Goal: Task Accomplishment & Management: Manage account settings

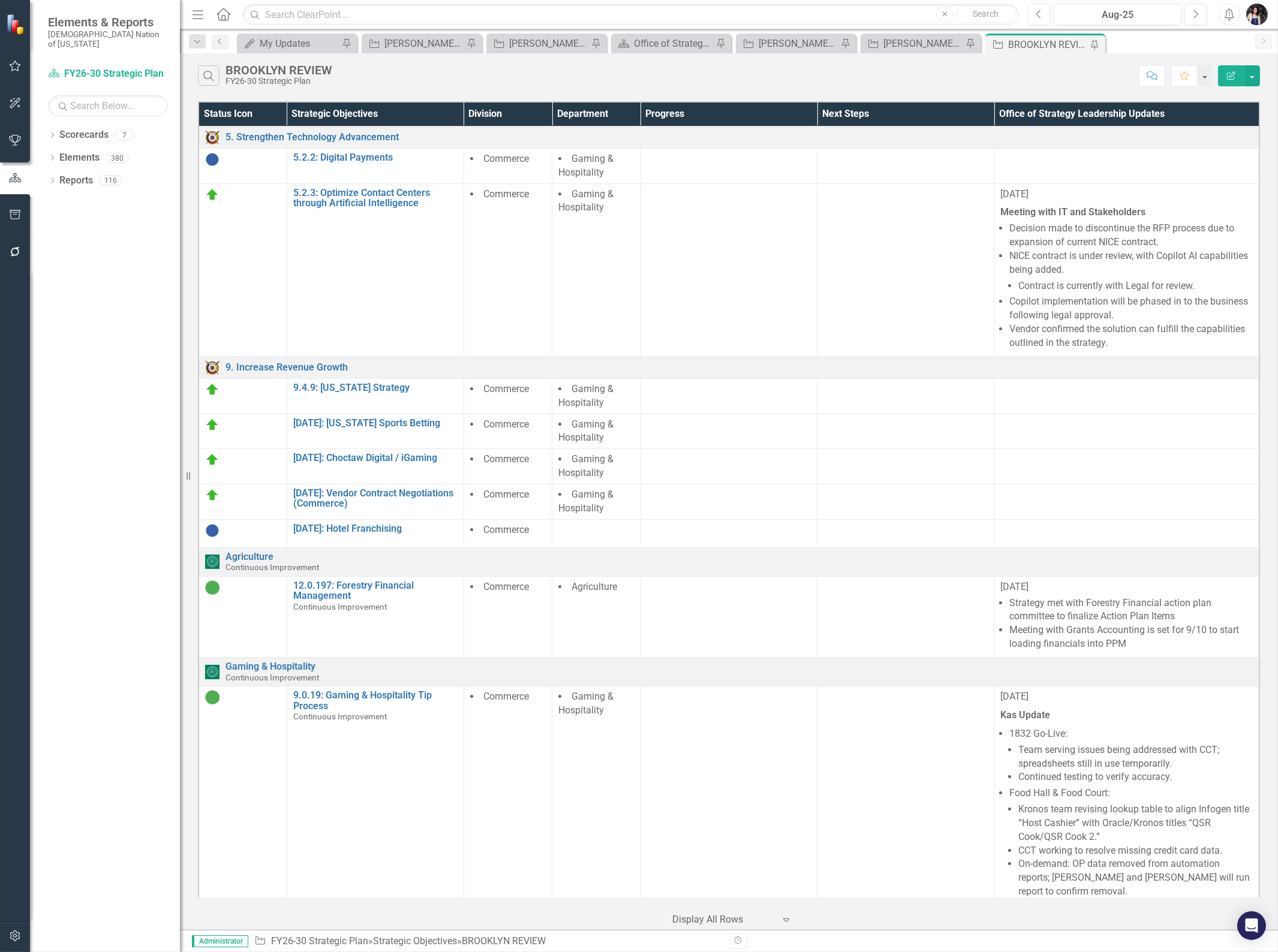
click at [199, 42] on icon "button" at bounding box center [198, 41] width 6 height 3
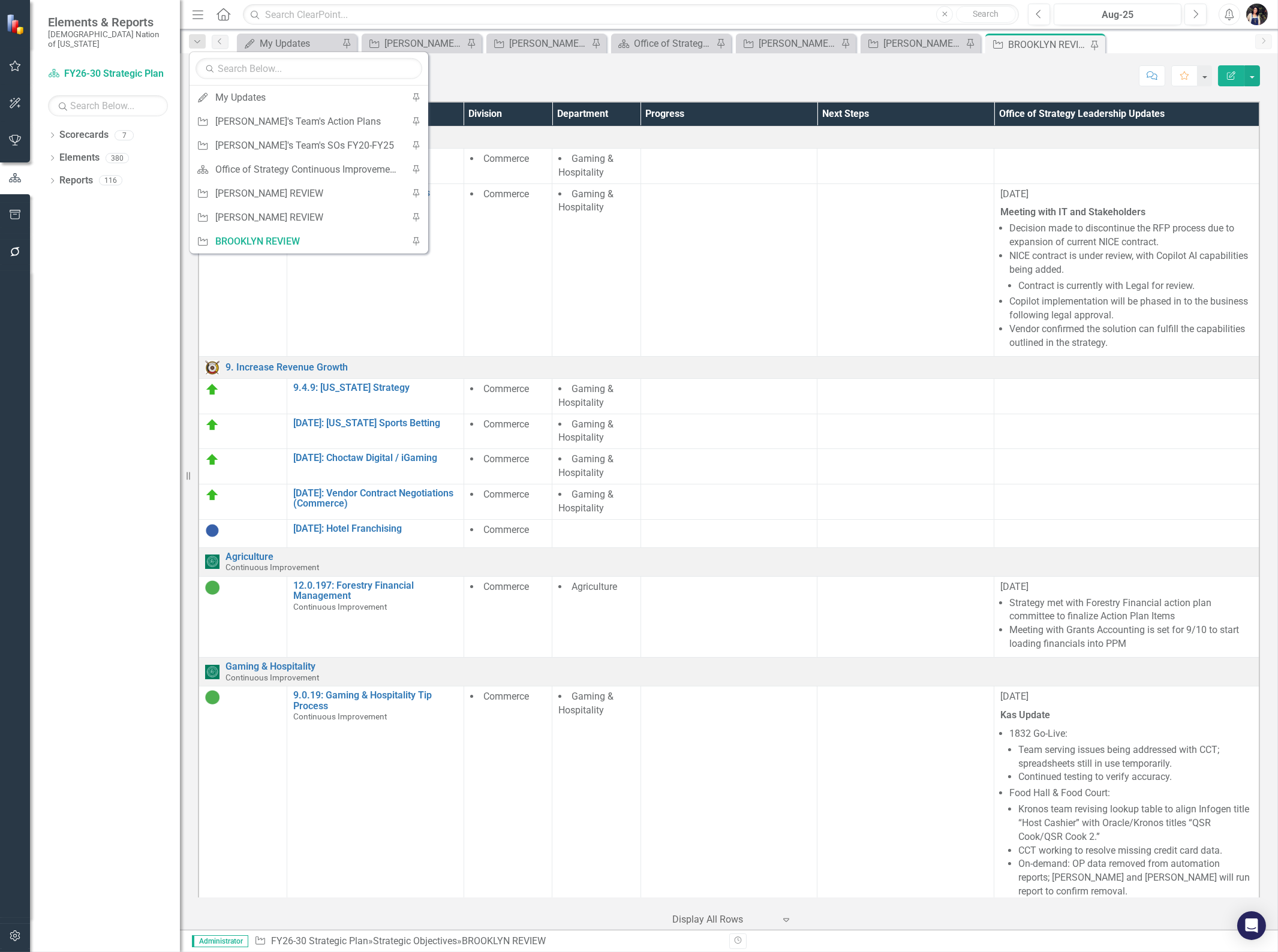
click at [924, 86] on div "Search BROOKLYN REVIEW FY26-30 Strategic Plan Comment Favorite Edit Report" at bounding box center [729, 72] width 1098 height 39
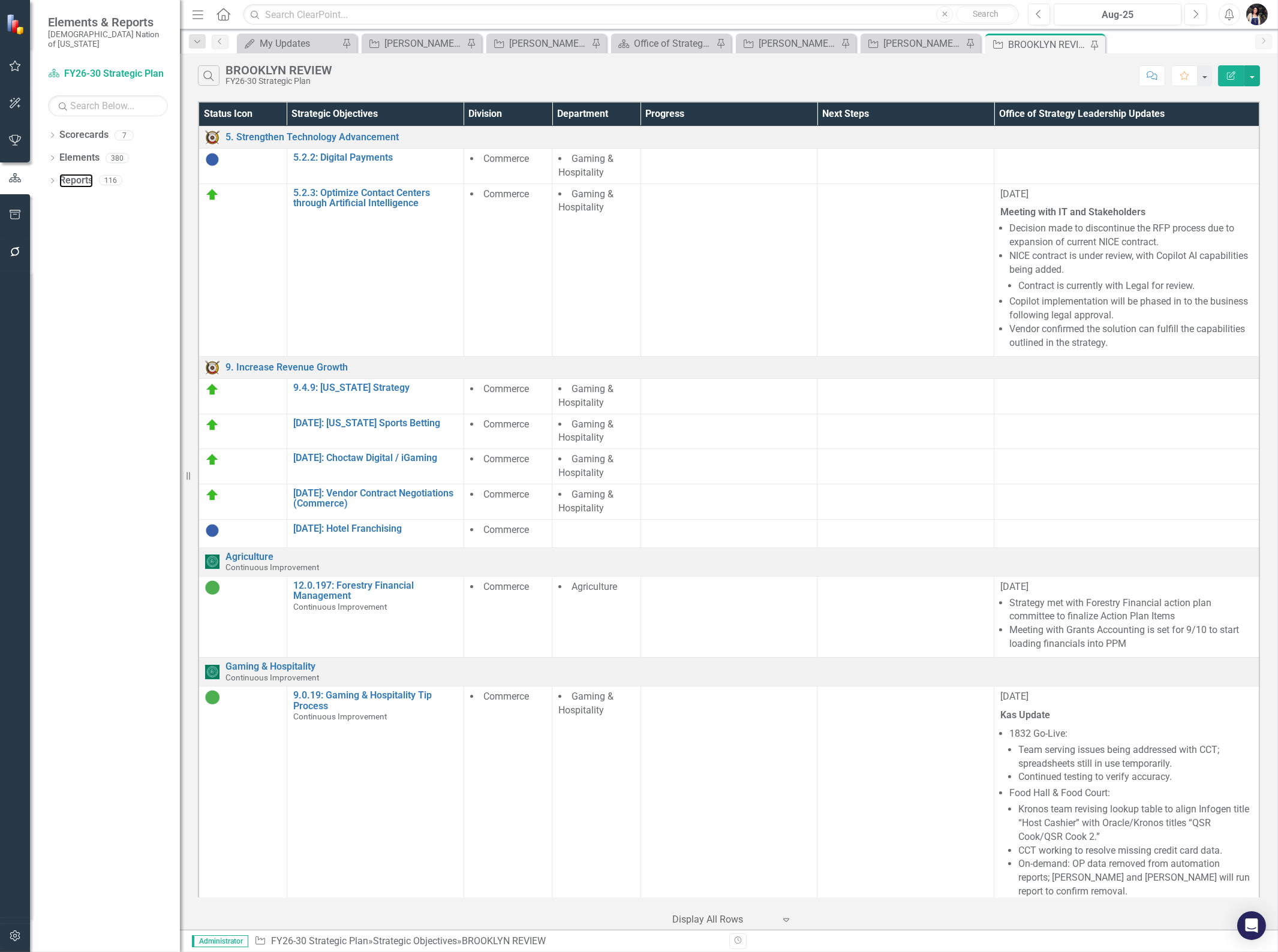
click at [87, 174] on link "Reports" at bounding box center [76, 181] width 34 height 14
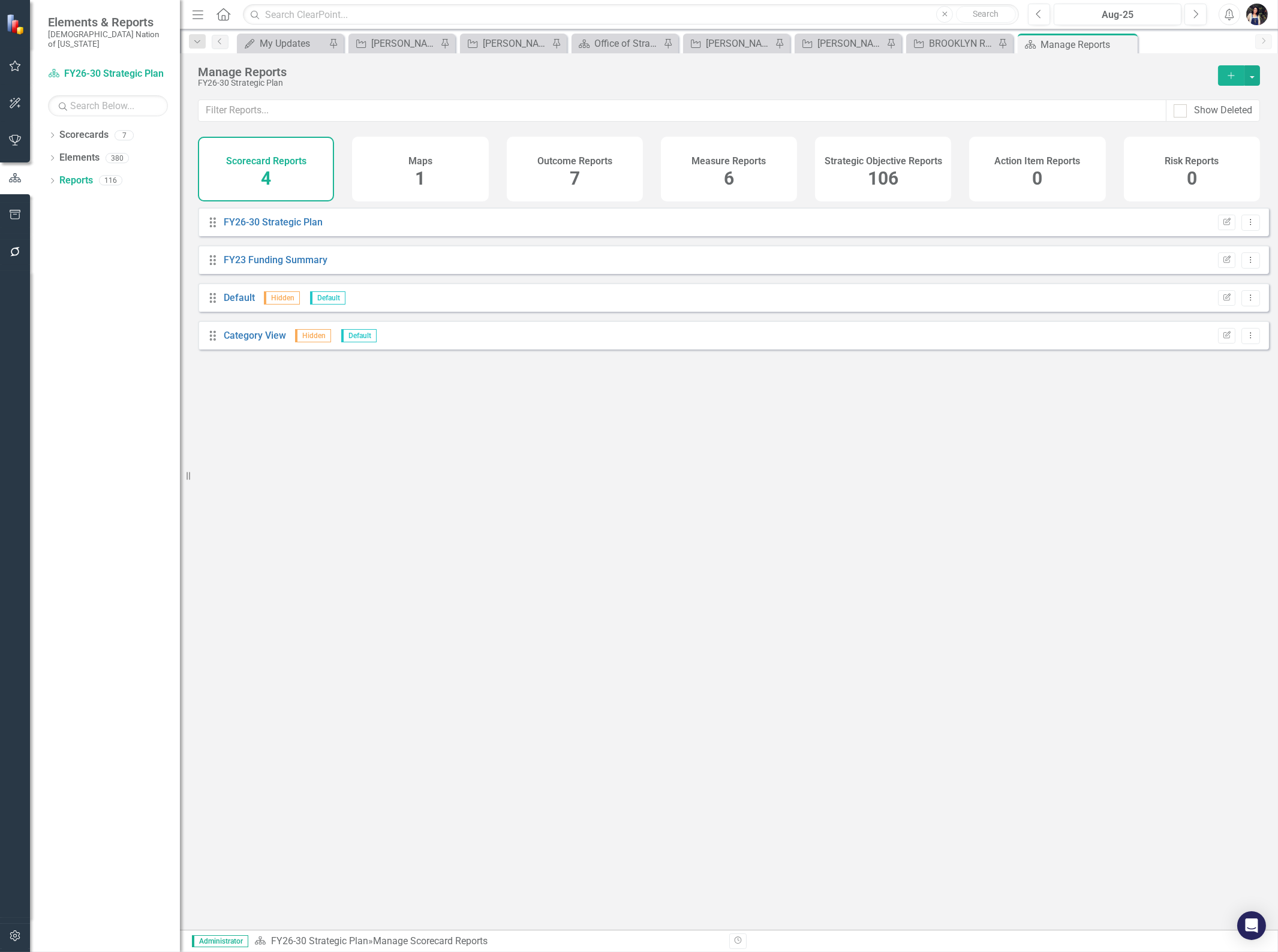
click at [873, 168] on span "106" at bounding box center [883, 178] width 31 height 21
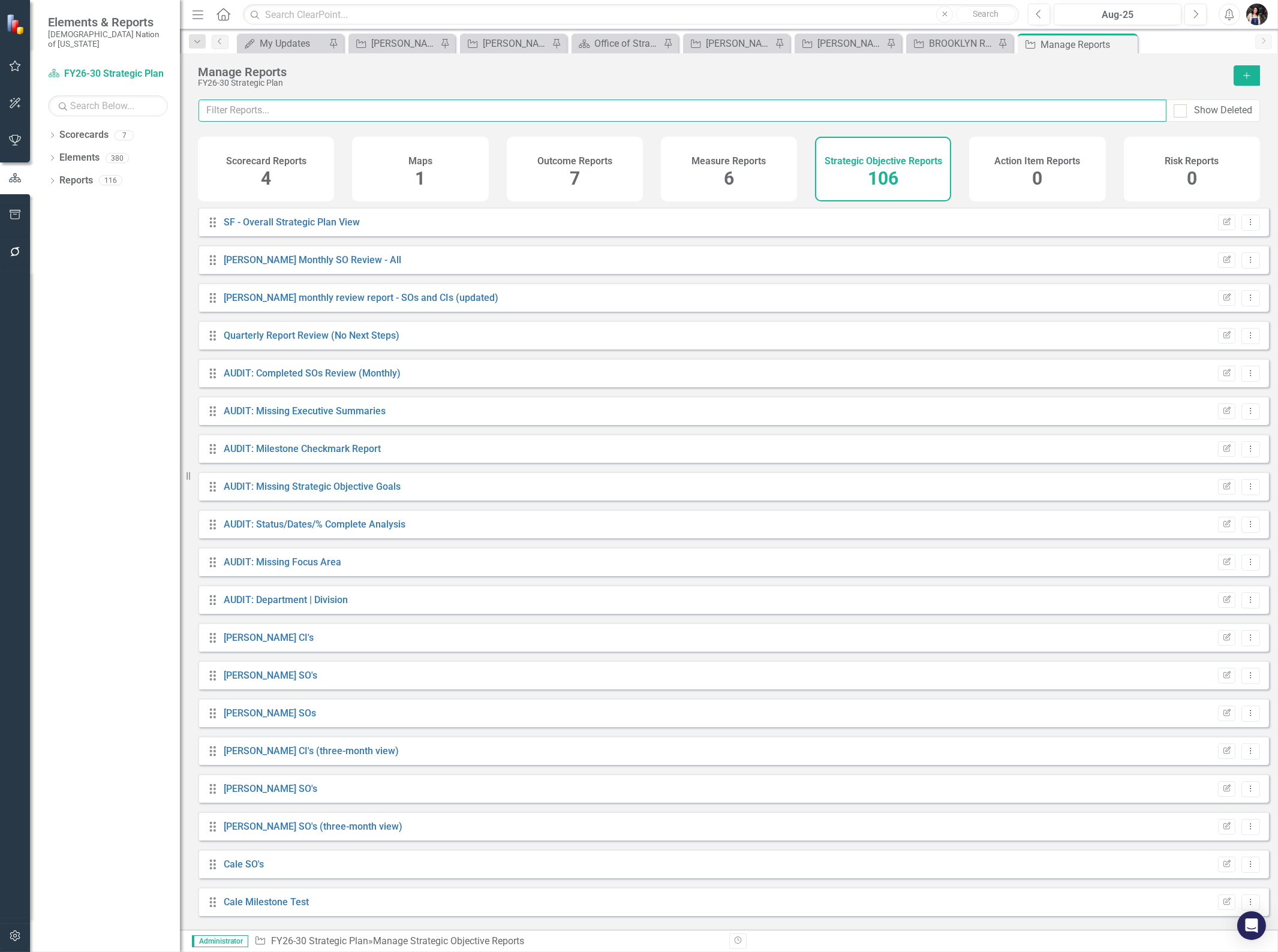
click at [541, 113] on input "text" at bounding box center [682, 110] width 968 height 22
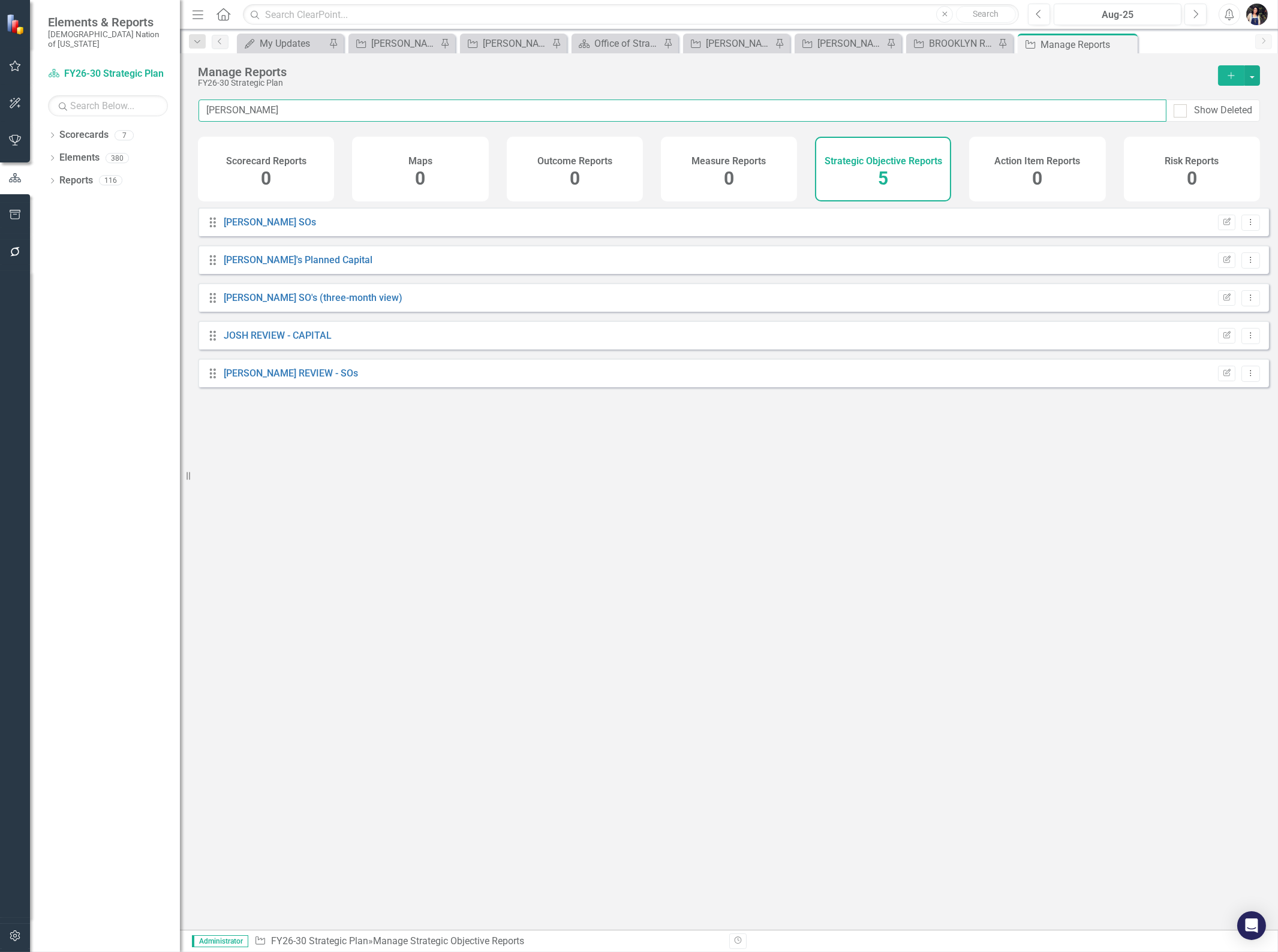
type input "[PERSON_NAME]"
click at [267, 378] on link "[PERSON_NAME] REVIEW - SOs" at bounding box center [290, 372] width 134 height 11
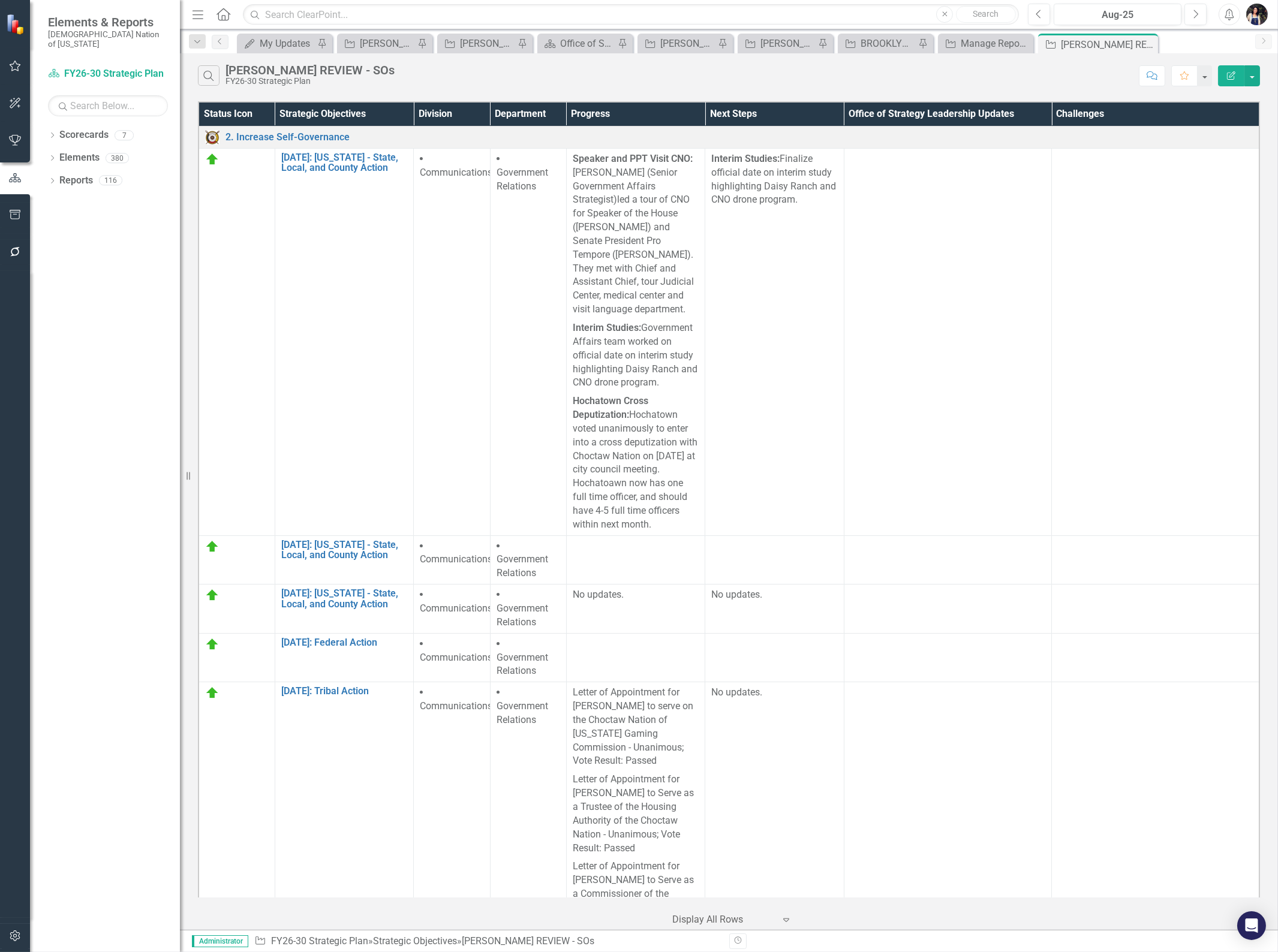
click at [0, 0] on icon "Pin" at bounding box center [0, 0] width 0 height 0
click at [1104, 39] on div "Manage Reports" at bounding box center [1120, 43] width 70 height 15
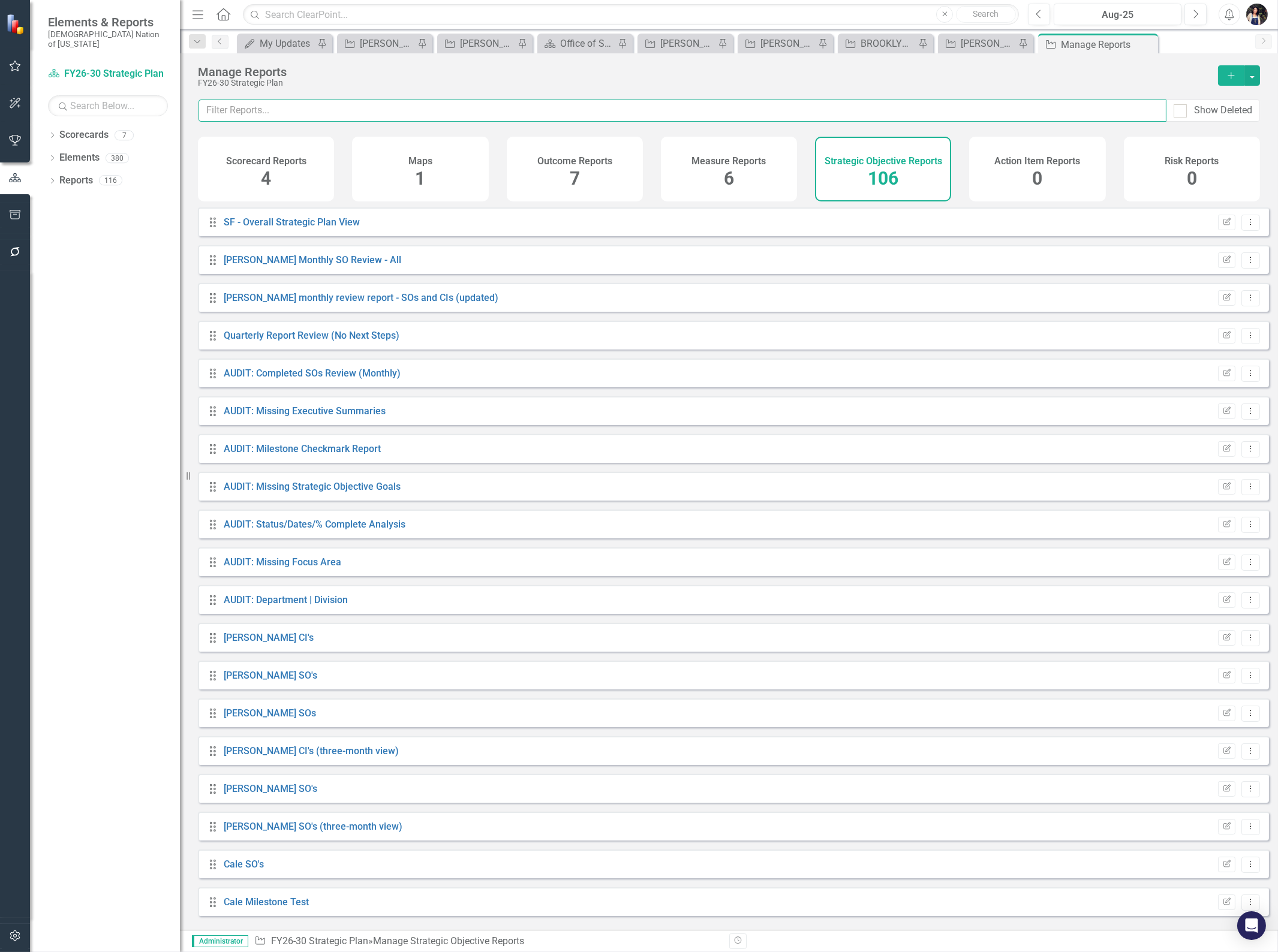
click at [717, 114] on input "text" at bounding box center [682, 110] width 968 height 22
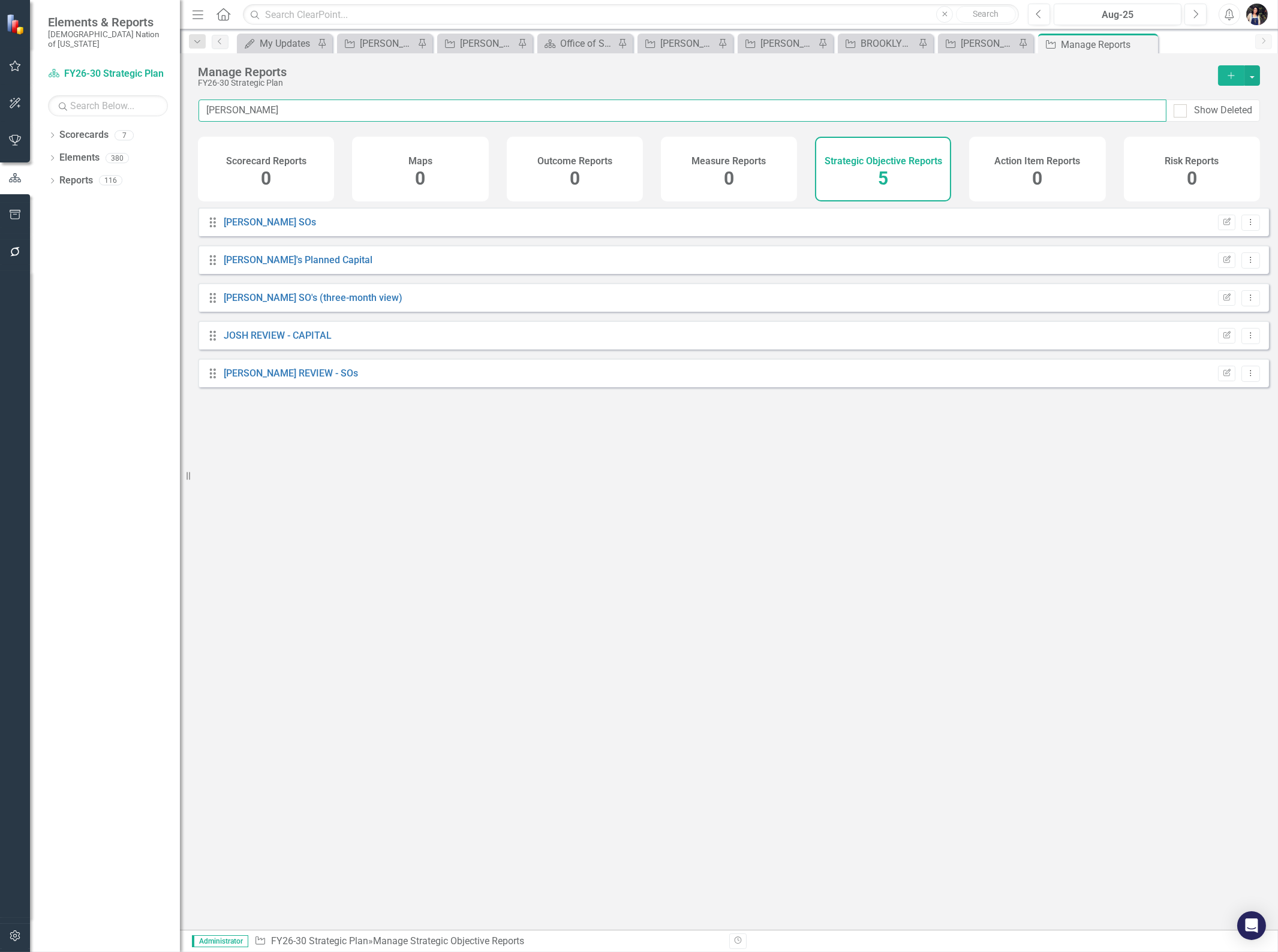
type input "[PERSON_NAME]"
click at [311, 341] on link "JOSH REVIEW - CAPITAL" at bounding box center [277, 335] width 108 height 11
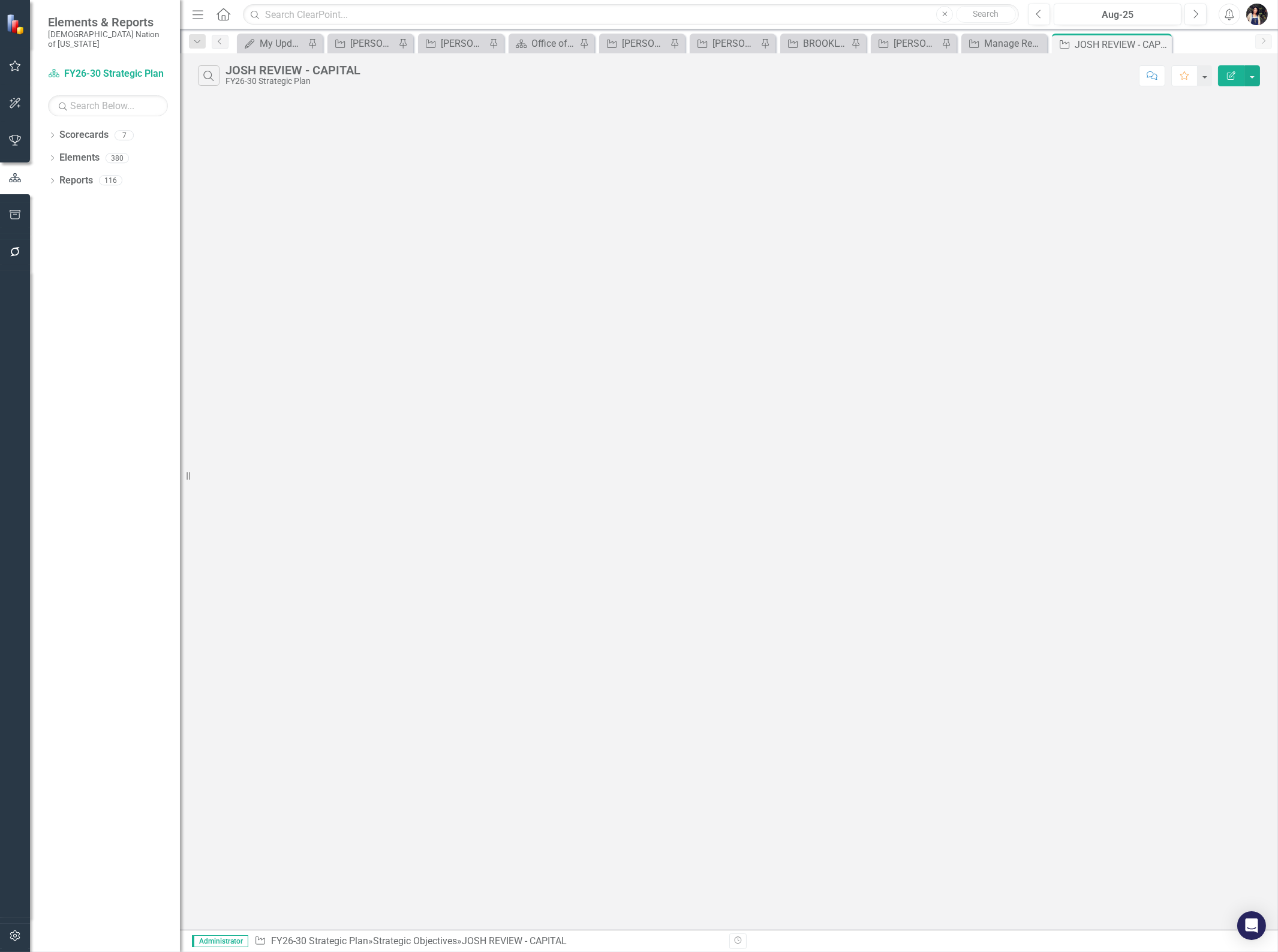
click at [0, 0] on icon "Pin" at bounding box center [0, 0] width 0 height 0
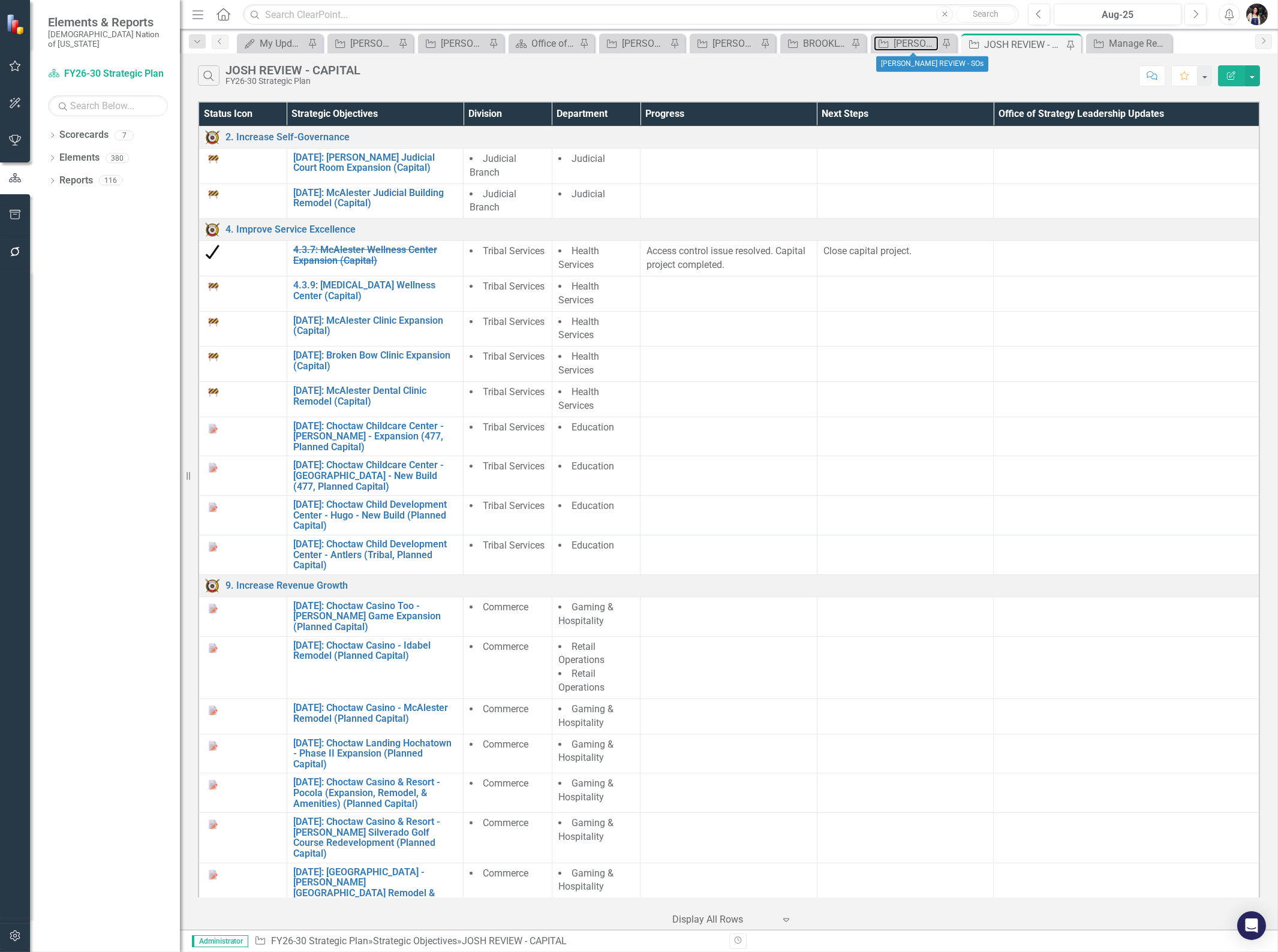
click at [915, 43] on div "[PERSON_NAME] REVIEW - SOs" at bounding box center [916, 43] width 45 height 15
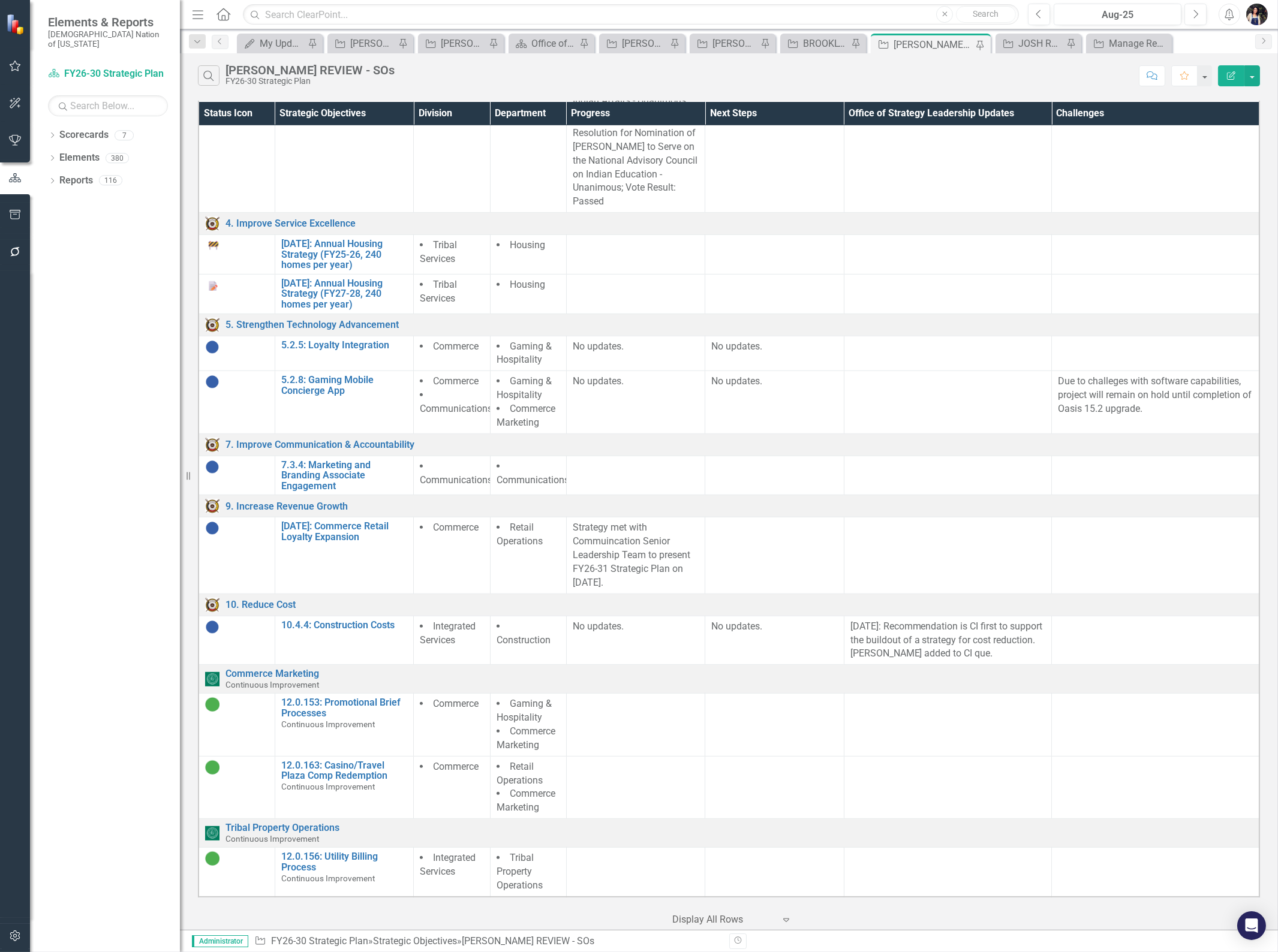
scroll to position [1646, 0]
click at [341, 532] on link "[DATE]: Commerce Retail Loyalty Expansion" at bounding box center [344, 531] width 126 height 21
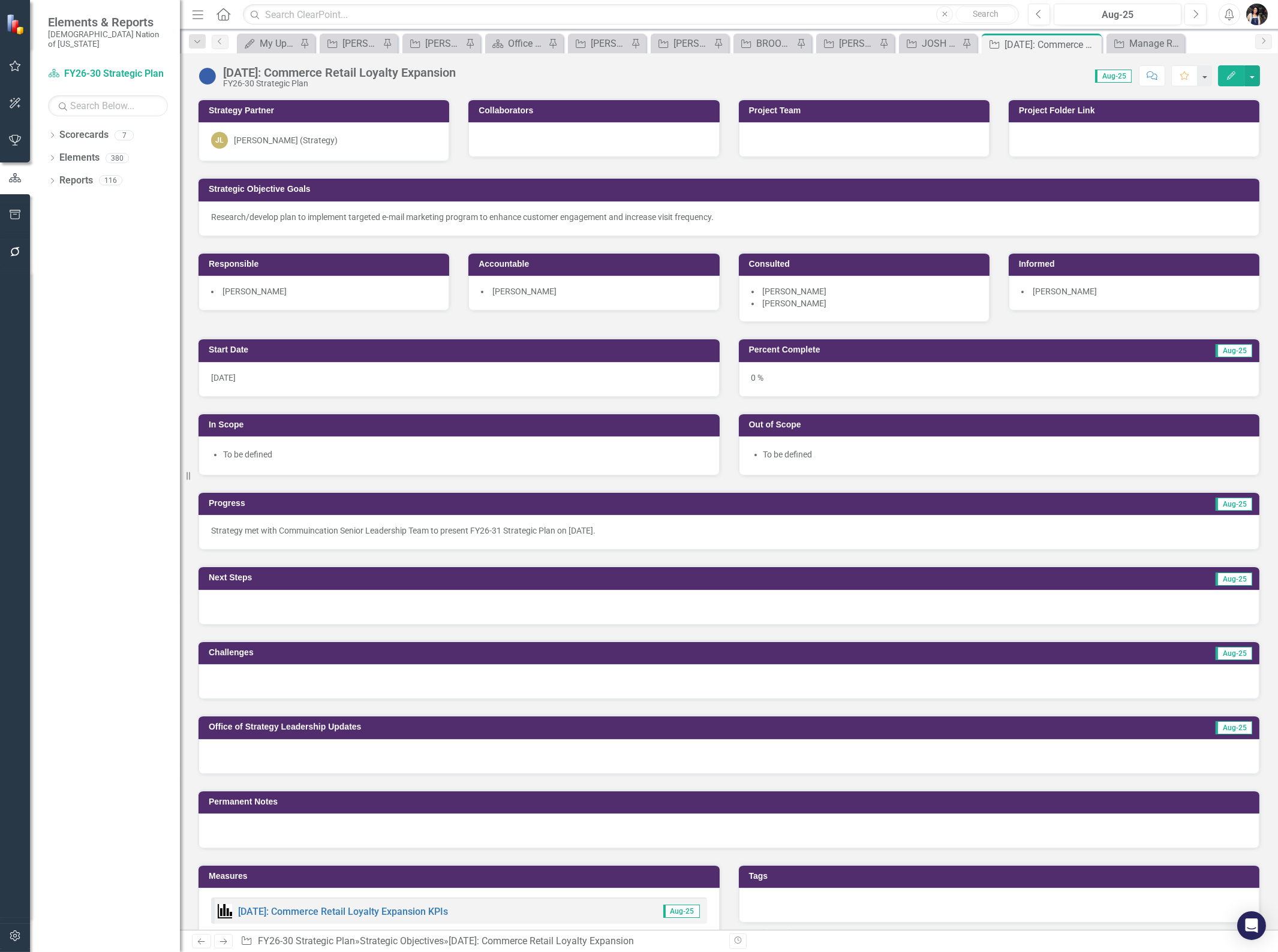
click at [410, 68] on div "[DATE]: Commerce Retail Loyalty Expansion" at bounding box center [340, 71] width 232 height 13
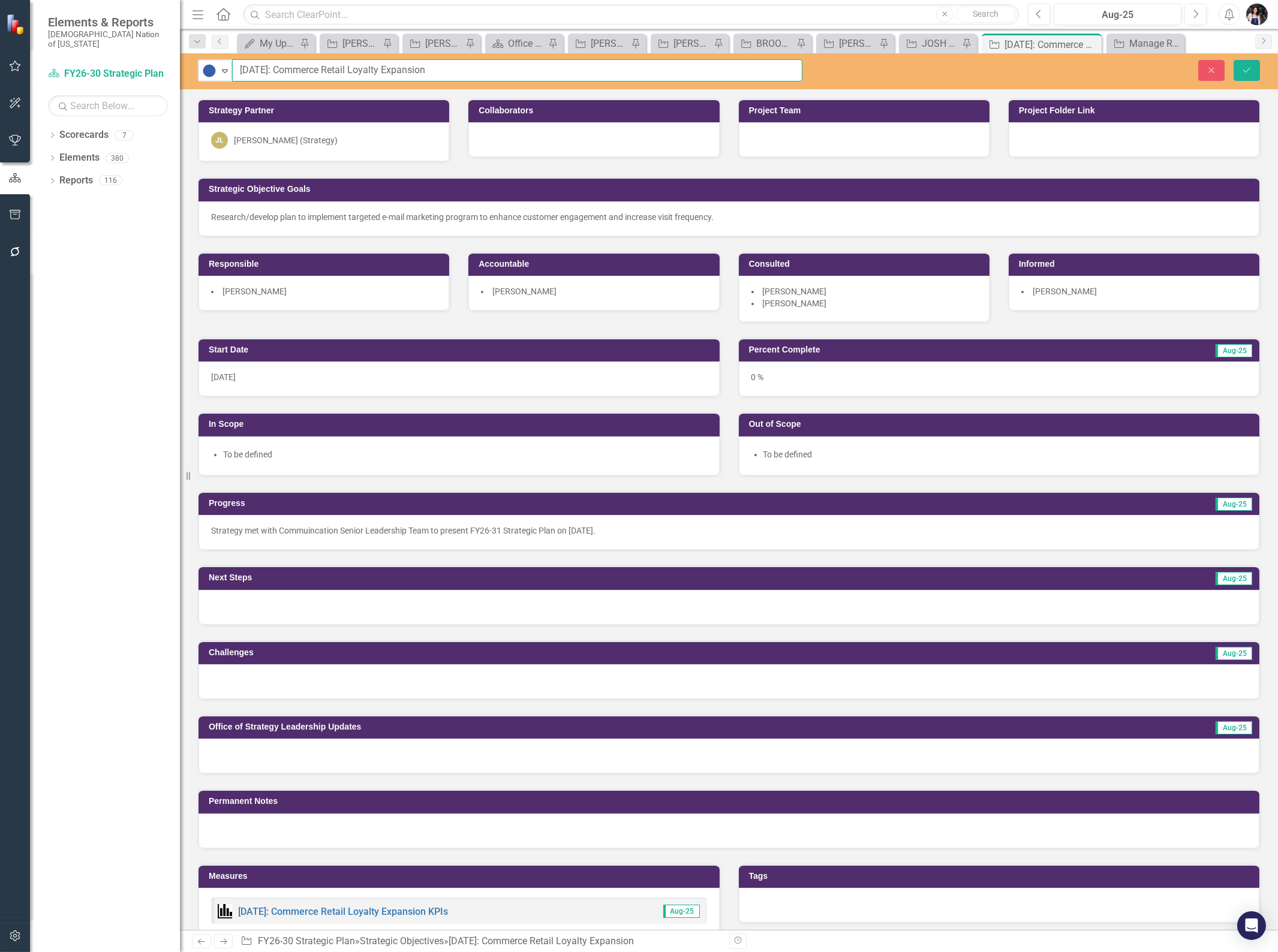
click at [287, 71] on input "[DATE]: Commerce Retail Loyalty Expansion" at bounding box center [517, 70] width 570 height 22
type input "[DATE]: Retail Loyalty Expansion"
click at [1250, 72] on icon "Save" at bounding box center [1246, 69] width 11 height 8
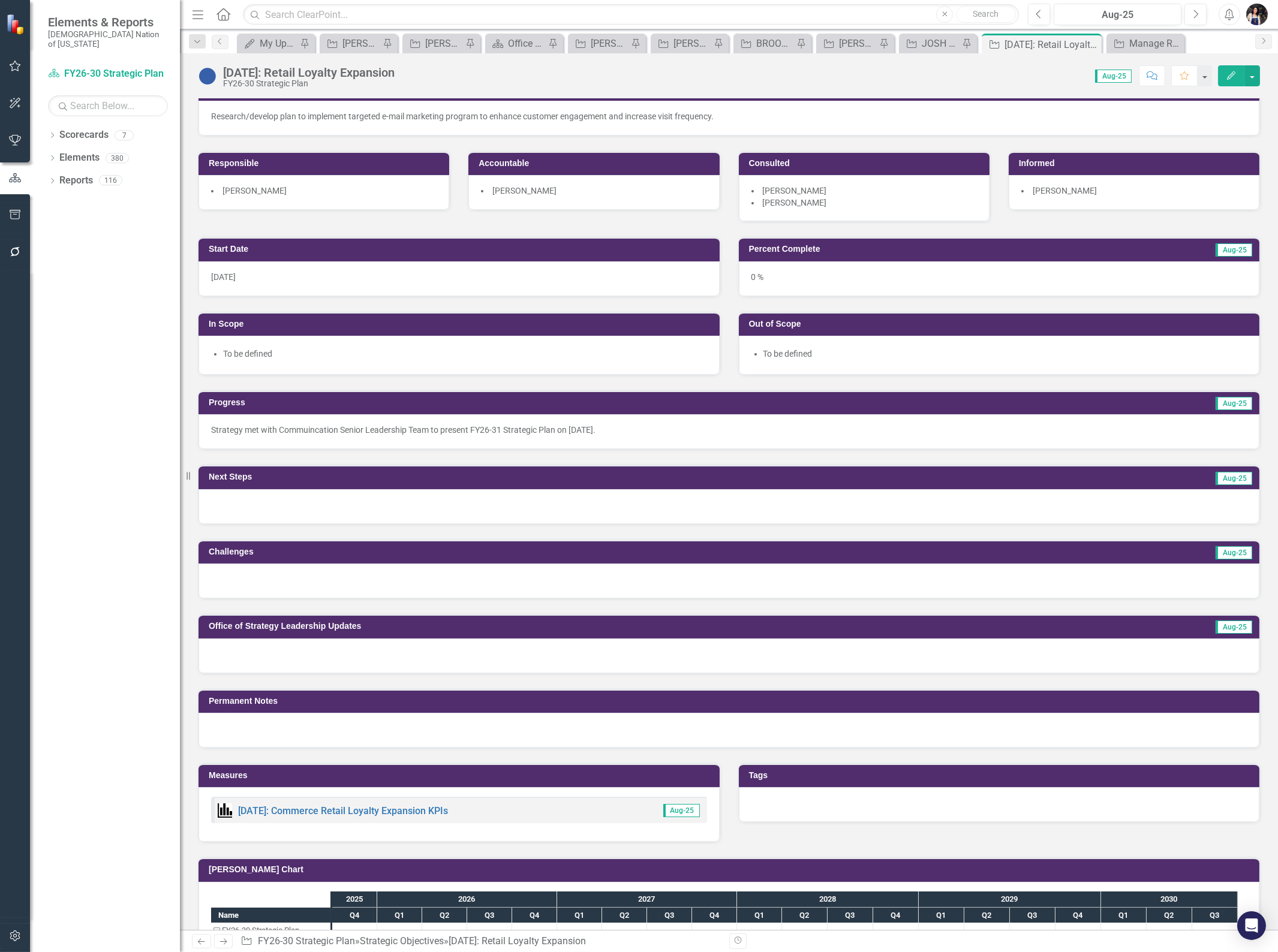
scroll to position [386, 0]
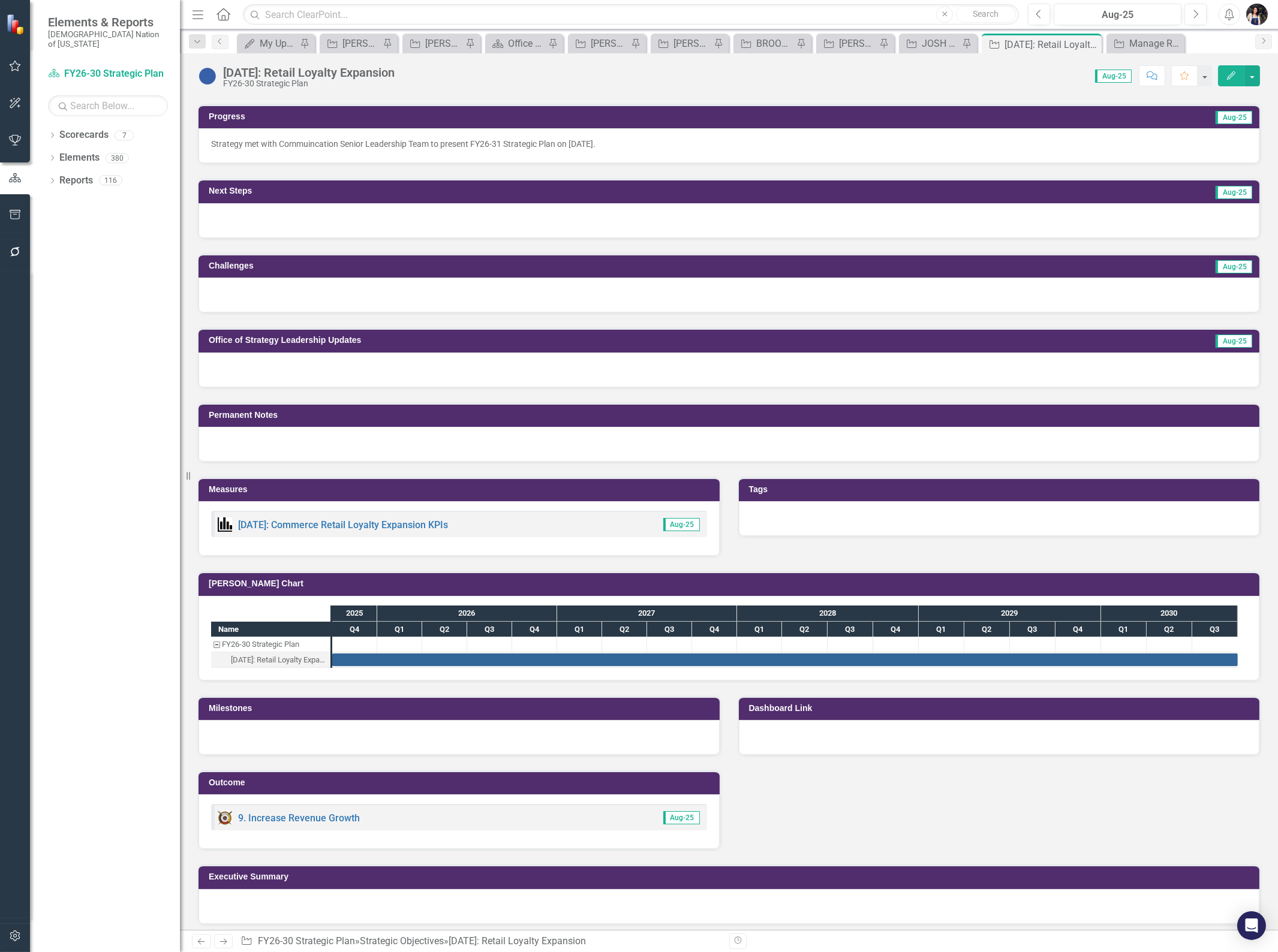
click at [396, 364] on div at bounding box center [729, 369] width 1061 height 35
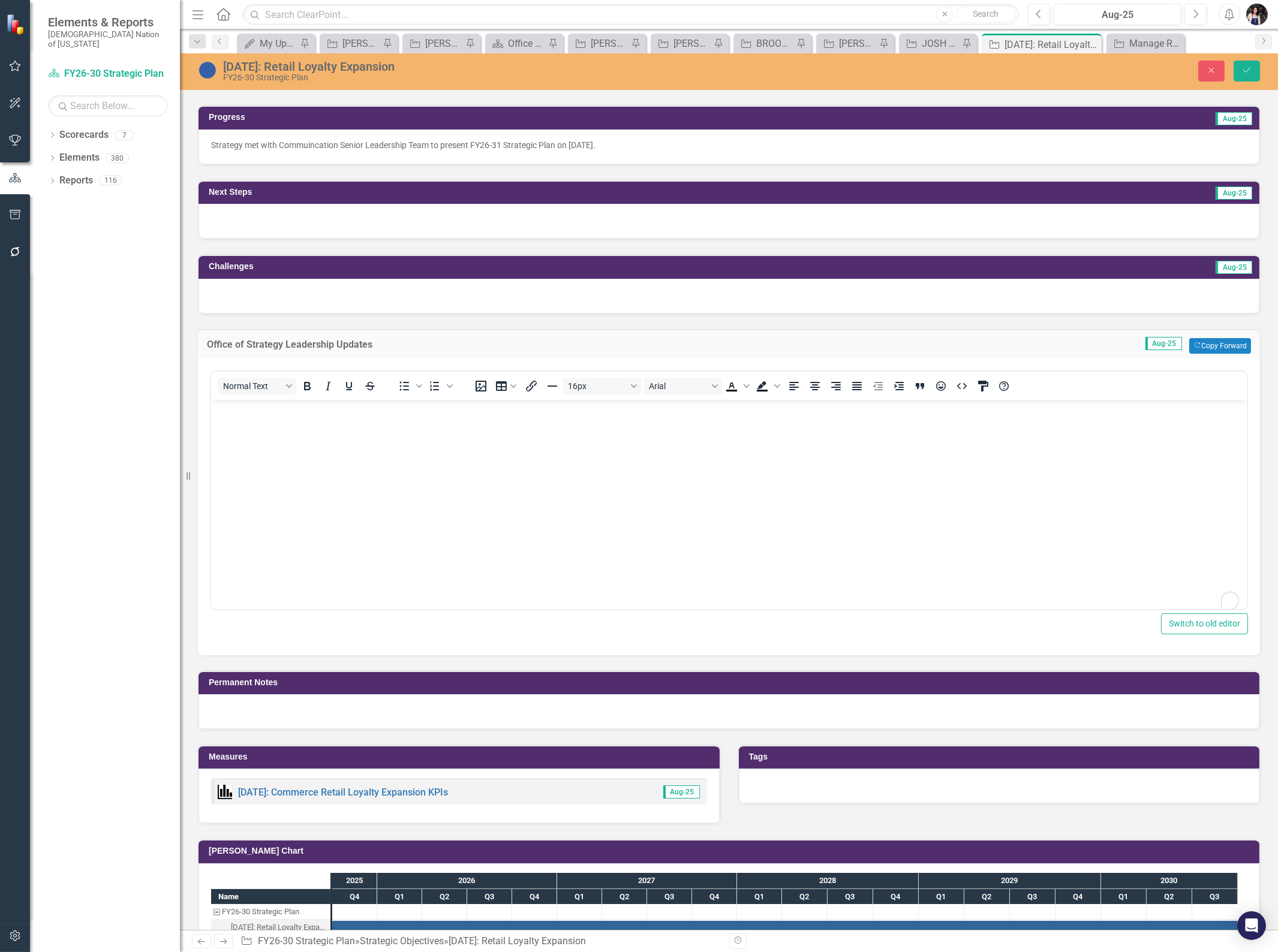
scroll to position [0, 0]
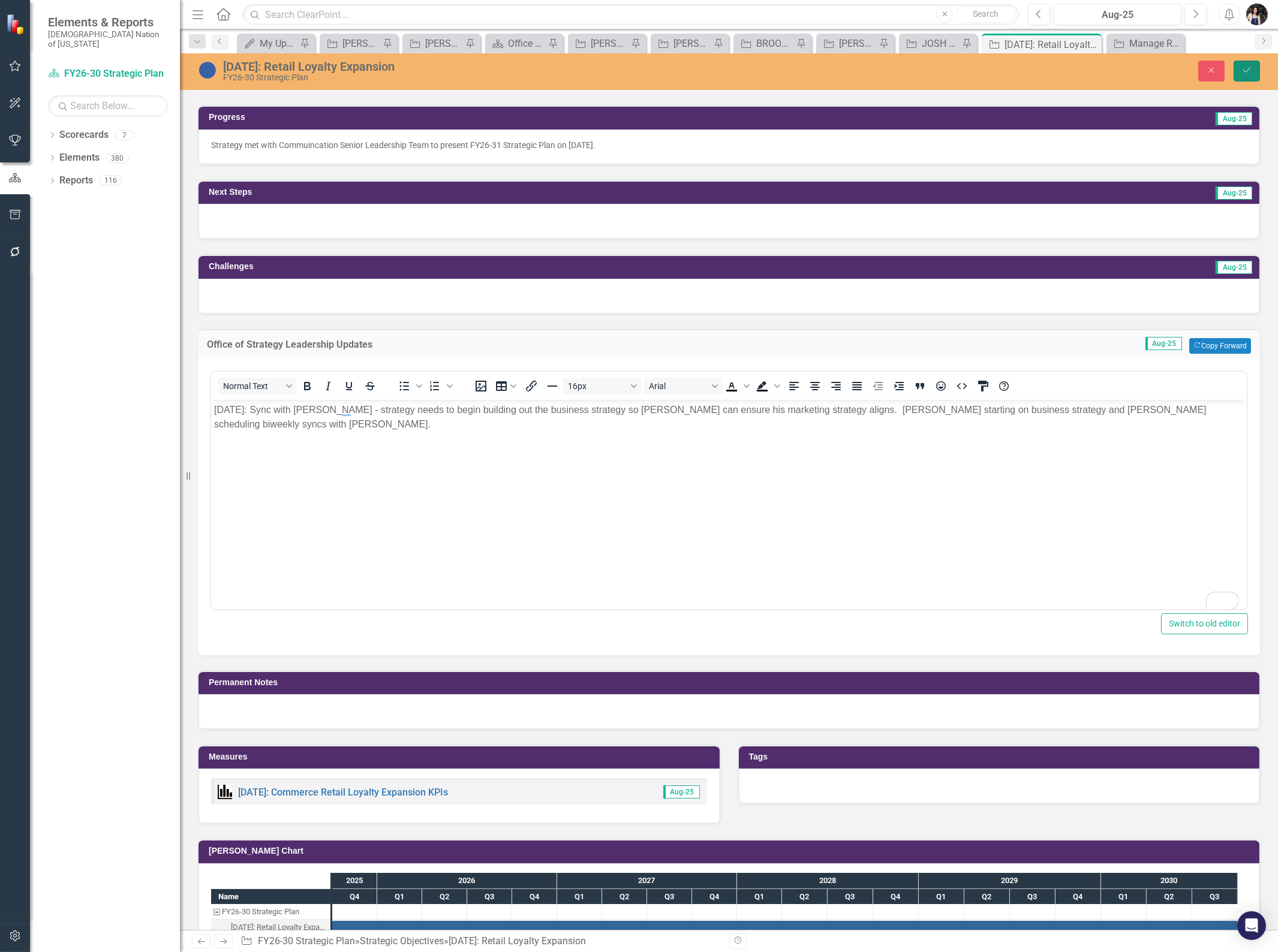
click at [1251, 70] on icon "Save" at bounding box center [1246, 69] width 11 height 8
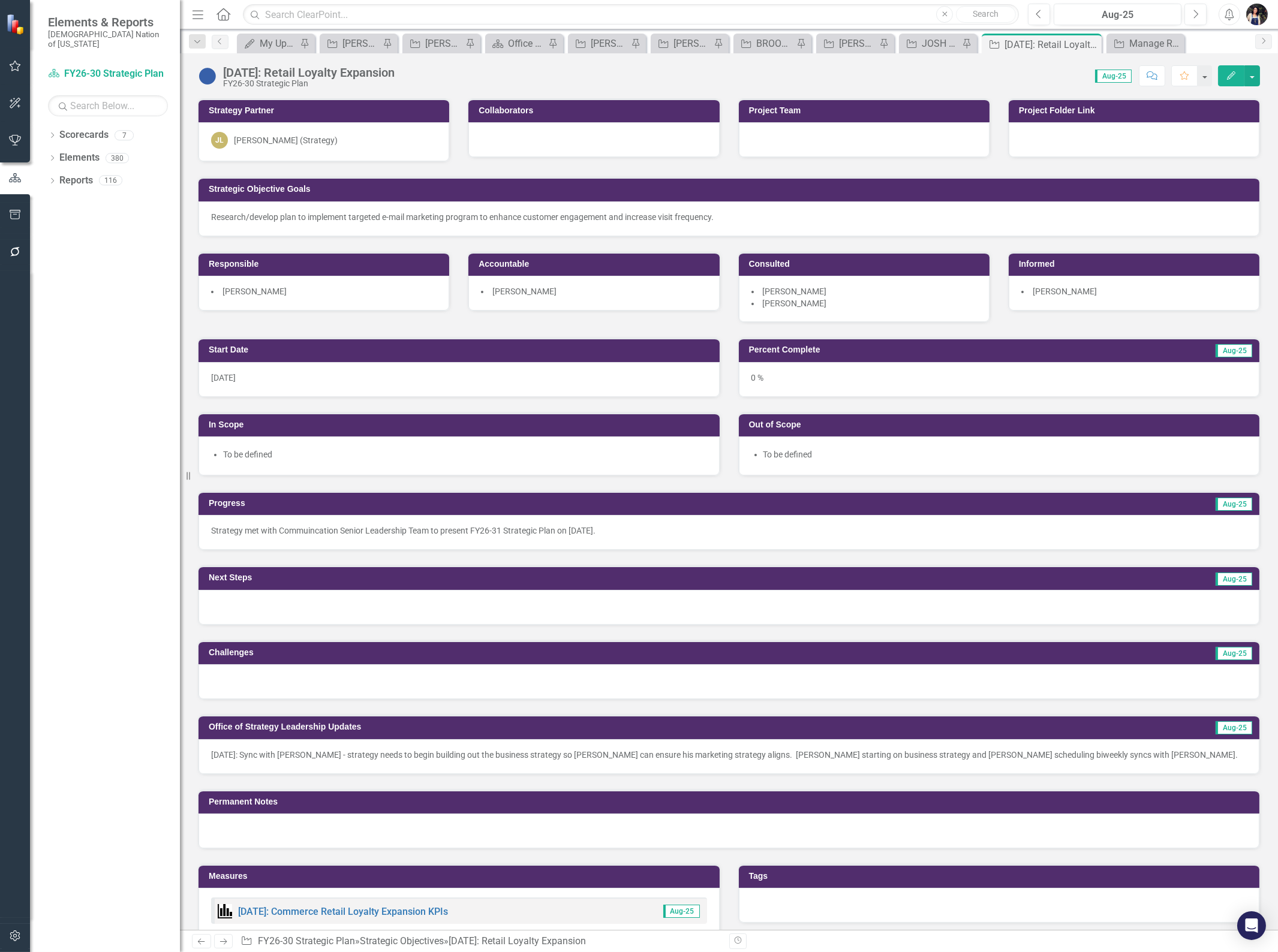
click at [491, 140] on div at bounding box center [594, 139] width 250 height 35
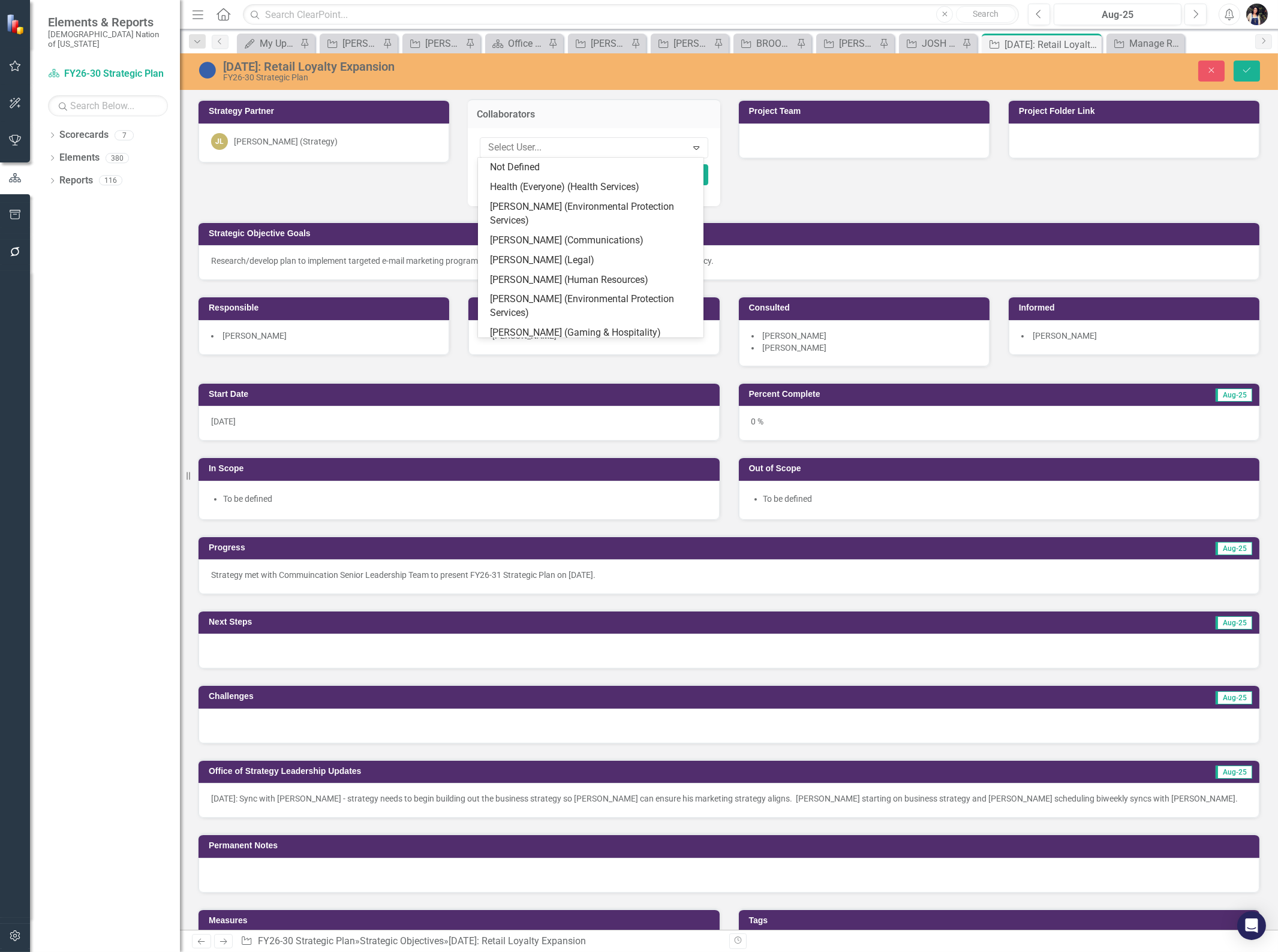
click at [524, 152] on div at bounding box center [585, 148] width 204 height 16
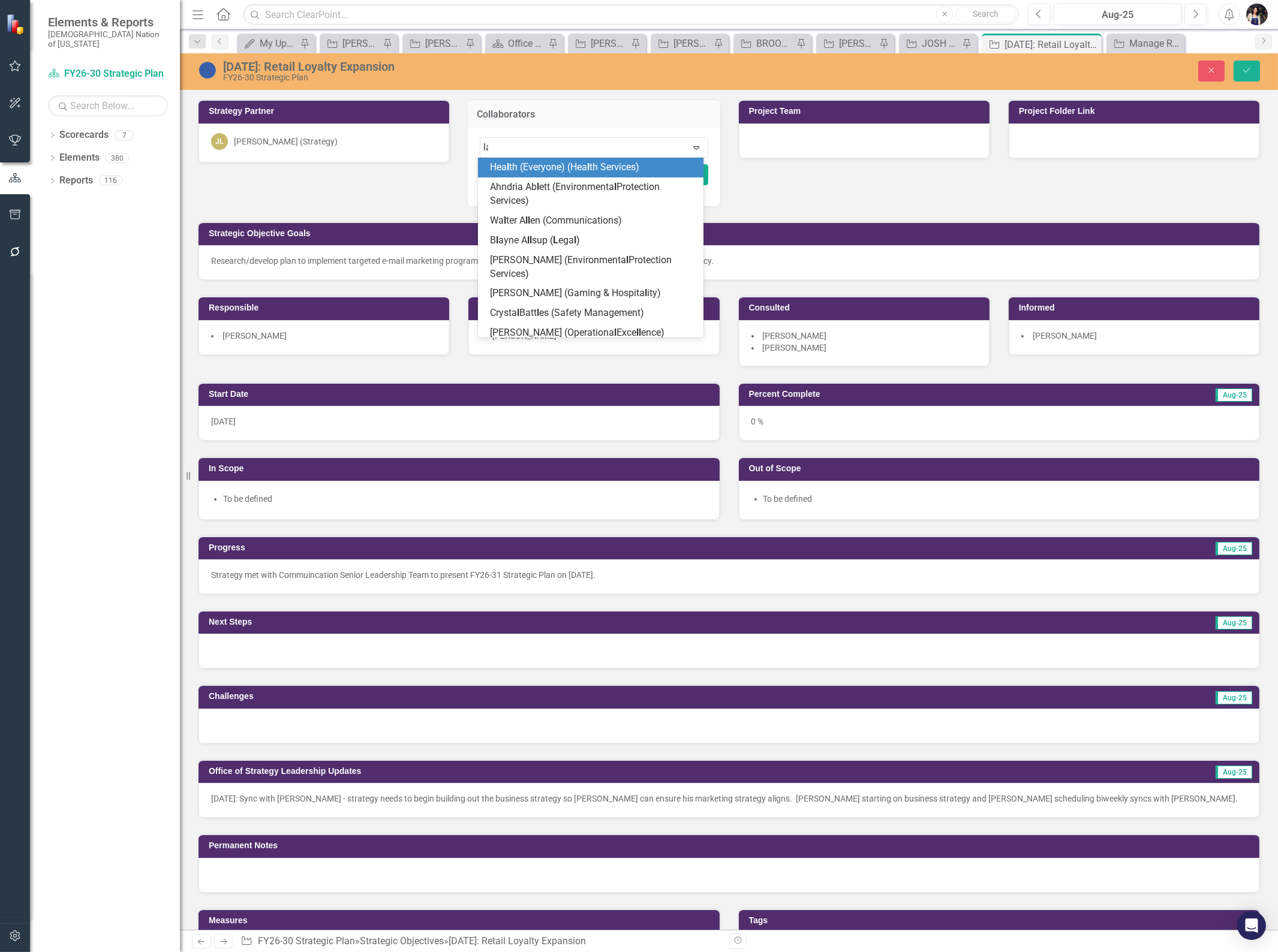
type input "lay"
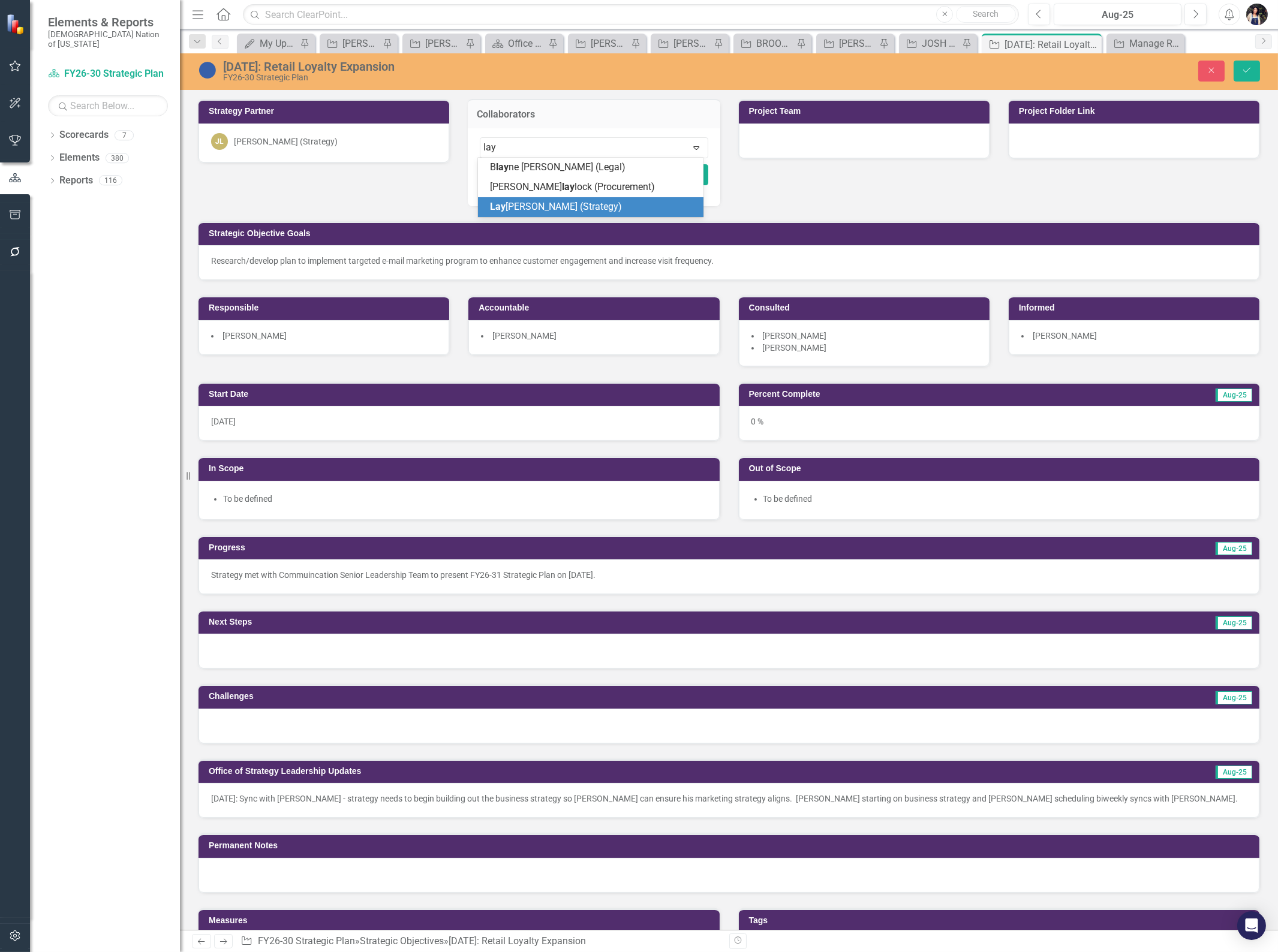
click at [556, 204] on span "Lay [PERSON_NAME] (Strategy)" at bounding box center [555, 205] width 132 height 11
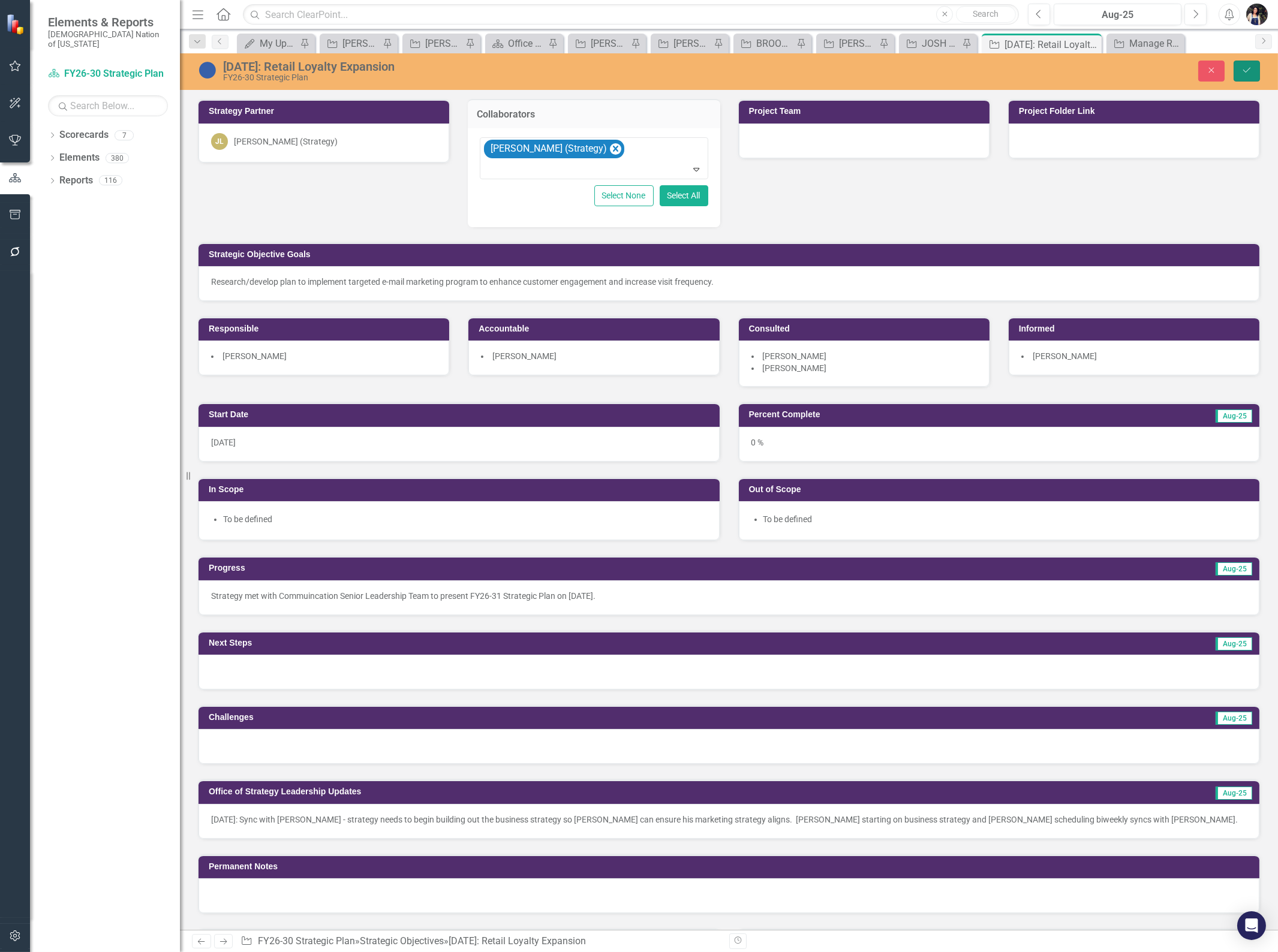
drag, startPoint x: 1249, startPoint y: 75, endPoint x: 1237, endPoint y: 88, distance: 17.7
click at [1248, 75] on button "Save" at bounding box center [1246, 70] width 27 height 21
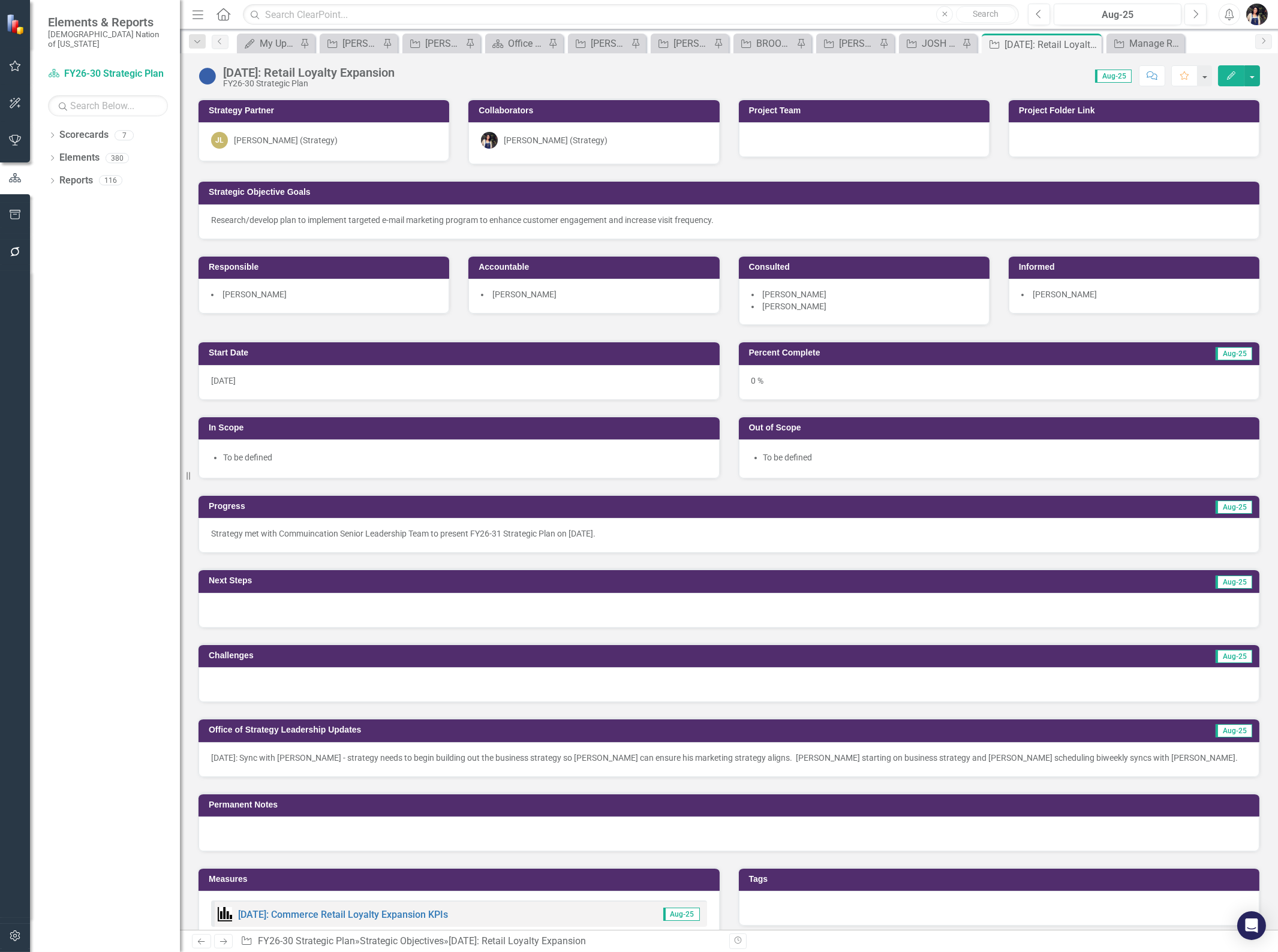
click at [1152, 76] on icon "Comment" at bounding box center [1152, 75] width 11 height 8
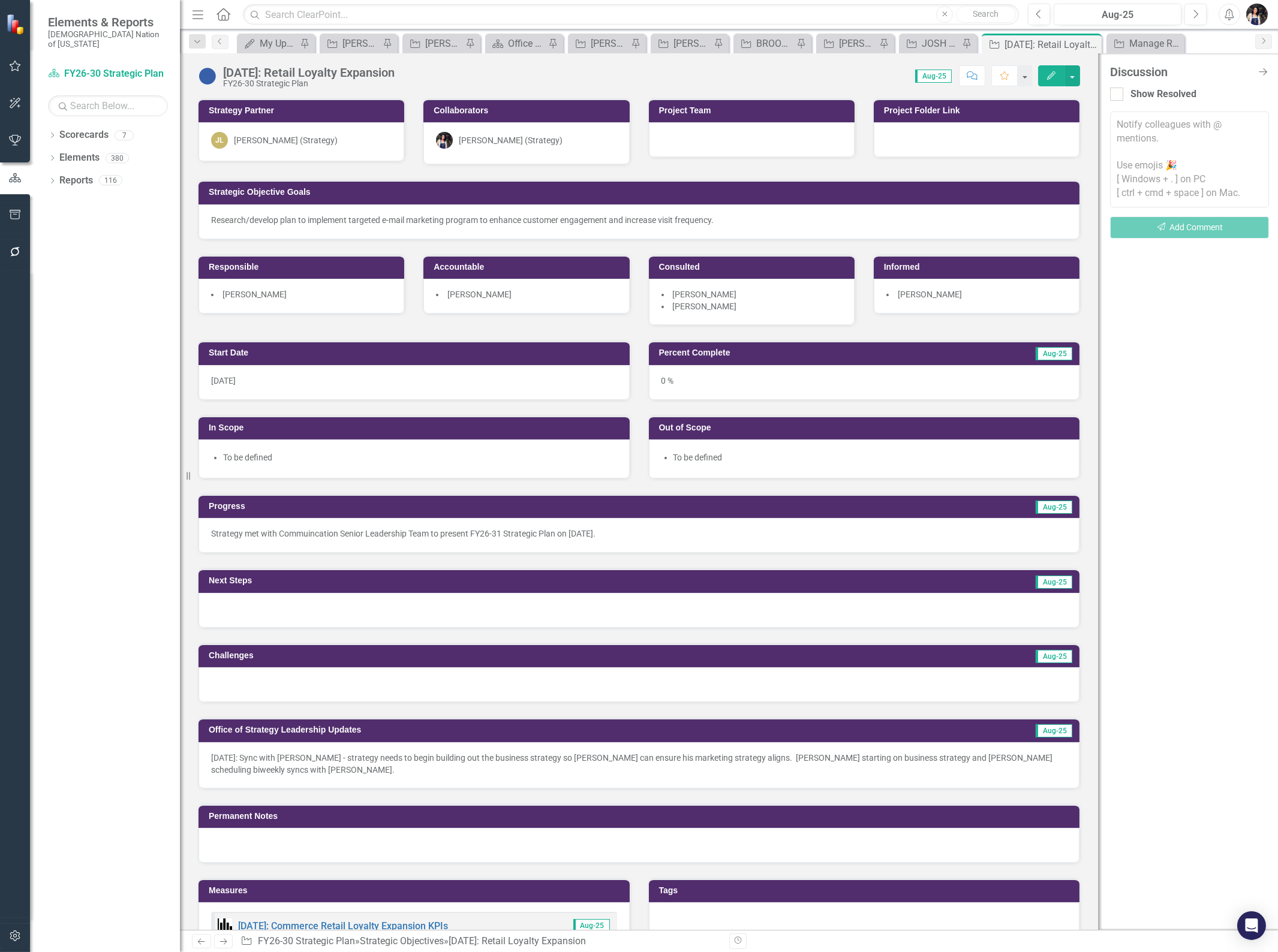
click at [1168, 118] on textarea at bounding box center [1190, 159] width 159 height 96
type textarea "@[PERSON_NAME] (Strategy) - added some leadership updates for you just fyi."
click at [1180, 226] on button "Send Add Comment" at bounding box center [1190, 227] width 159 height 22
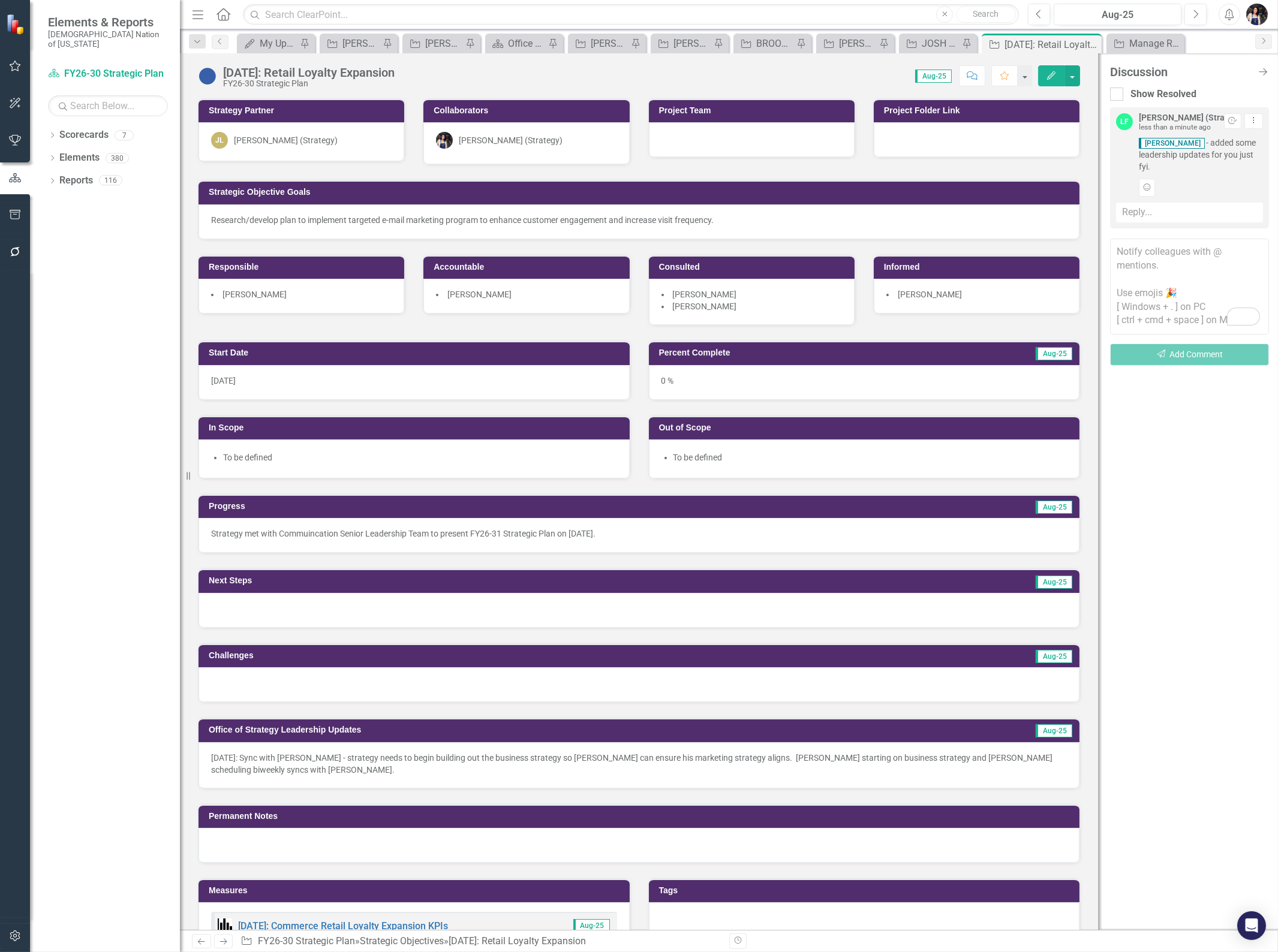
click at [1268, 73] on icon "Close Discussion Bar" at bounding box center [1263, 72] width 12 height 10
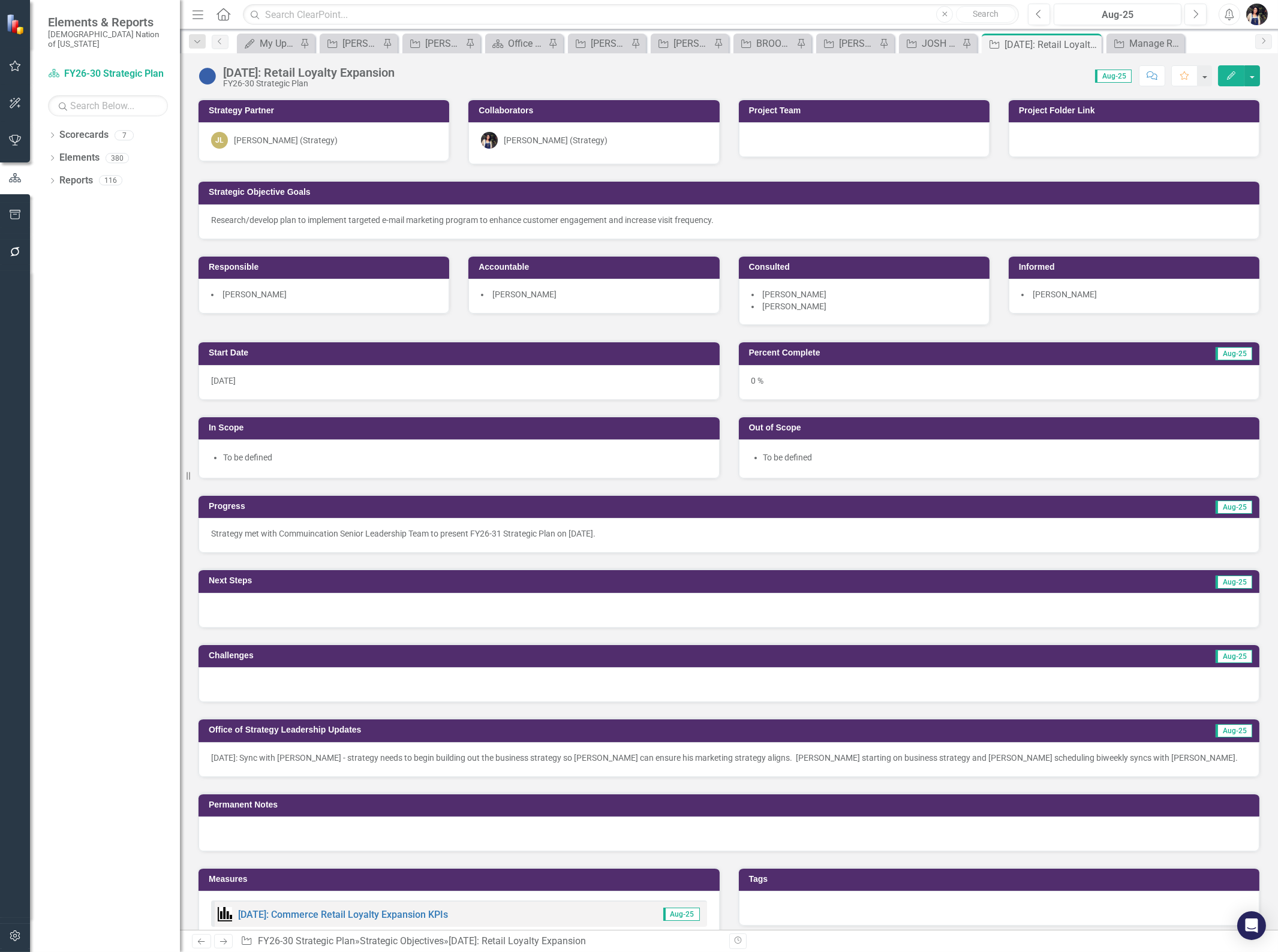
click at [210, 75] on img at bounding box center [207, 75] width 19 height 19
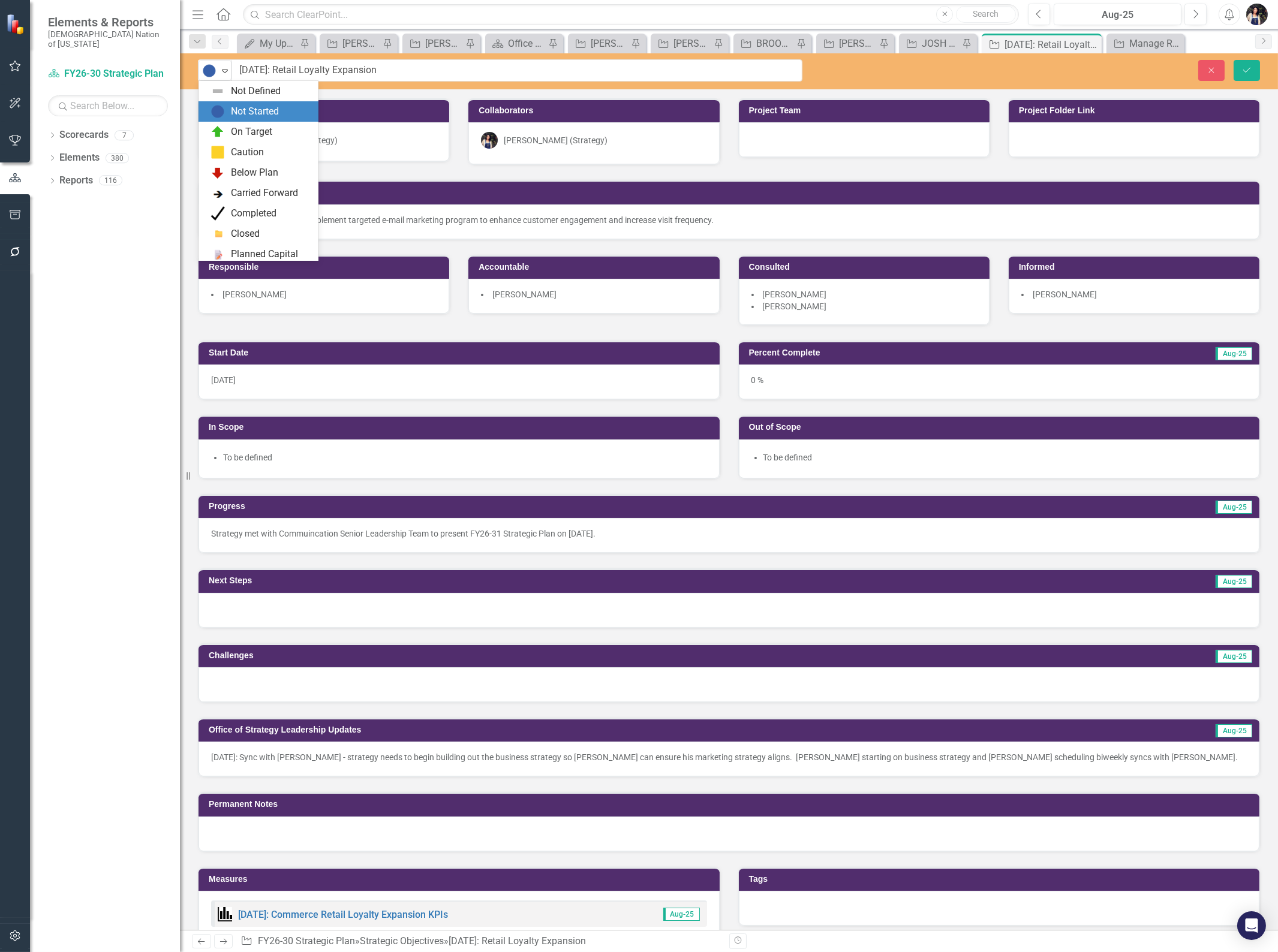
click at [210, 75] on img at bounding box center [209, 70] width 14 height 14
drag, startPoint x: 223, startPoint y: 111, endPoint x: 294, endPoint y: 119, distance: 71.4
click at [224, 112] on div "On Target" at bounding box center [260, 111] width 100 height 14
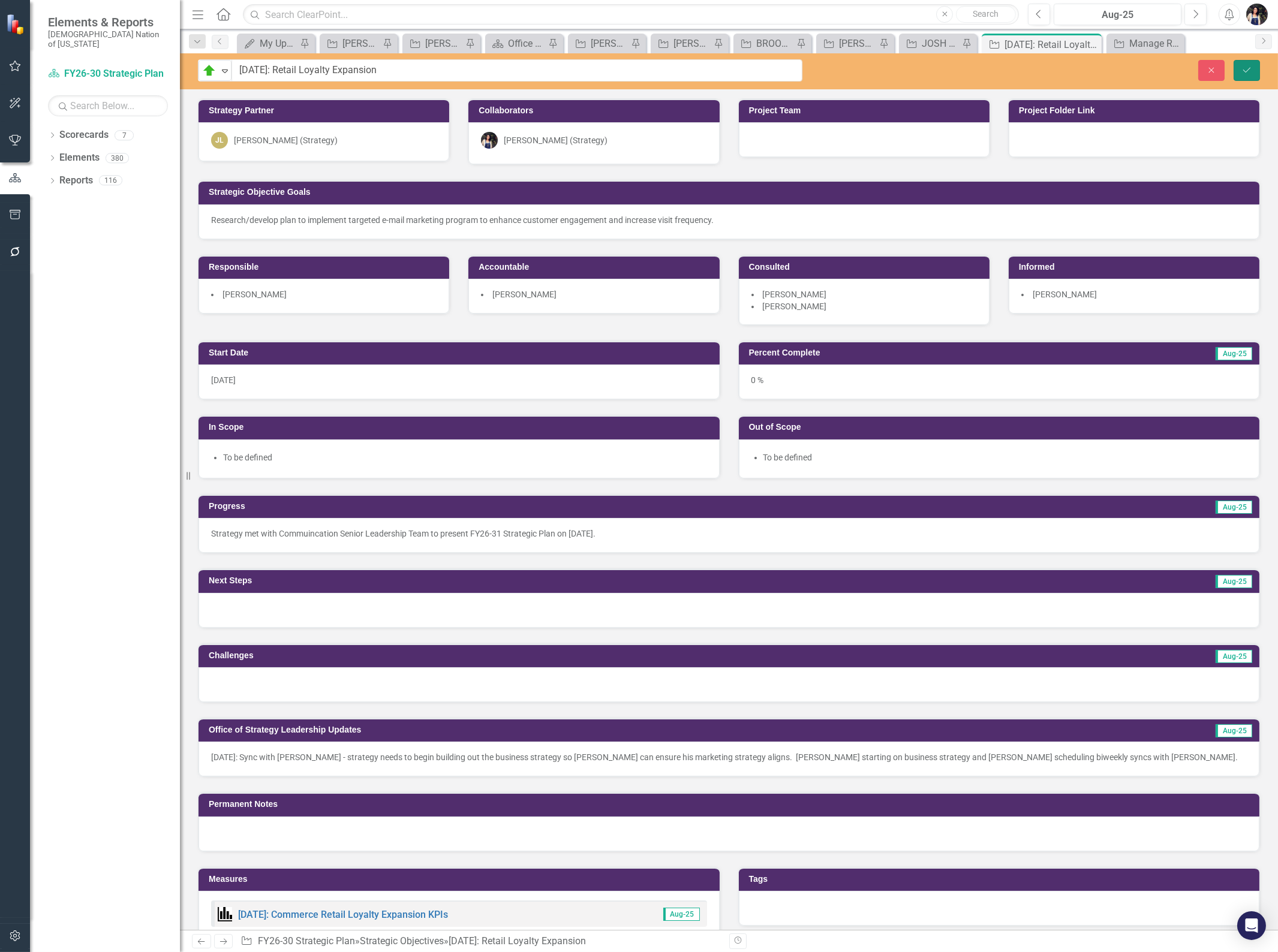
click at [1249, 67] on icon "Save" at bounding box center [1246, 69] width 11 height 8
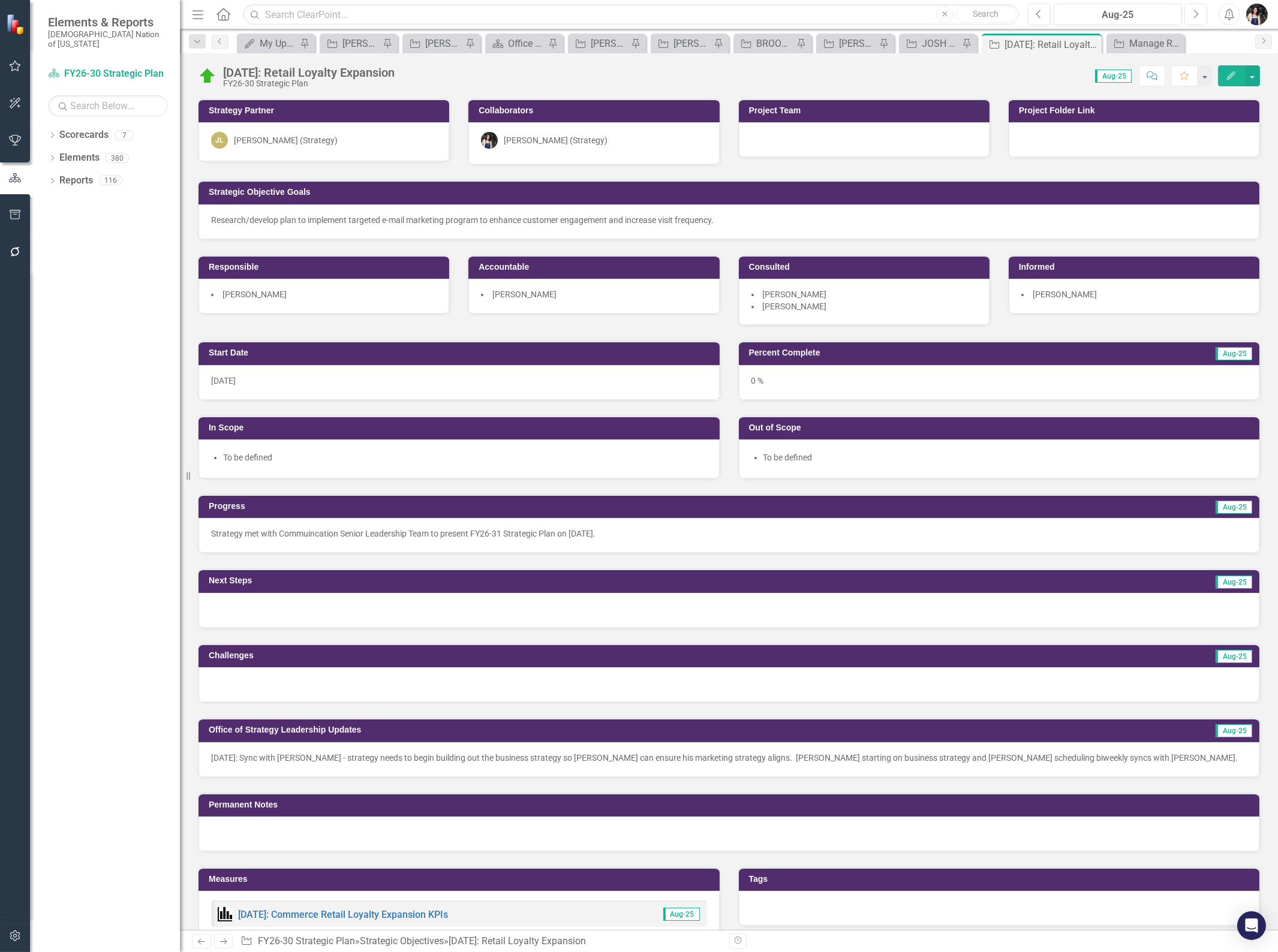
click at [1099, 758] on p "[DATE]: Sync with [PERSON_NAME] - strategy needs to begin building out the busi…" at bounding box center [729, 757] width 1036 height 12
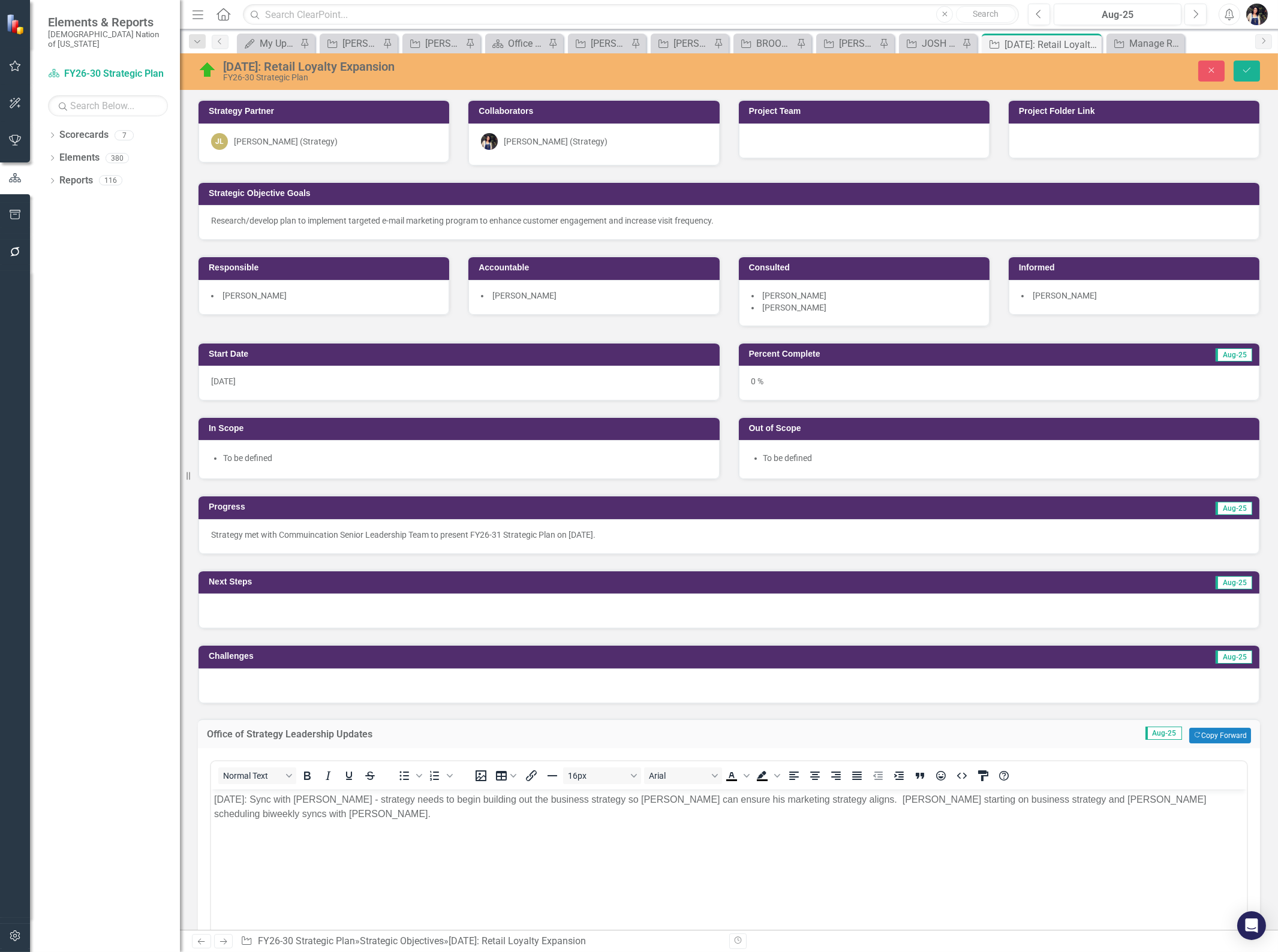
scroll to position [0, 0]
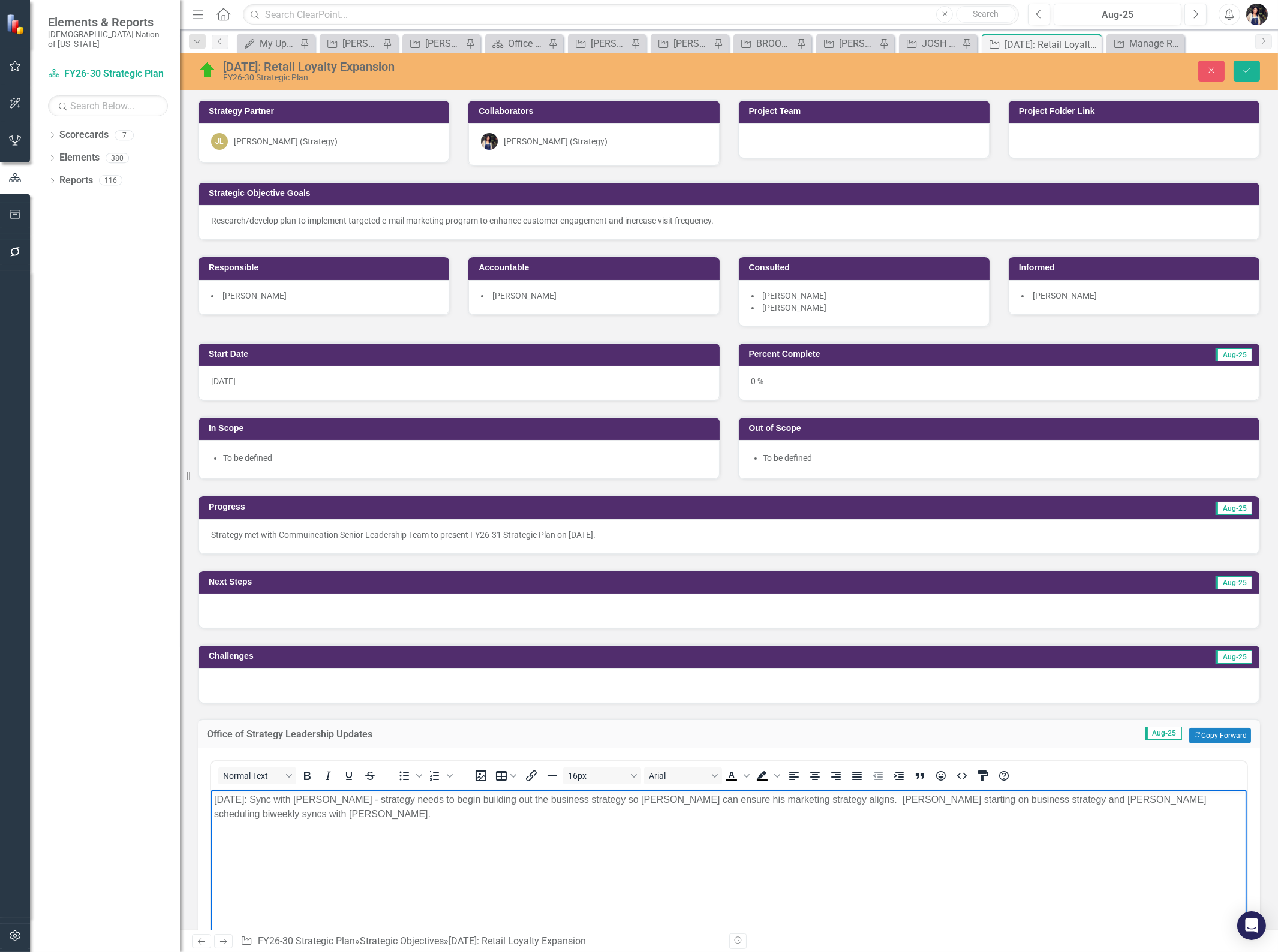
click at [1209, 806] on p "[DATE]: Sync with [PERSON_NAME] - strategy needs to begin building out the busi…" at bounding box center [728, 806] width 1030 height 29
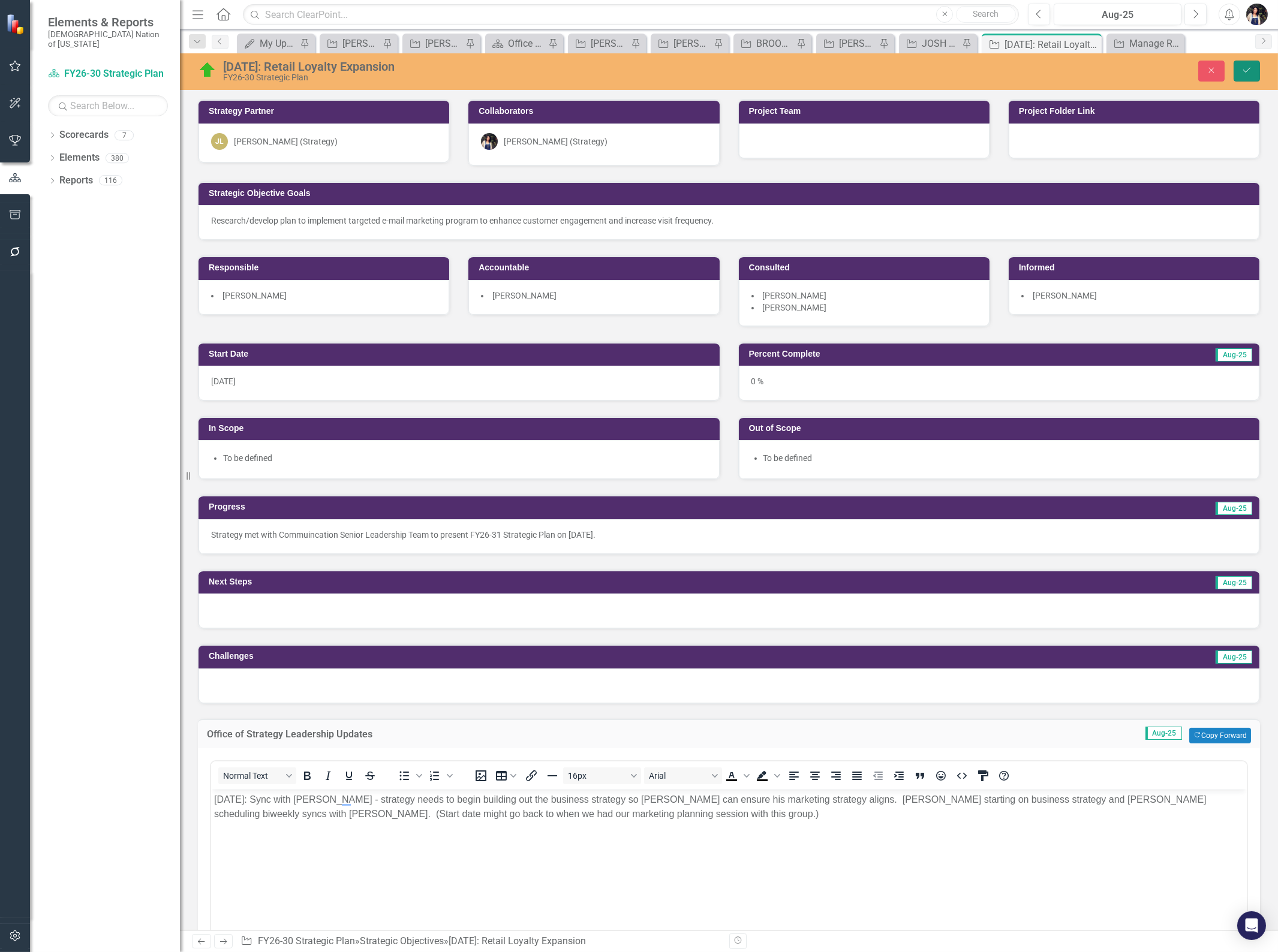
click at [1244, 68] on icon "Save" at bounding box center [1246, 69] width 11 height 8
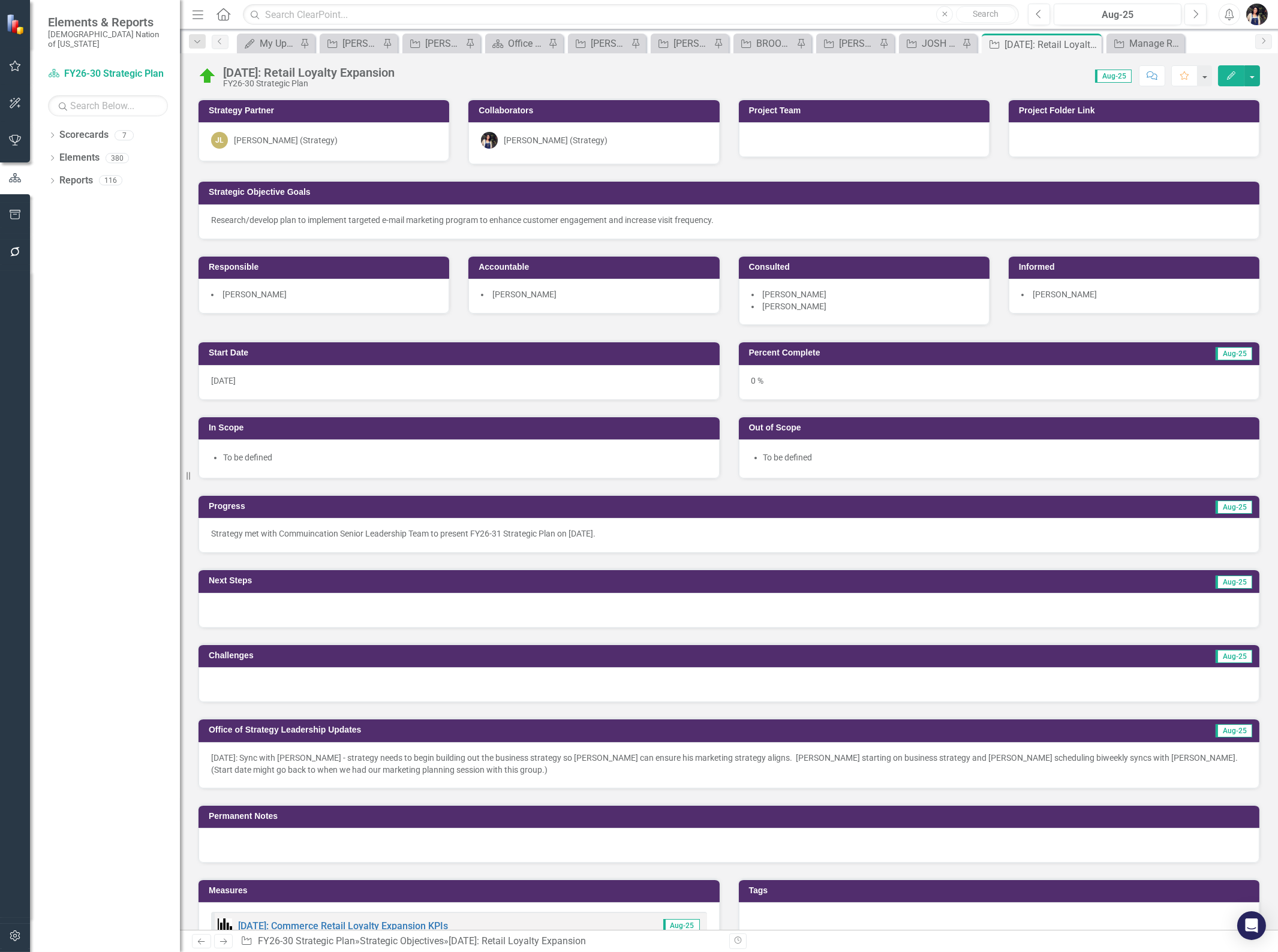
click at [0, 0] on icon at bounding box center [0, 0] width 0 height 0
click at [187, 14] on div "Resize" at bounding box center [185, 476] width 10 height 952
click at [195, 17] on icon "button" at bounding box center [198, 14] width 11 height 8
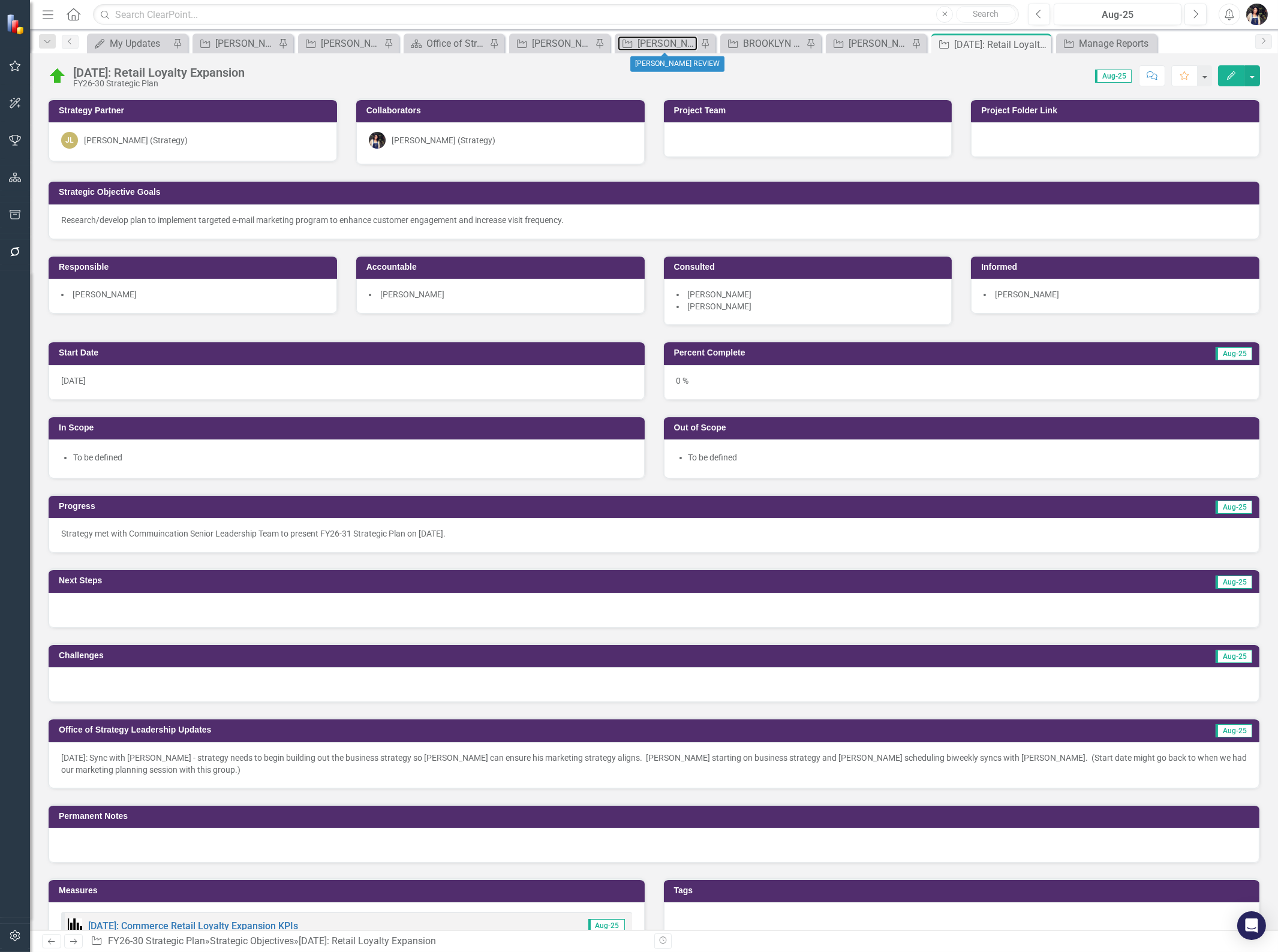
click at [662, 46] on div "[PERSON_NAME] REVIEW" at bounding box center [667, 43] width 60 height 15
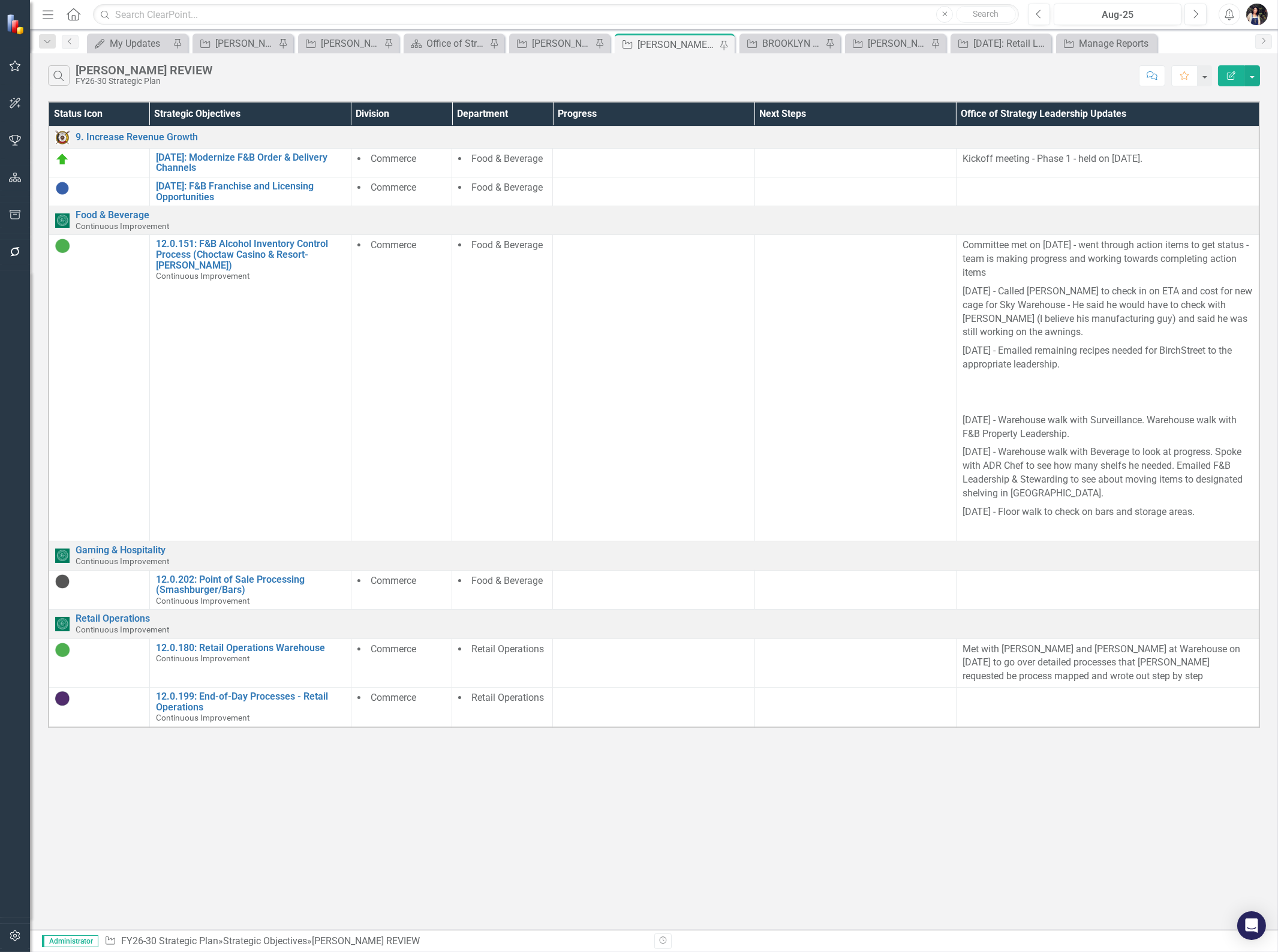
click at [1235, 76] on icon "Edit Report" at bounding box center [1230, 75] width 11 height 8
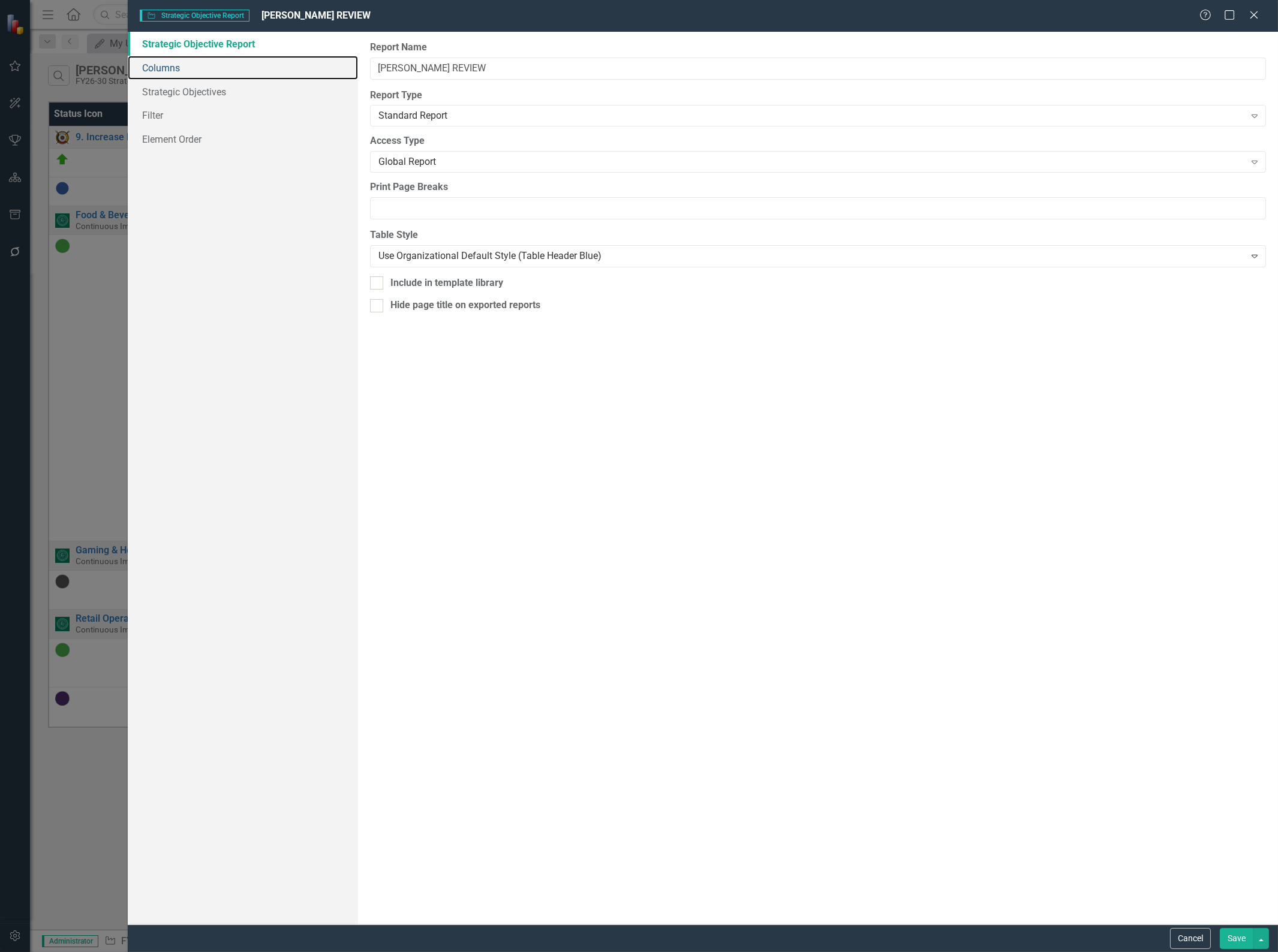
click at [220, 68] on link "Columns" at bounding box center [243, 68] width 230 height 24
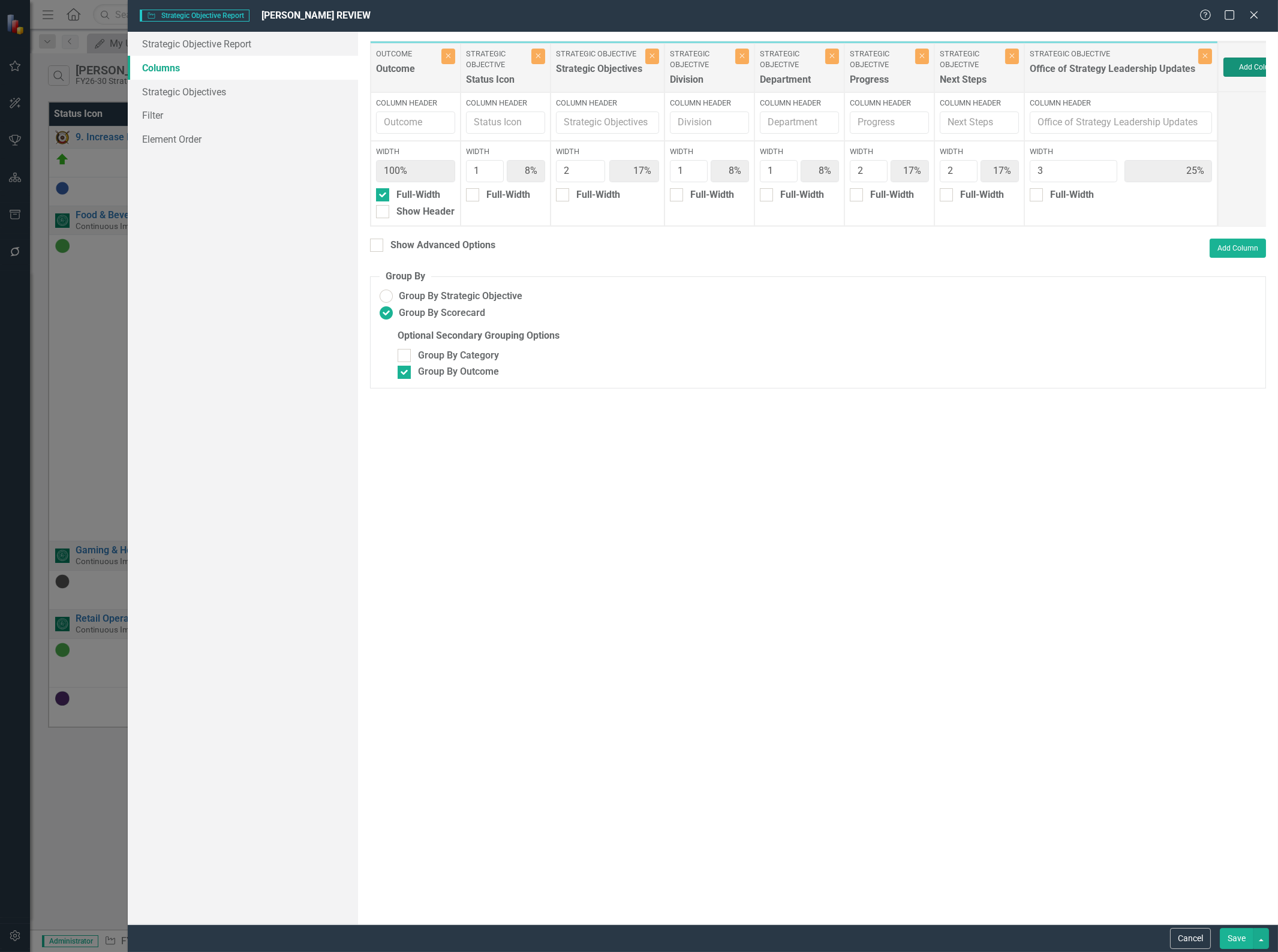
click at [1251, 68] on button "Add Column" at bounding box center [1259, 67] width 71 height 19
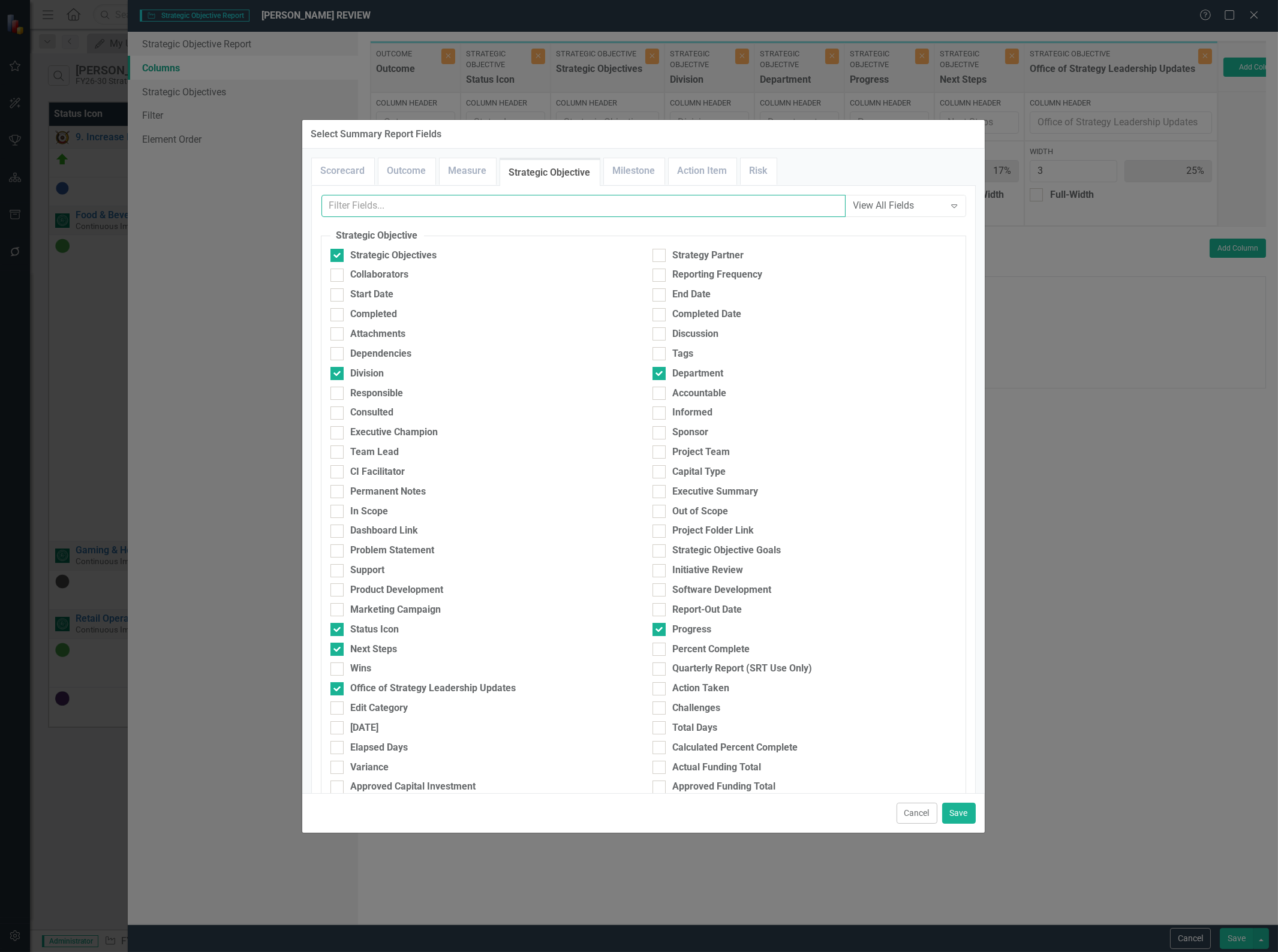
click at [510, 206] on input "text" at bounding box center [584, 205] width 524 height 22
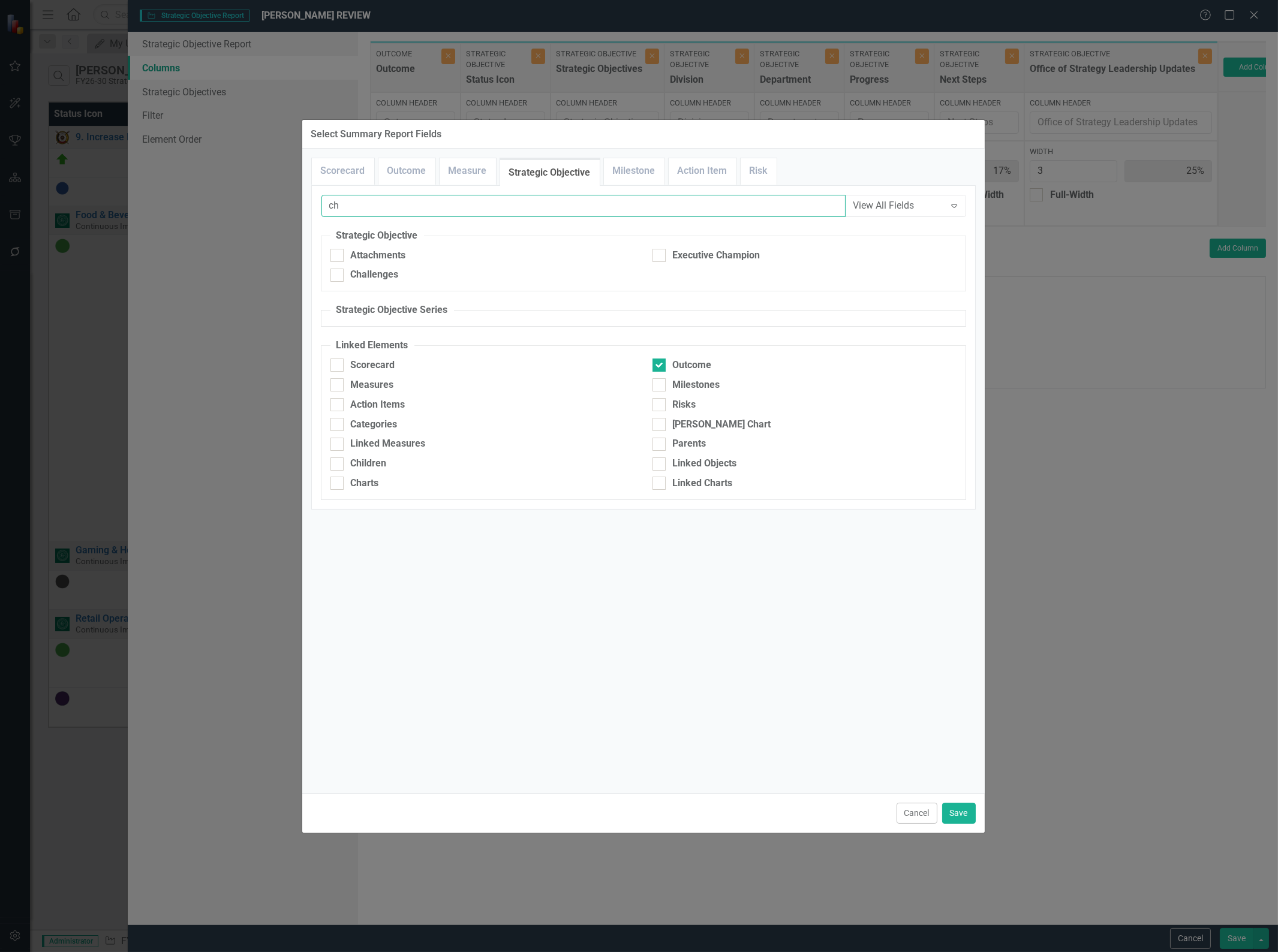
type input "ch"
click at [379, 279] on div "Challenges" at bounding box center [374, 275] width 48 height 14
click at [339, 276] on input "Challenges" at bounding box center [335, 273] width 8 height 8
checkbox input "true"
click at [966, 814] on button "Save" at bounding box center [959, 813] width 34 height 21
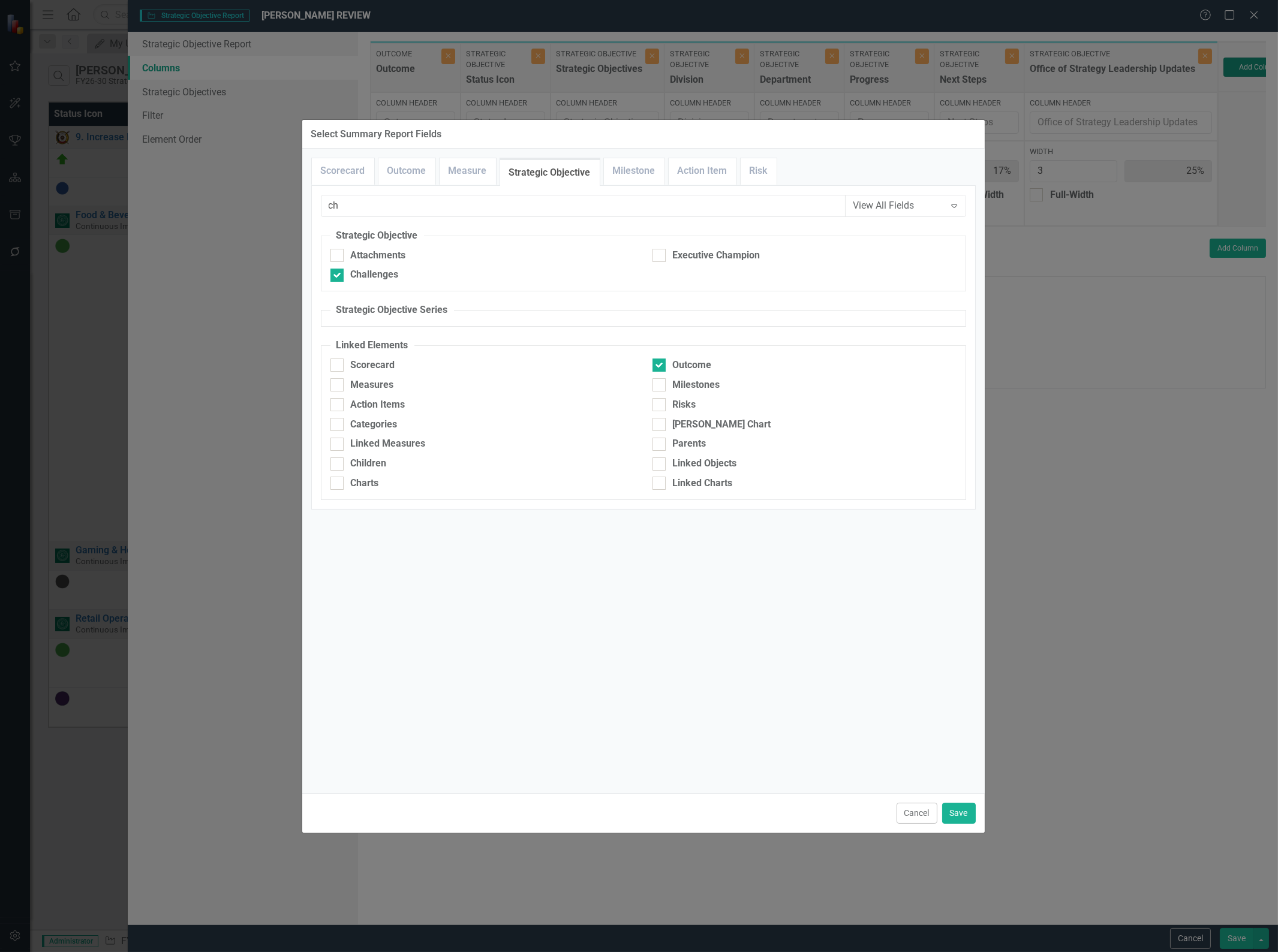
type input "15%"
type input "23%"
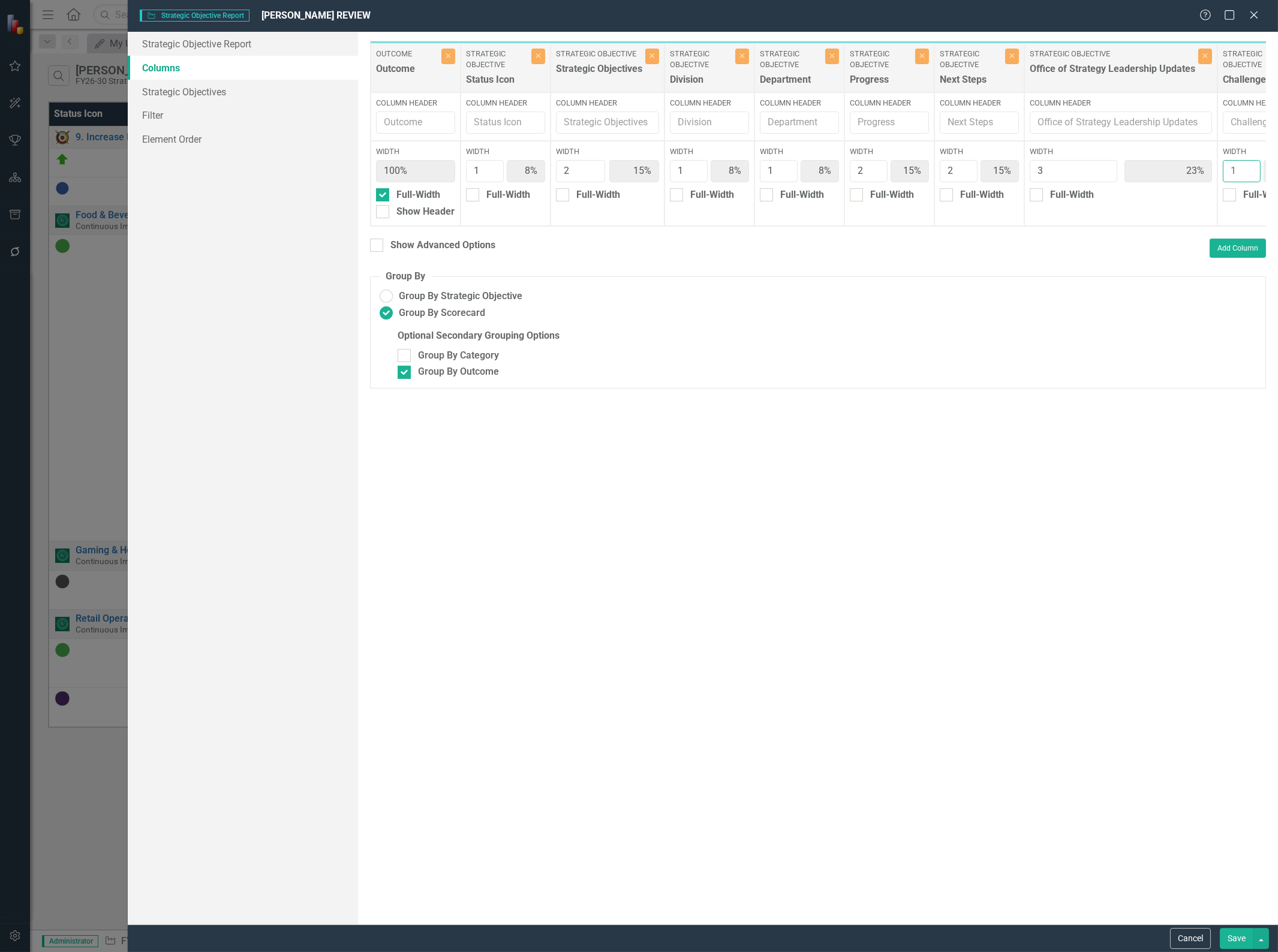
type input "2"
type input "7%"
type input "14%"
type input "7%"
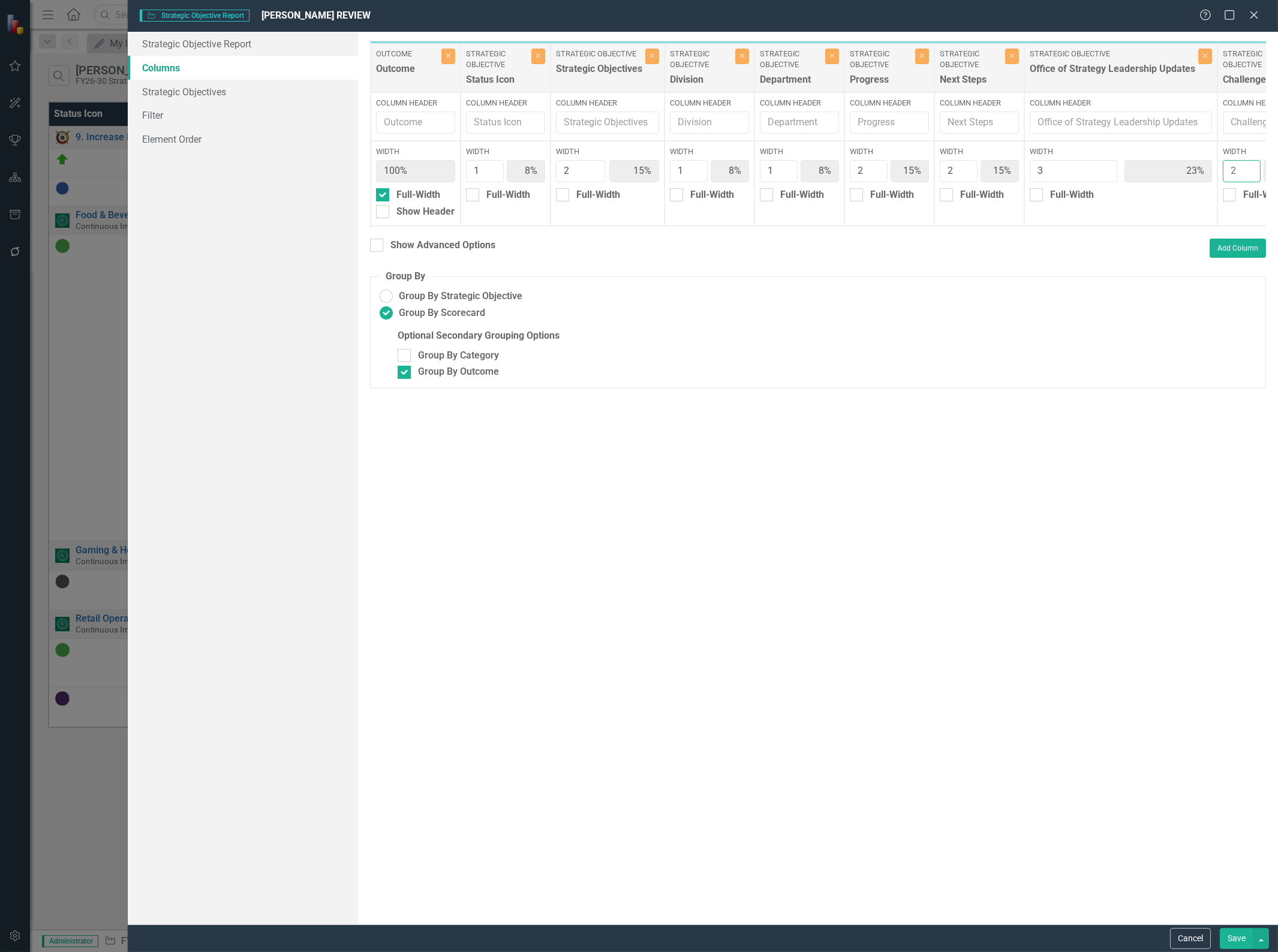
type input "14%"
type input "21%"
type input "14%"
click at [1248, 167] on input "2" at bounding box center [1241, 171] width 38 height 22
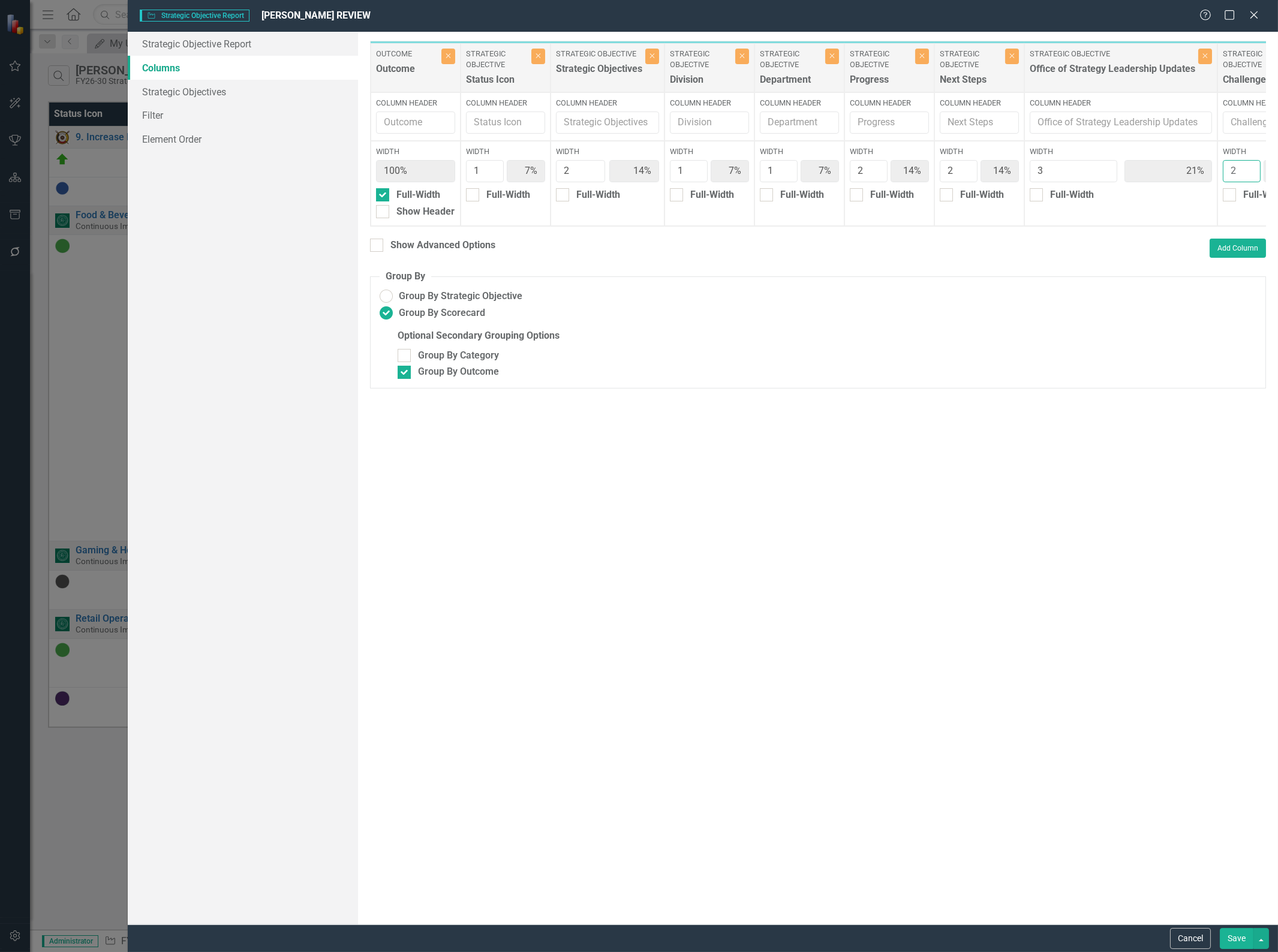
type input "3"
type input "13%"
type input "20%"
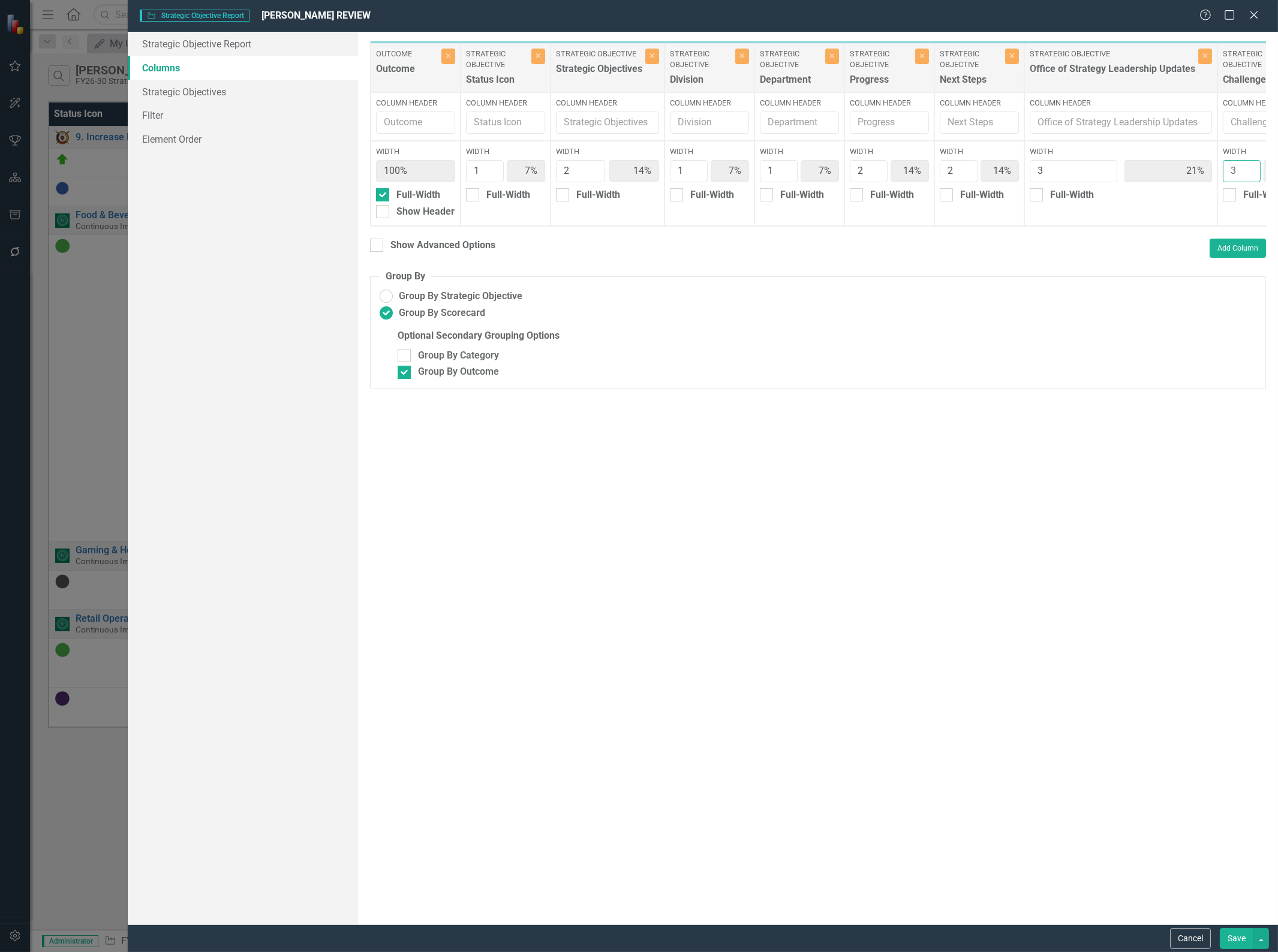
type input "20%"
type input "3"
click at [1248, 167] on input "3" at bounding box center [1241, 171] width 38 height 22
drag, startPoint x: 1243, startPoint y: 942, endPoint x: 1219, endPoint y: 784, distance: 159.8
click at [1243, 942] on button "Save" at bounding box center [1236, 938] width 34 height 21
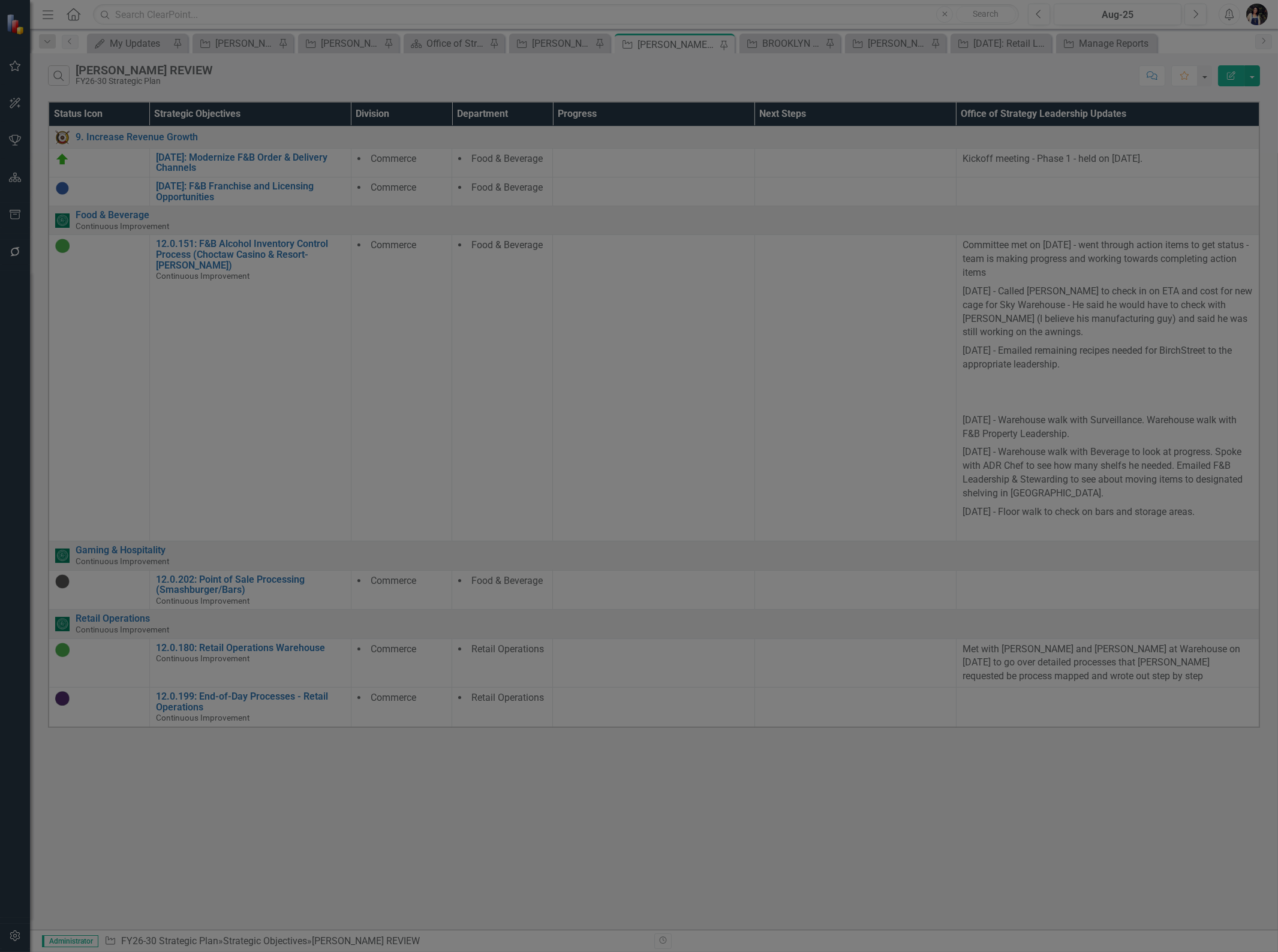
radio input "false"
checkbox input "false"
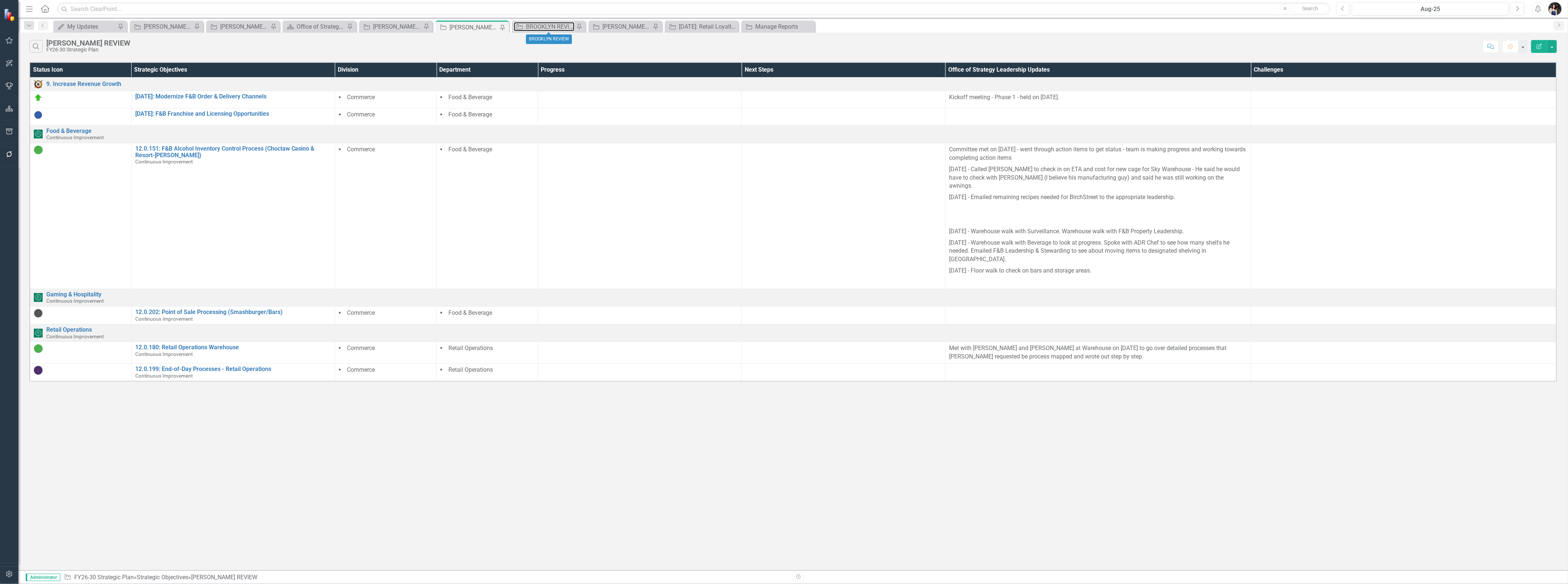
click at [544, 27] on div "BROOKLYN REVIEW" at bounding box center [550, 26] width 49 height 9
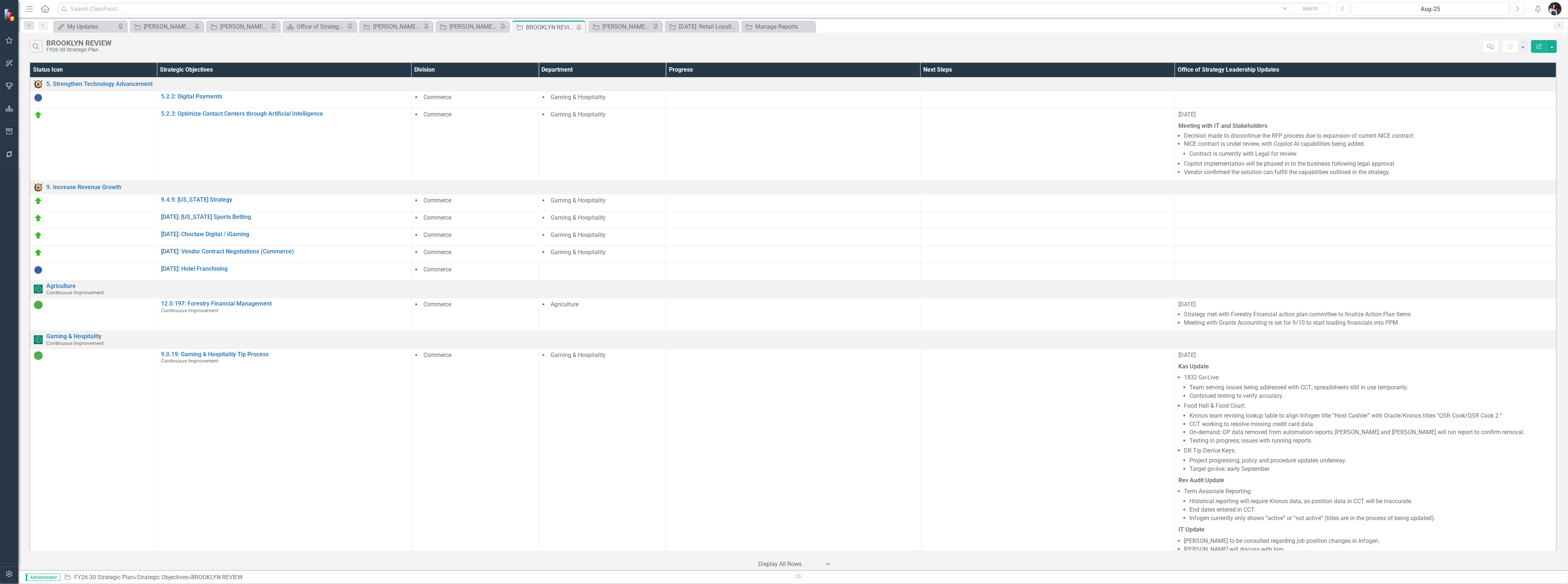
click at [783, 40] on button "Edit Report" at bounding box center [1539, 46] width 16 height 13
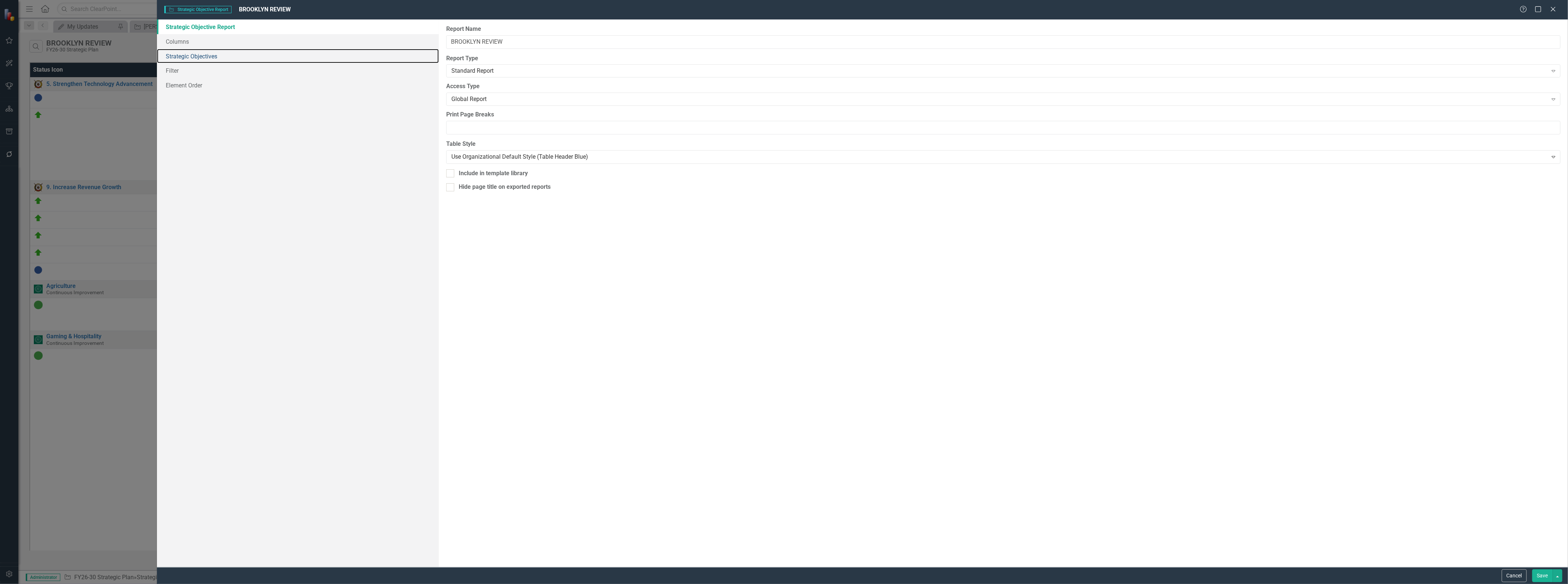
click at [209, 49] on link "Strategic Objectives" at bounding box center [298, 56] width 282 height 15
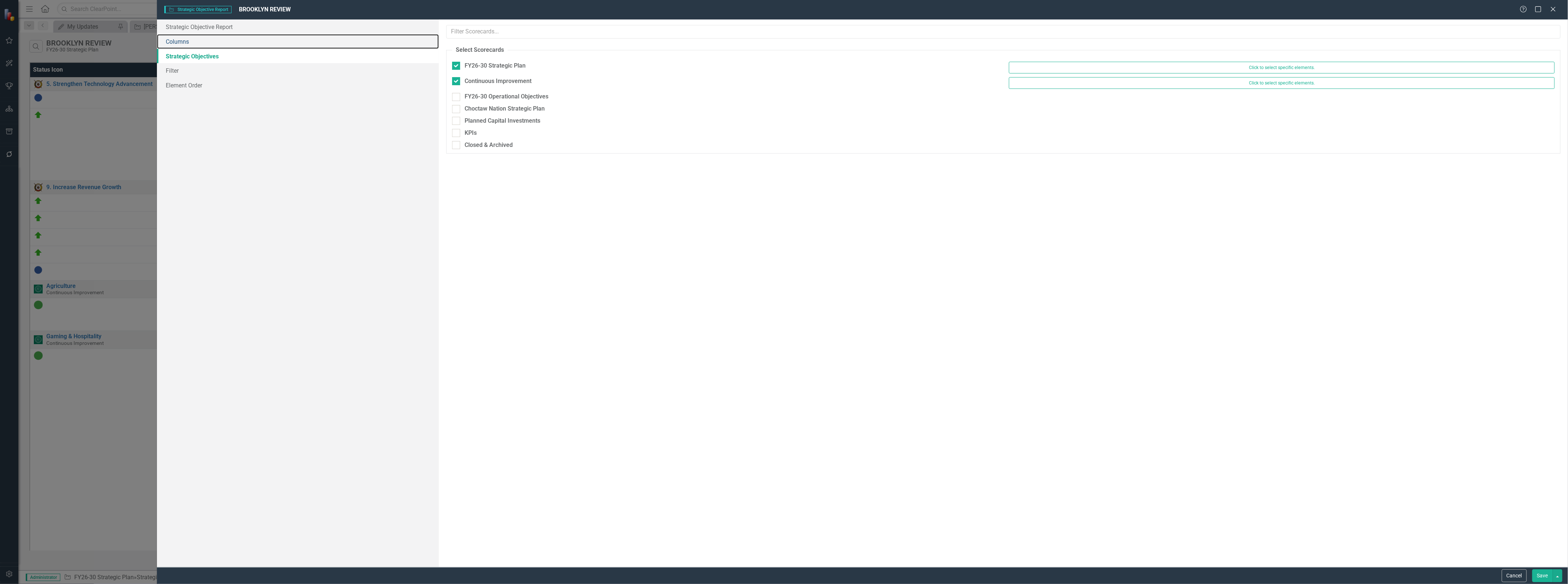
click at [206, 41] on link "Columns" at bounding box center [298, 41] width 282 height 15
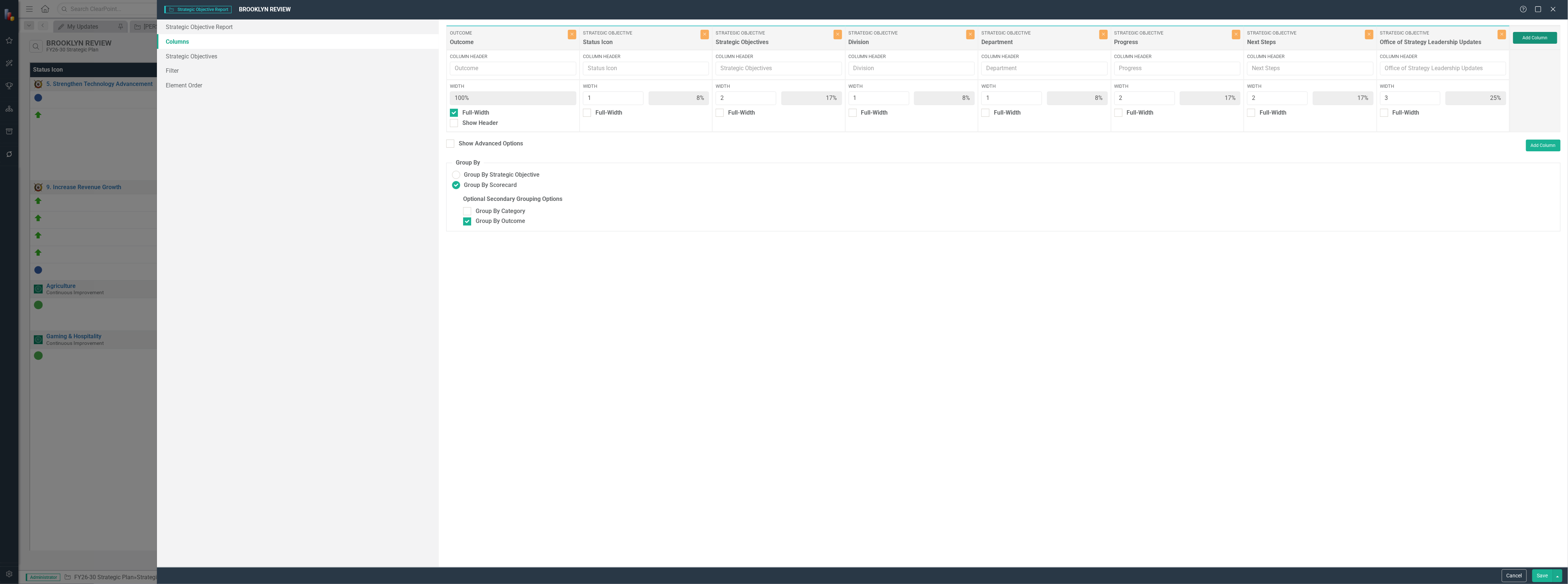
click at [783, 35] on button "Add Column" at bounding box center [1535, 38] width 44 height 12
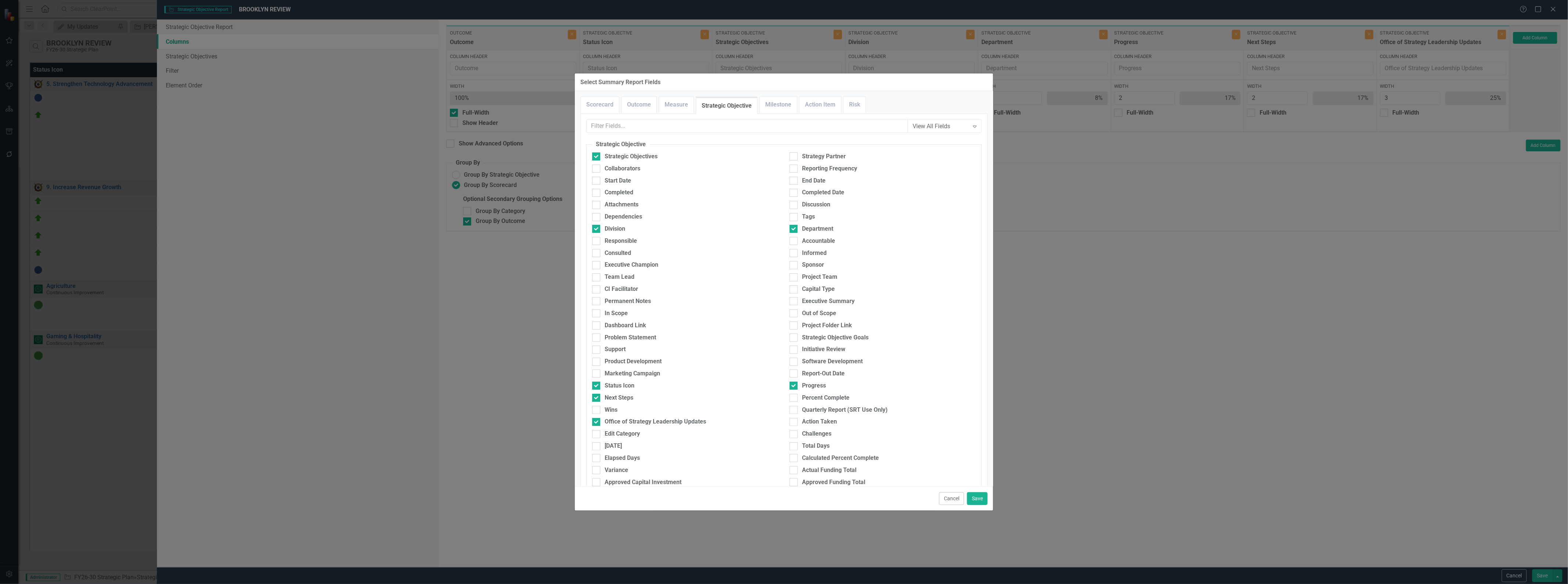
click at [783, 435] on div "Challenges" at bounding box center [817, 434] width 29 height 9
click at [783, 433] on div at bounding box center [793, 434] width 8 height 8
click at [783, 433] on input "Challenges" at bounding box center [792, 433] width 5 height 5
checkbox input "true"
click at [783, 498] on button "Save" at bounding box center [978, 498] width 21 height 13
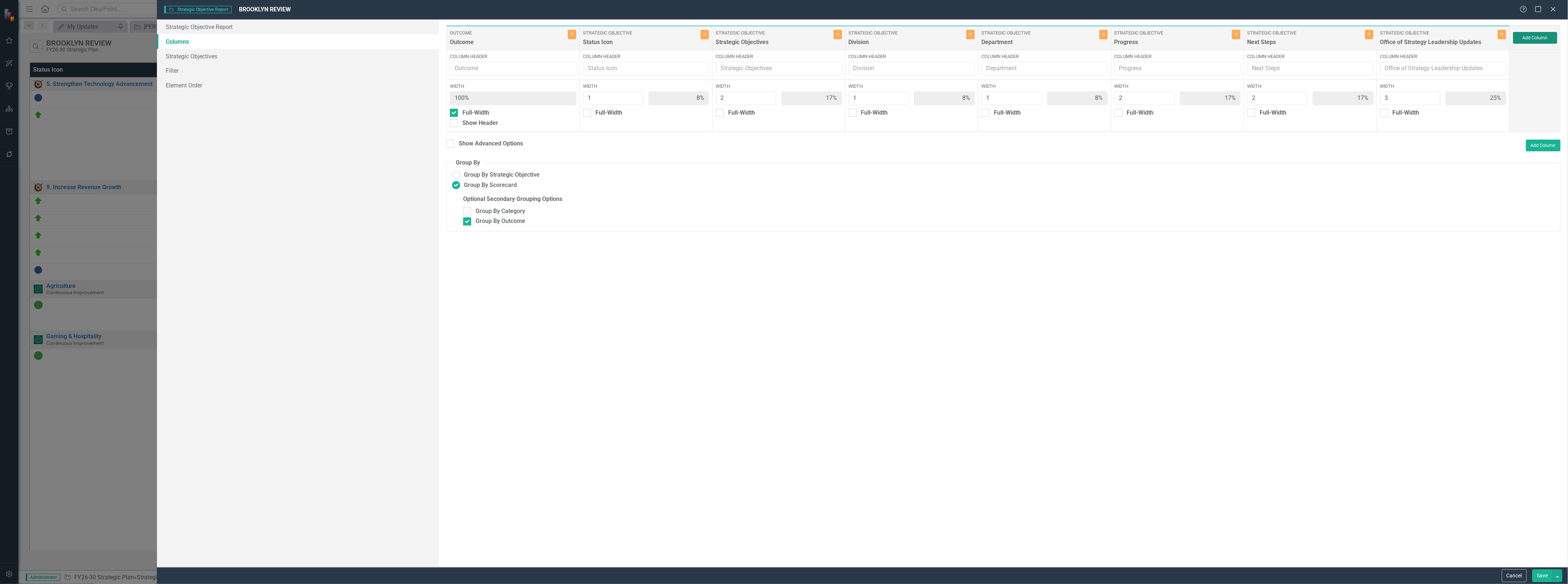
type input "15%"
type input "23%"
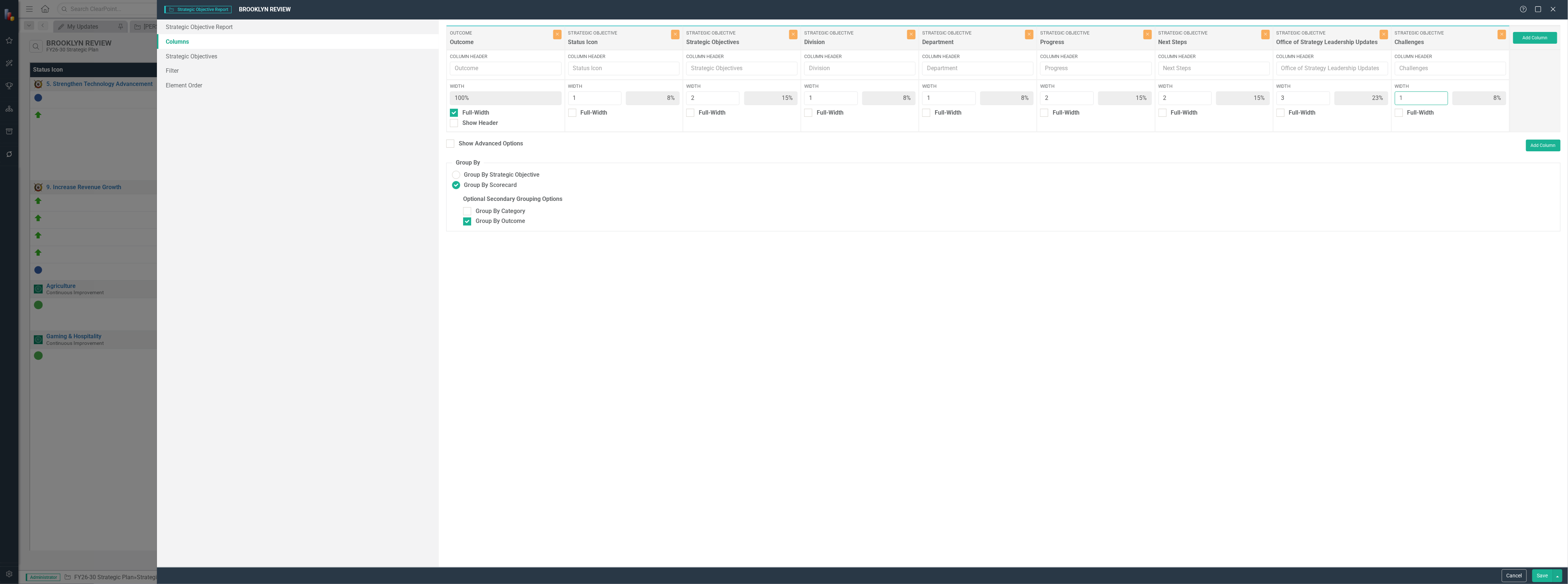
type input "2"
type input "7%"
type input "14%"
type input "7%"
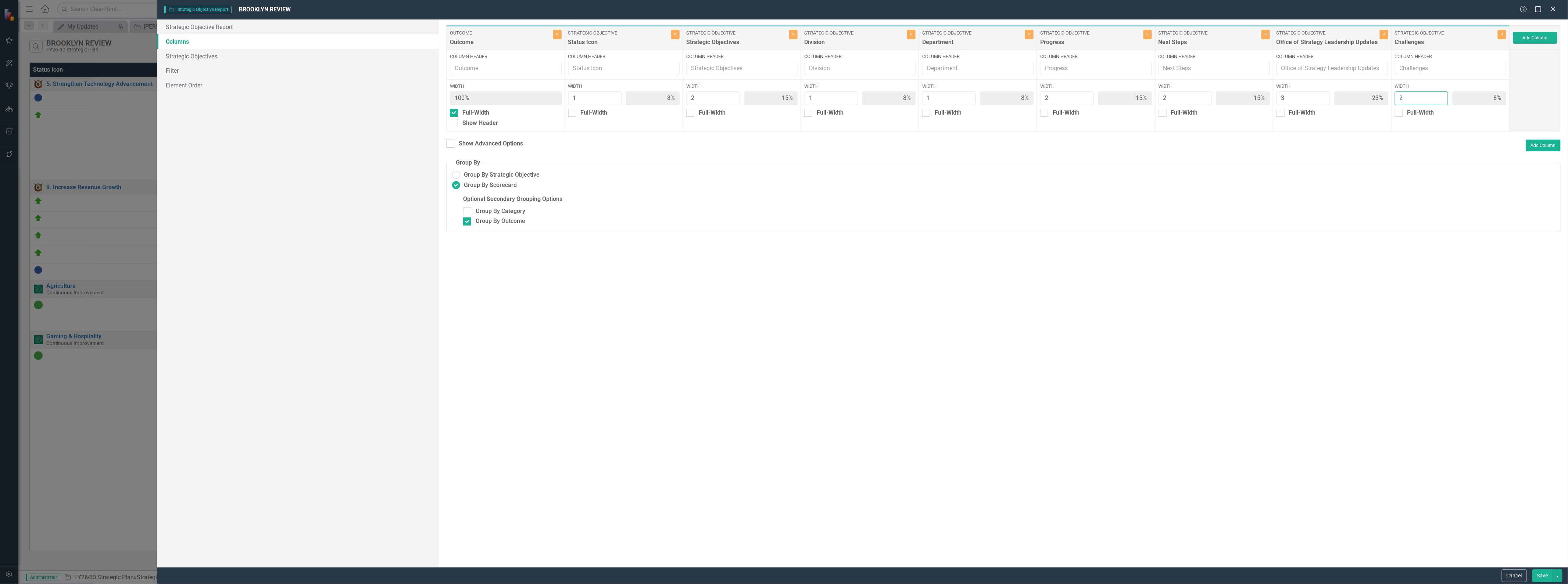
type input "14%"
type input "21%"
type input "14%"
click at [783, 96] on input "2" at bounding box center [1422, 98] width 54 height 13
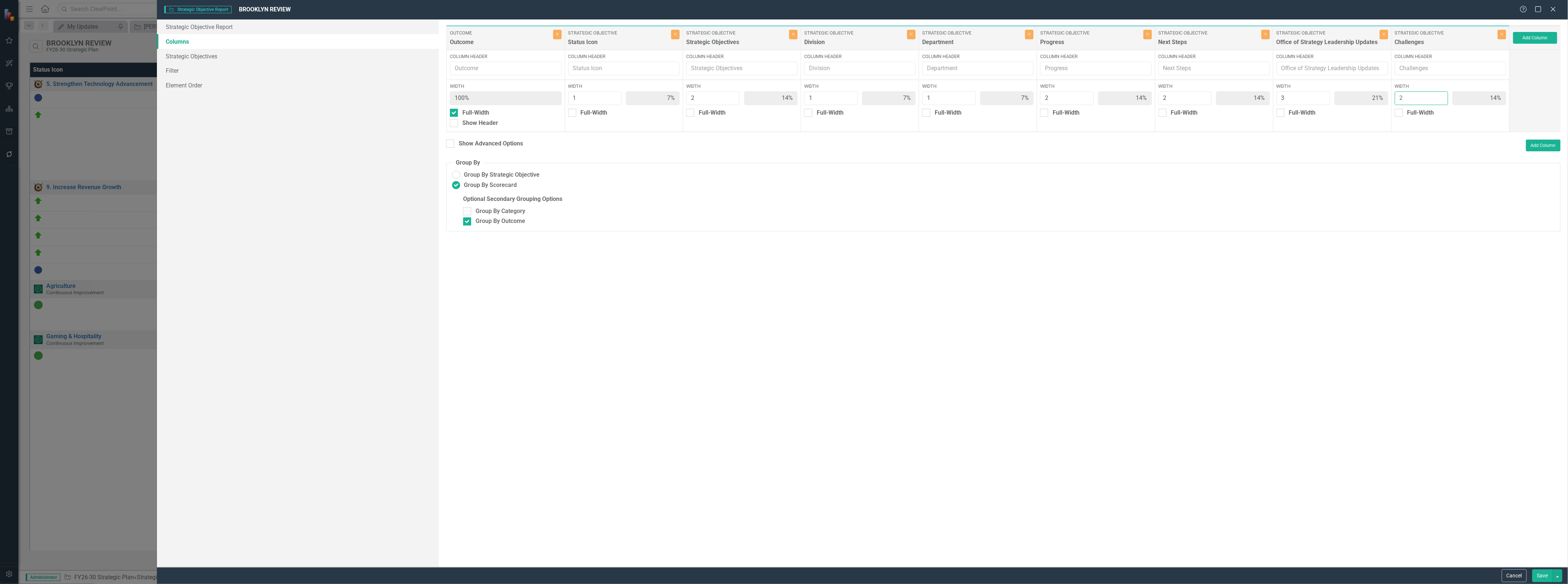
type input "3"
type input "13%"
type input "20%"
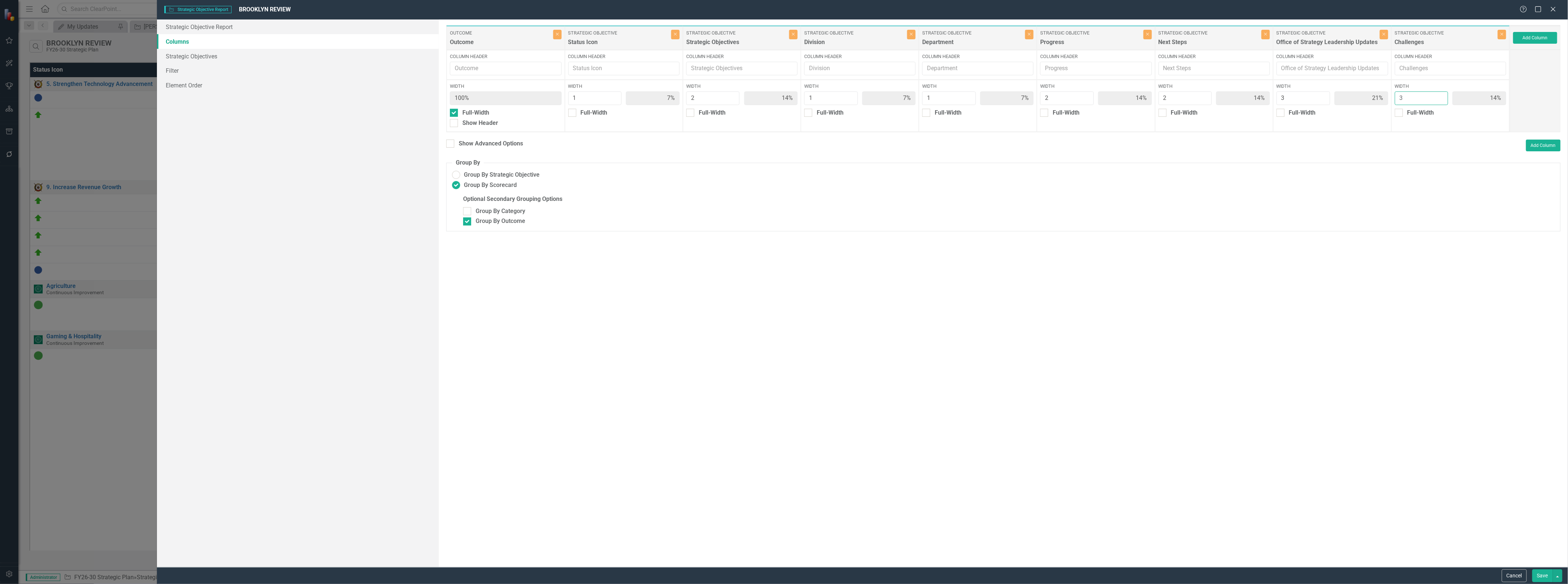
type input "20%"
type input "3"
click at [783, 96] on input "3" at bounding box center [1422, 98] width 54 height 13
click at [783, 575] on button "Save" at bounding box center [1542, 575] width 21 height 13
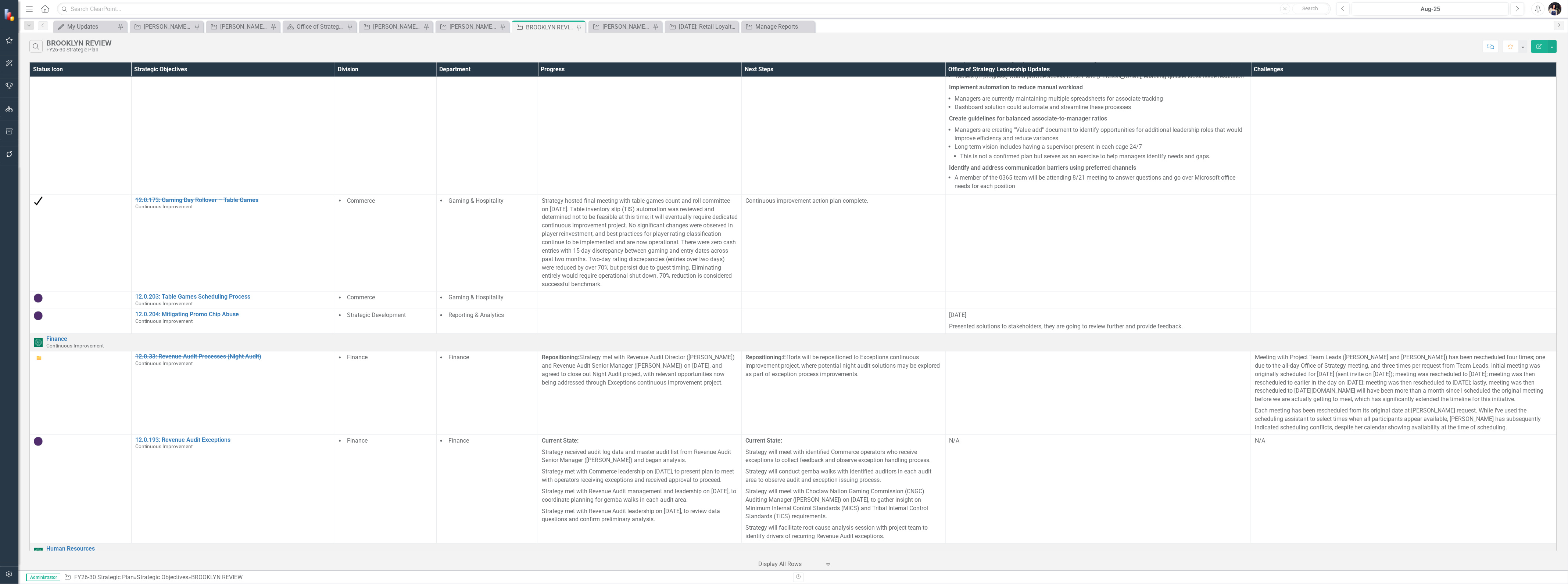
scroll to position [1041, 0]
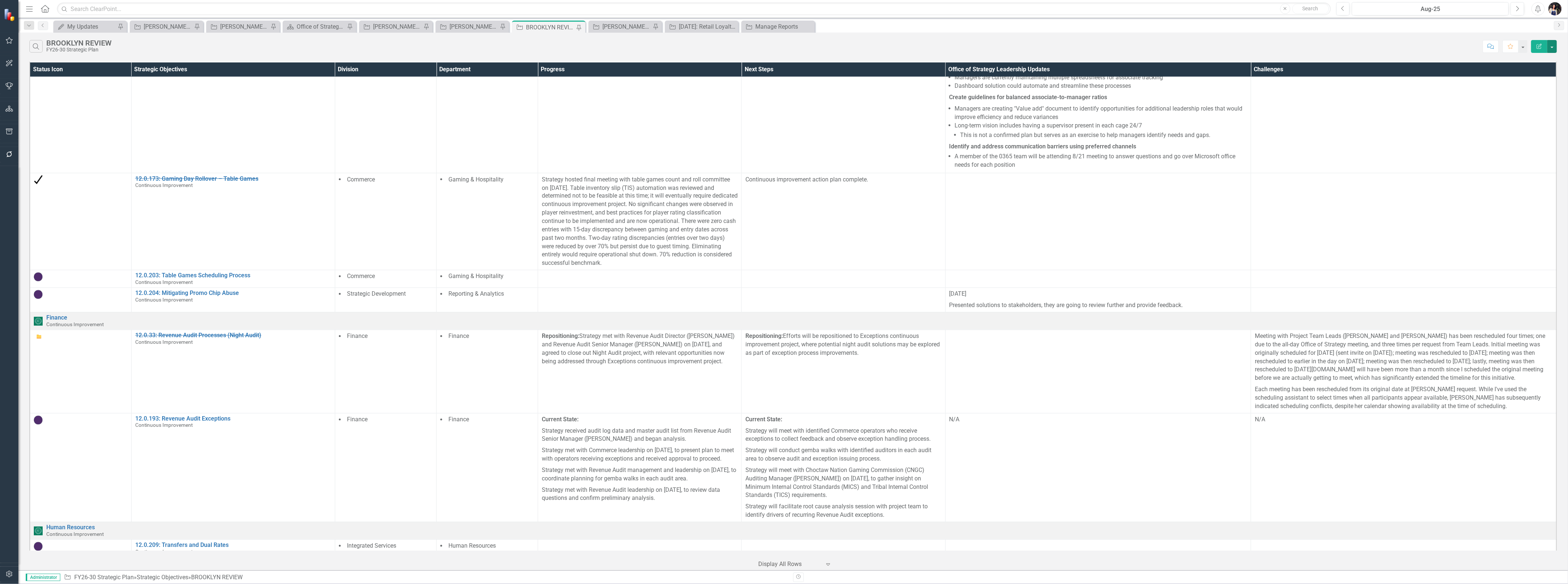
click at [783, 50] on button "button" at bounding box center [1552, 46] width 10 height 13
click at [783, 88] on link "Excel Export to Excel" at bounding box center [1527, 88] width 58 height 13
click at [727, 42] on div "notification timer" at bounding box center [727, 42] width 0 height 2
click at [388, 28] on div "[PERSON_NAME] REVIEW" at bounding box center [397, 26] width 49 height 9
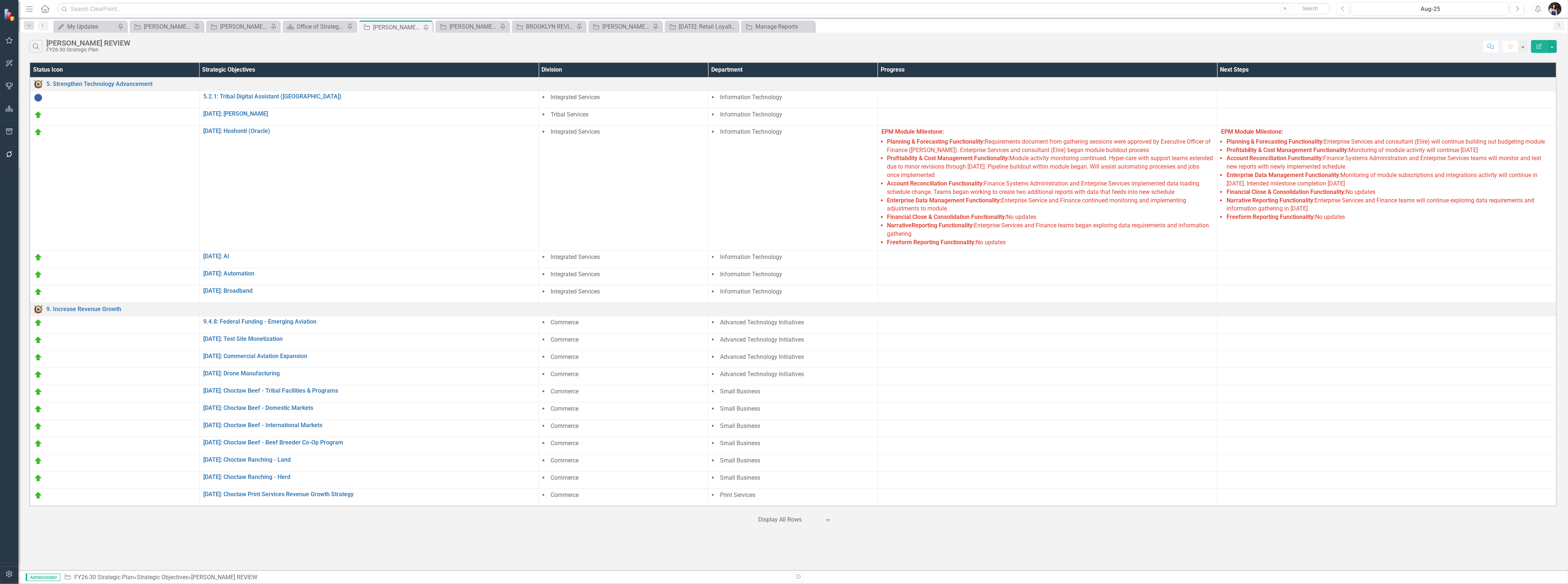
click at [783, 47] on icon "Edit Report" at bounding box center [1539, 46] width 7 height 5
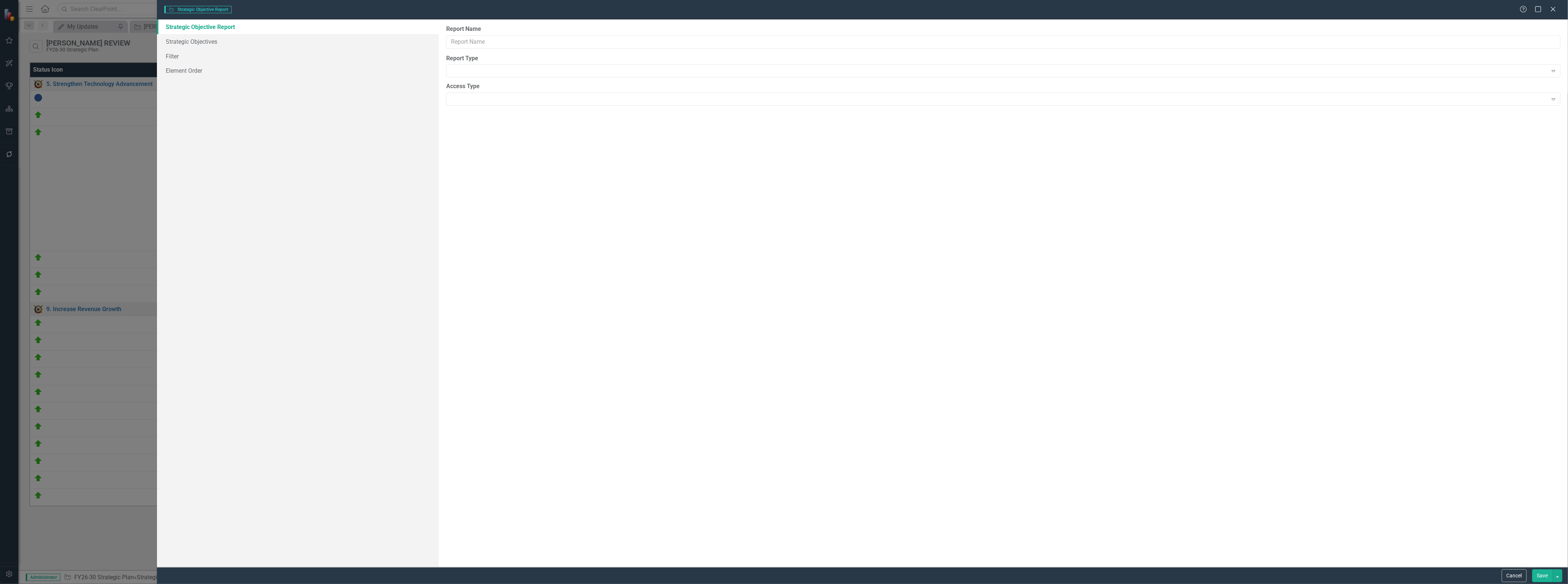
type input "[PERSON_NAME] REVIEW"
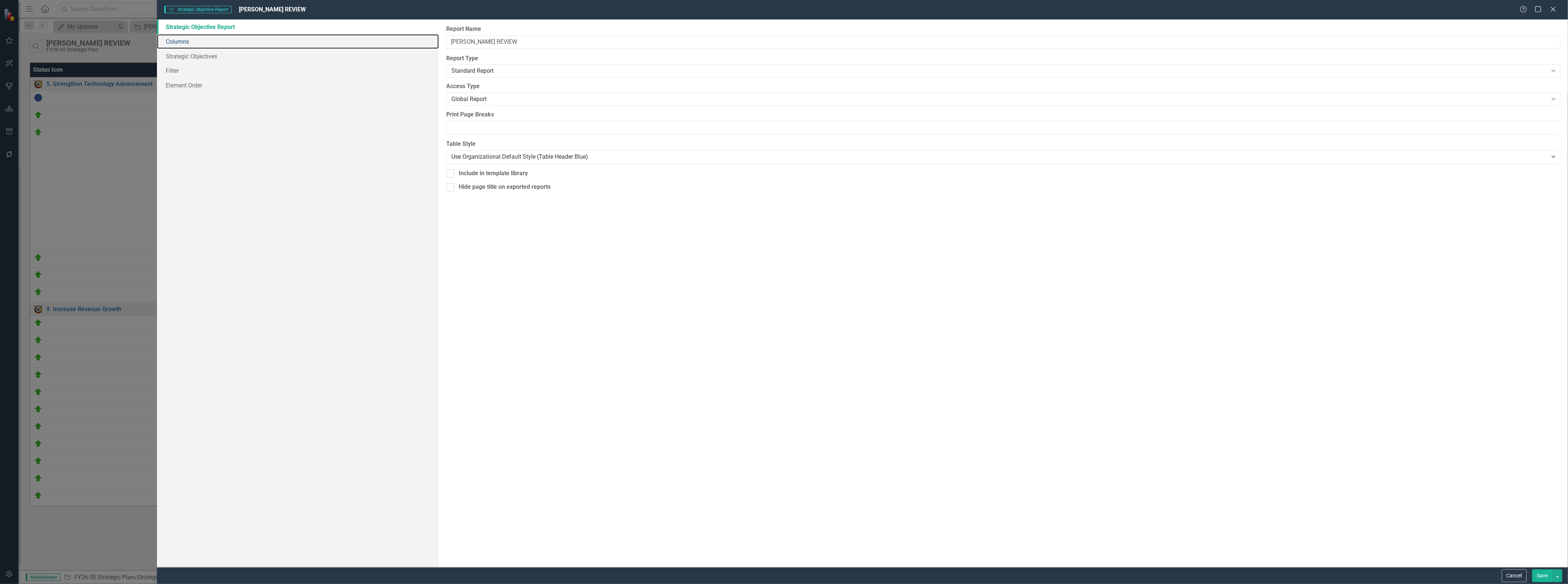
click at [198, 44] on link "Columns" at bounding box center [298, 41] width 282 height 15
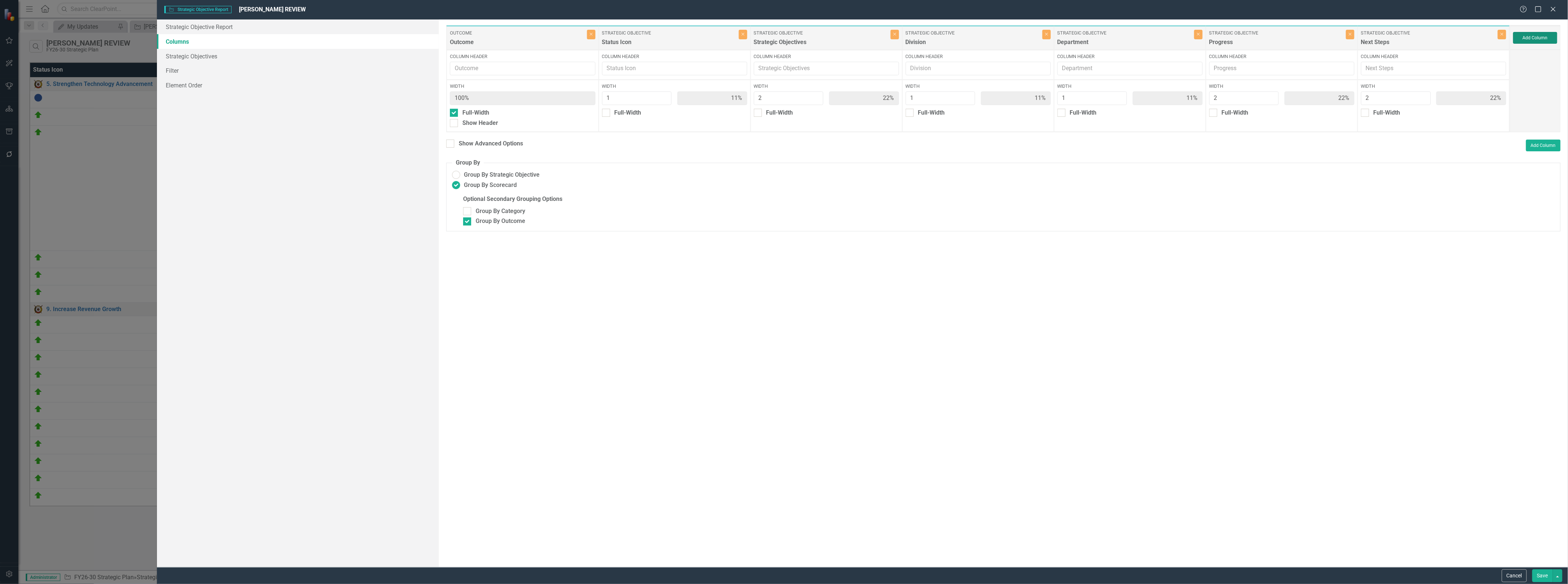
click at [783, 38] on button "Add Column" at bounding box center [1535, 38] width 44 height 12
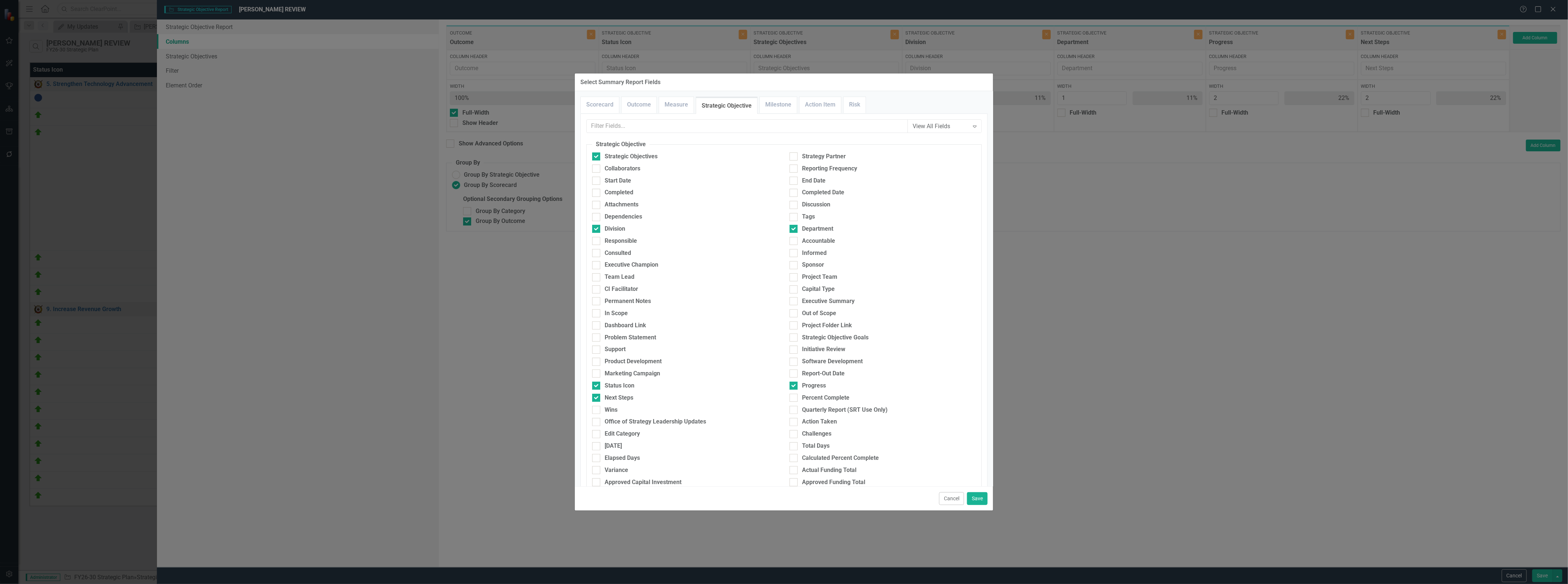
click at [783, 434] on input "Challenges" at bounding box center [792, 433] width 5 height 5
checkbox input "true"
click at [783, 499] on button "Save" at bounding box center [978, 498] width 21 height 13
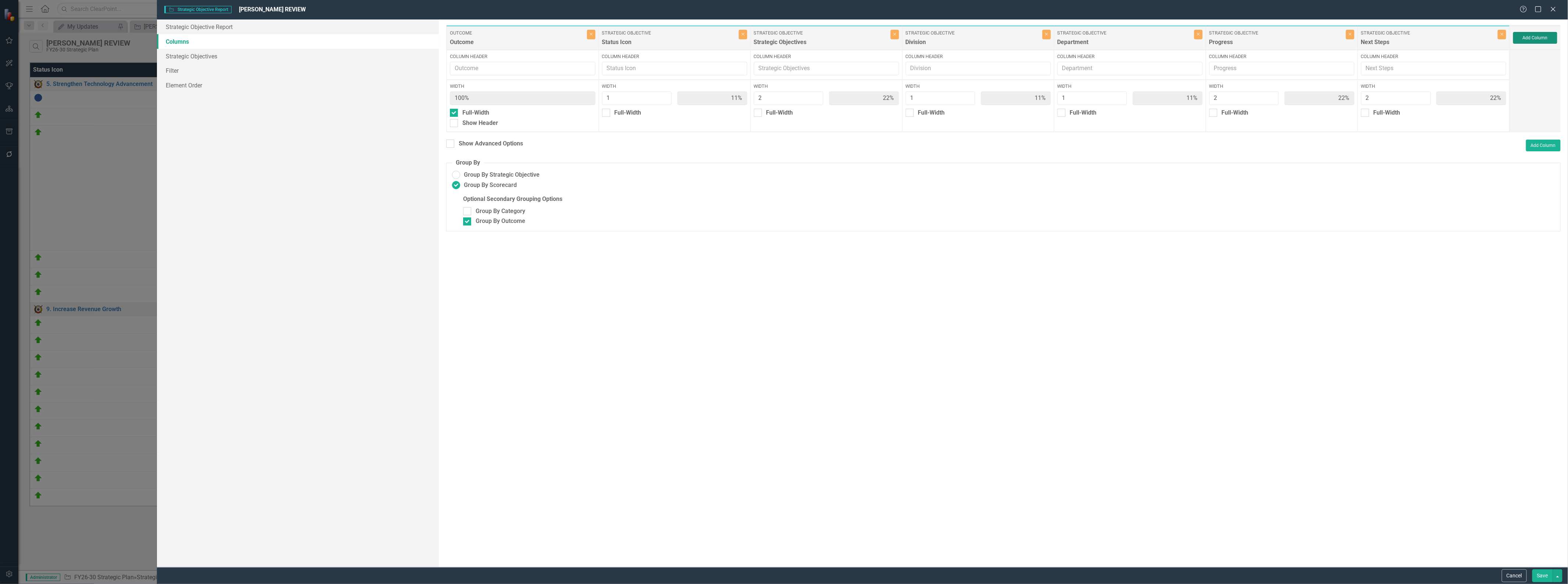
type input "10%"
type input "20%"
type input "10%"
type input "20%"
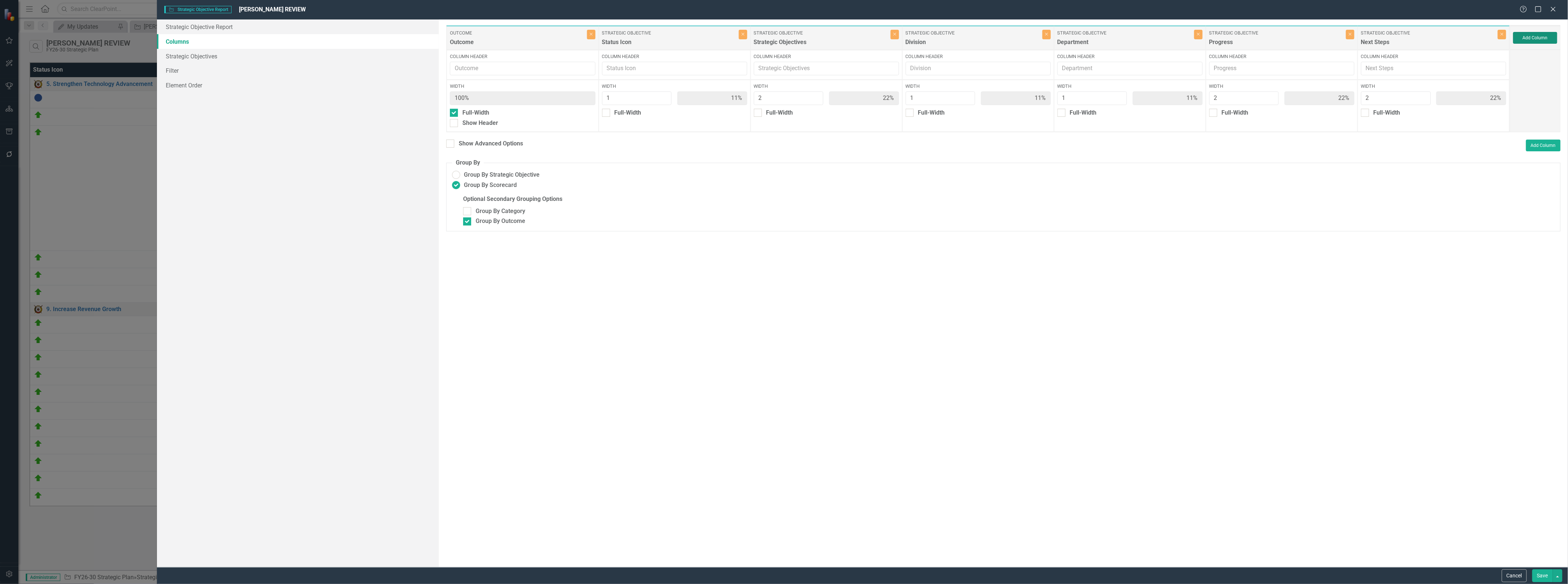
type input "20%"
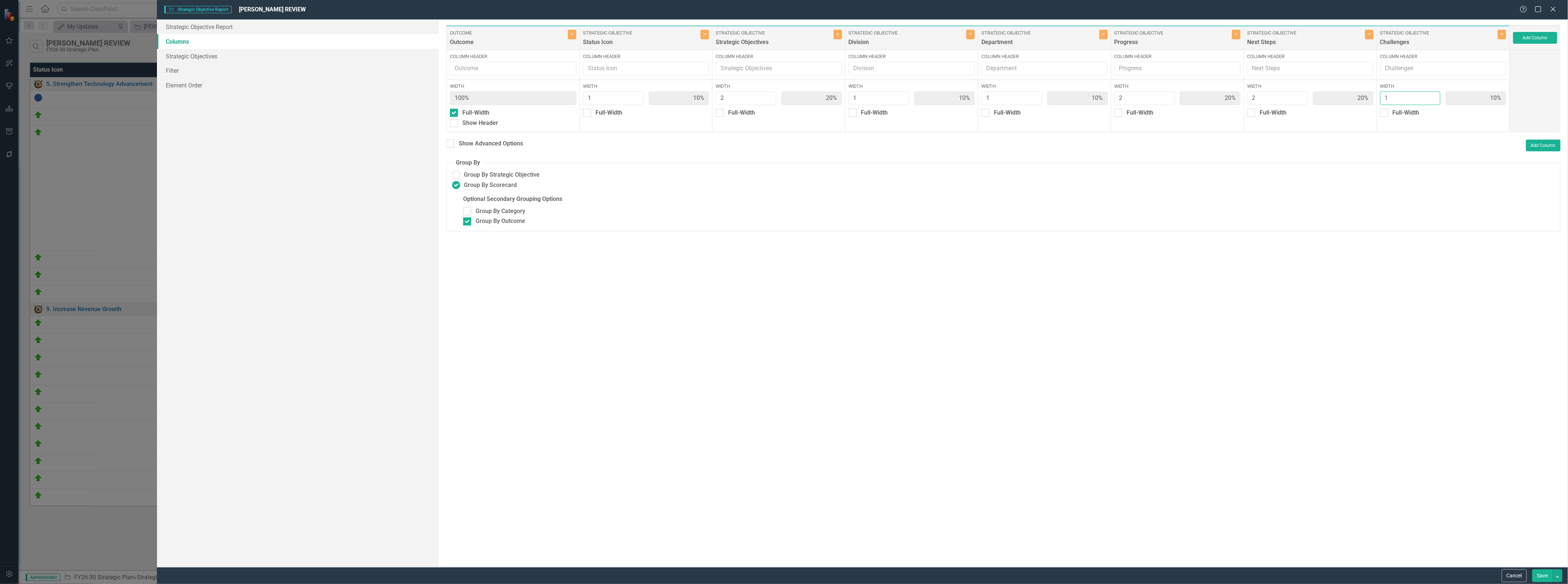
type input "2"
type input "9%"
type input "18%"
type input "9%"
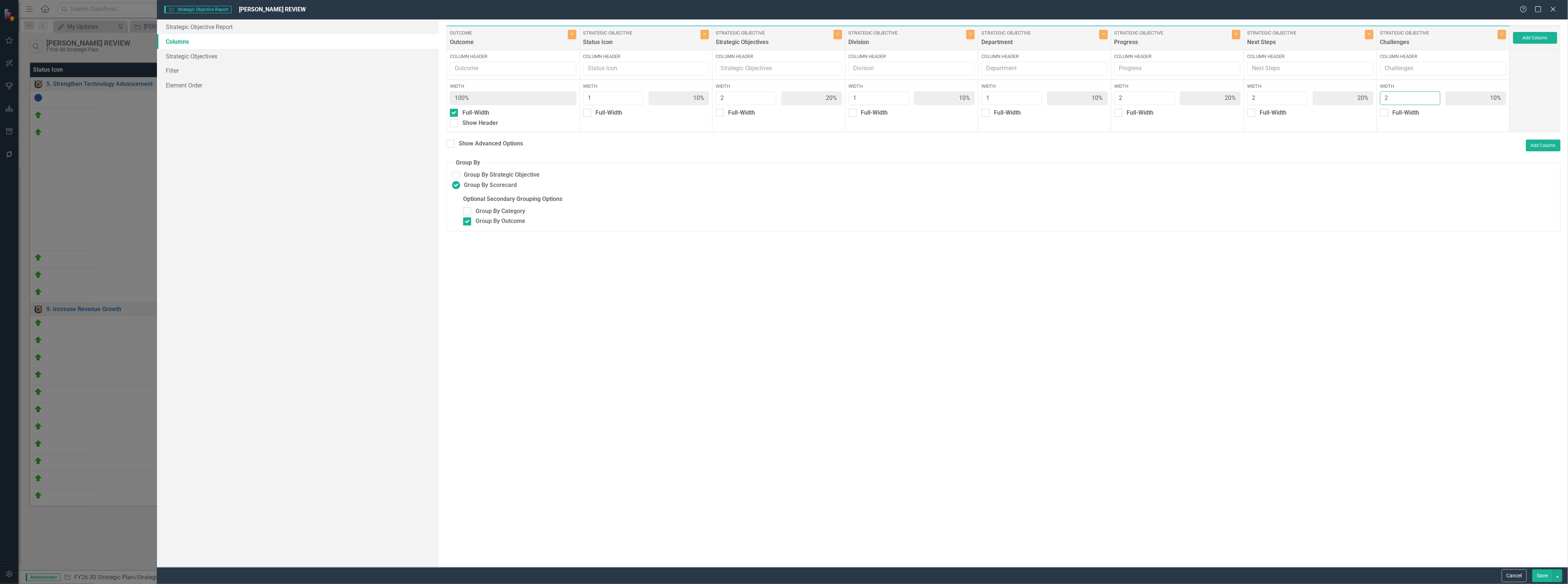
type input "18%"
click at [783, 94] on input "2" at bounding box center [1410, 98] width 61 height 13
type input "3"
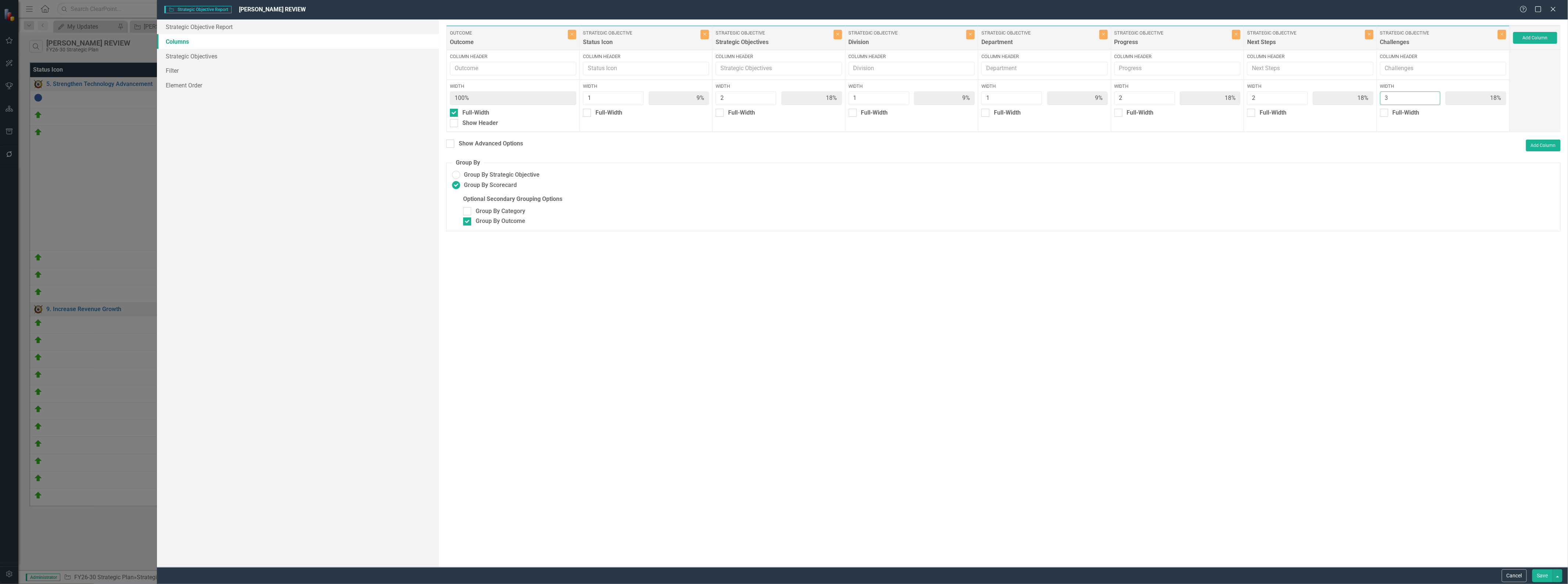
type input "8%"
type input "17%"
type input "8%"
type input "17%"
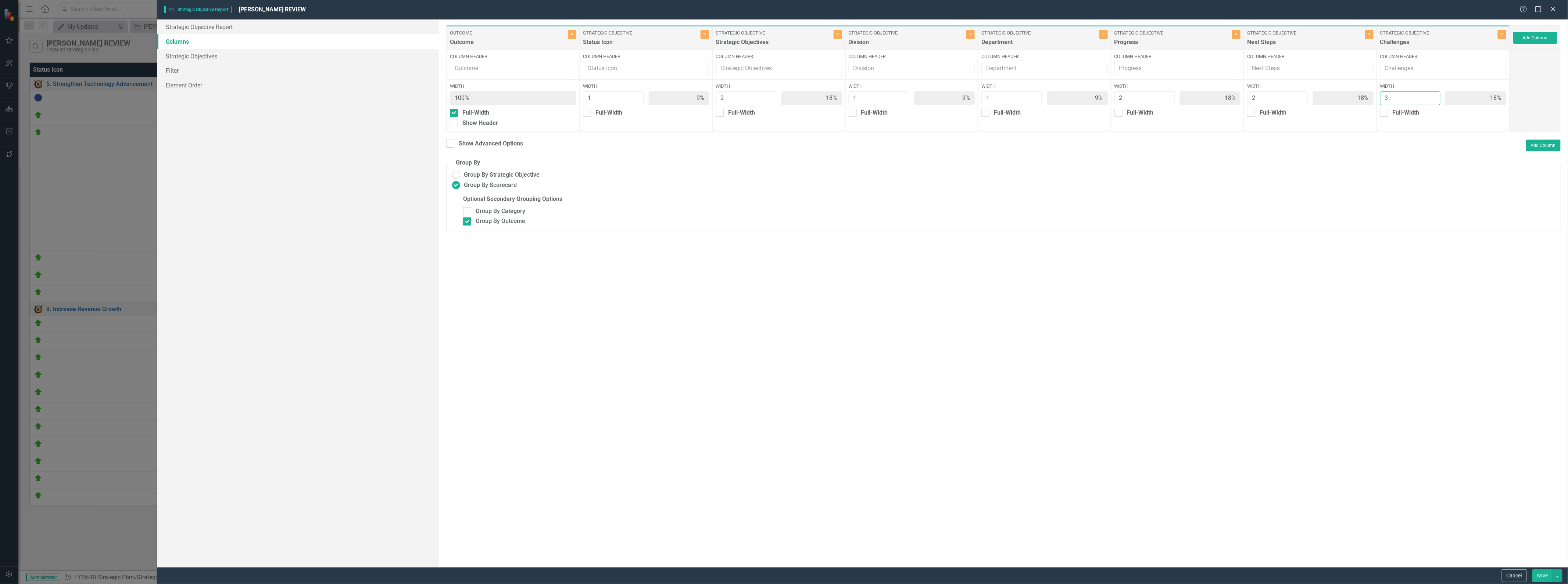
type input "17%"
type input "25%"
type input "3"
click at [783, 94] on input "3" at bounding box center [1410, 98] width 61 height 13
click at [783, 576] on button "Save" at bounding box center [1542, 575] width 21 height 13
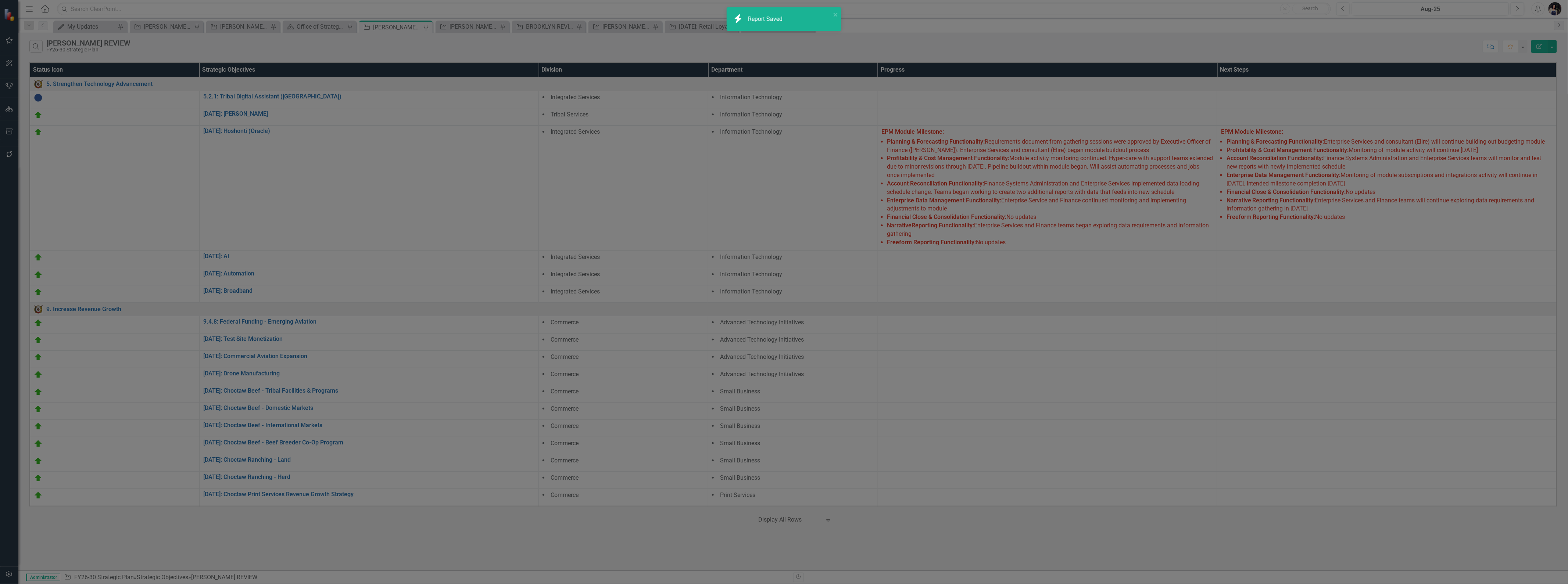
radio input "false"
checkbox input "false"
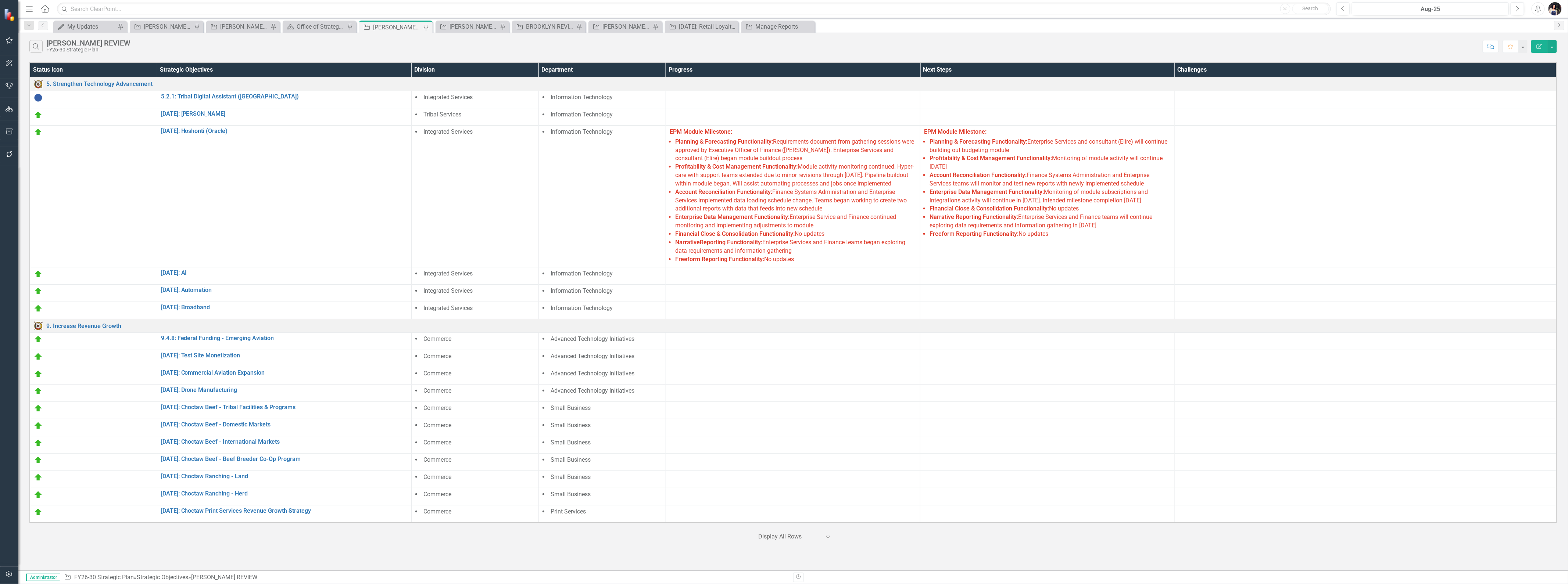
click at [783, 46] on icon "button" at bounding box center [1539, 46] width 5 height 5
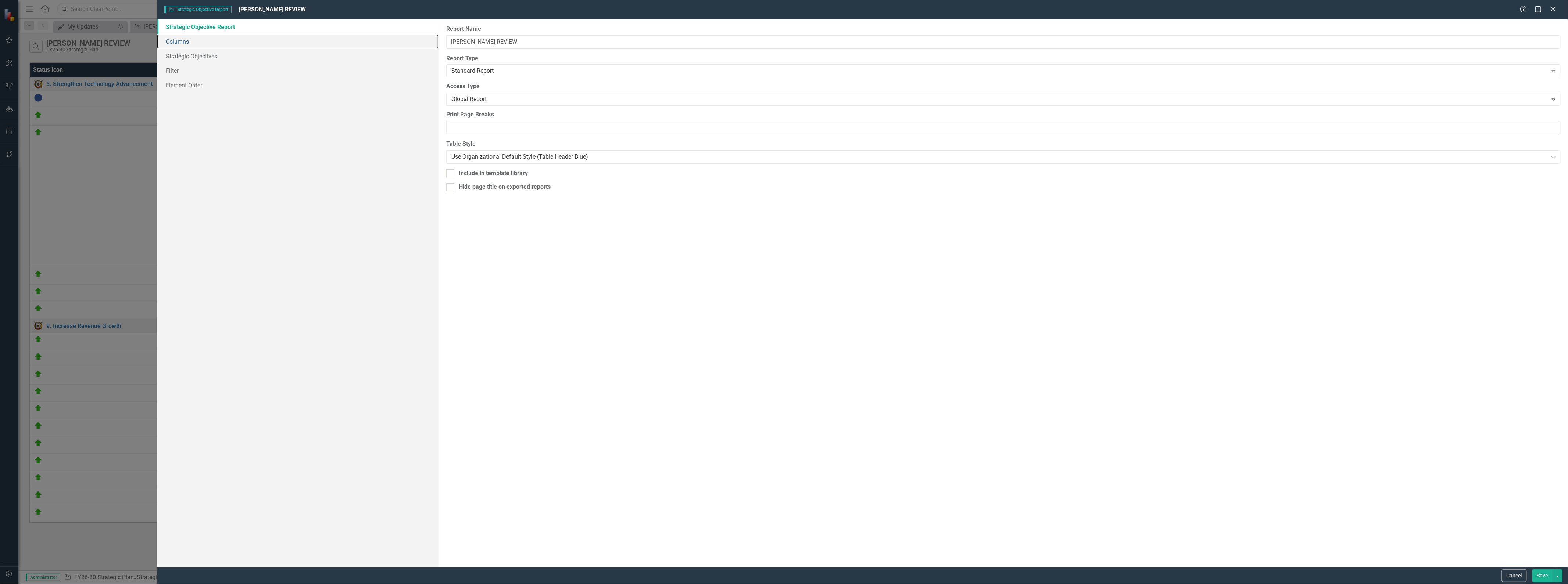
click at [212, 47] on link "Columns" at bounding box center [298, 41] width 282 height 15
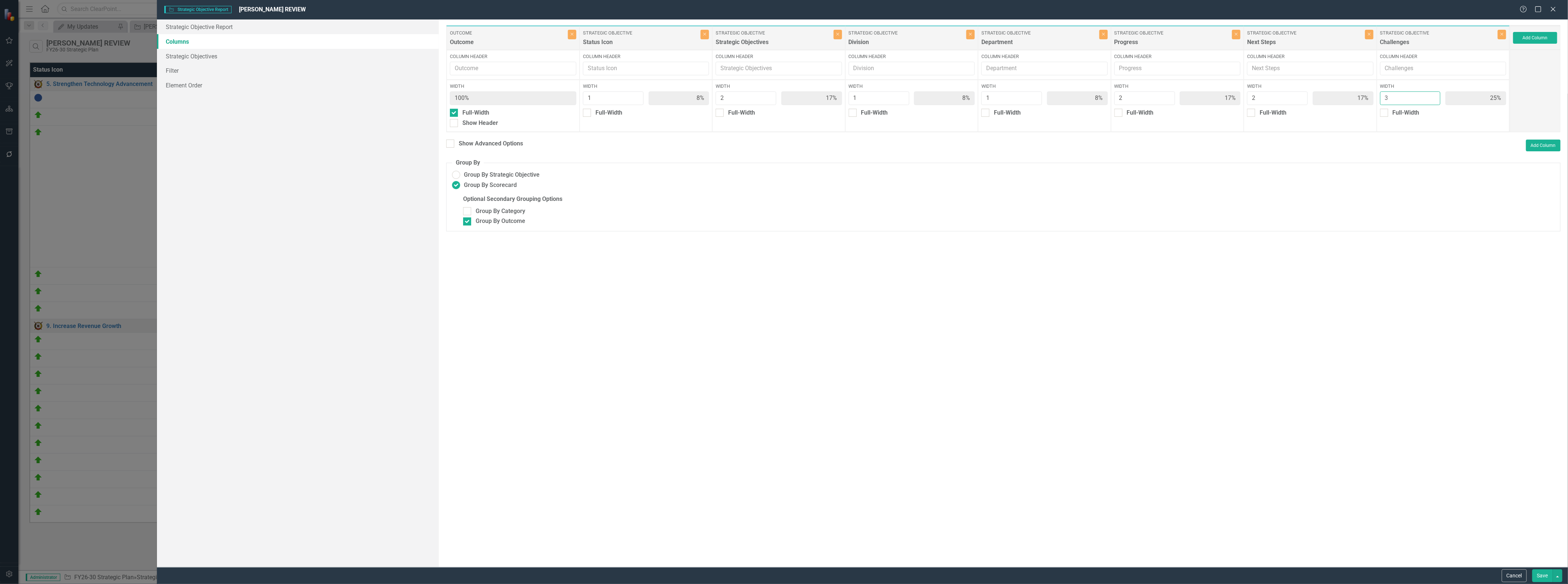
type input "2"
type input "9%"
type input "18%"
type input "9%"
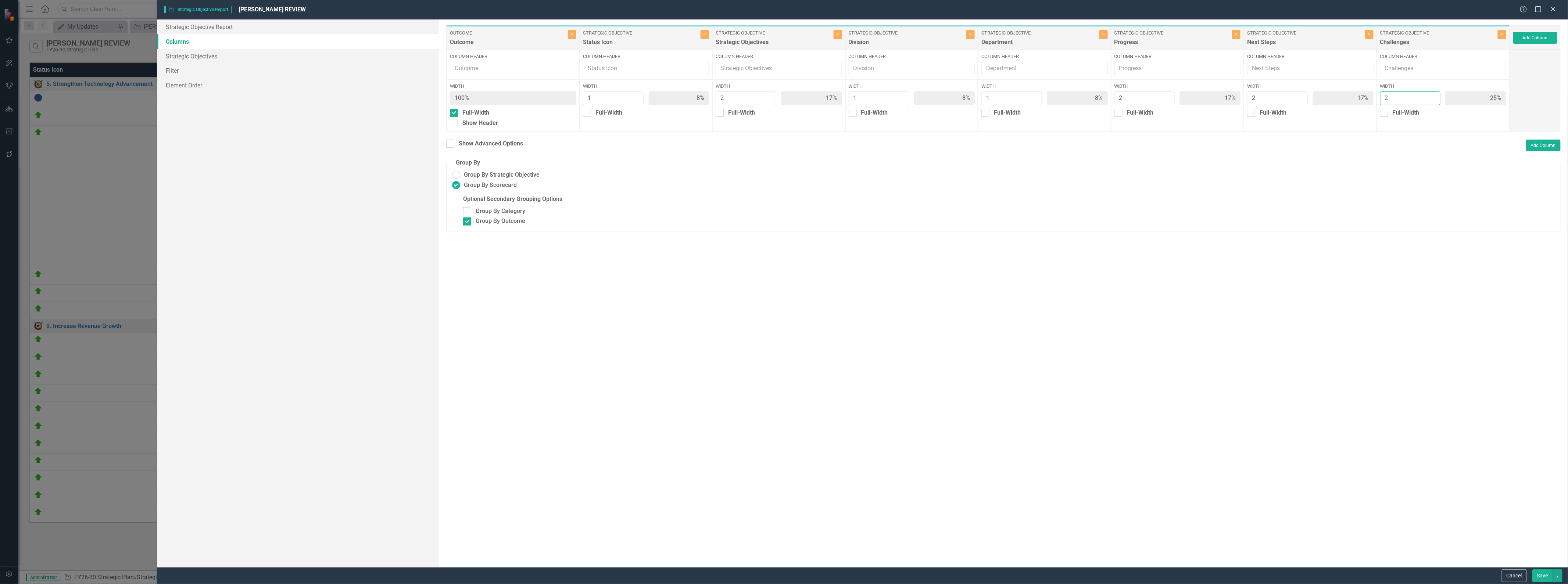
type input "18%"
type input "2"
click at [783, 100] on input "2" at bounding box center [1410, 98] width 61 height 13
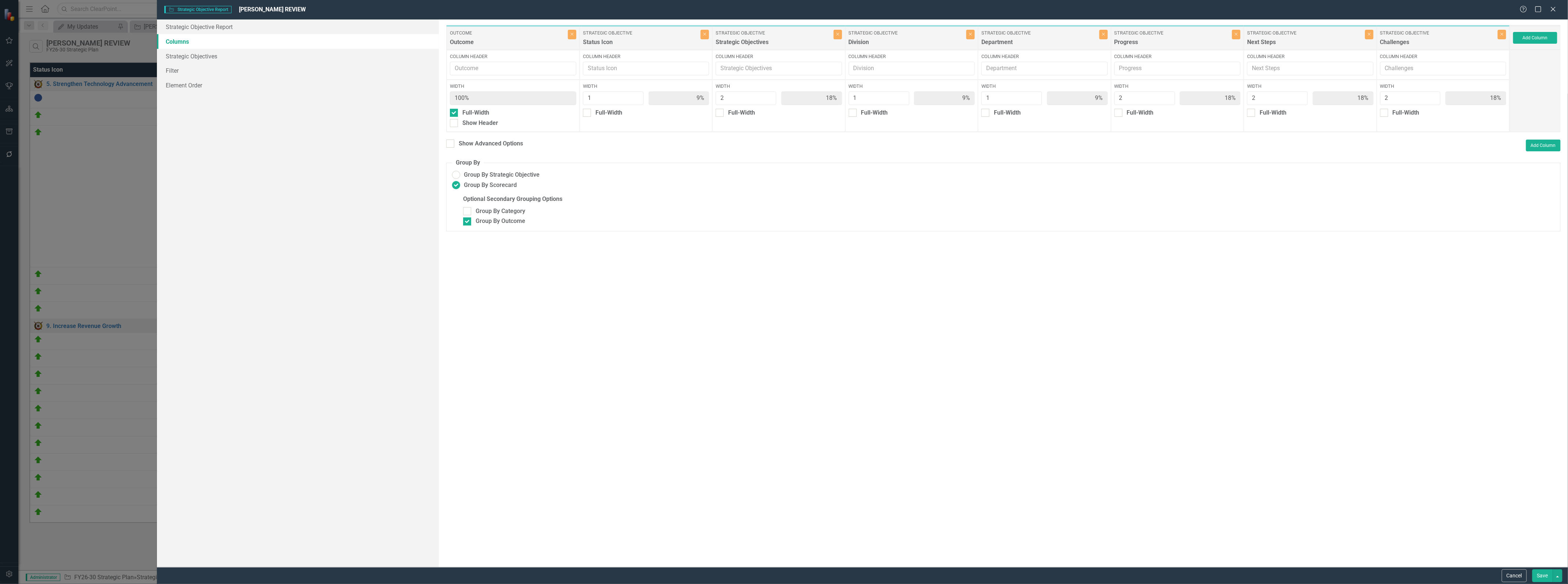
click at [783, 581] on button "Save" at bounding box center [1542, 575] width 21 height 13
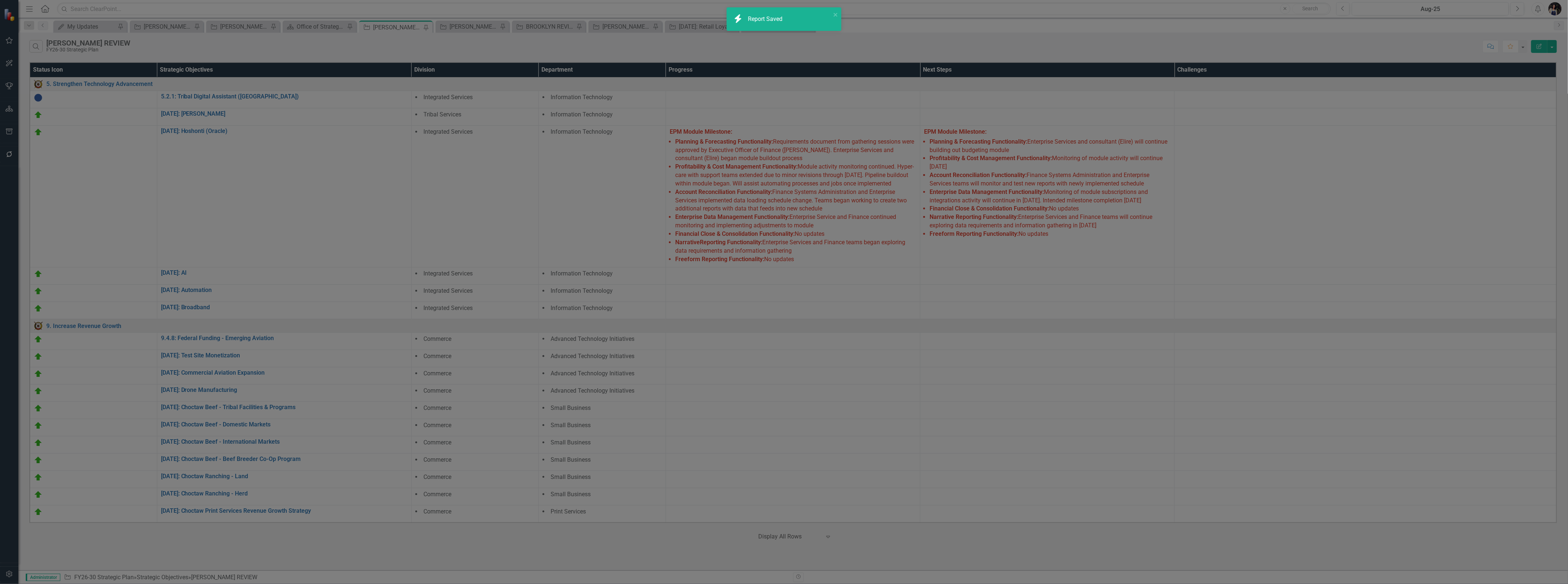
radio input "false"
checkbox input "false"
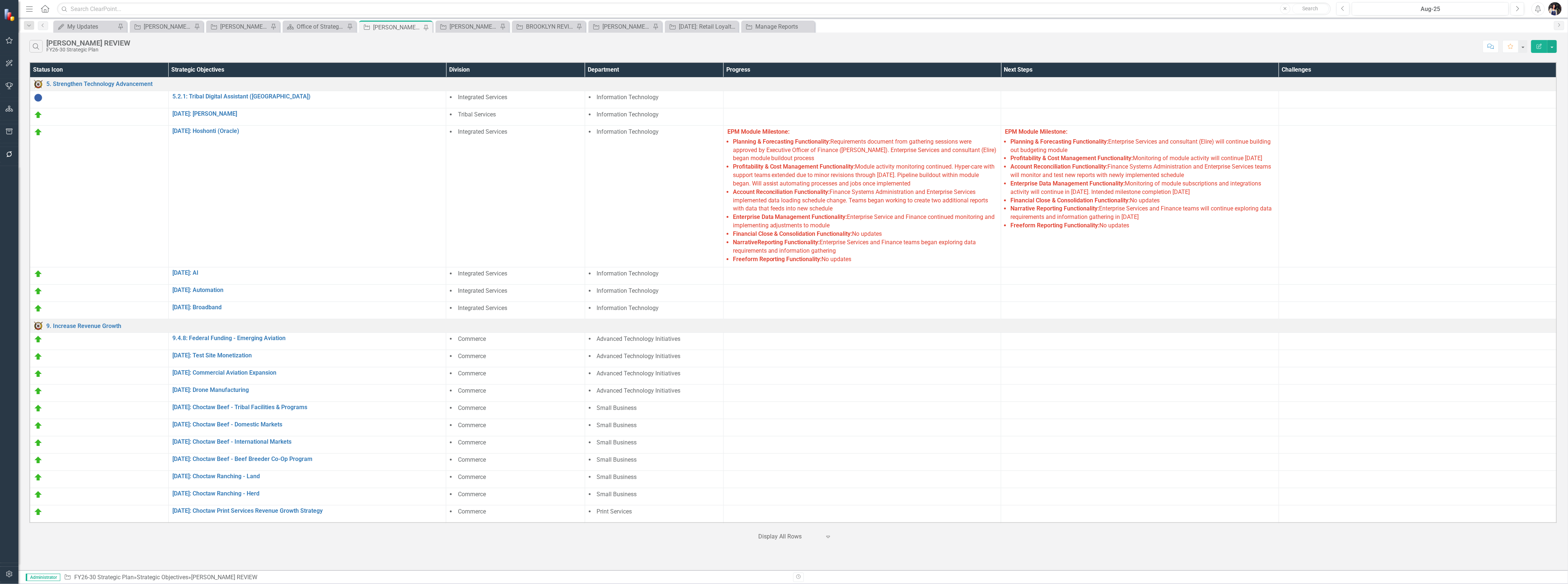
click at [783, 44] on icon "Edit Report" at bounding box center [1539, 46] width 7 height 5
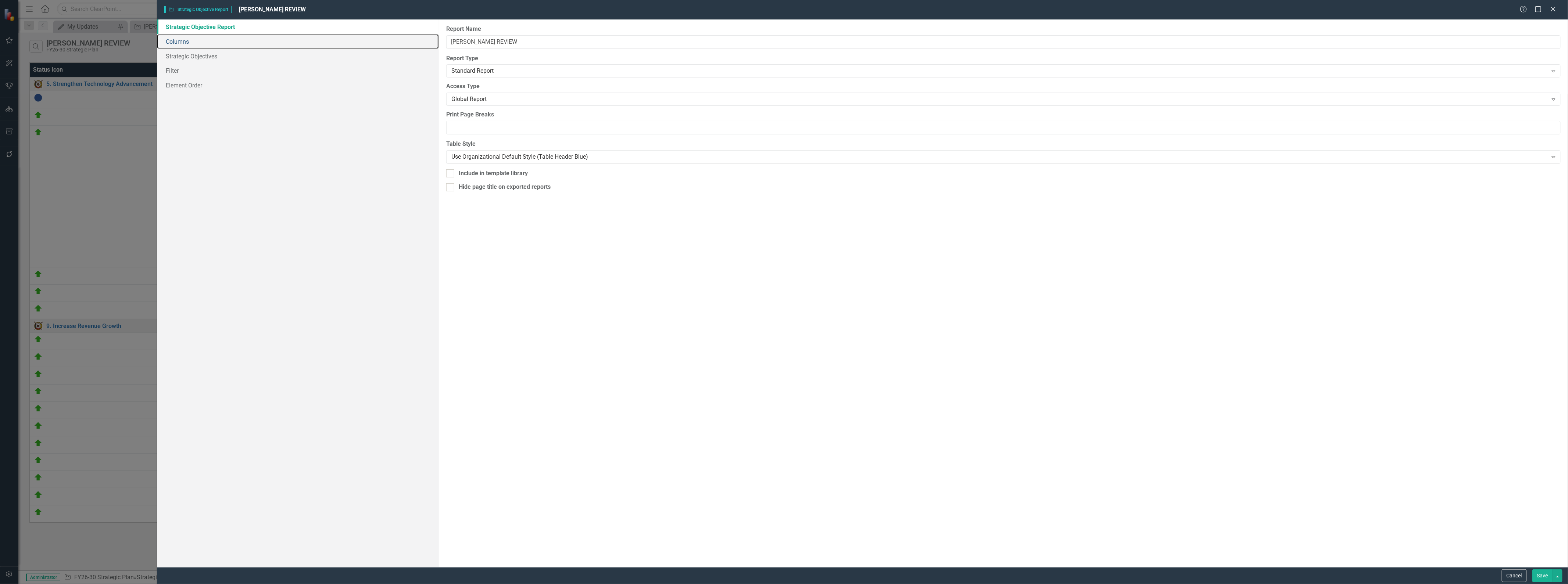
click at [248, 43] on link "Columns" at bounding box center [298, 41] width 282 height 15
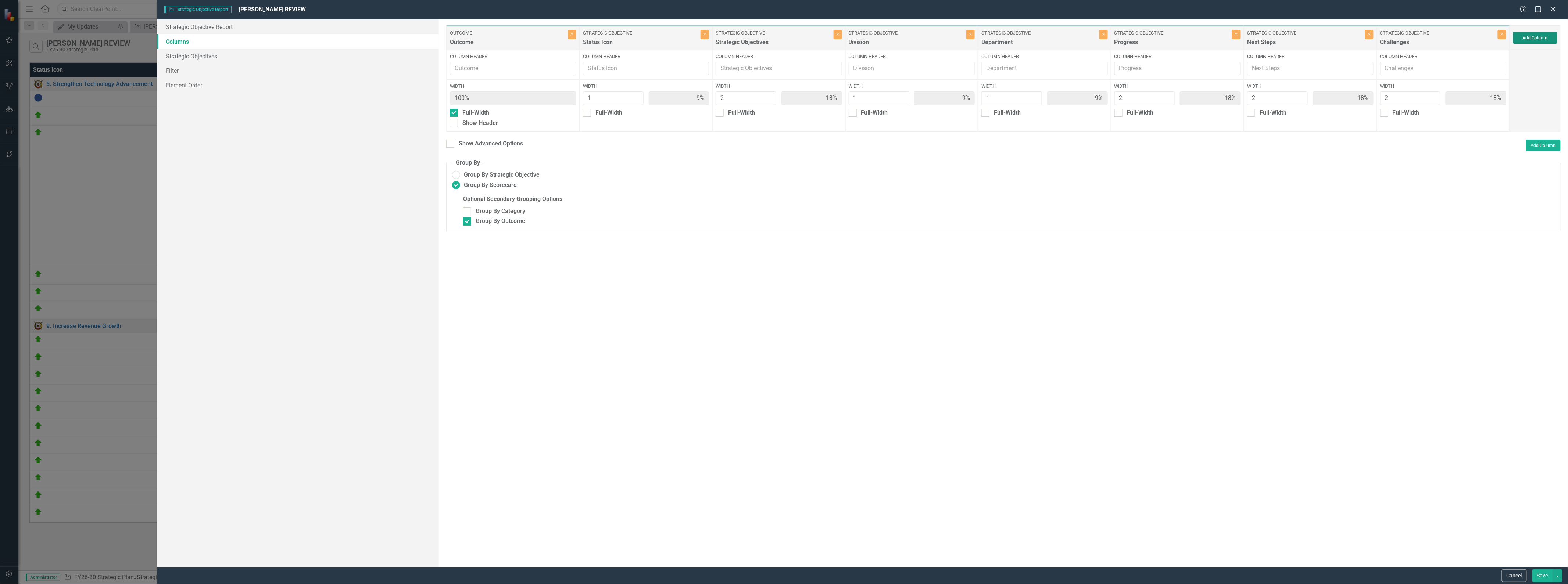
click at [783, 38] on button "Add Column" at bounding box center [1535, 38] width 44 height 12
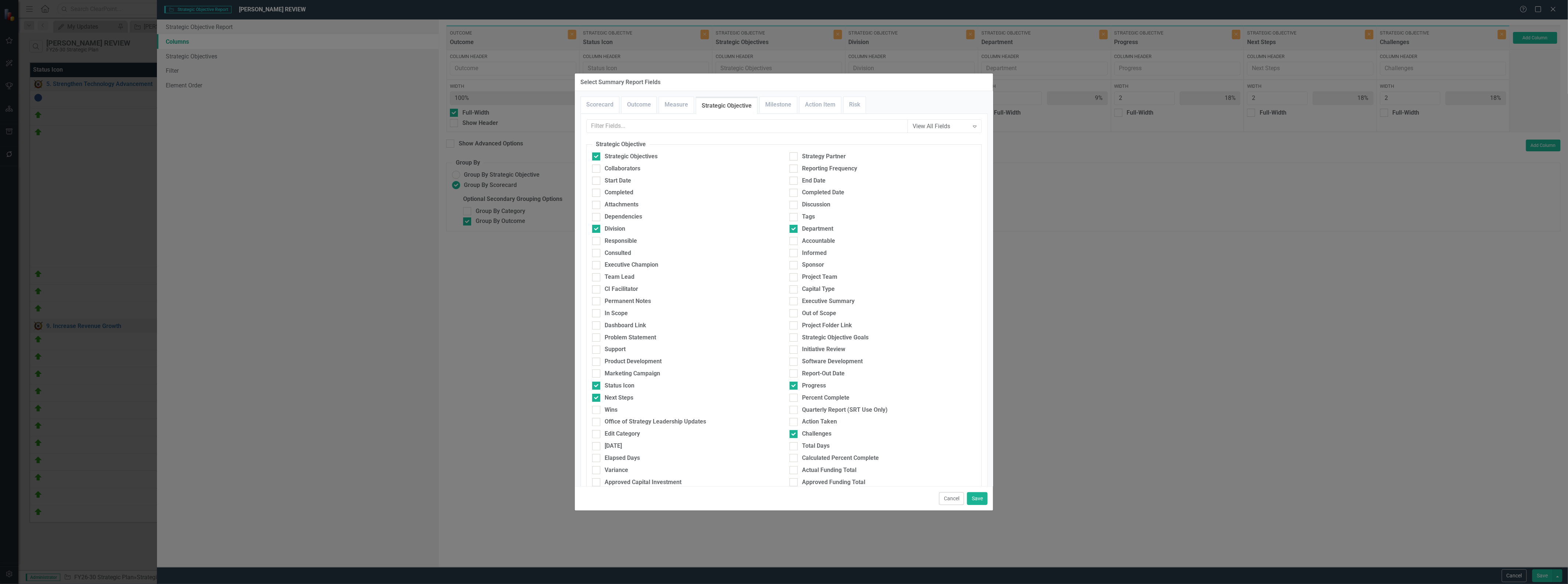
click at [596, 423] on div at bounding box center [596, 422] width 8 height 8
click at [596, 423] on input "Office of Strategy Leadership Updates" at bounding box center [595, 420] width 5 height 5
checkbox input "true"
click at [783, 499] on button "Save" at bounding box center [978, 498] width 21 height 13
type input "8%"
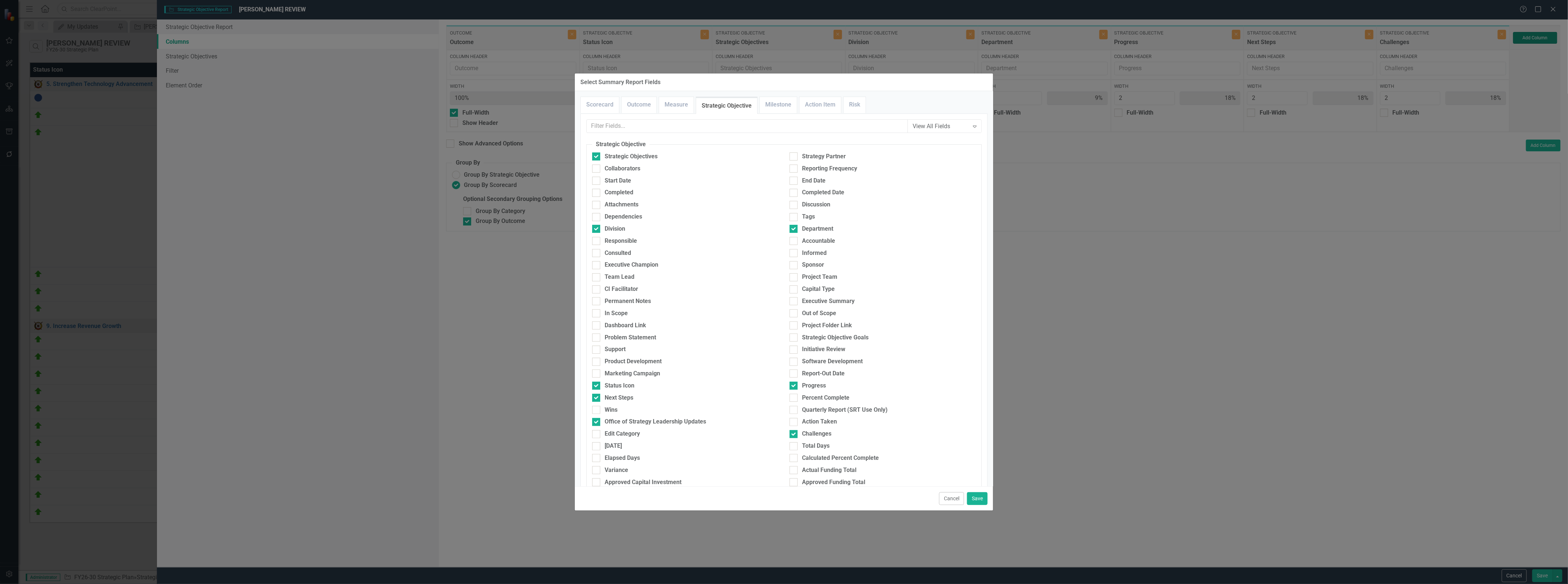
type input "17%"
type input "8%"
type input "17%"
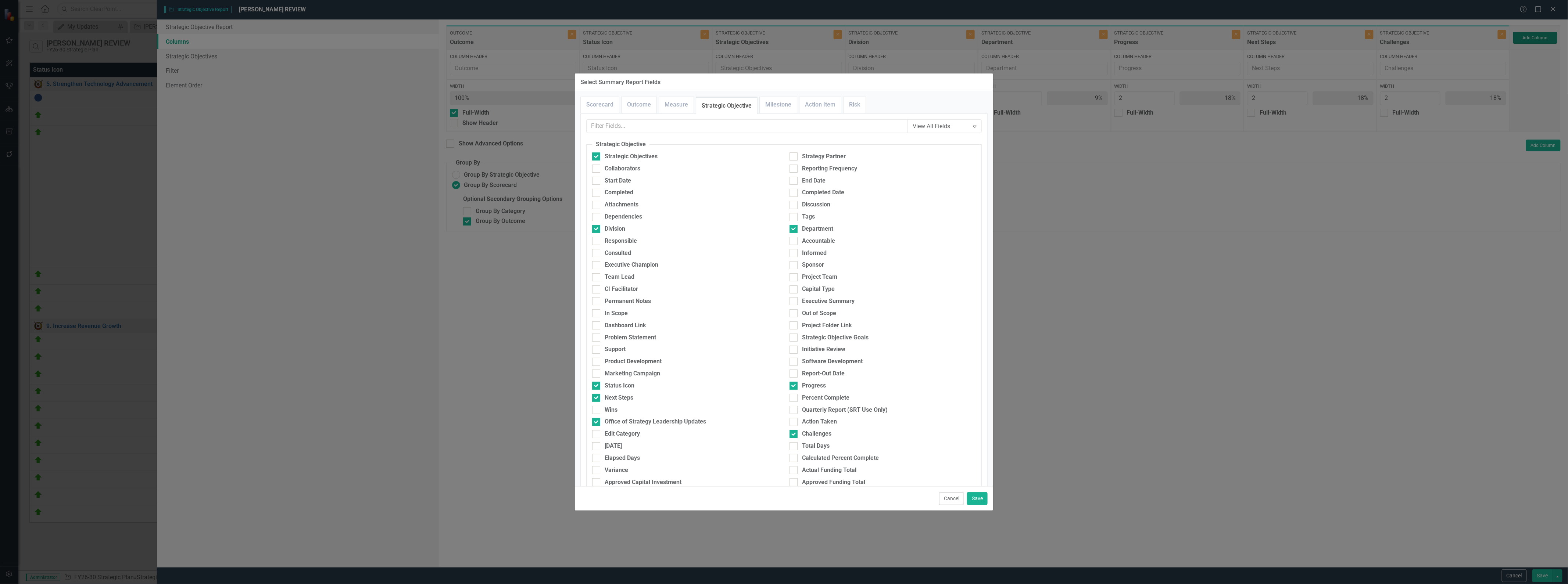
type input "17%"
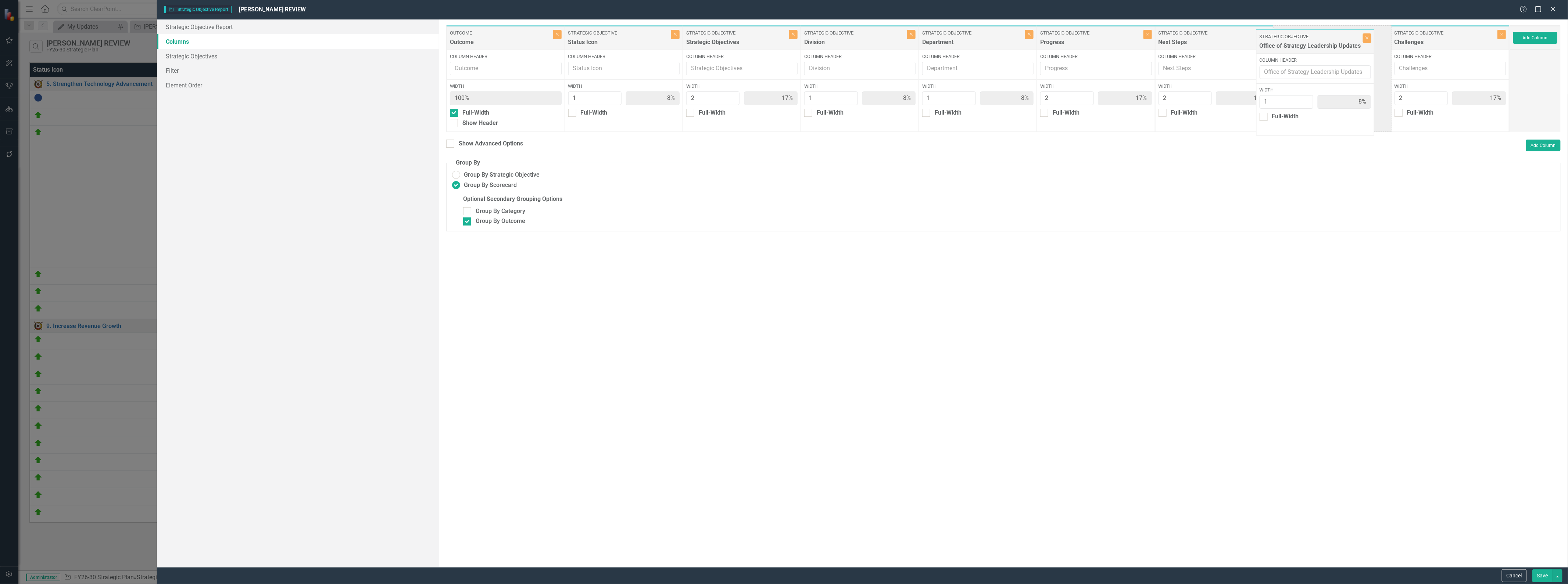
drag, startPoint x: 1393, startPoint y: 46, endPoint x: 1300, endPoint y: 45, distance: 93.0
click at [783, 45] on div "Outcome Outcome Close Column Header Width 100% Full-Width Show Header Strategic…" at bounding box center [978, 78] width 1064 height 107
type input "2"
type input "15%"
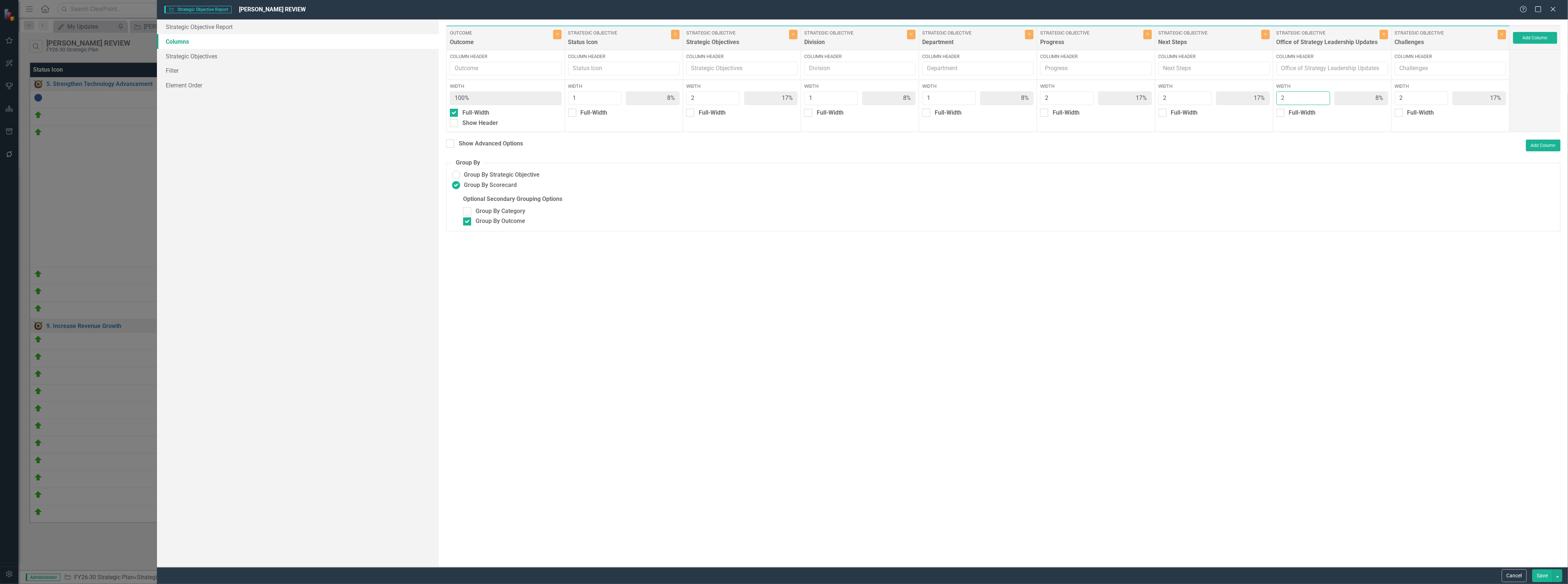
type input "15%"
type input "2"
click at [783, 94] on input "2" at bounding box center [1303, 98] width 54 height 13
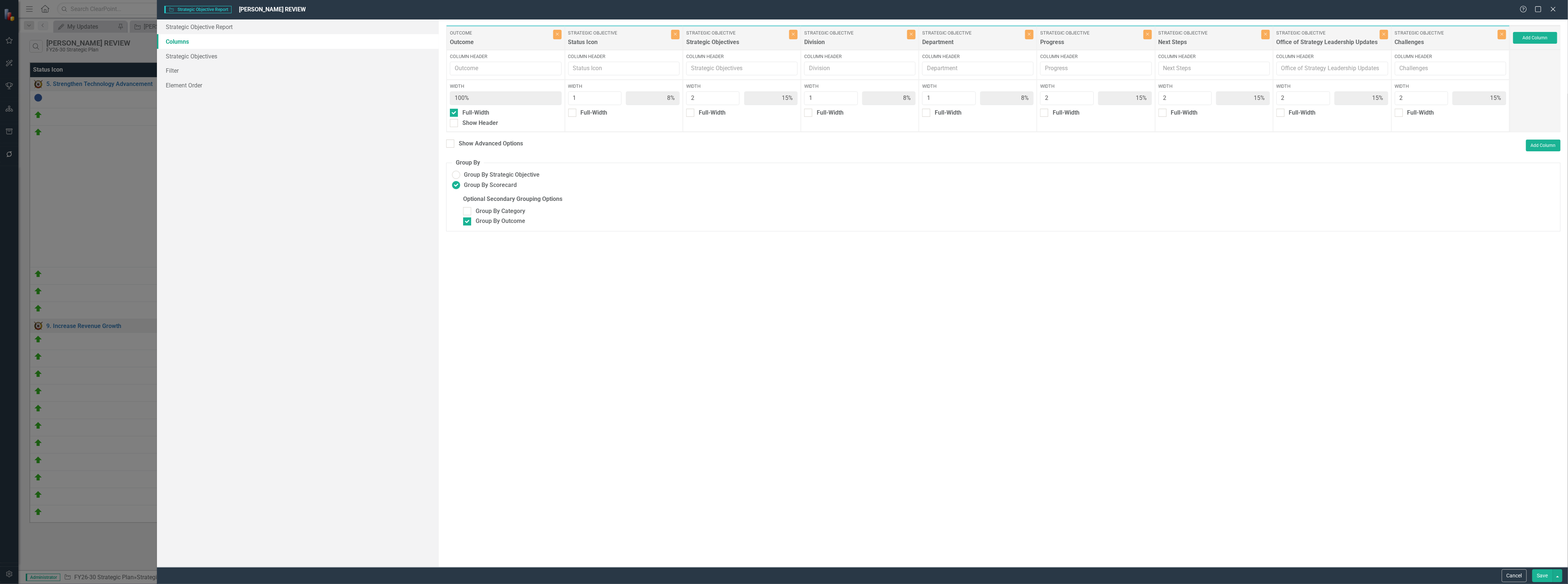
click at [783, 570] on button "Save" at bounding box center [1542, 575] width 21 height 13
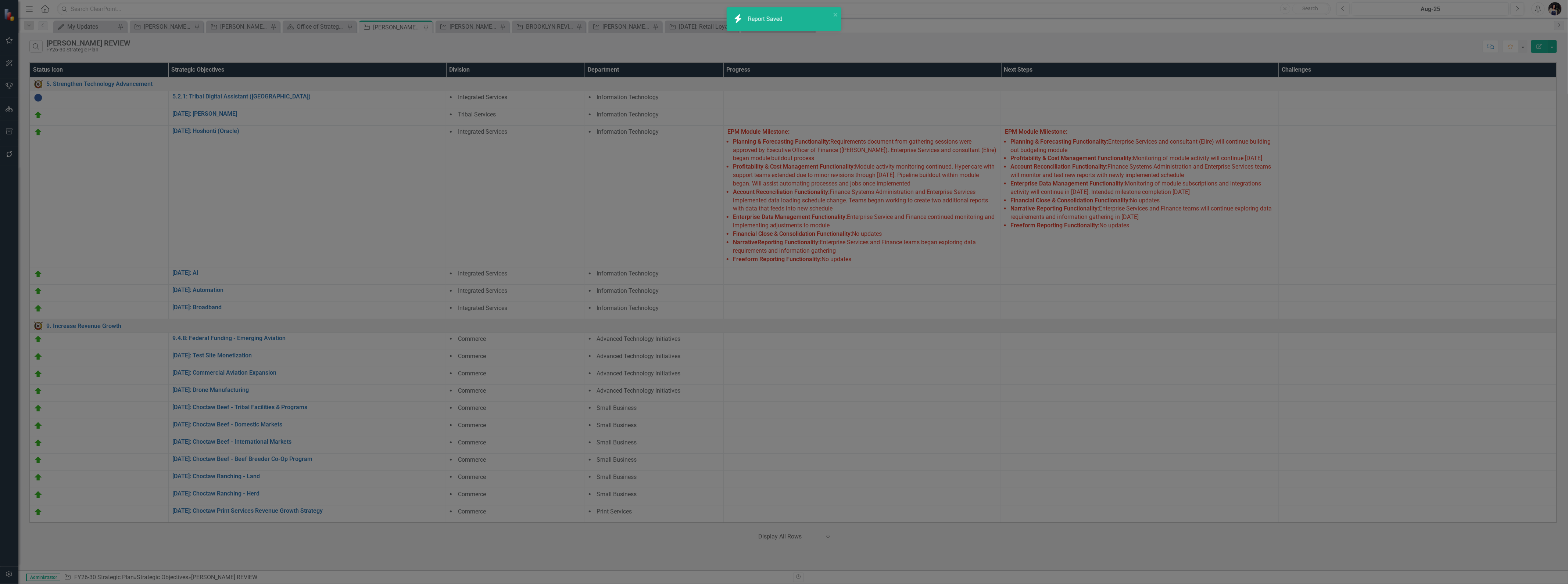
radio input "false"
checkbox input "false"
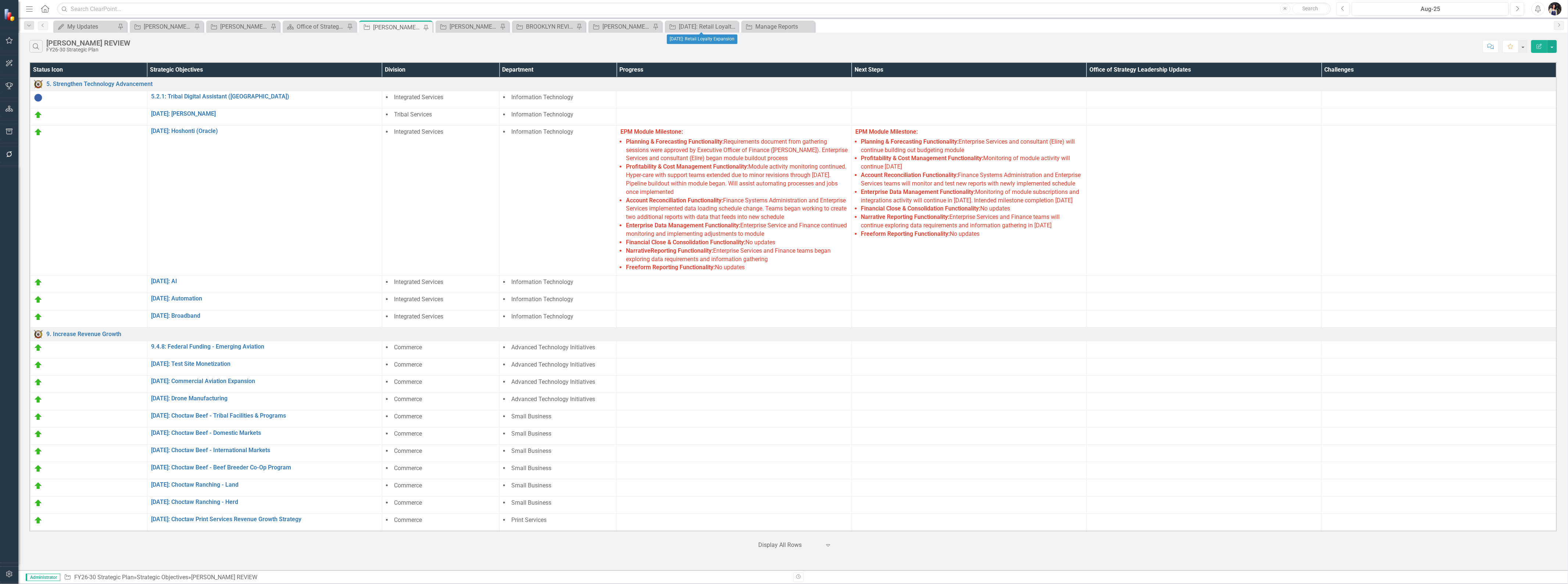
click at [0, 0] on icon at bounding box center [0, 0] width 0 height 0
click at [27, 24] on icon "Dropdown" at bounding box center [29, 26] width 7 height 5
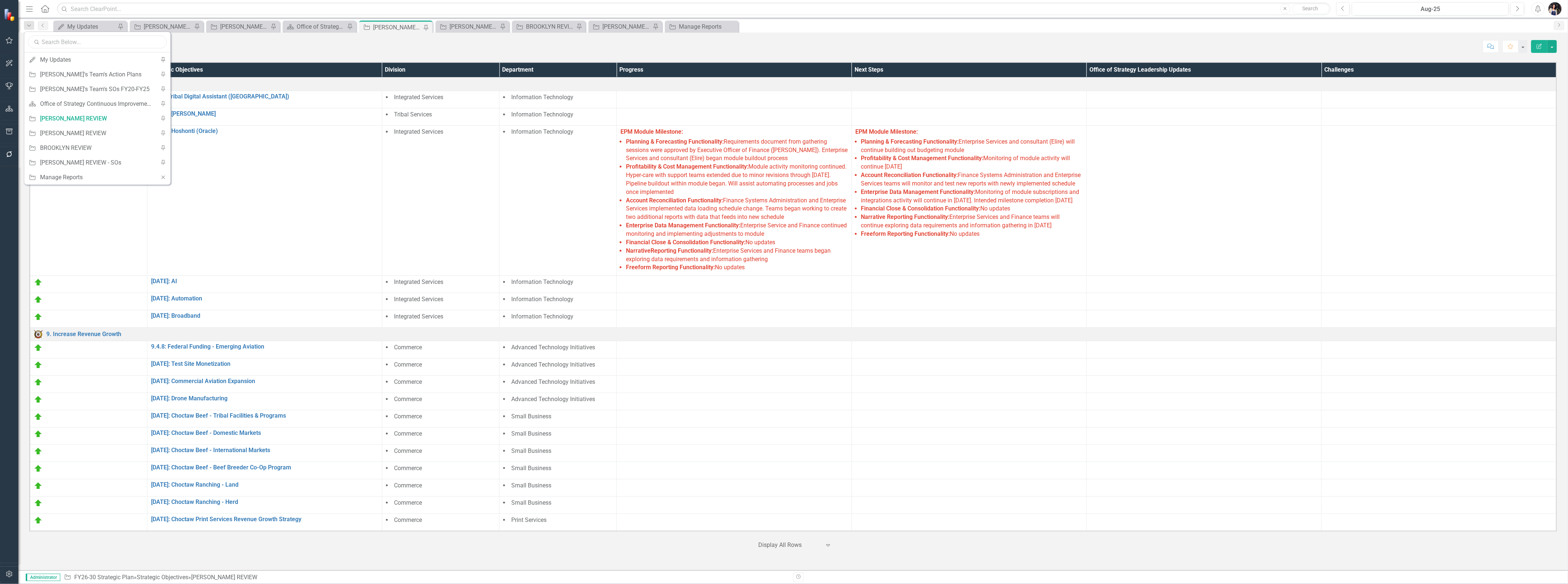
click at [61, 45] on input "text" at bounding box center [97, 42] width 139 height 13
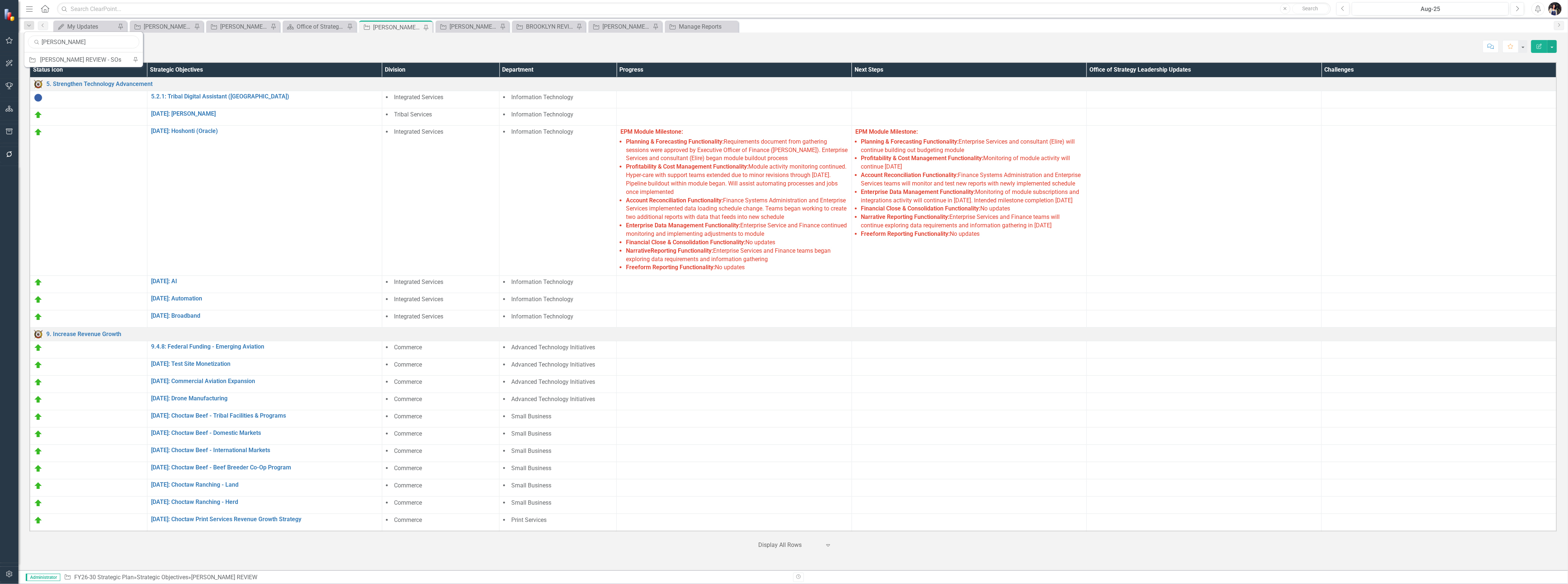
type input "[PERSON_NAME]"
click at [89, 10] on input "text" at bounding box center [694, 9] width 1273 height 13
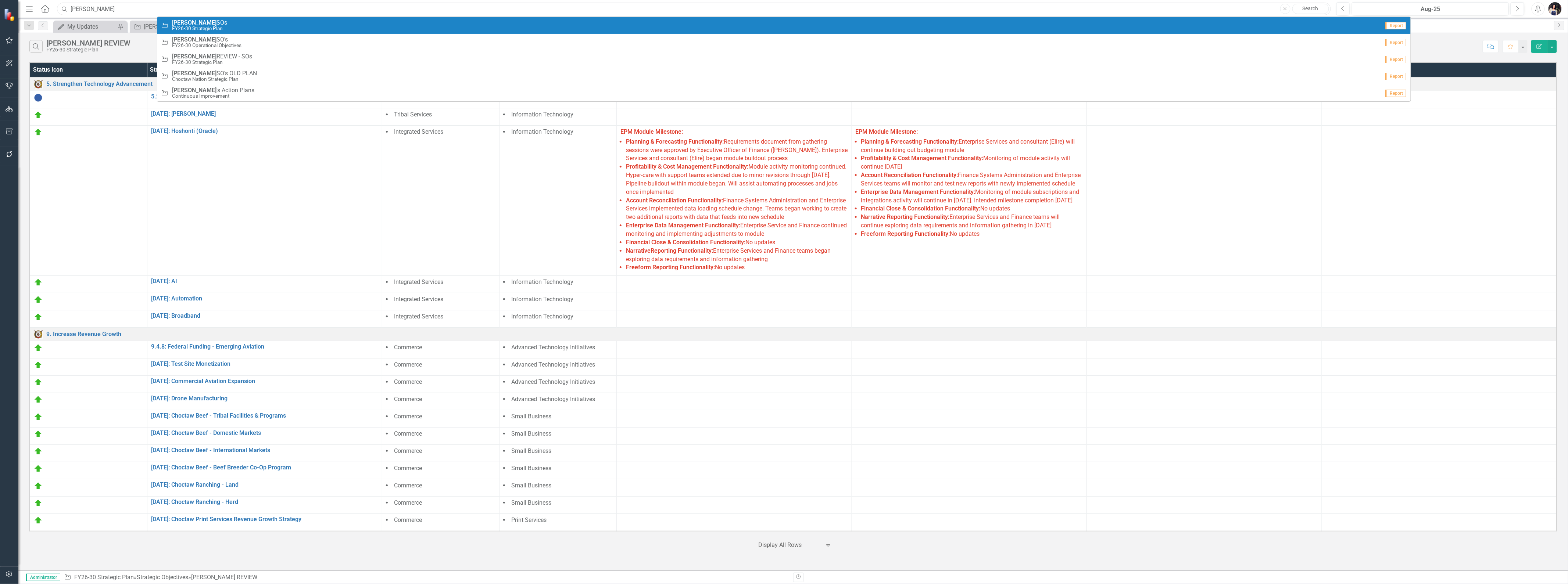
click at [121, 9] on input "[PERSON_NAME]" at bounding box center [694, 9] width 1273 height 13
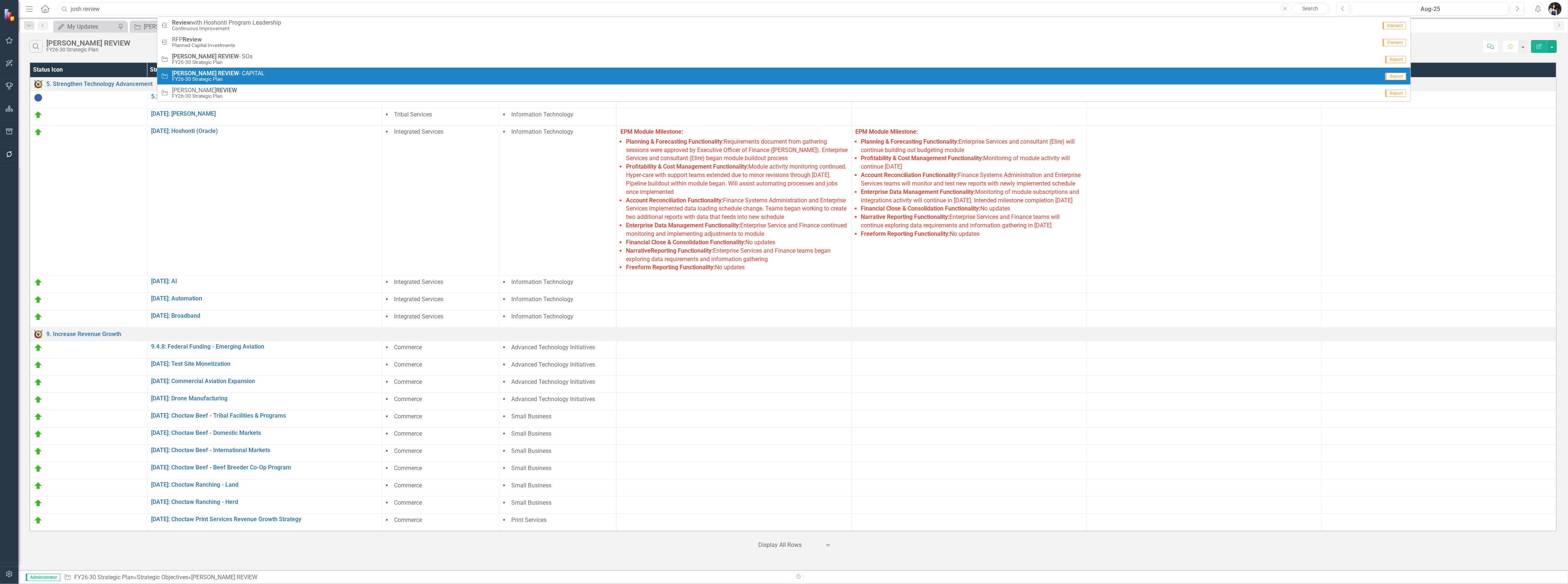
type input "josh review"
click at [231, 75] on span "JOSH REVIEW - CAPITAL" at bounding box center [219, 73] width 93 height 7
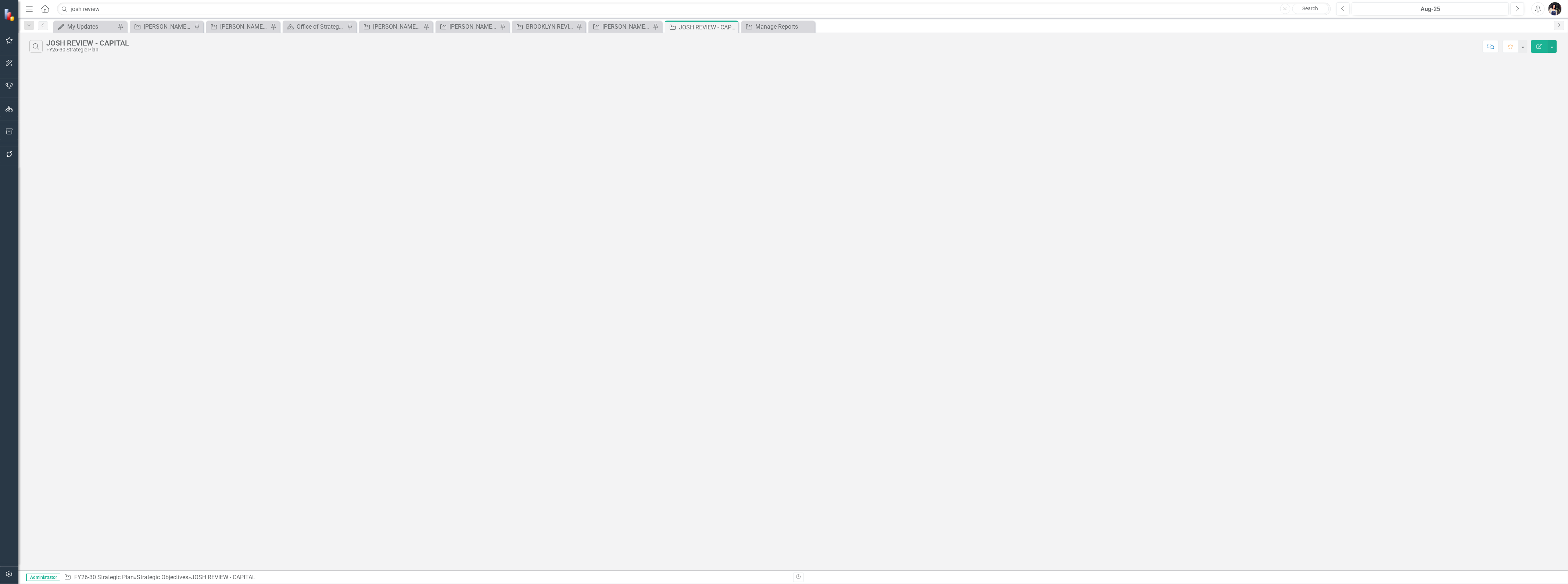
click at [0, 0] on icon at bounding box center [0, 0] width 0 height 0
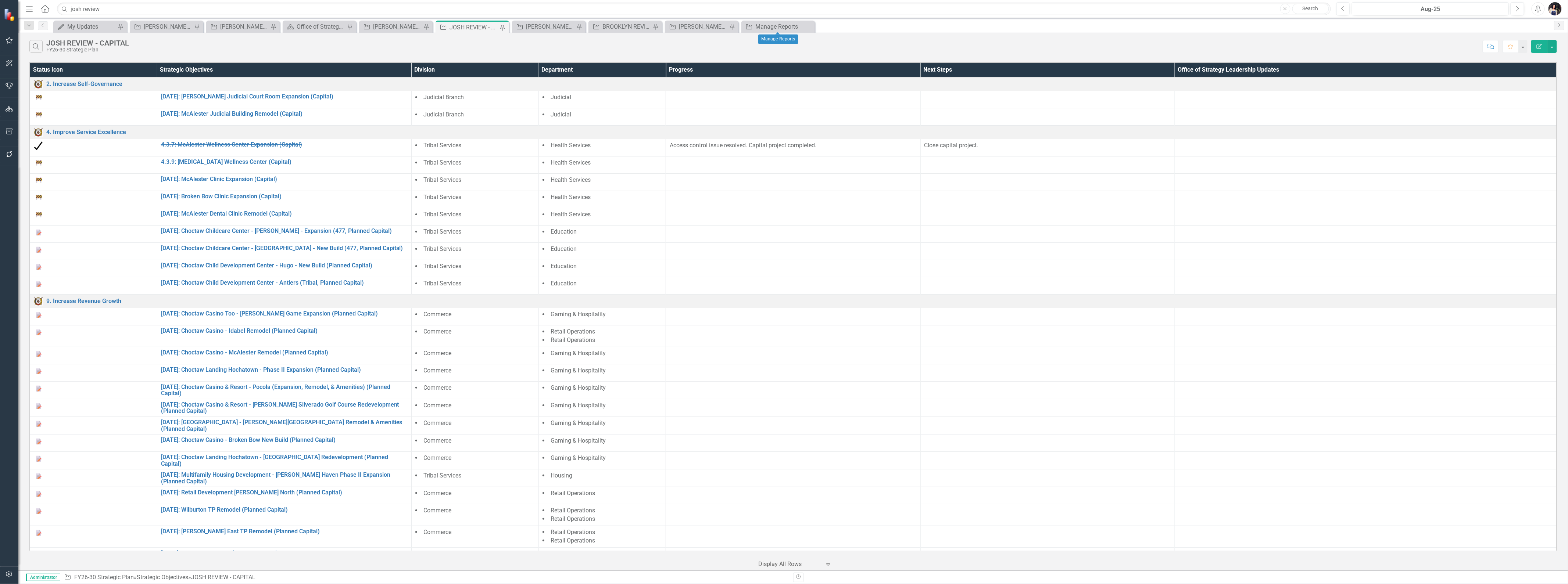
click at [0, 0] on icon "Close" at bounding box center [0, 0] width 0 height 0
click at [783, 46] on icon "Edit Report" at bounding box center [1539, 46] width 7 height 5
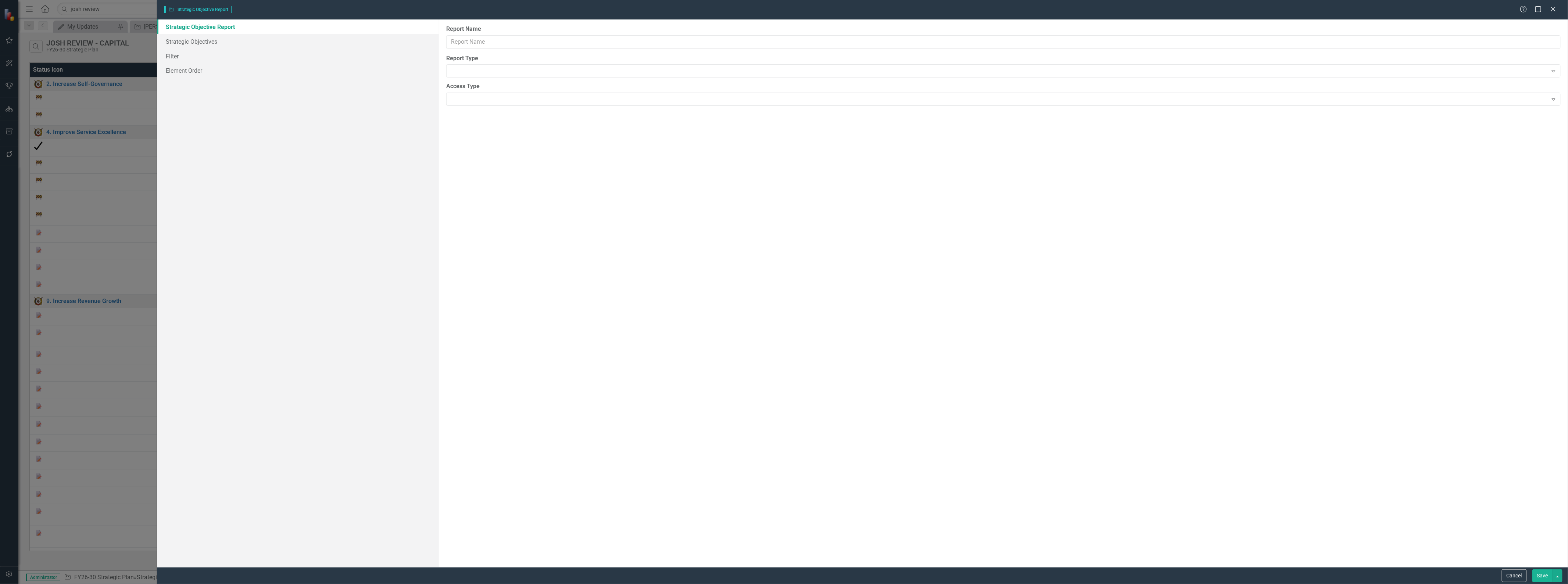
type input "JOSH REVIEW - CAPITAL"
click at [196, 45] on link "Columns" at bounding box center [298, 41] width 282 height 15
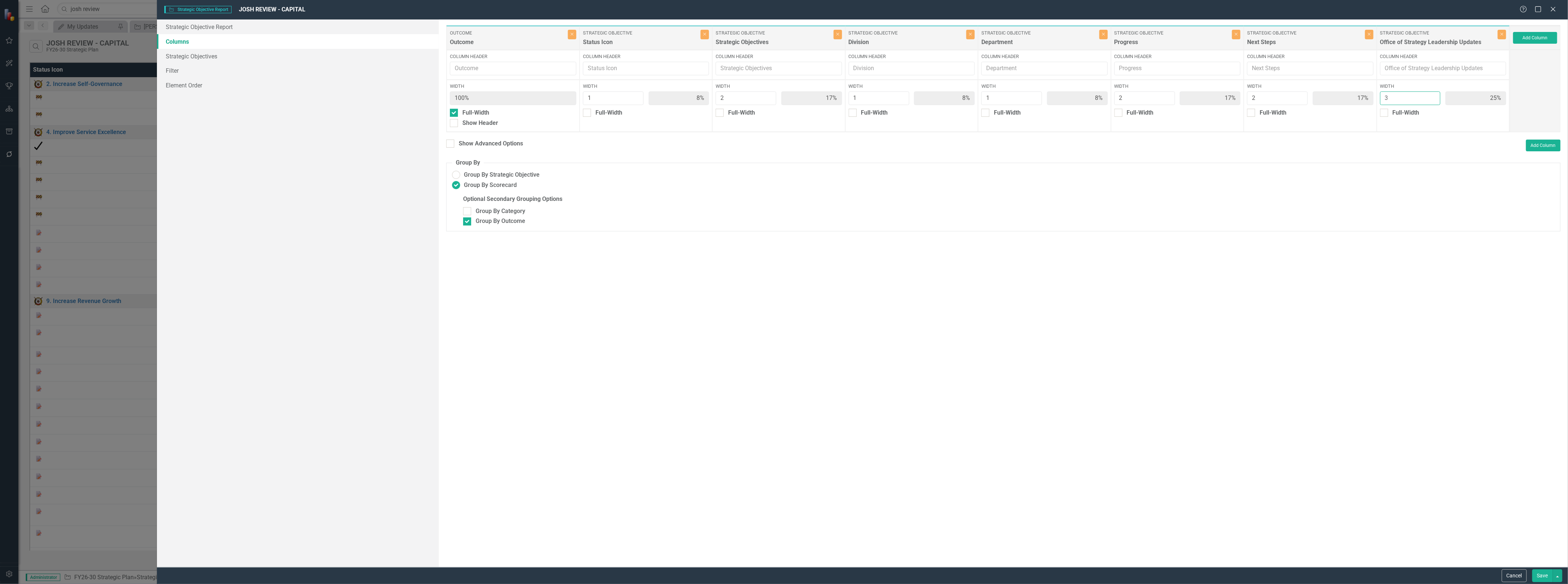
type input "2"
type input "9%"
type input "18%"
type input "9%"
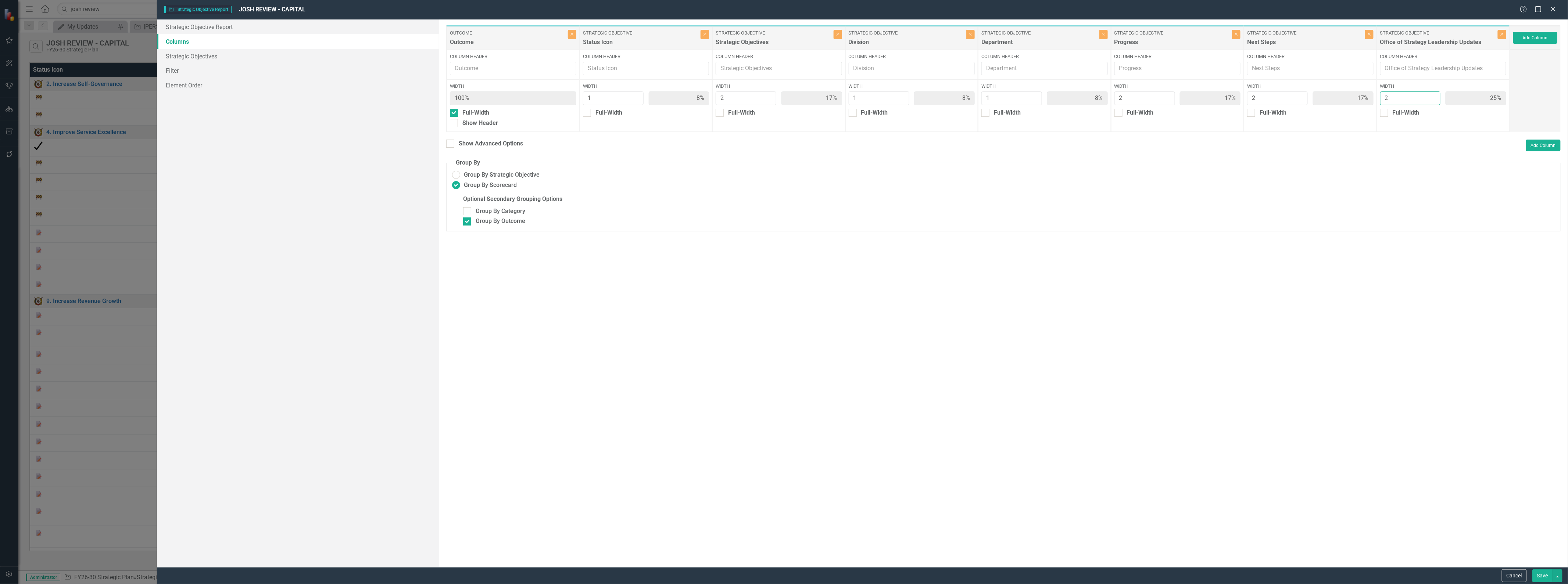
type input "18%"
type input "2"
click at [783, 102] on input "2" at bounding box center [1410, 98] width 61 height 13
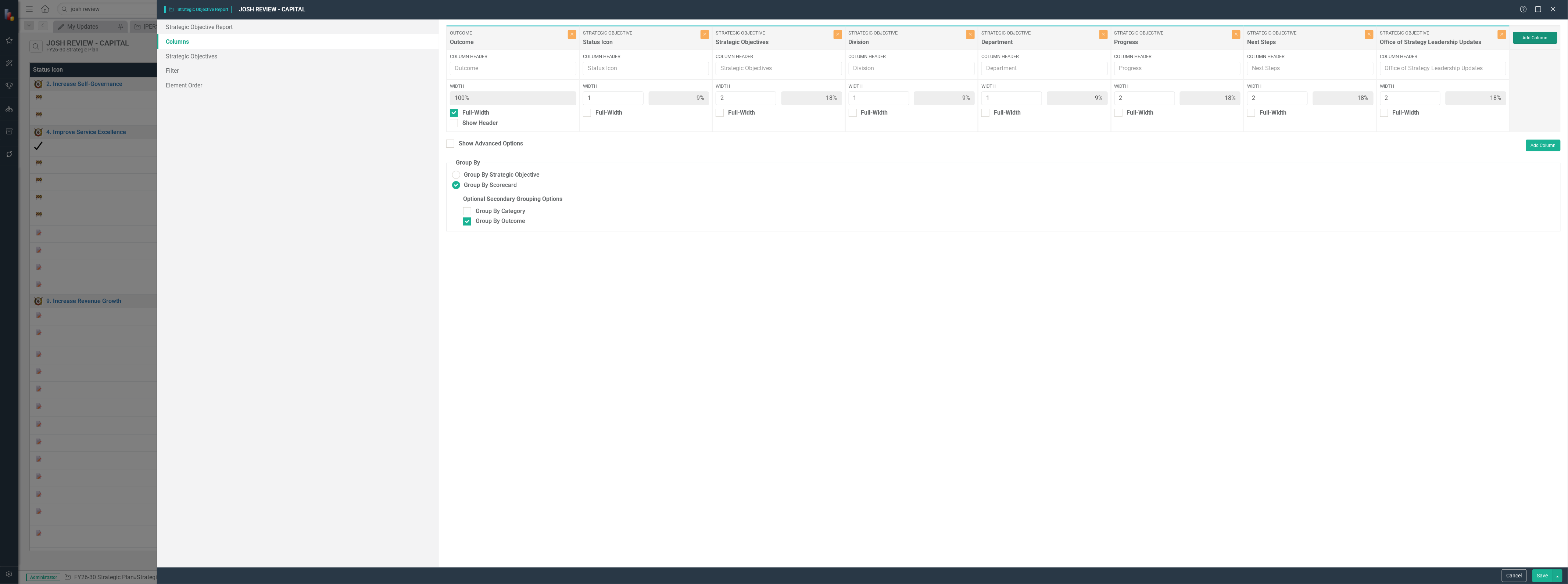
click at [783, 40] on button "Add Column" at bounding box center [1535, 38] width 44 height 12
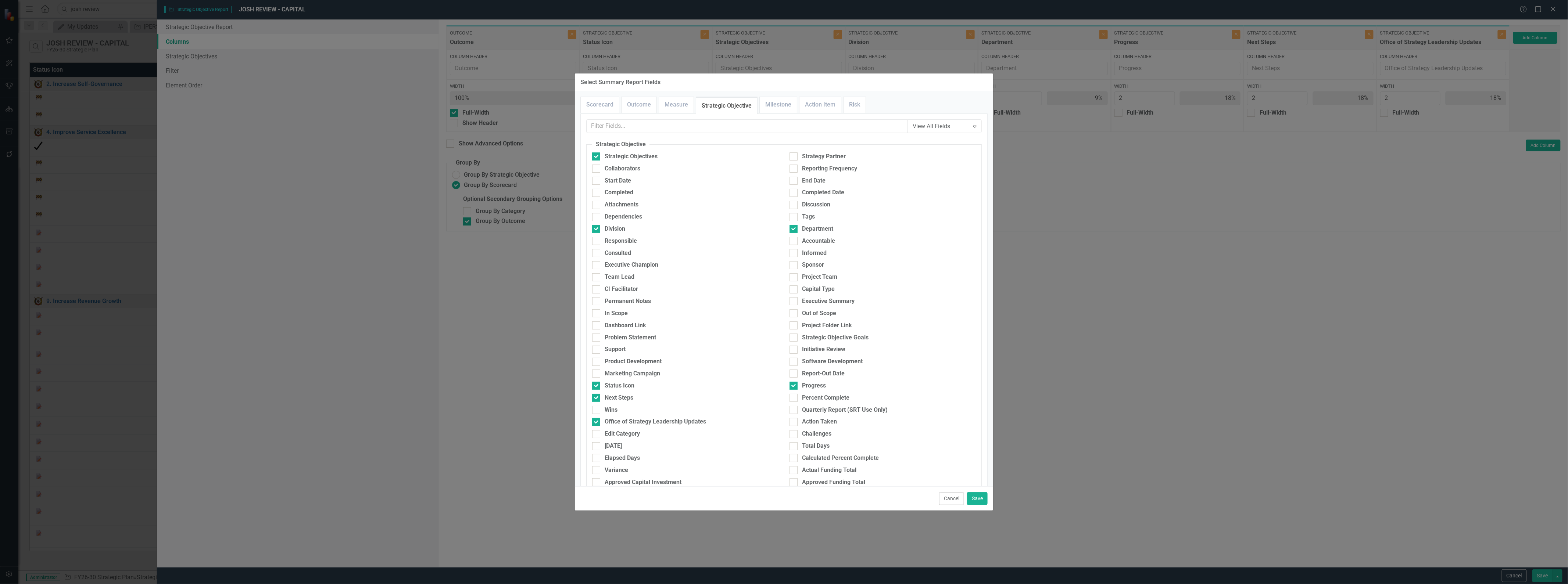
click at [783, 436] on div at bounding box center [793, 434] width 8 height 8
click at [783, 435] on input "Challenges" at bounding box center [792, 433] width 5 height 5
checkbox input "true"
click at [783, 497] on button "Save" at bounding box center [978, 498] width 21 height 13
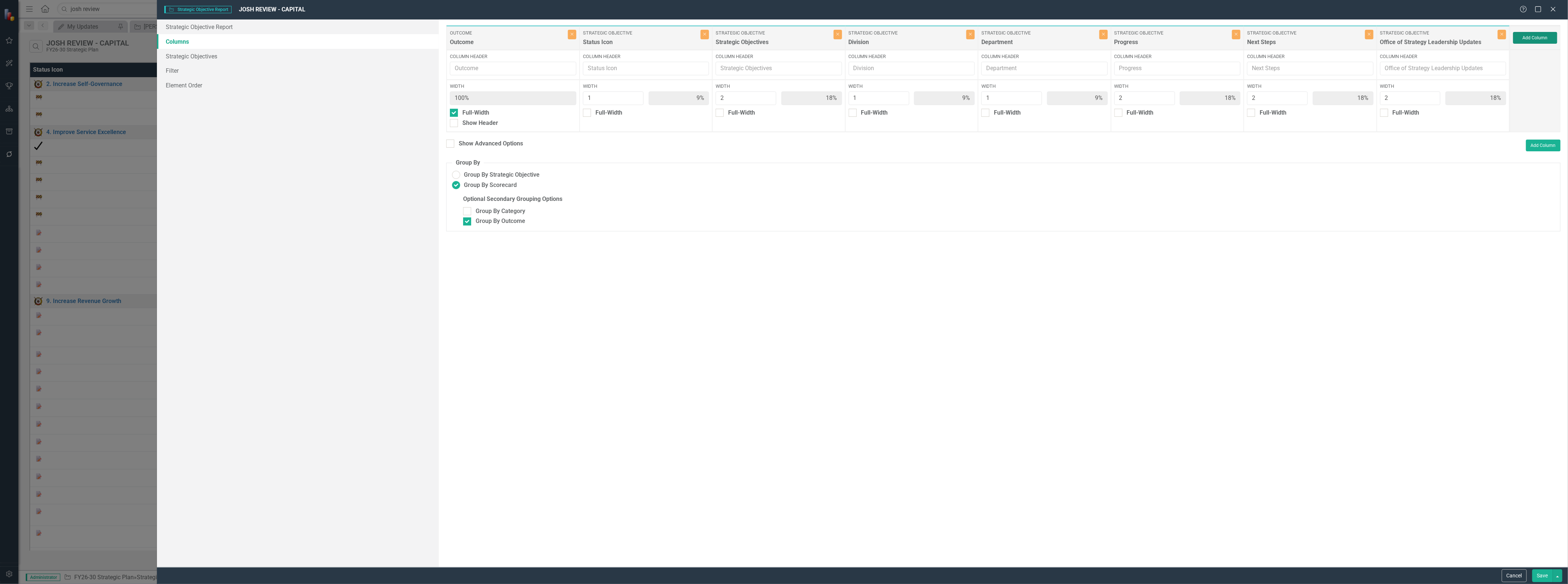
type input "8%"
type input "17%"
type input "8%"
type input "17%"
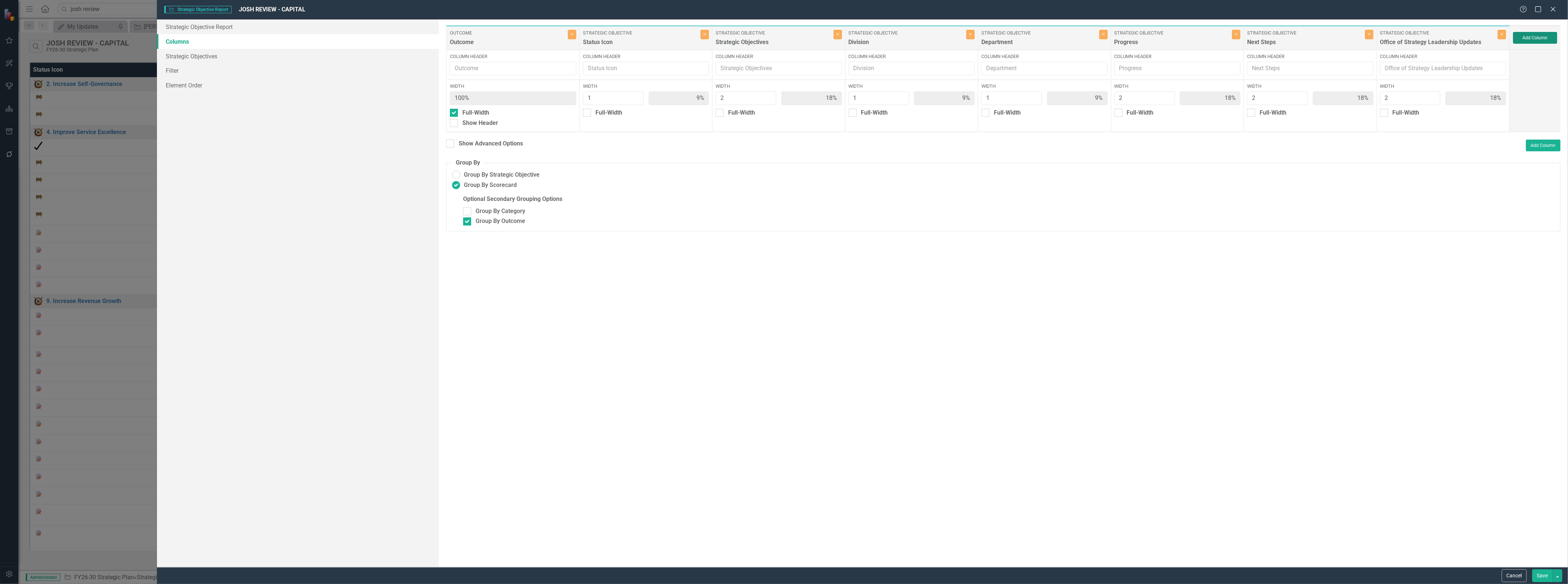
type input "17%"
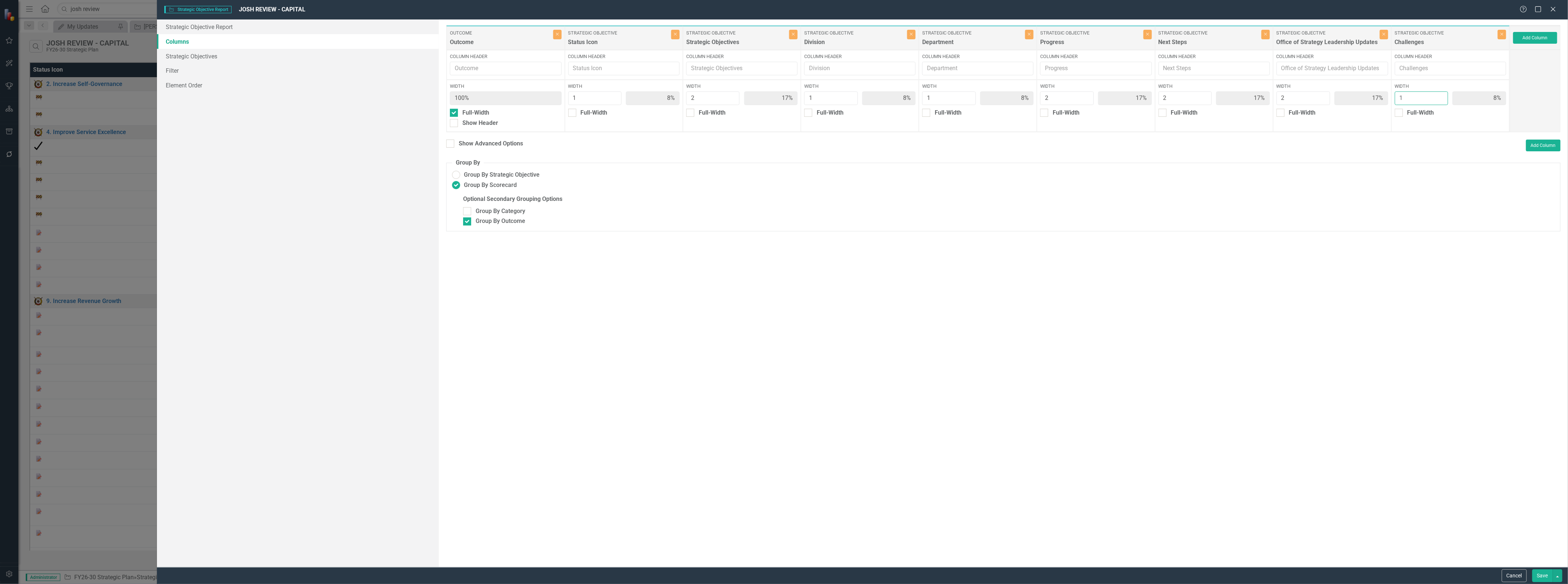
type input "2"
type input "15%"
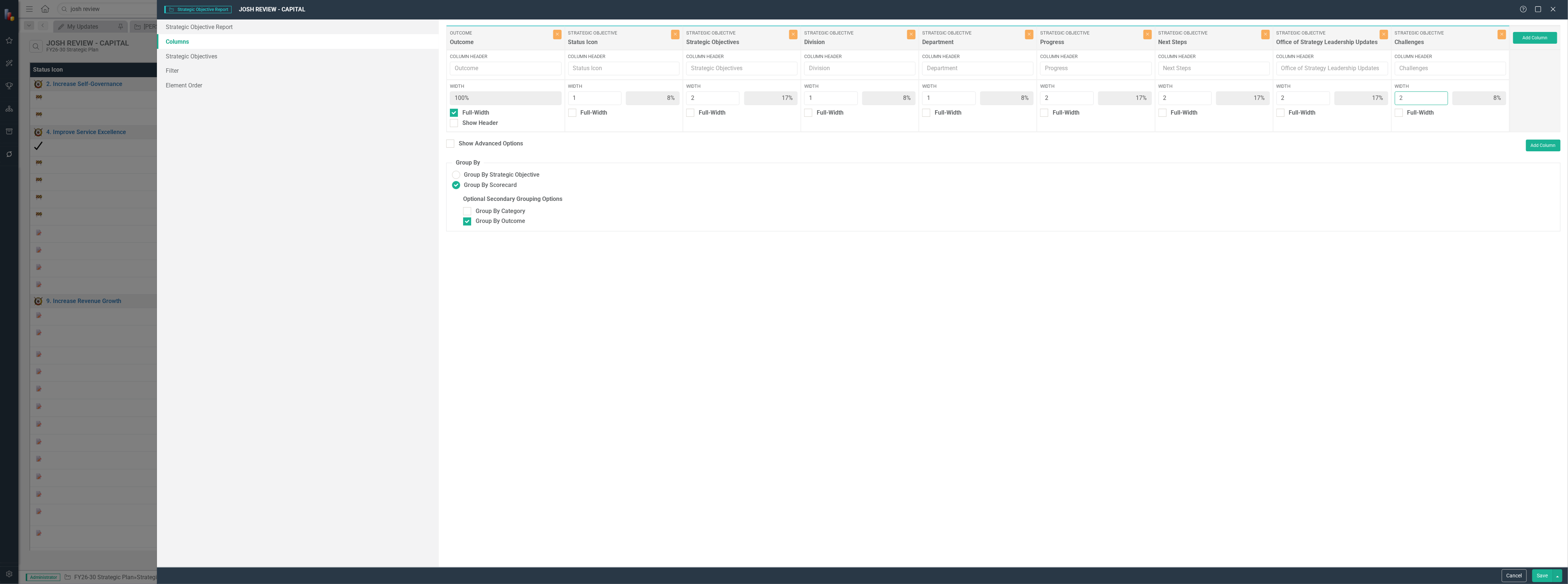
type input "15%"
type input "2"
click at [783, 94] on input "2" at bounding box center [1422, 98] width 54 height 13
drag, startPoint x: 1539, startPoint y: 572, endPoint x: 1526, endPoint y: 567, distance: 13.9
click at [783, 572] on button "Save" at bounding box center [1542, 575] width 21 height 13
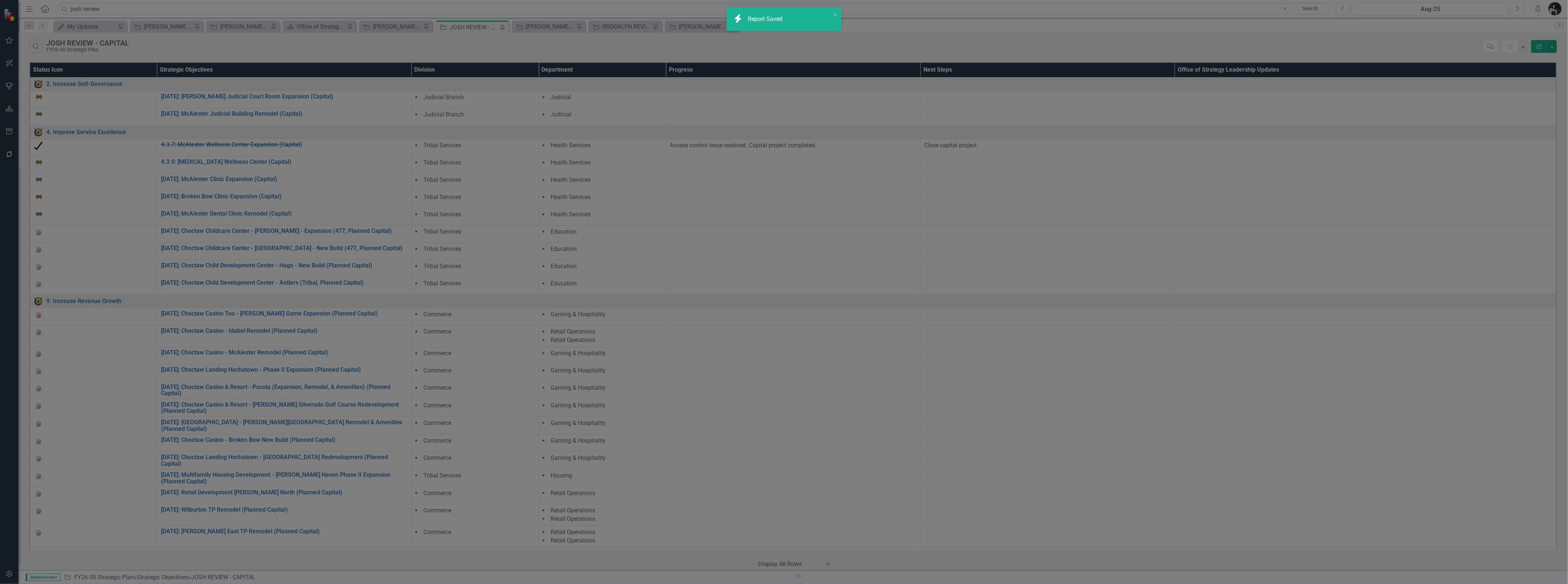
radio input "false"
checkbox input "false"
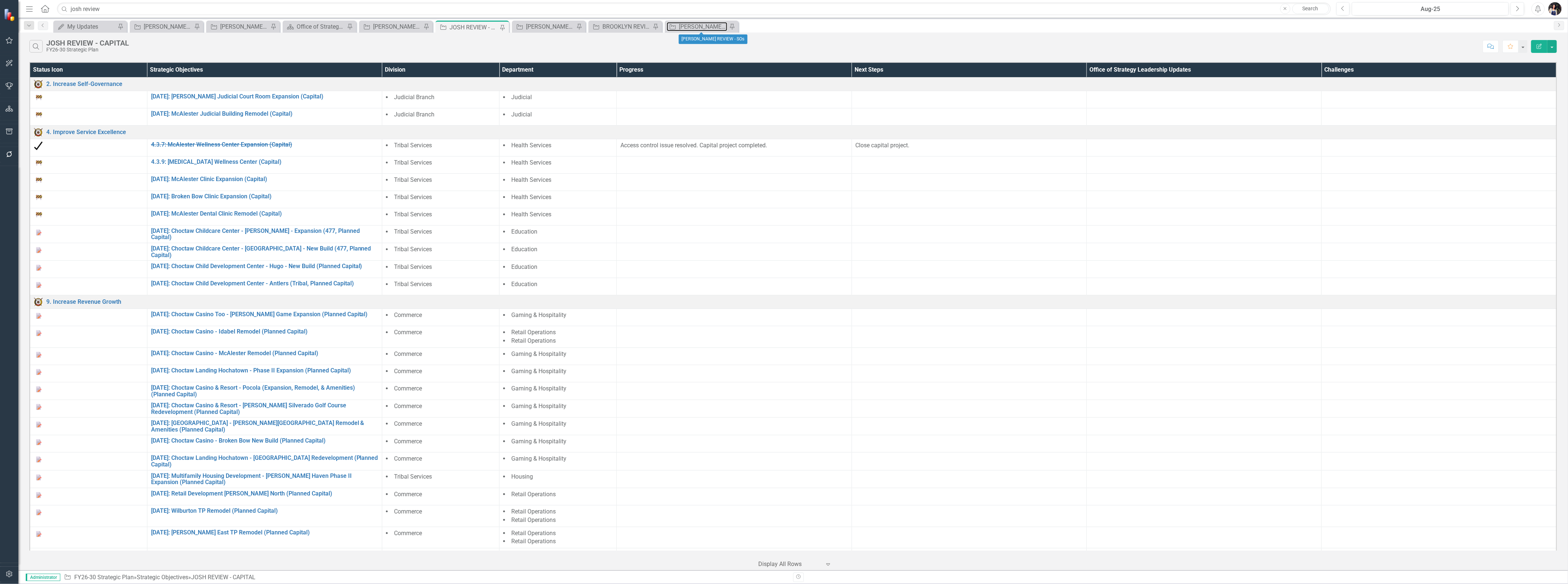
click at [697, 24] on div "[PERSON_NAME] REVIEW - SOs" at bounding box center [703, 26] width 49 height 9
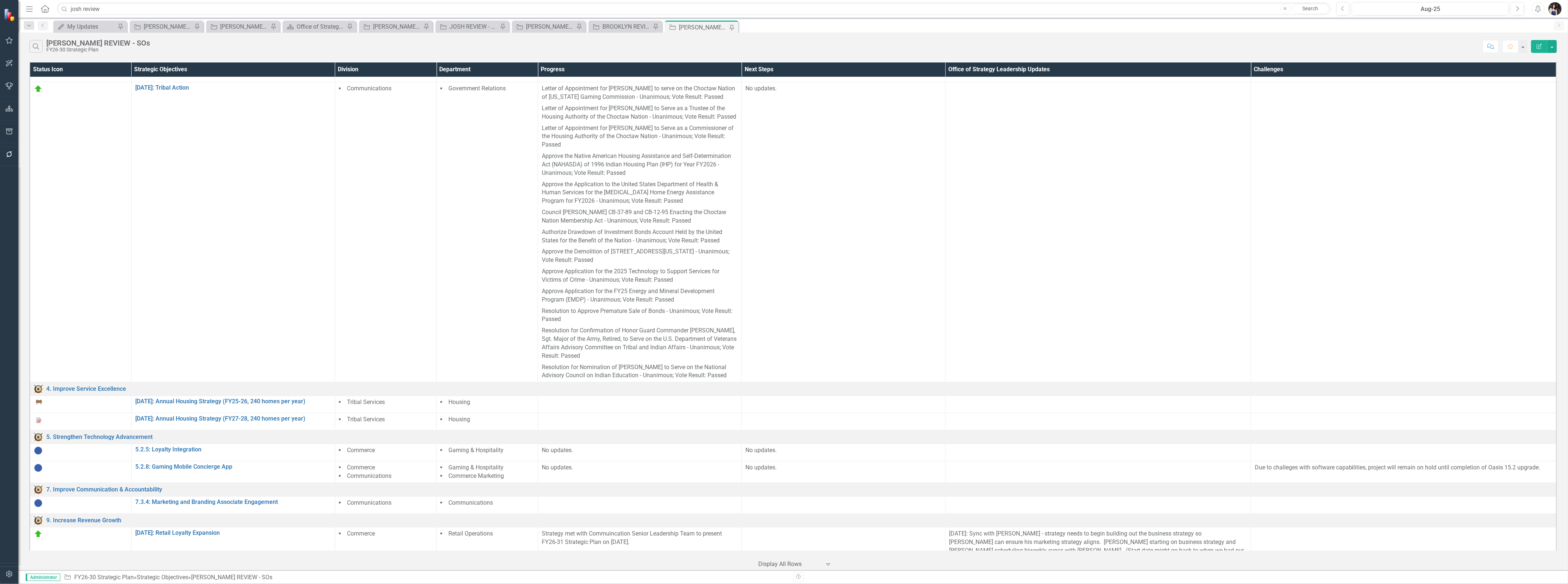
scroll to position [319, 0]
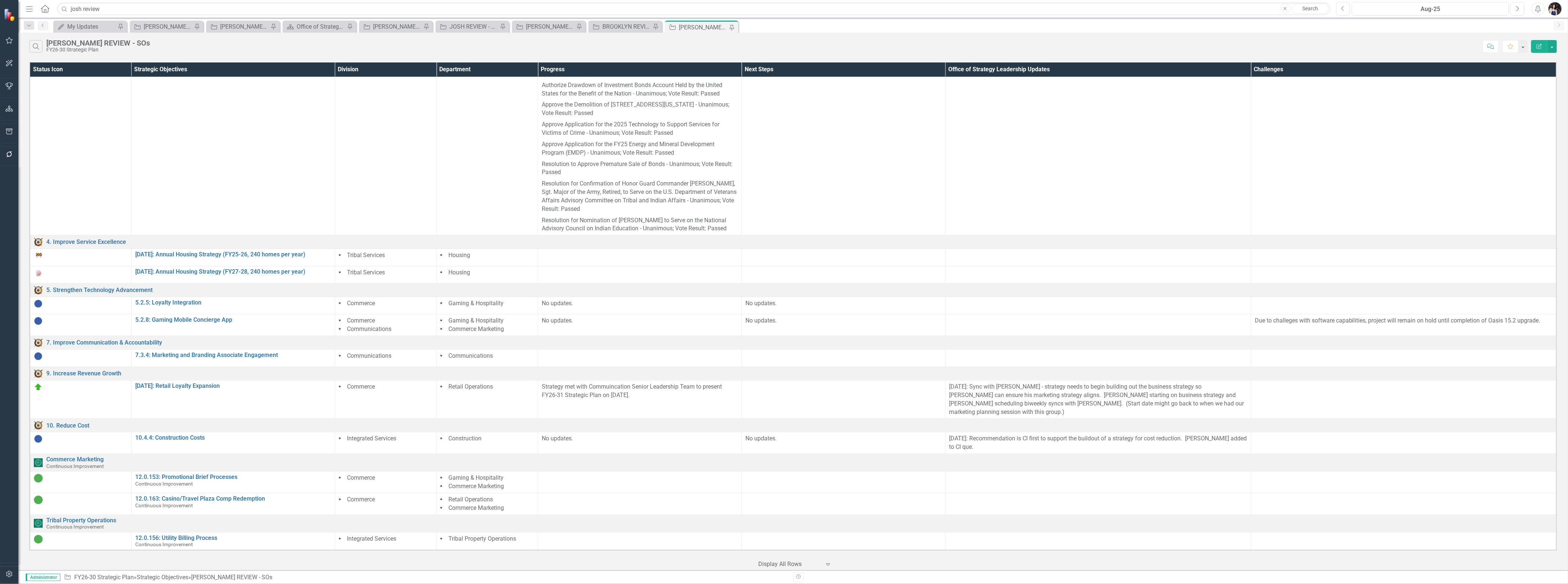
click at [512, 315] on td "Gaming & Hospitality" at bounding box center [487, 306] width 102 height 17
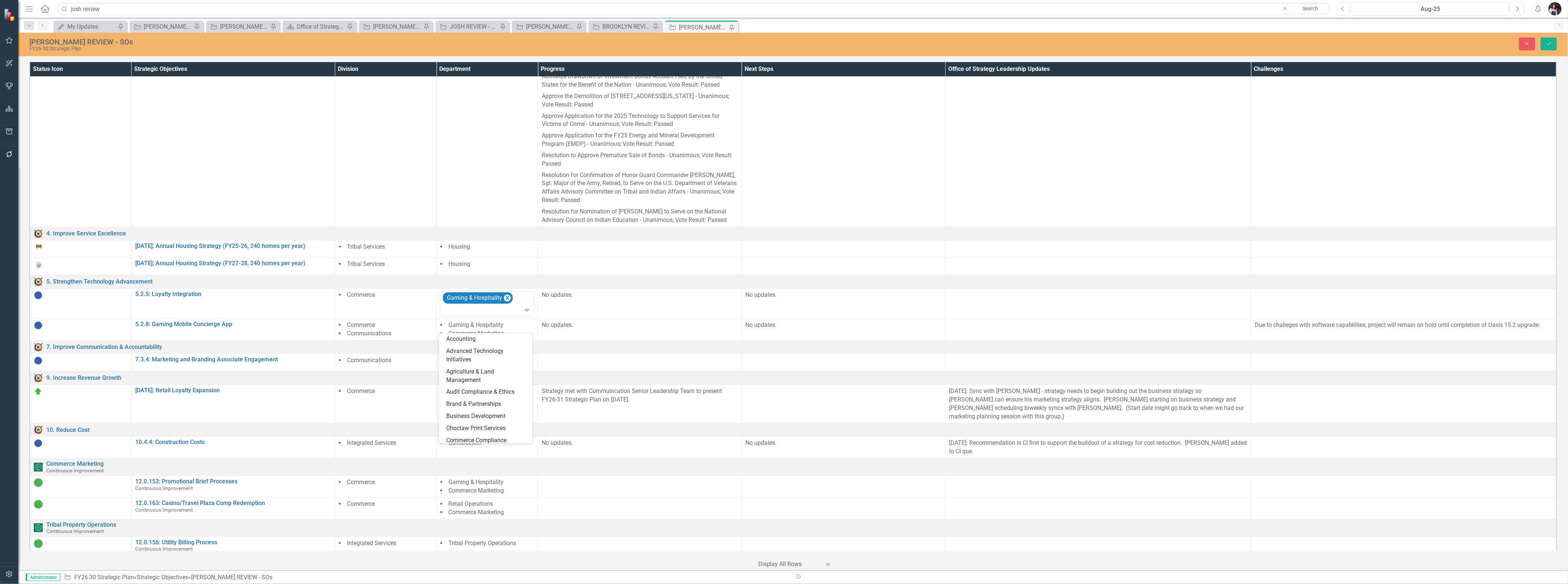
click at [504, 316] on div at bounding box center [488, 310] width 91 height 10
type input "ret"
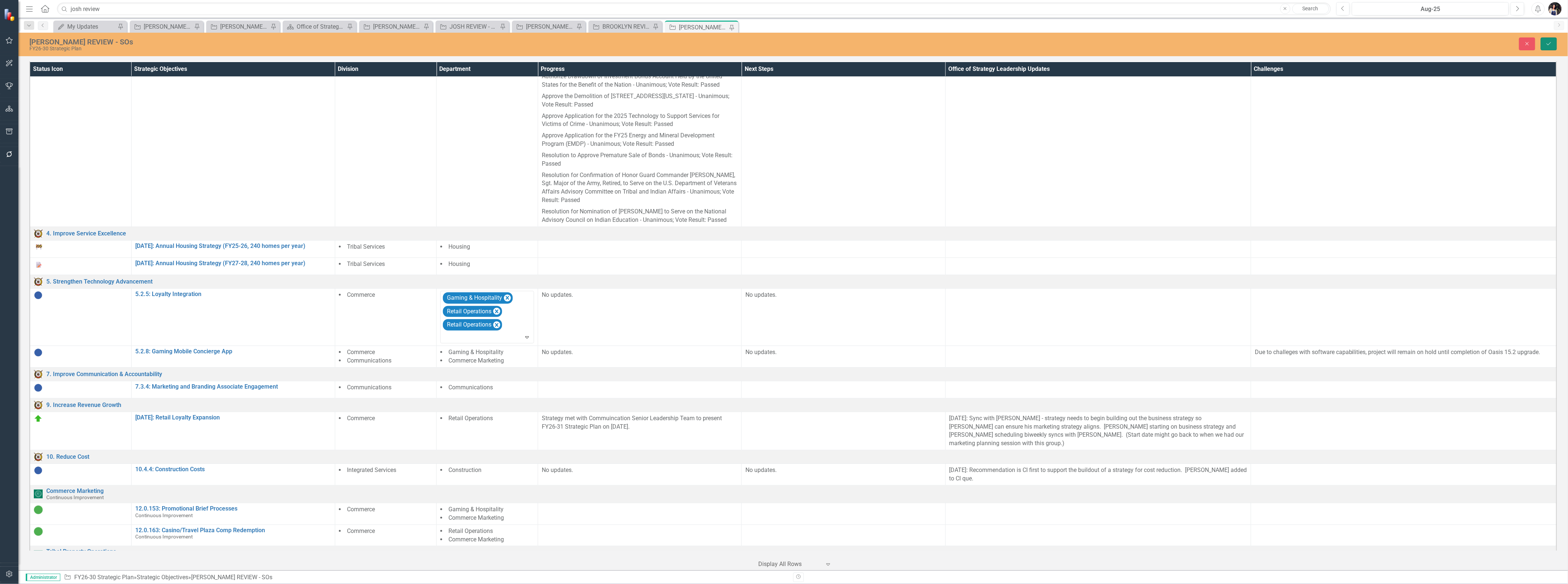
click at [783, 38] on button "Save" at bounding box center [1549, 44] width 16 height 13
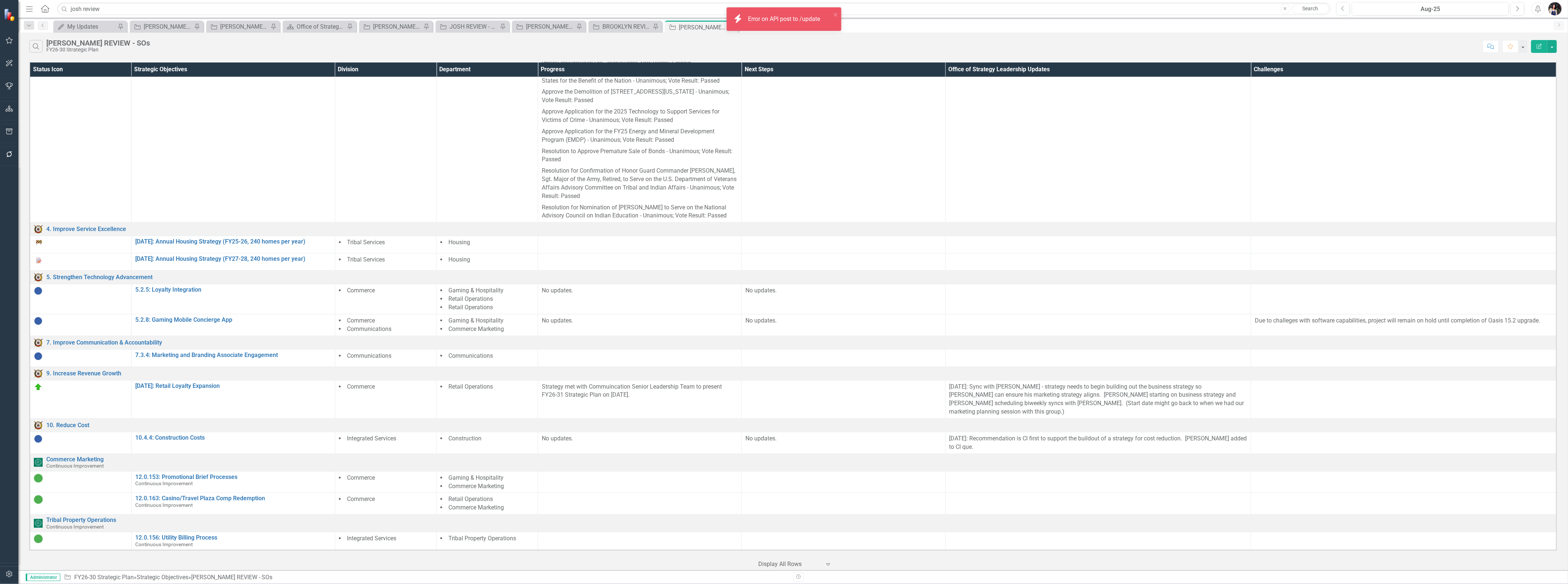
scroll to position [332, 0]
click at [629, 29] on div "BROOKLYN REVIEW" at bounding box center [627, 26] width 49 height 9
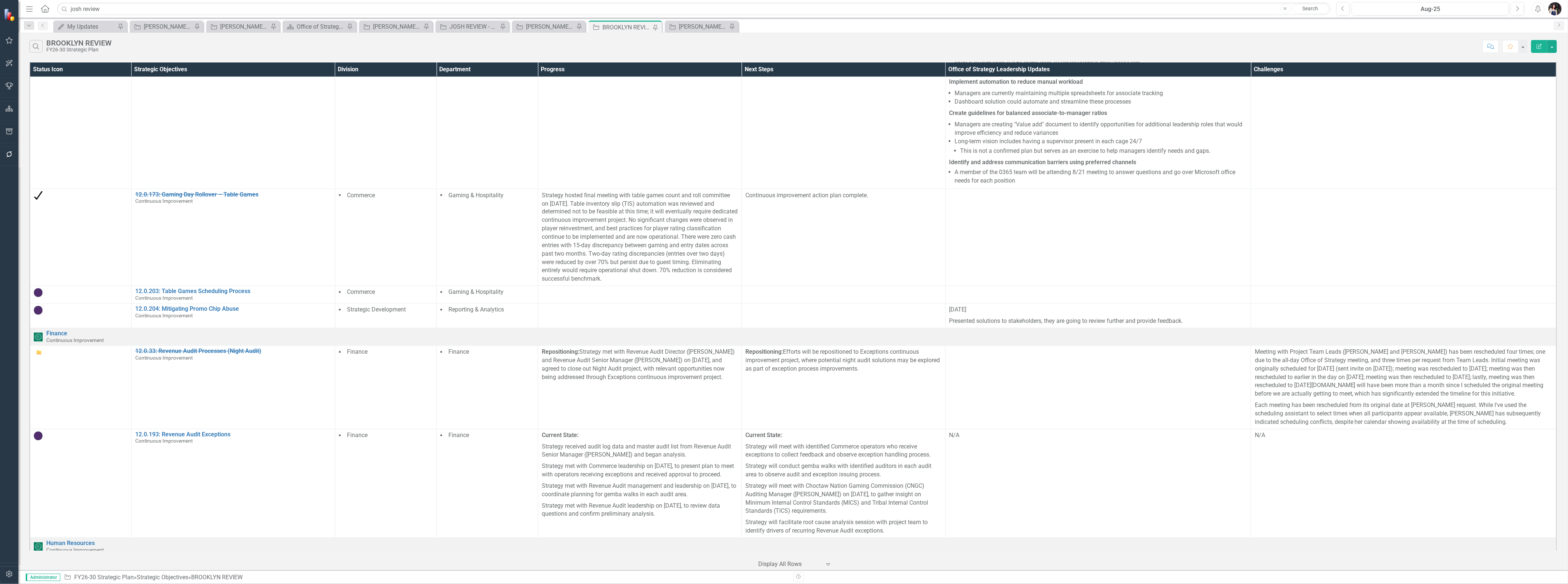
scroll to position [1041, 0]
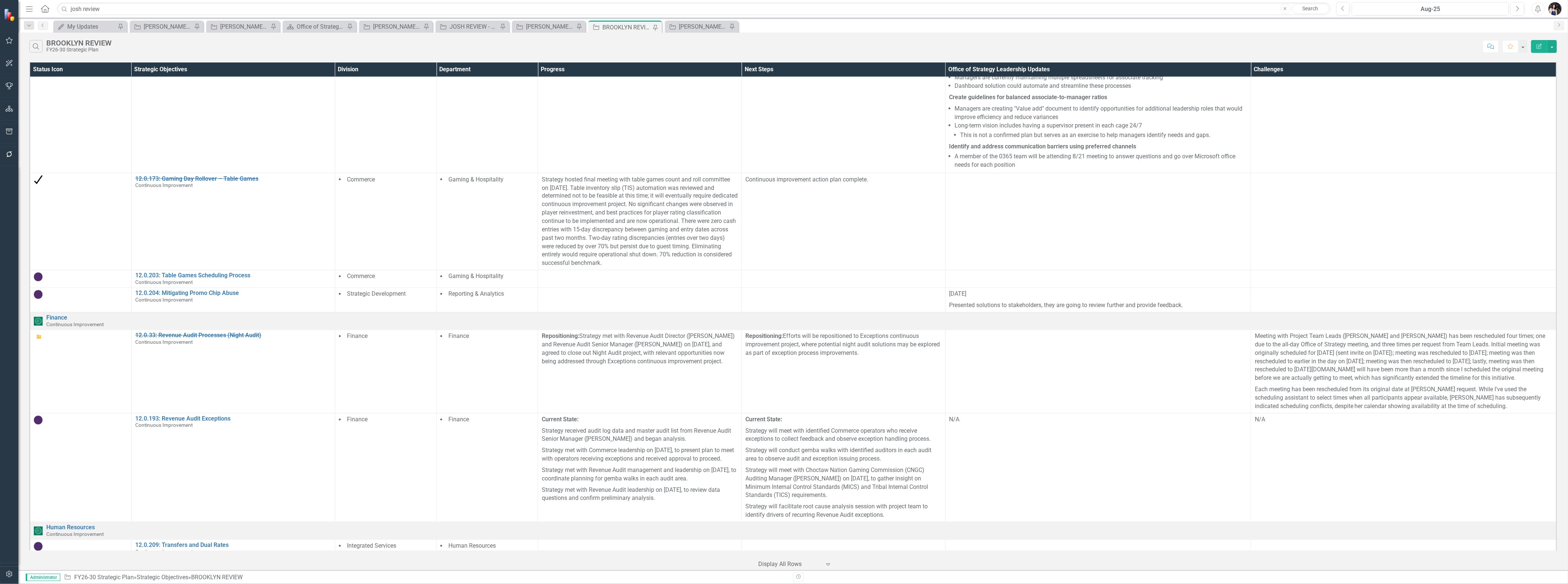
click at [783, 49] on button "Edit Report" at bounding box center [1539, 46] width 16 height 13
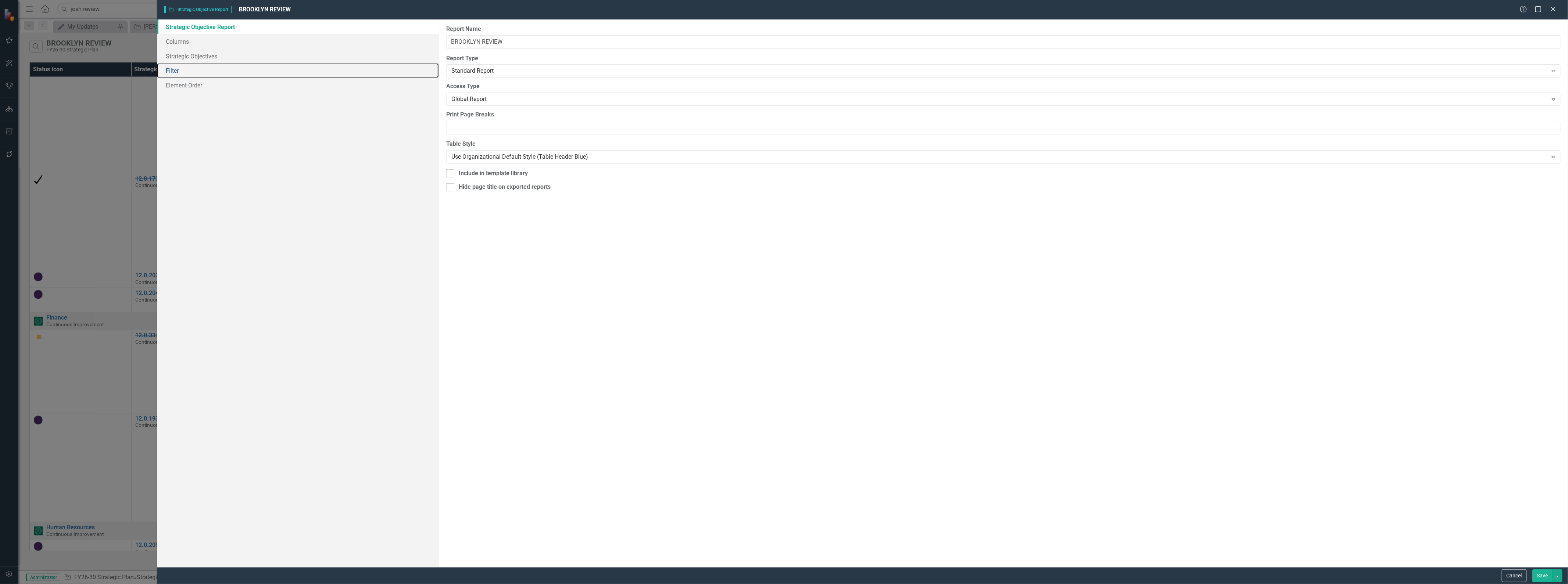
click at [197, 71] on link "Filter" at bounding box center [298, 71] width 282 height 15
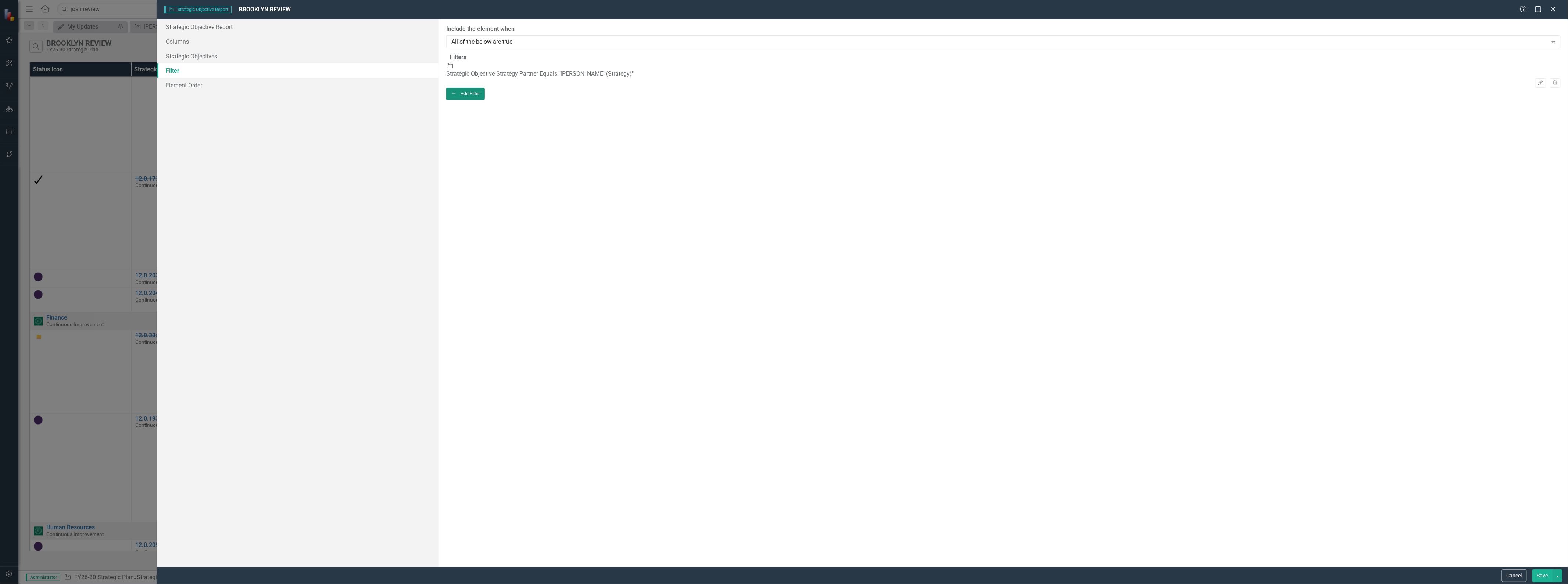
click at [485, 96] on button "Add Add Filter" at bounding box center [465, 93] width 38 height 12
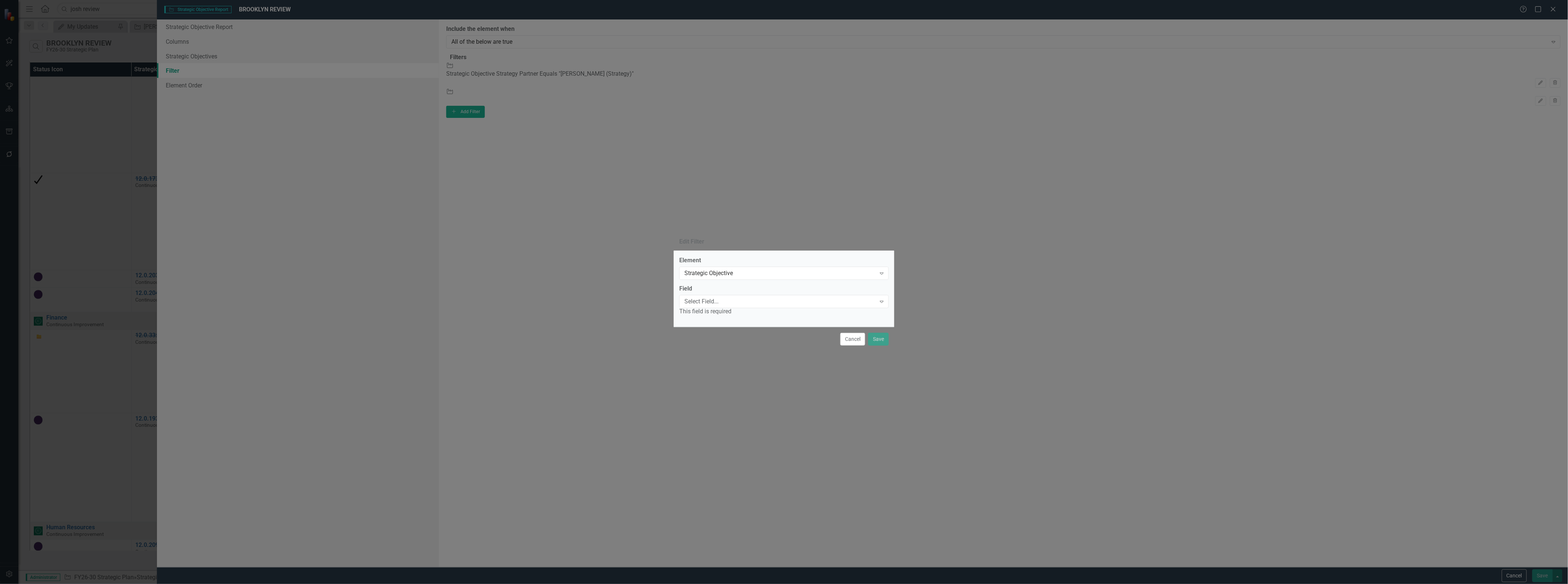
click at [743, 307] on div "Select Field... Expand" at bounding box center [784, 302] width 209 height 13
click at [736, 583] on div "Status" at bounding box center [785, 590] width 1556 height 9
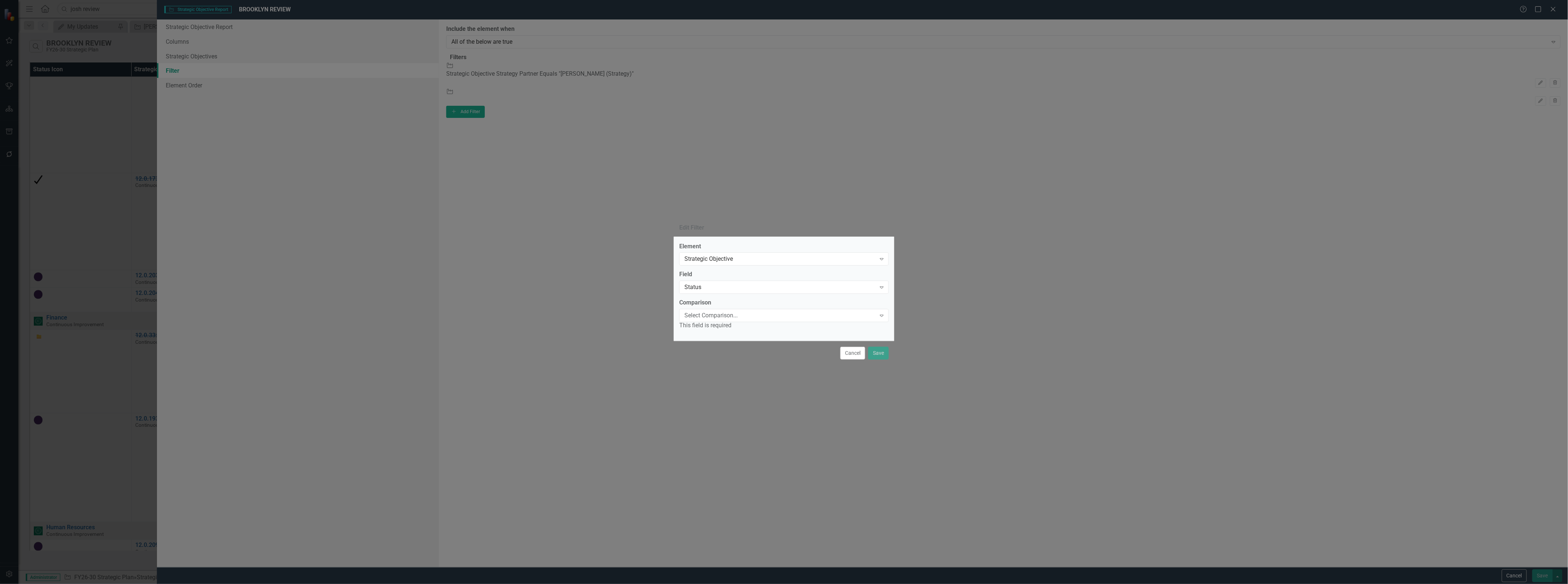
click at [737, 316] on div "Select Comparison..." at bounding box center [780, 316] width 192 height 9
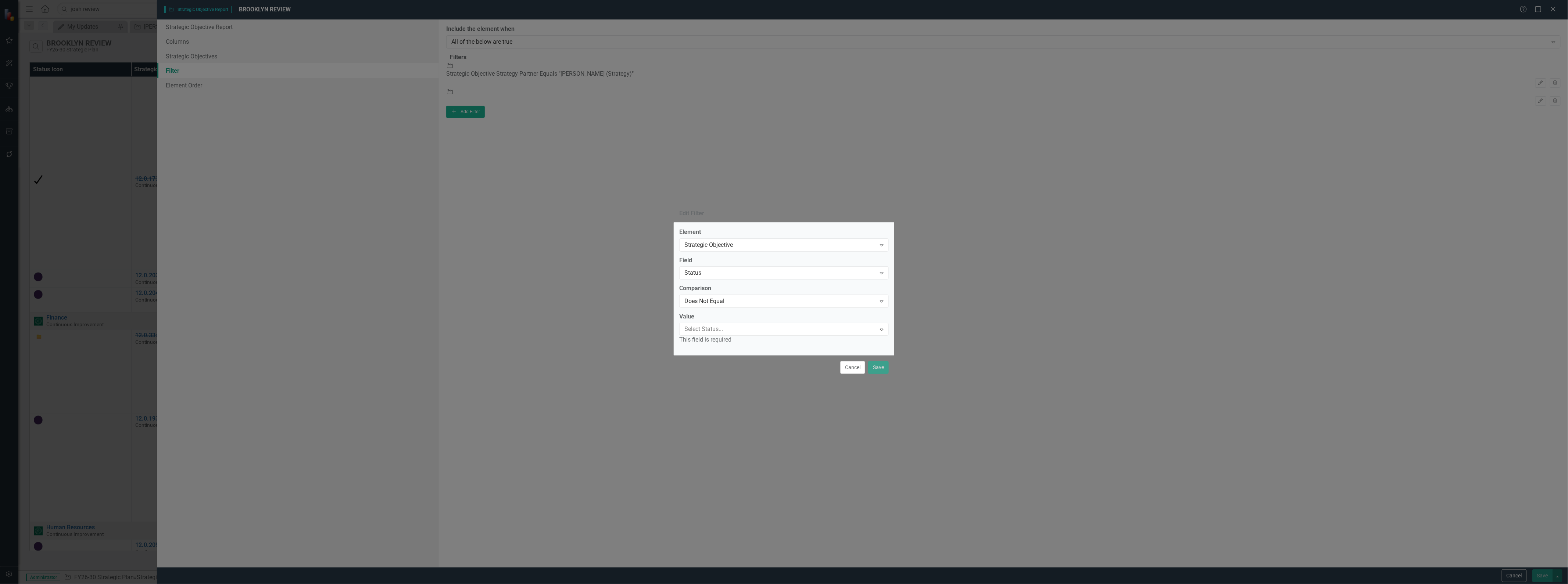
click at [738, 328] on div at bounding box center [779, 329] width 194 height 10
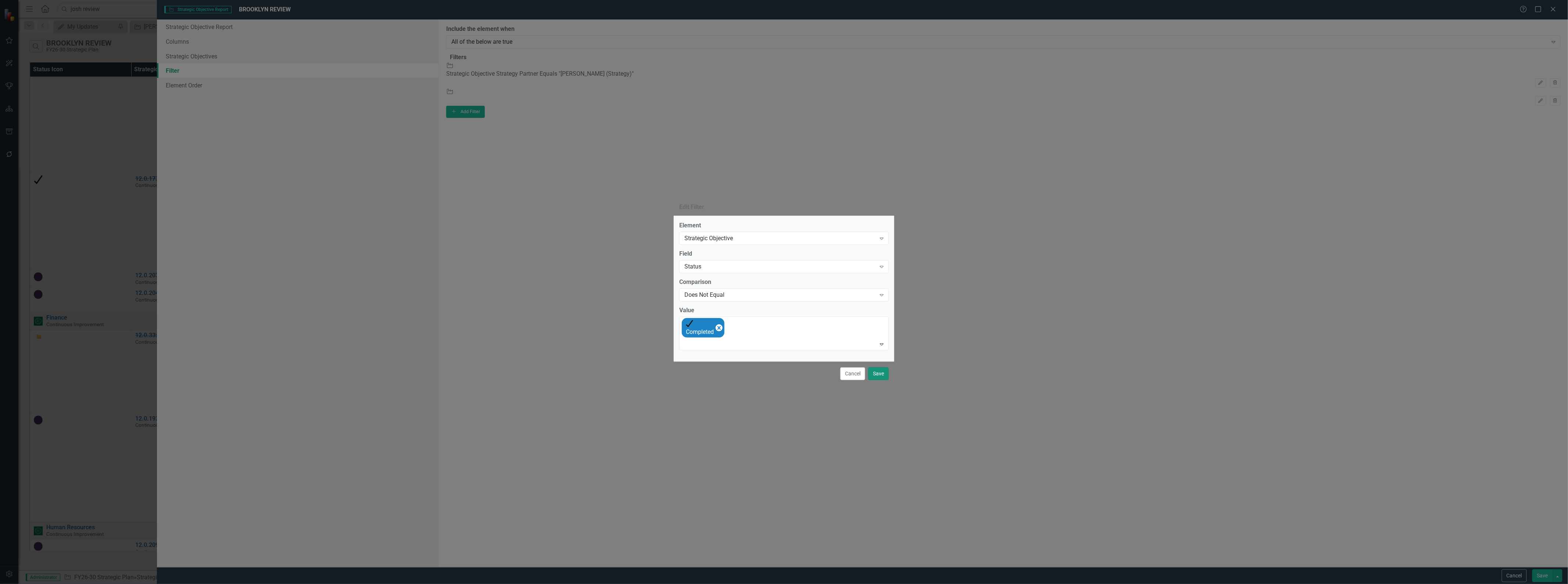
click at [783, 371] on button "Save" at bounding box center [878, 374] width 21 height 13
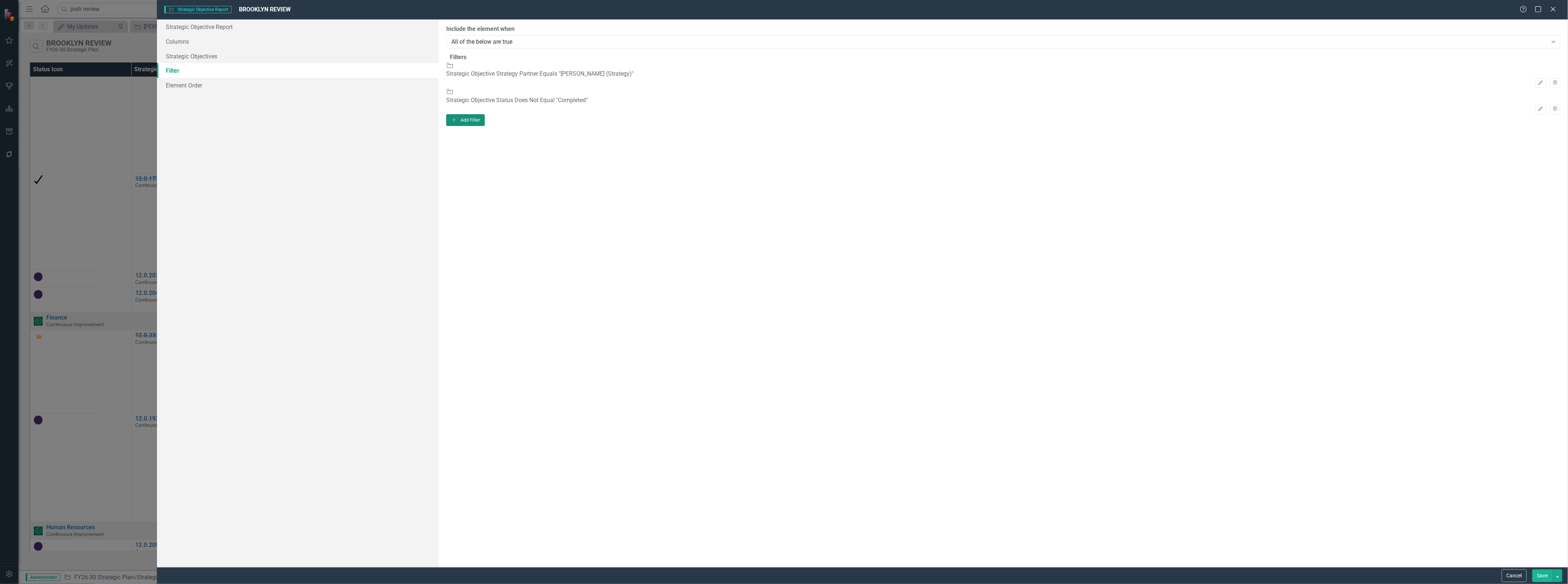
click at [485, 114] on button "Add Add Filter" at bounding box center [465, 120] width 38 height 12
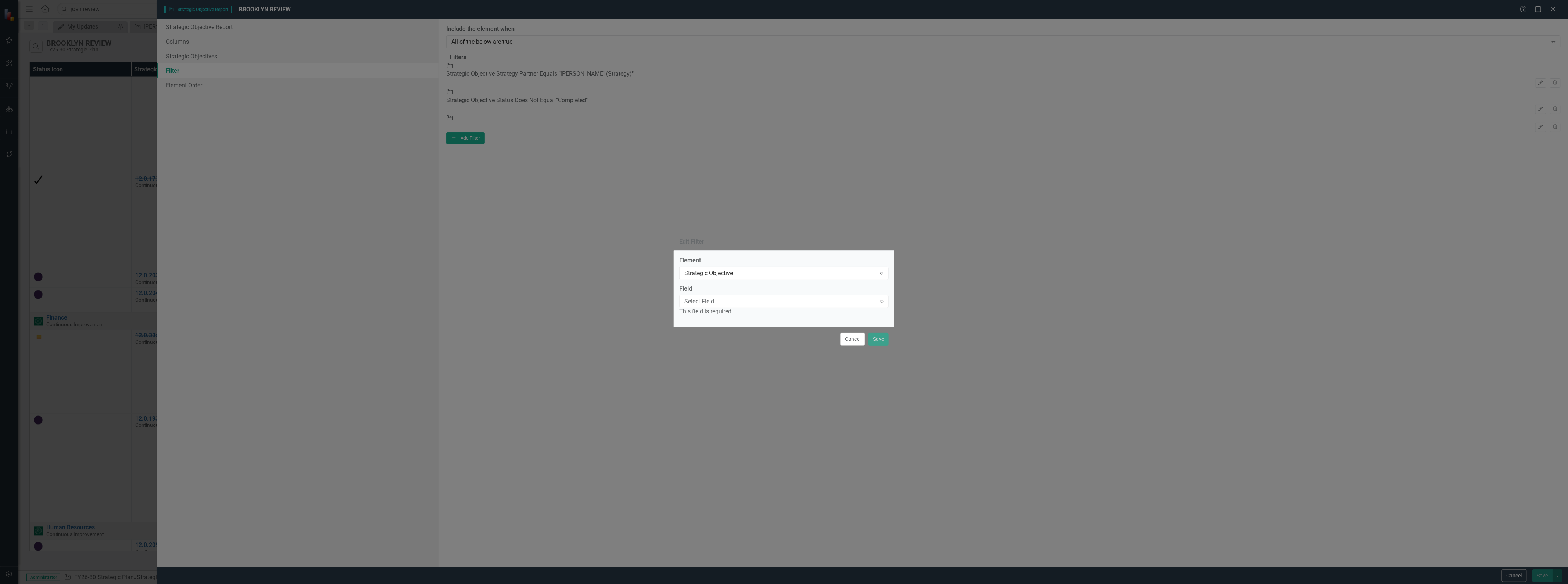
click at [736, 301] on div "Select Field..." at bounding box center [780, 302] width 192 height 9
click at [735, 583] on div "Status" at bounding box center [785, 590] width 1556 height 9
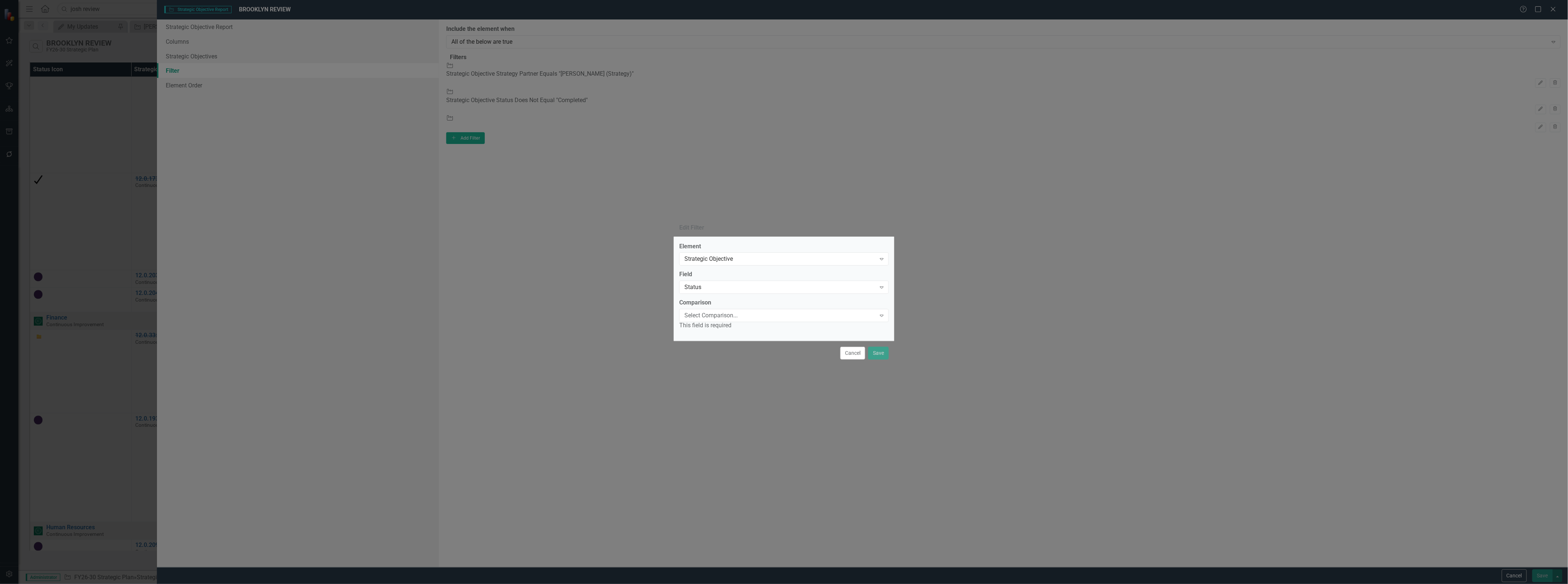
click at [734, 321] on div "Select Comparison... Expand" at bounding box center [784, 316] width 209 height 13
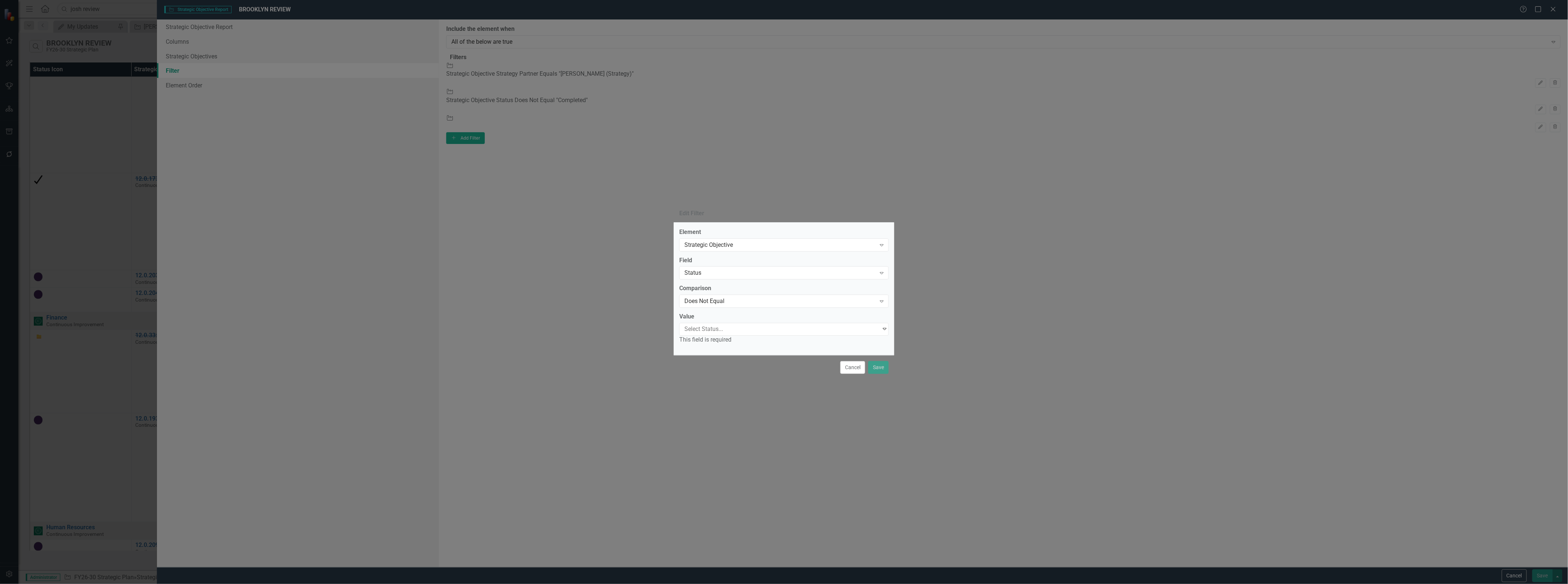
click at [732, 330] on div at bounding box center [782, 329] width 200 height 10
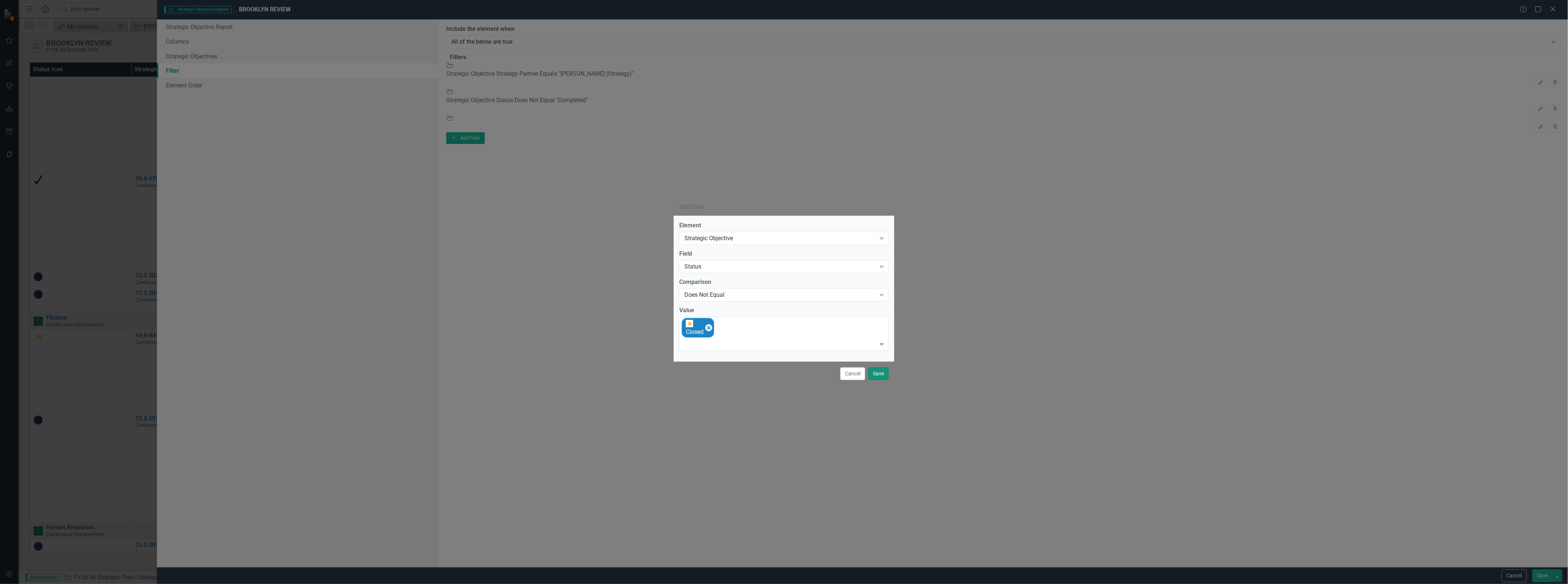
click at [783, 372] on button "Save" at bounding box center [878, 374] width 21 height 13
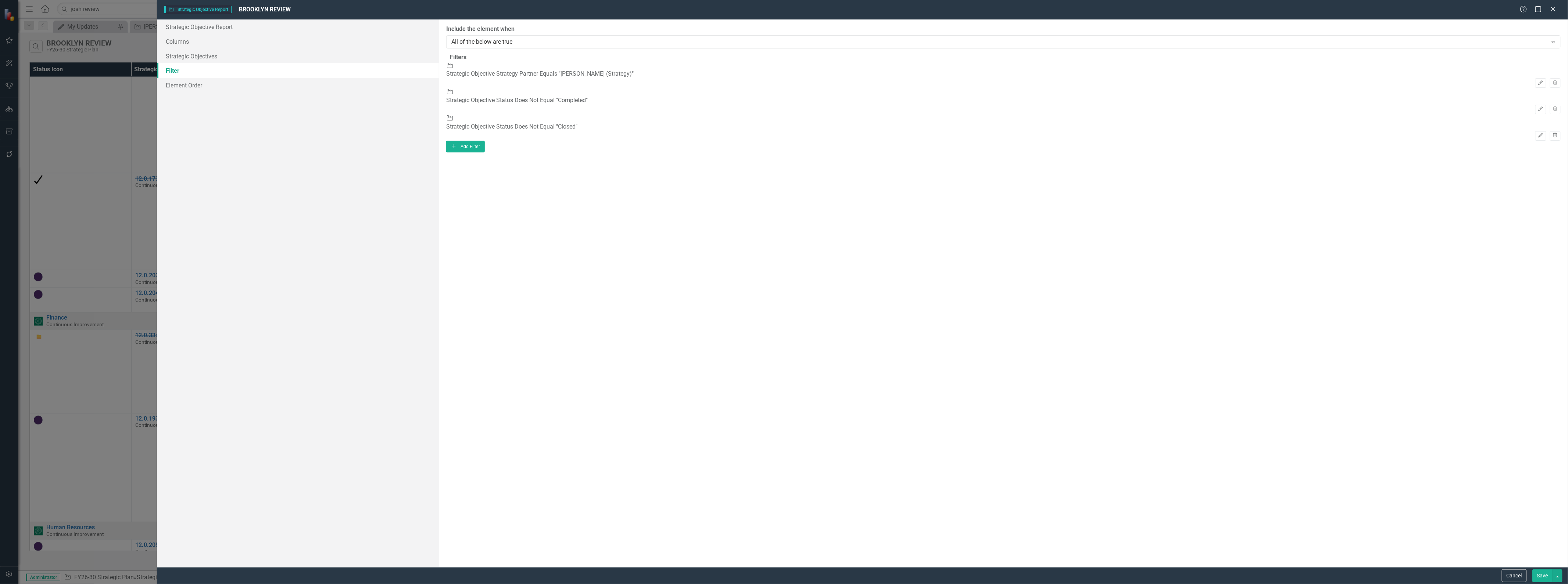
click at [783, 577] on button "Save" at bounding box center [1542, 575] width 21 height 13
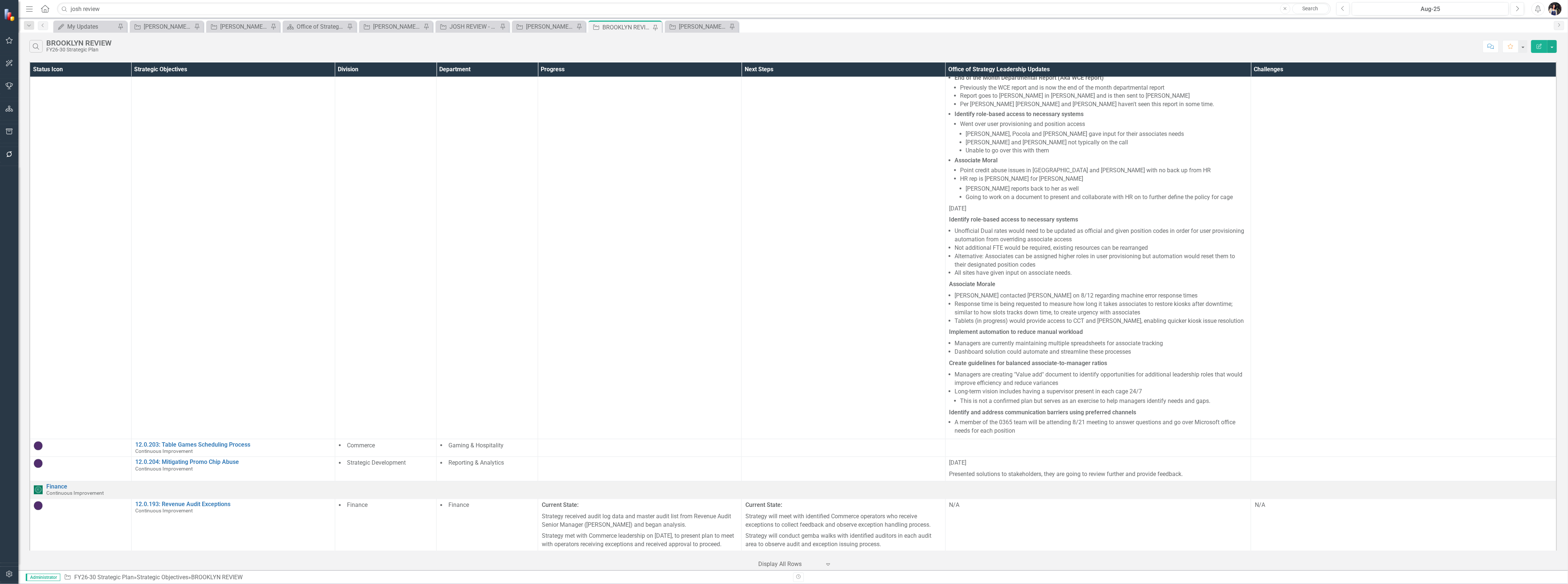
scroll to position [861, 0]
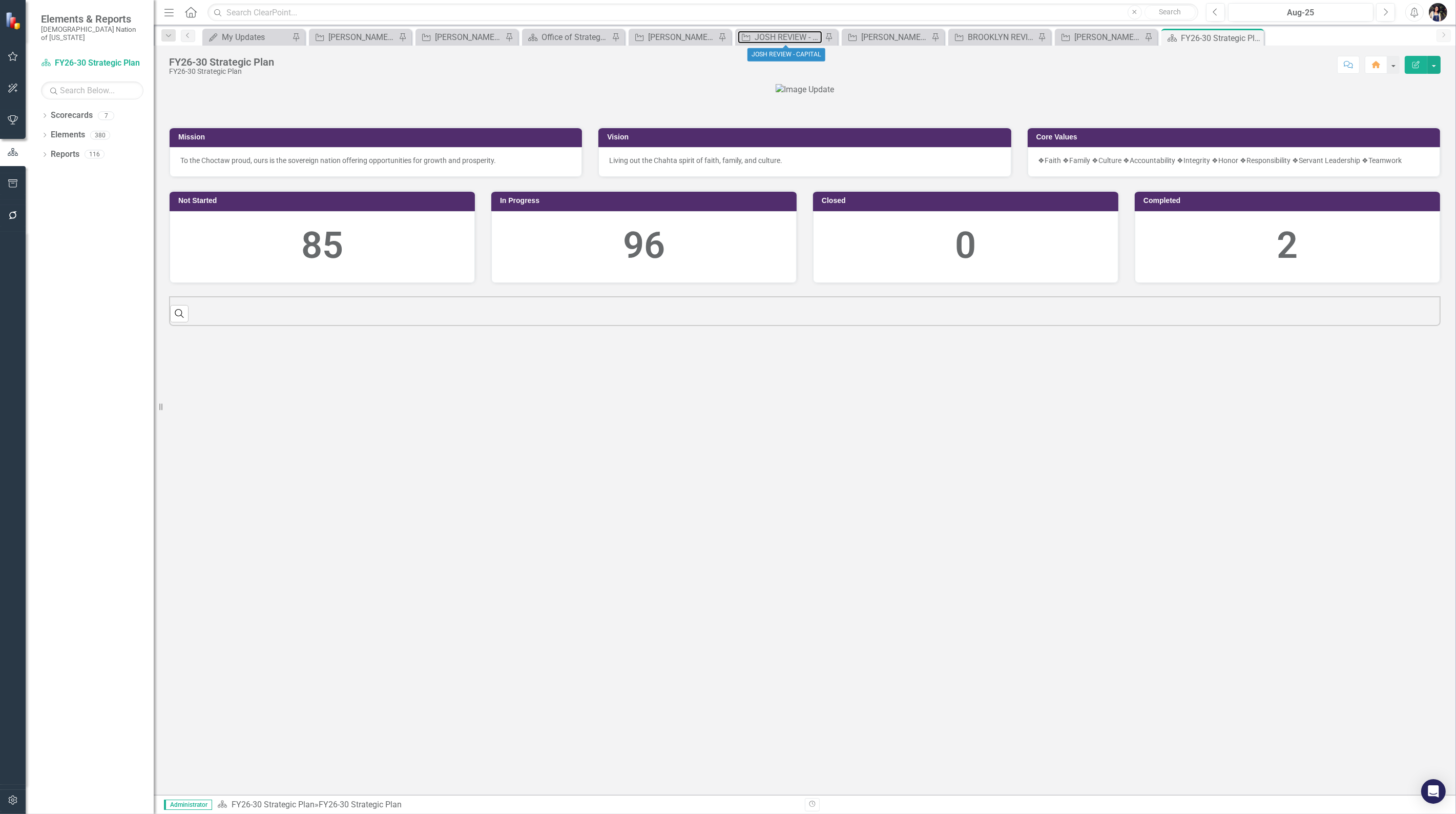
click at [796, 35] on div "JOSH REVIEW - CAPITAL" at bounding box center [788, 36] width 68 height 13
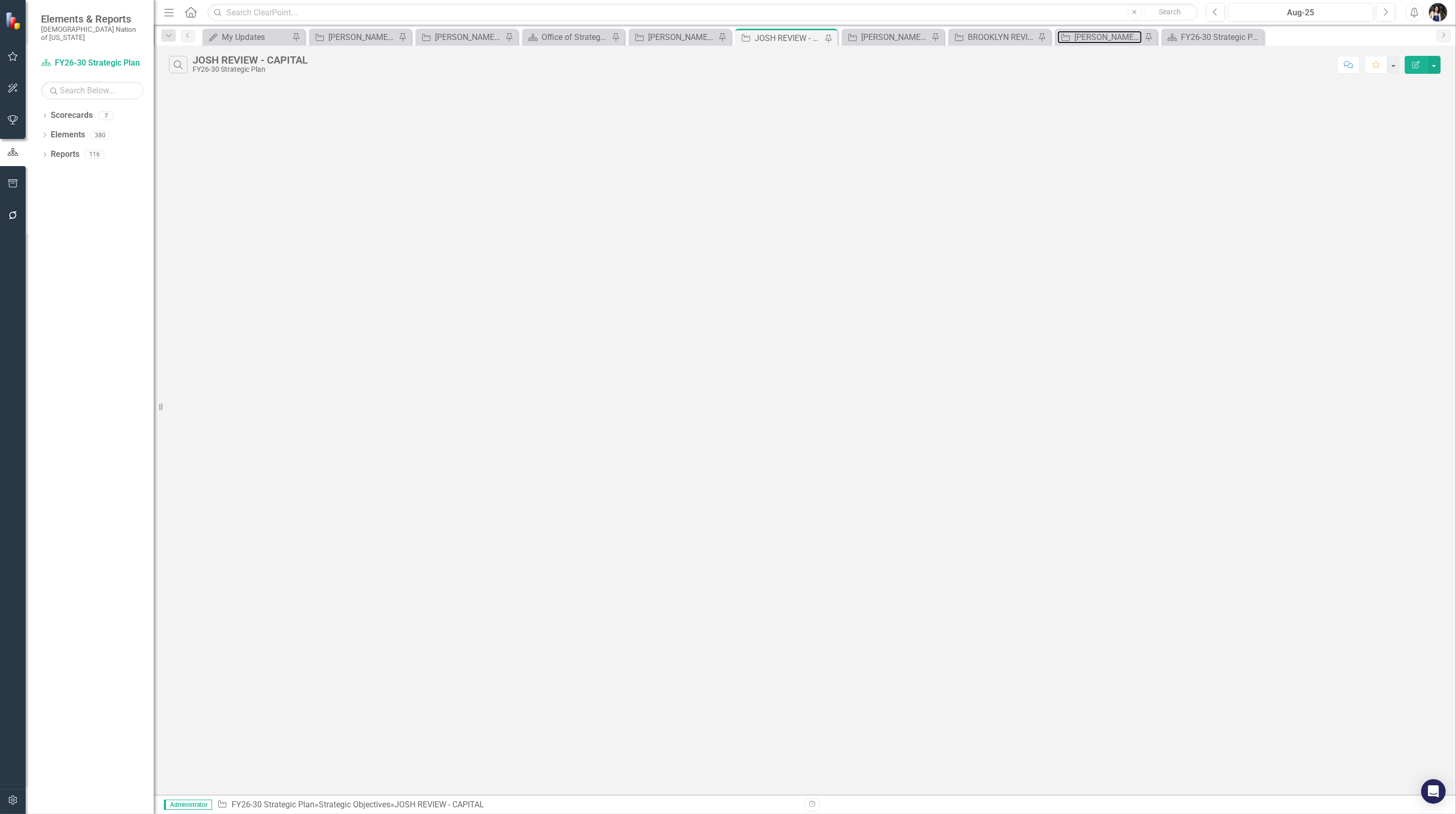
click at [1103, 33] on div "[PERSON_NAME] REVIEW - SOs" at bounding box center [1108, 36] width 68 height 13
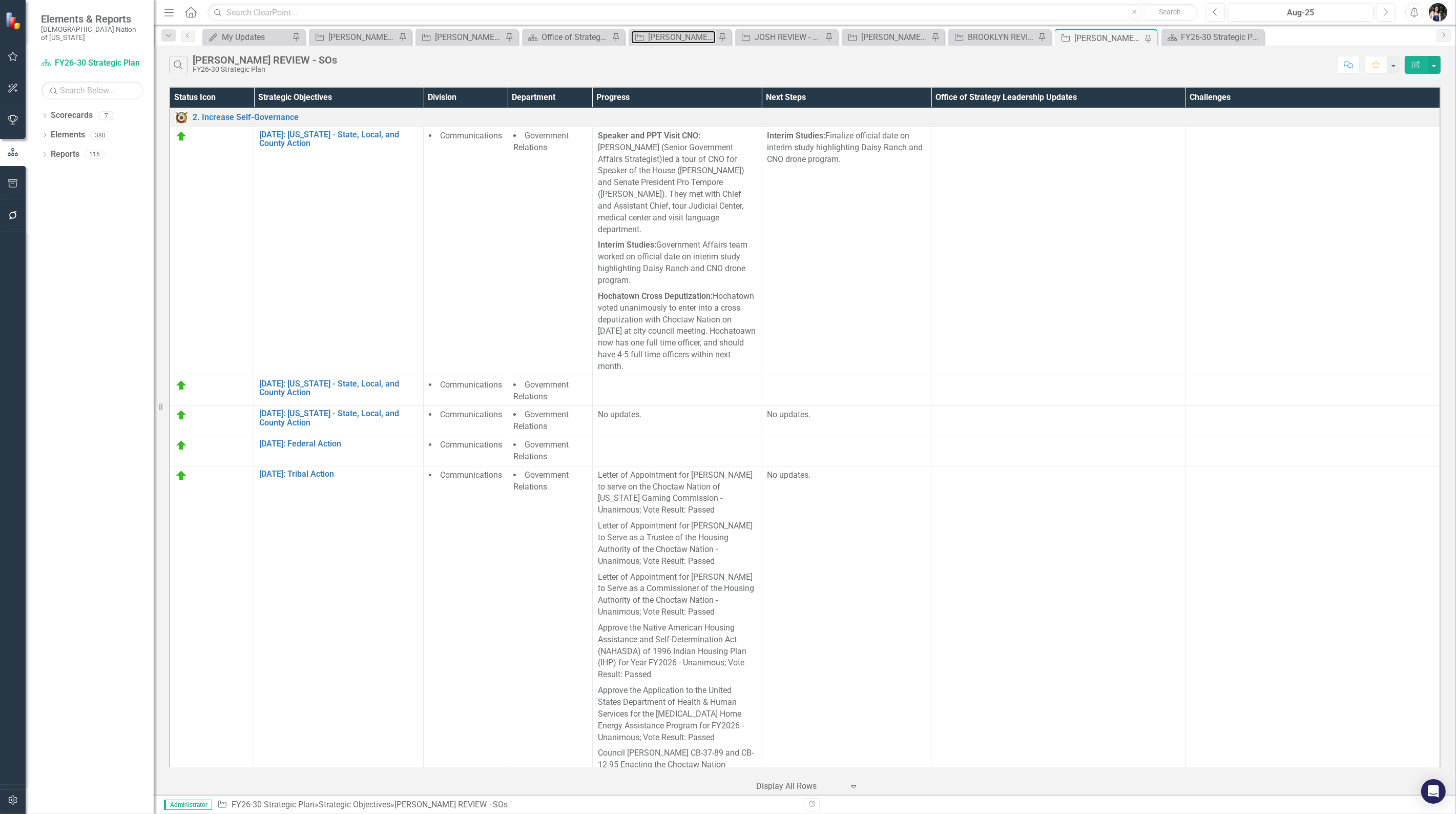
click at [691, 36] on div "[PERSON_NAME] REVIEW" at bounding box center [682, 36] width 68 height 13
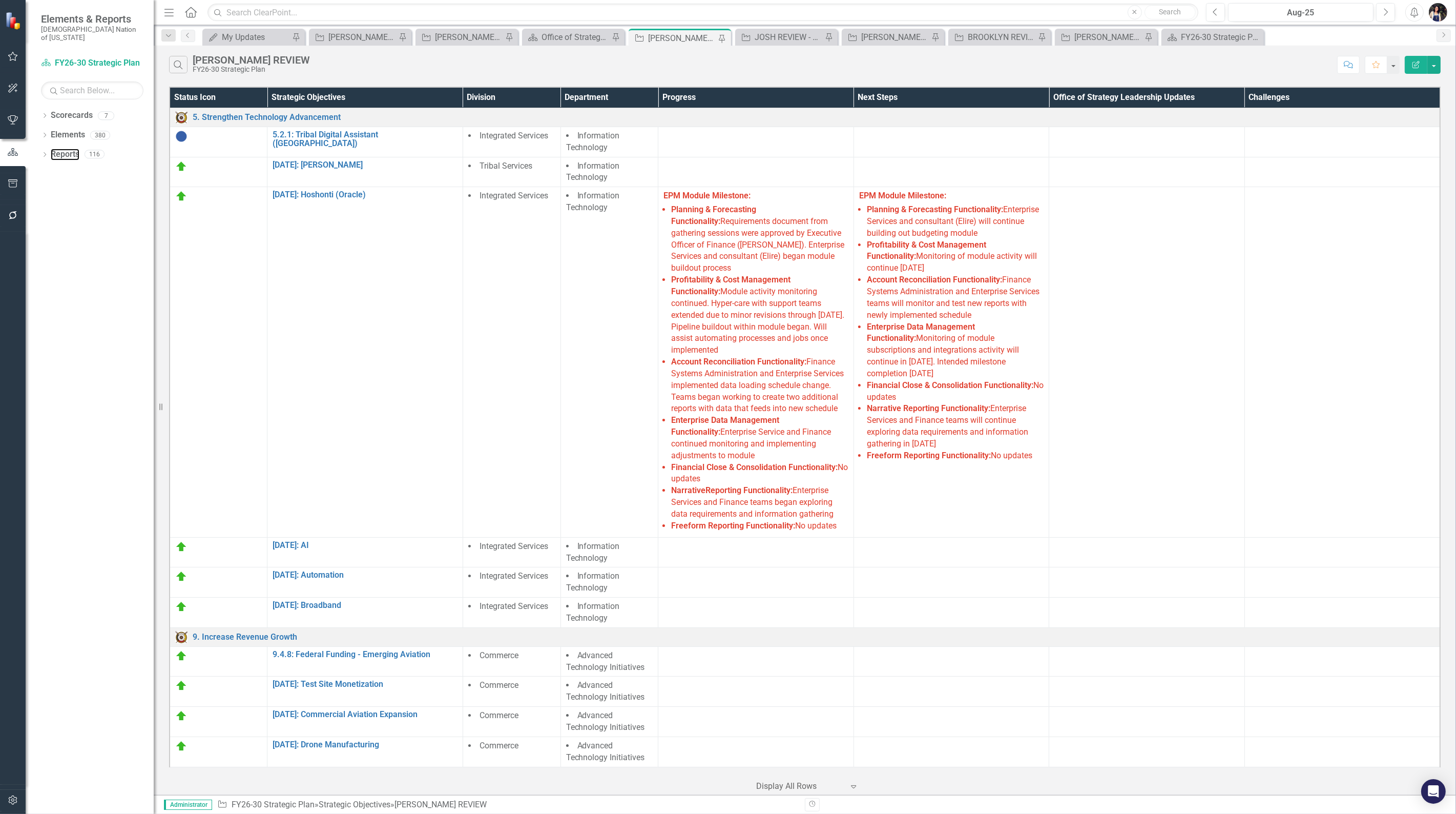
click at [70, 149] on link "Reports" at bounding box center [65, 154] width 29 height 12
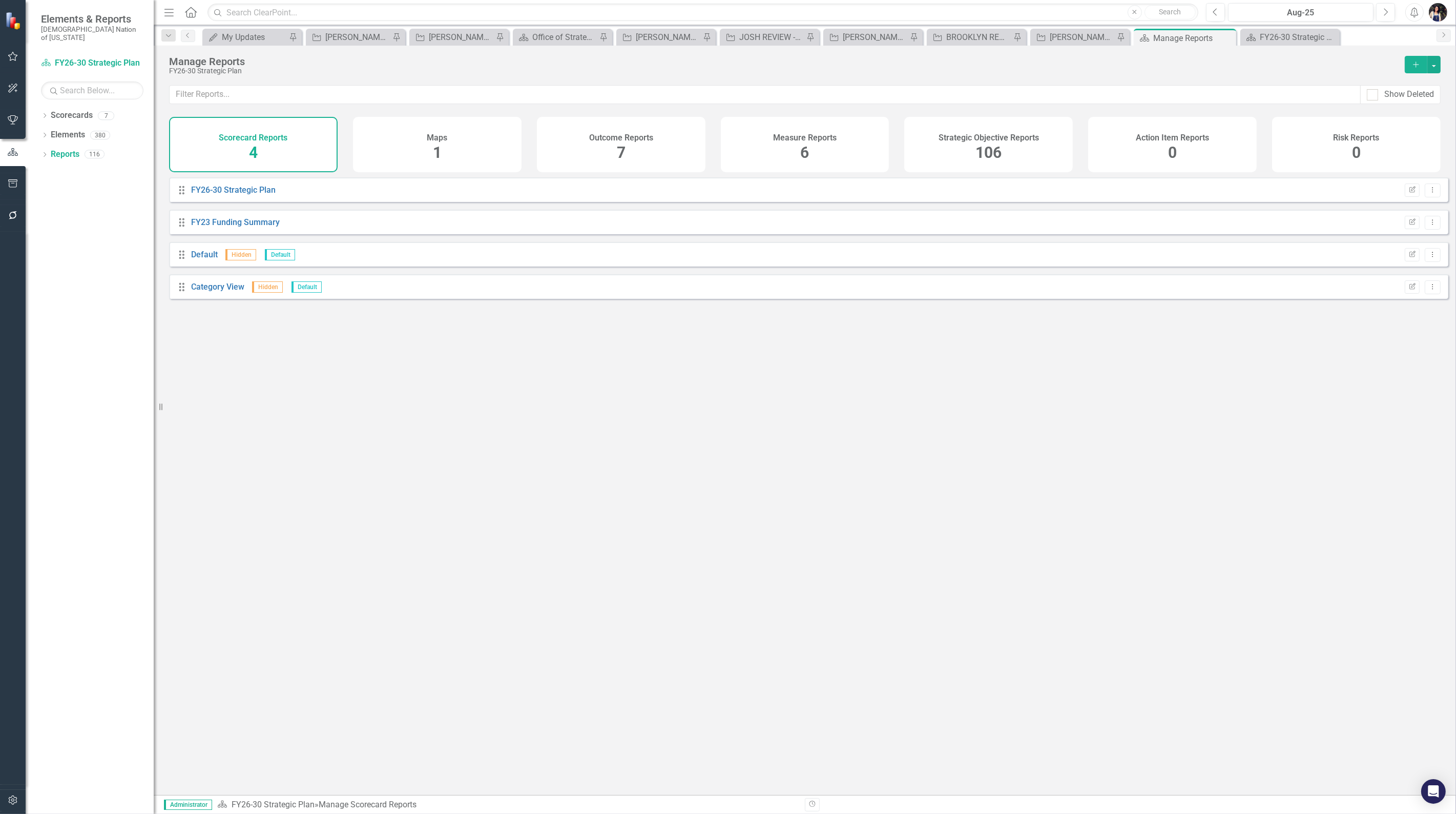
click at [975, 152] on div "Strategic Objective Reports 106" at bounding box center [988, 144] width 169 height 55
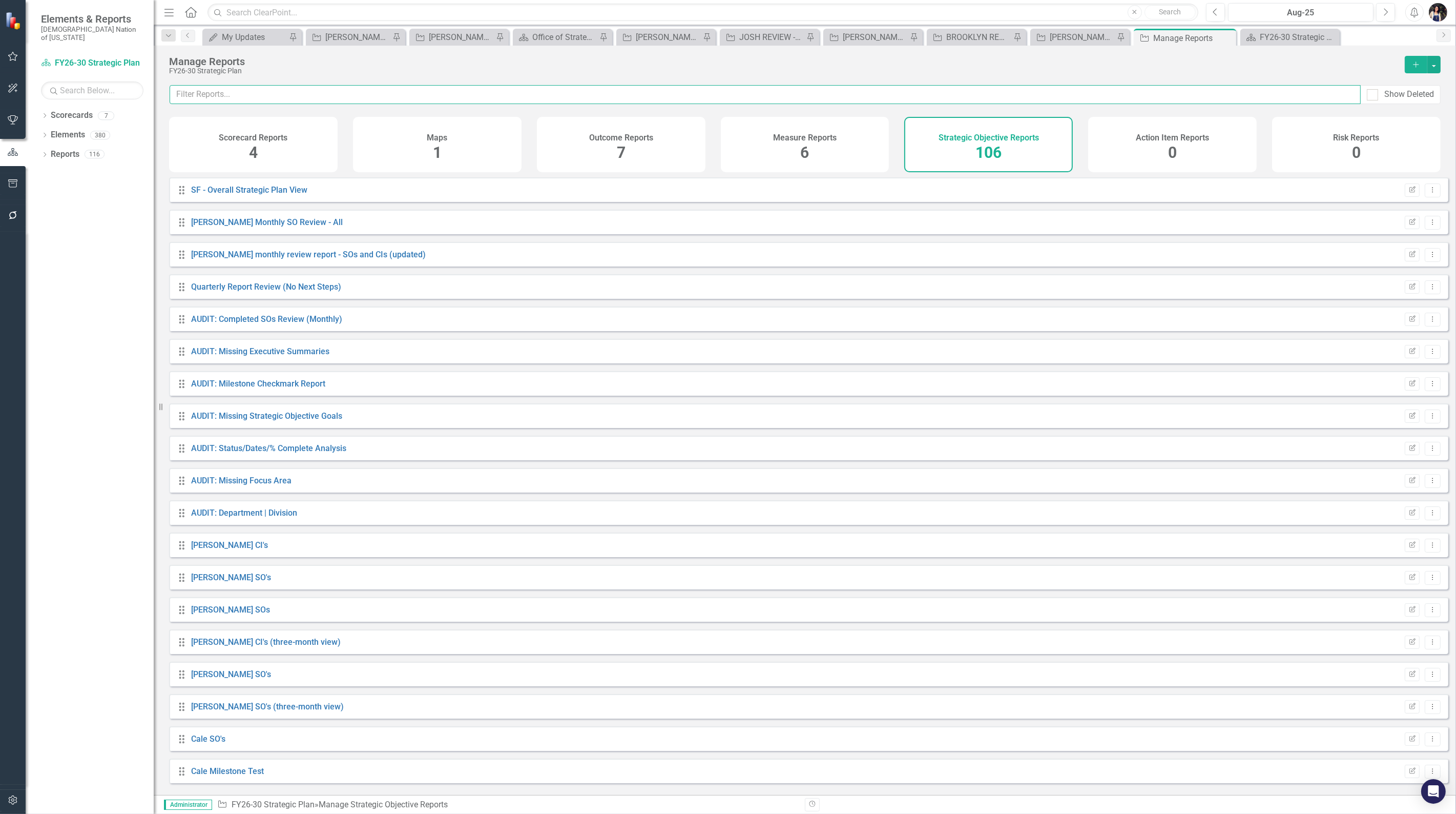
click at [315, 100] on input "text" at bounding box center [765, 94] width 1191 height 19
type input "lay"
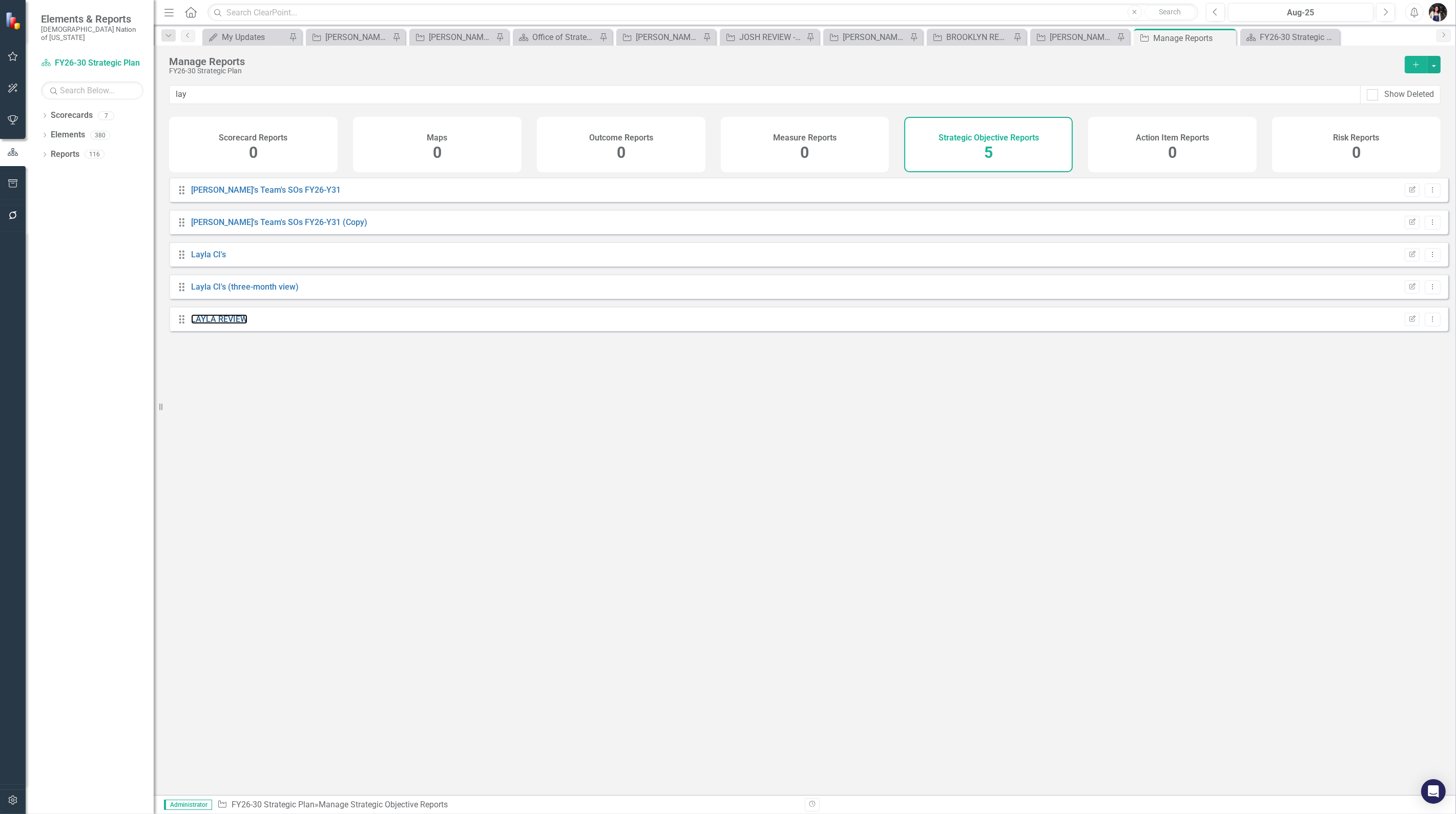
click at [232, 324] on link "LAYLA REVIEW" at bounding box center [219, 318] width 56 height 9
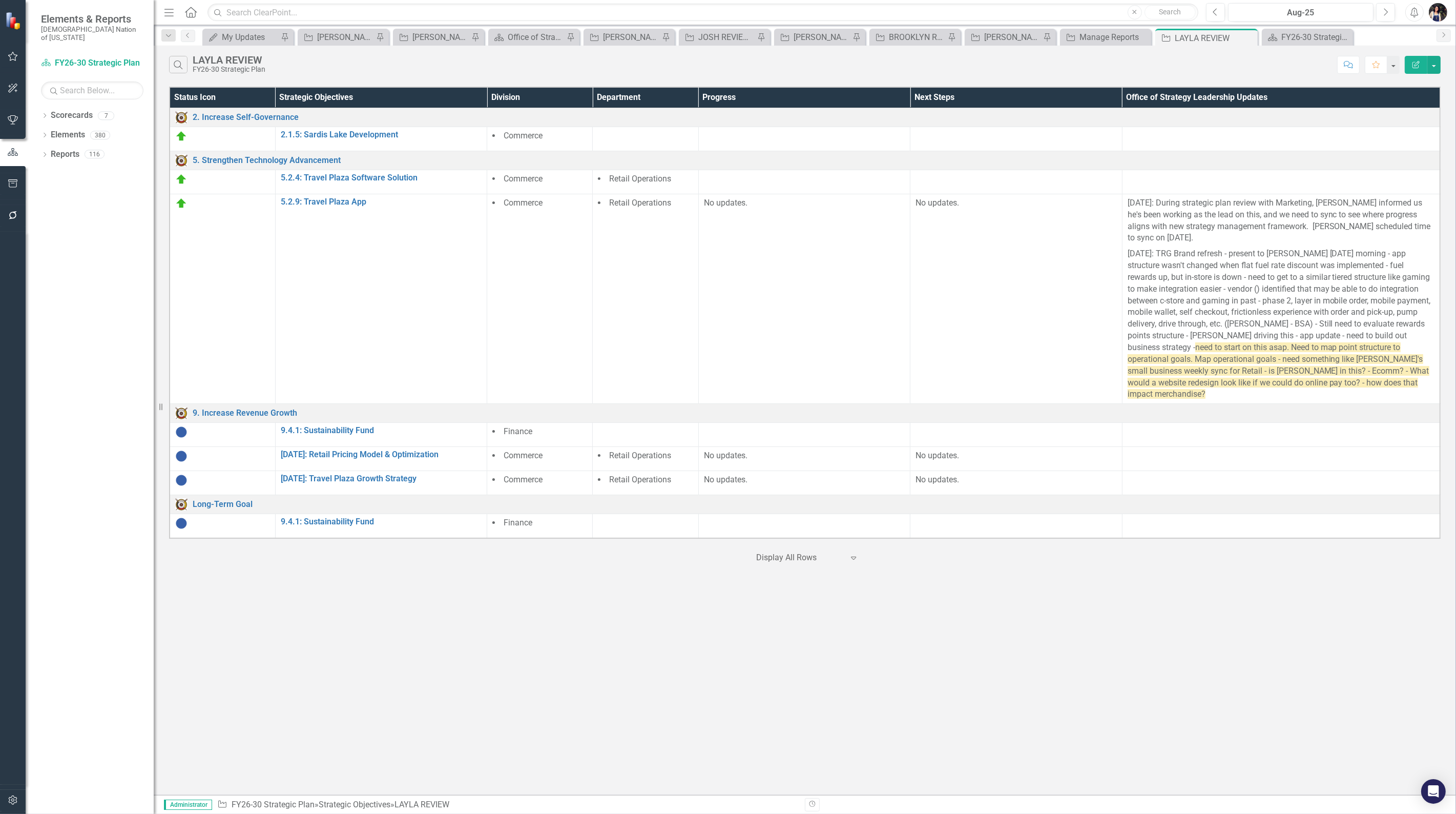
click at [0, 0] on icon at bounding box center [0, 0] width 0 height 0
click at [1414, 65] on icon "Edit Report" at bounding box center [1416, 65] width 9 height 7
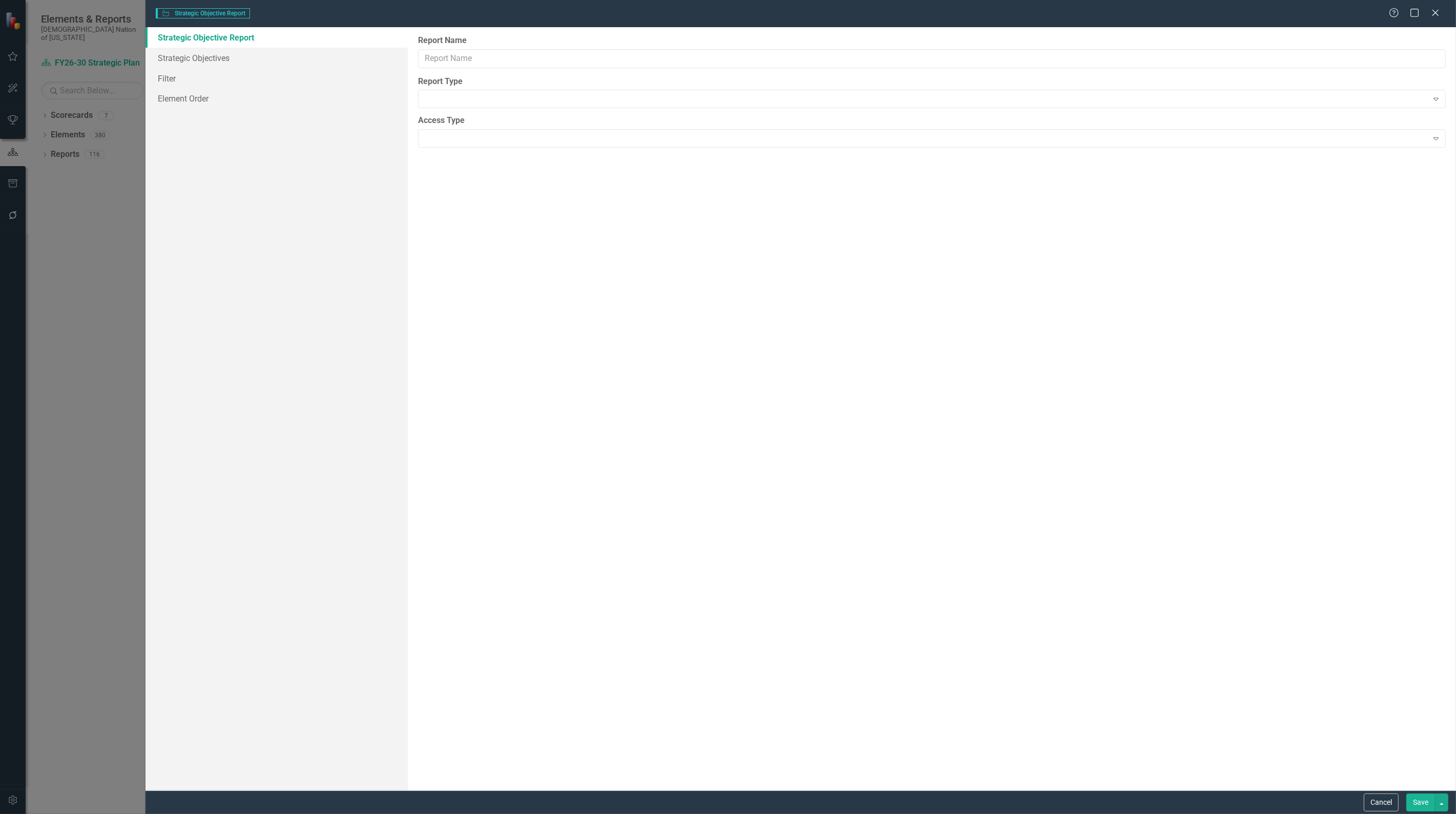
type input "LAYLA REVIEW"
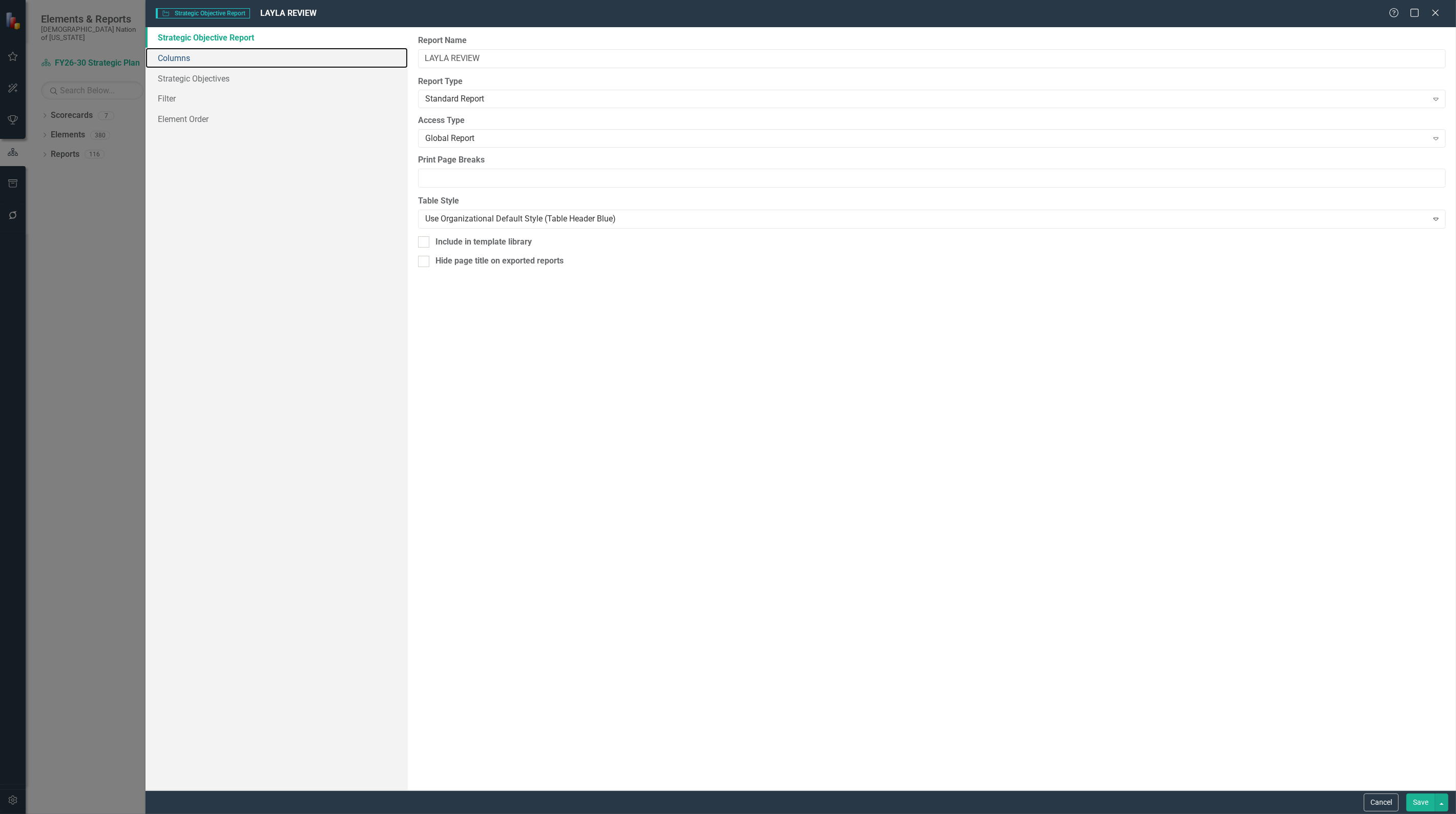
click at [191, 57] on link "Columns" at bounding box center [276, 58] width 262 height 20
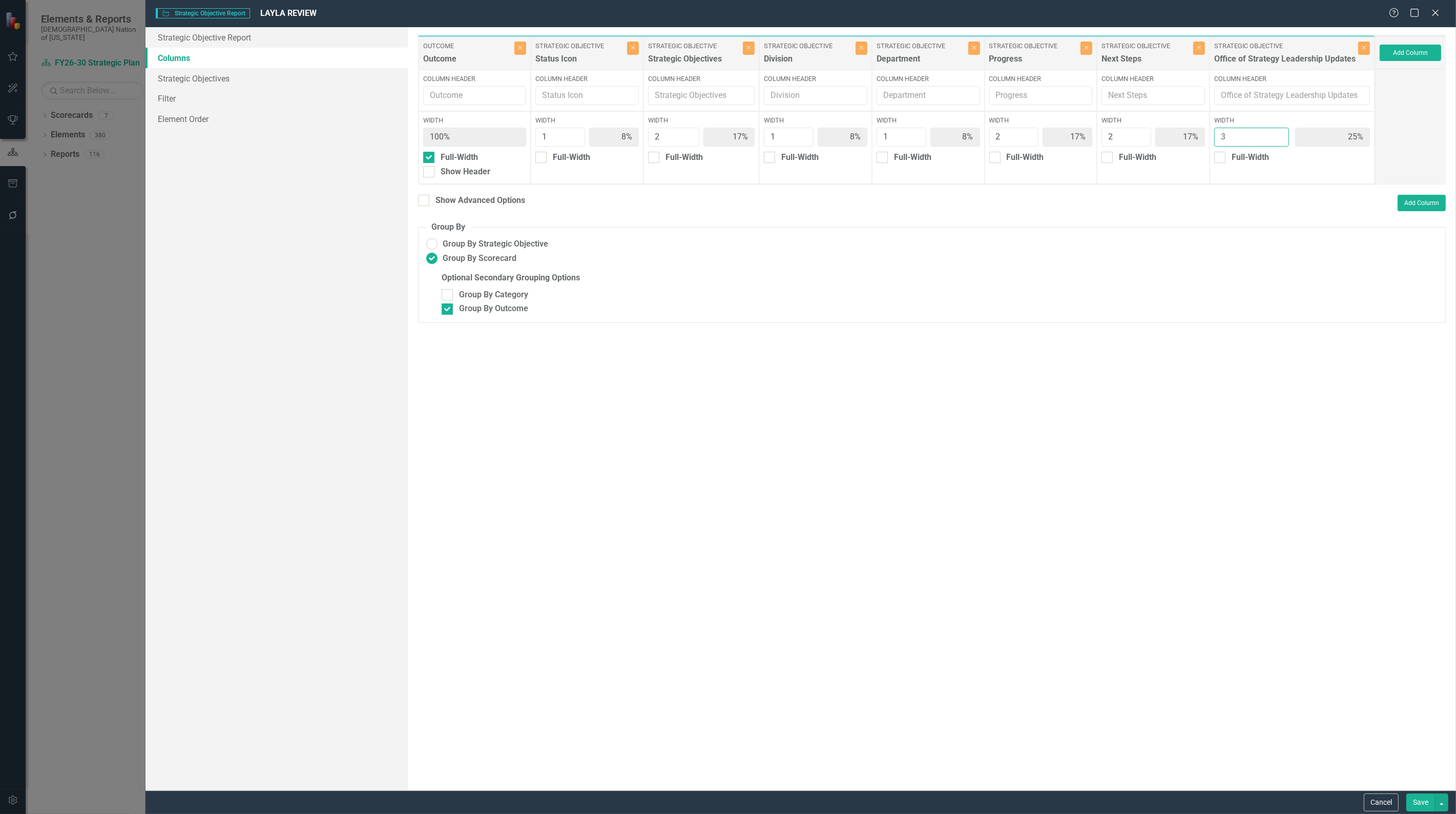
type input "2"
type input "9%"
type input "18%"
type input "9%"
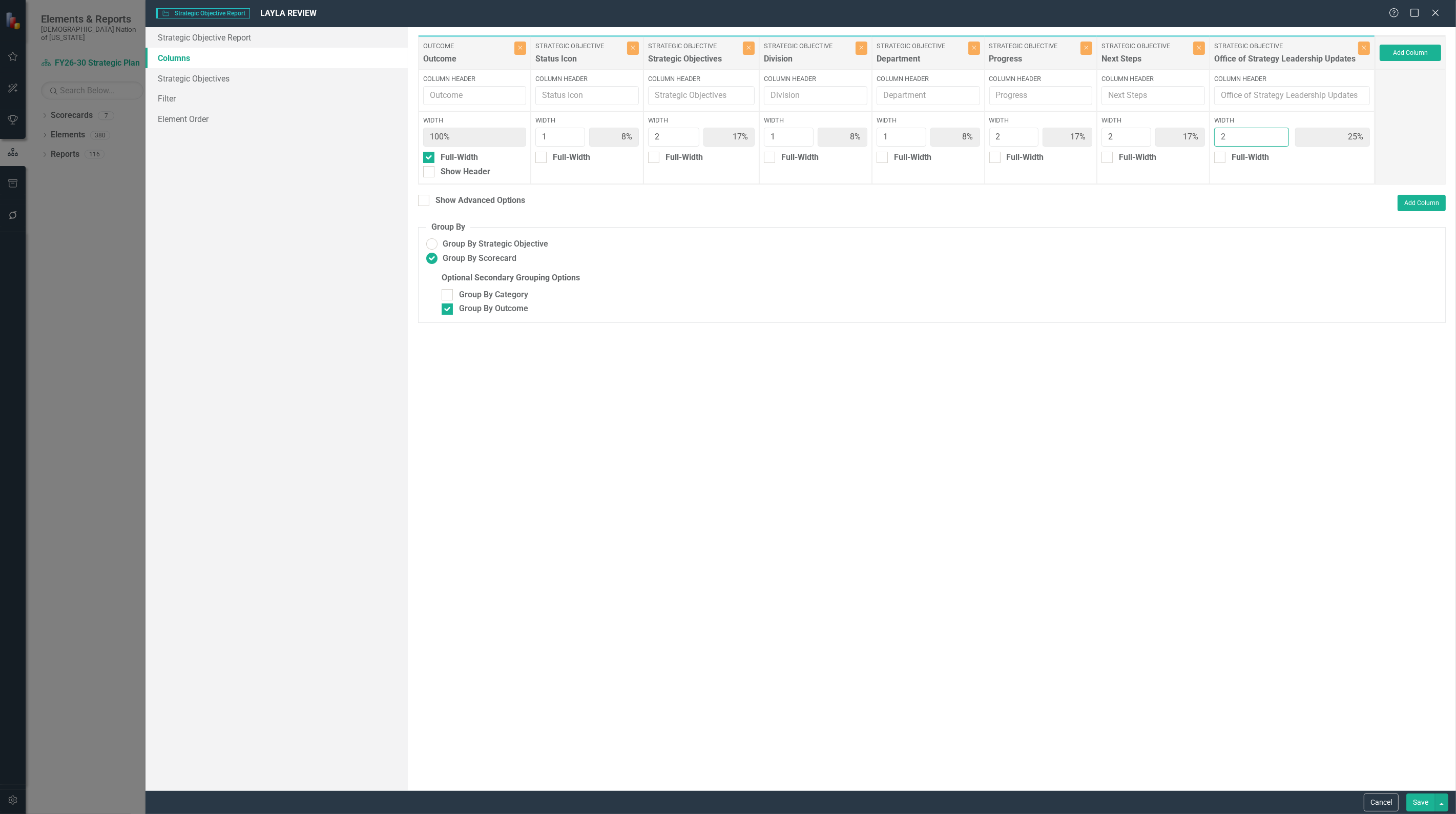
type input "18%"
type input "2"
click at [1279, 140] on input "2" at bounding box center [1252, 137] width 75 height 19
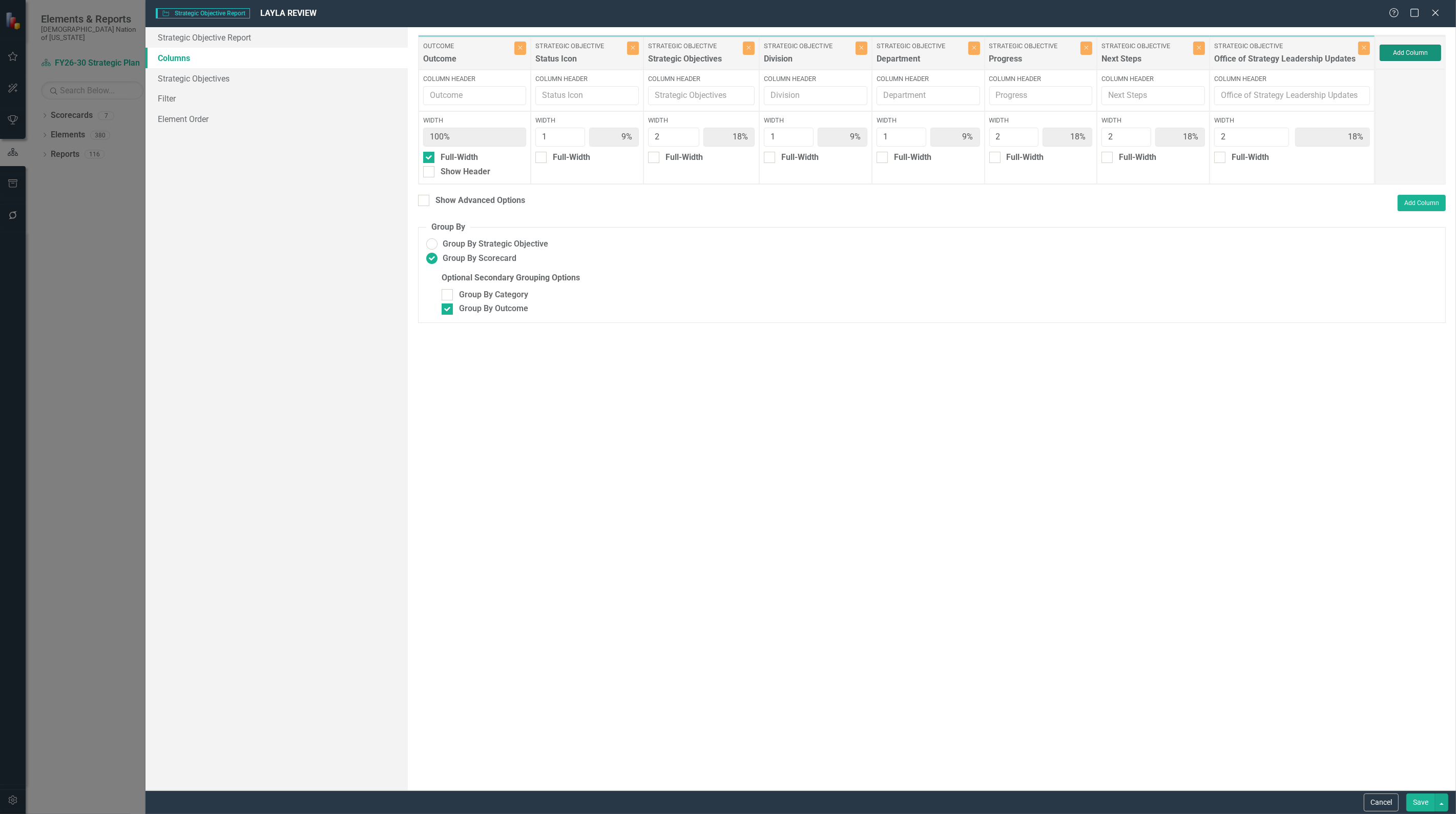
click at [1413, 54] on button "Add Column" at bounding box center [1410, 53] width 61 height 16
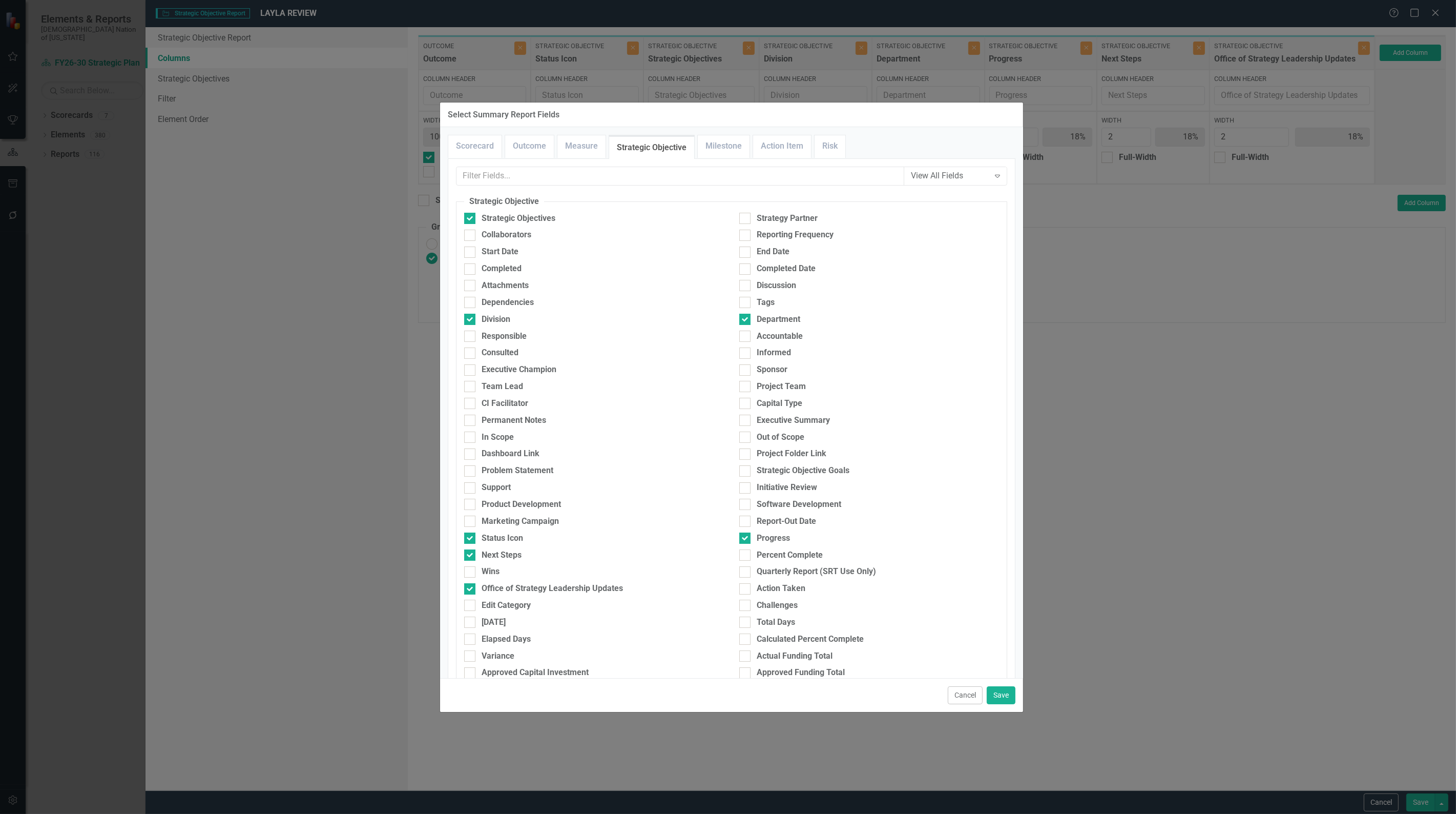
click at [744, 606] on div at bounding box center [744, 604] width 11 height 11
click at [744, 606] on input "Challenges" at bounding box center [742, 603] width 7 height 7
checkbox input "true"
click at [1002, 699] on button "Save" at bounding box center [1001, 695] width 29 height 18
type input "8%"
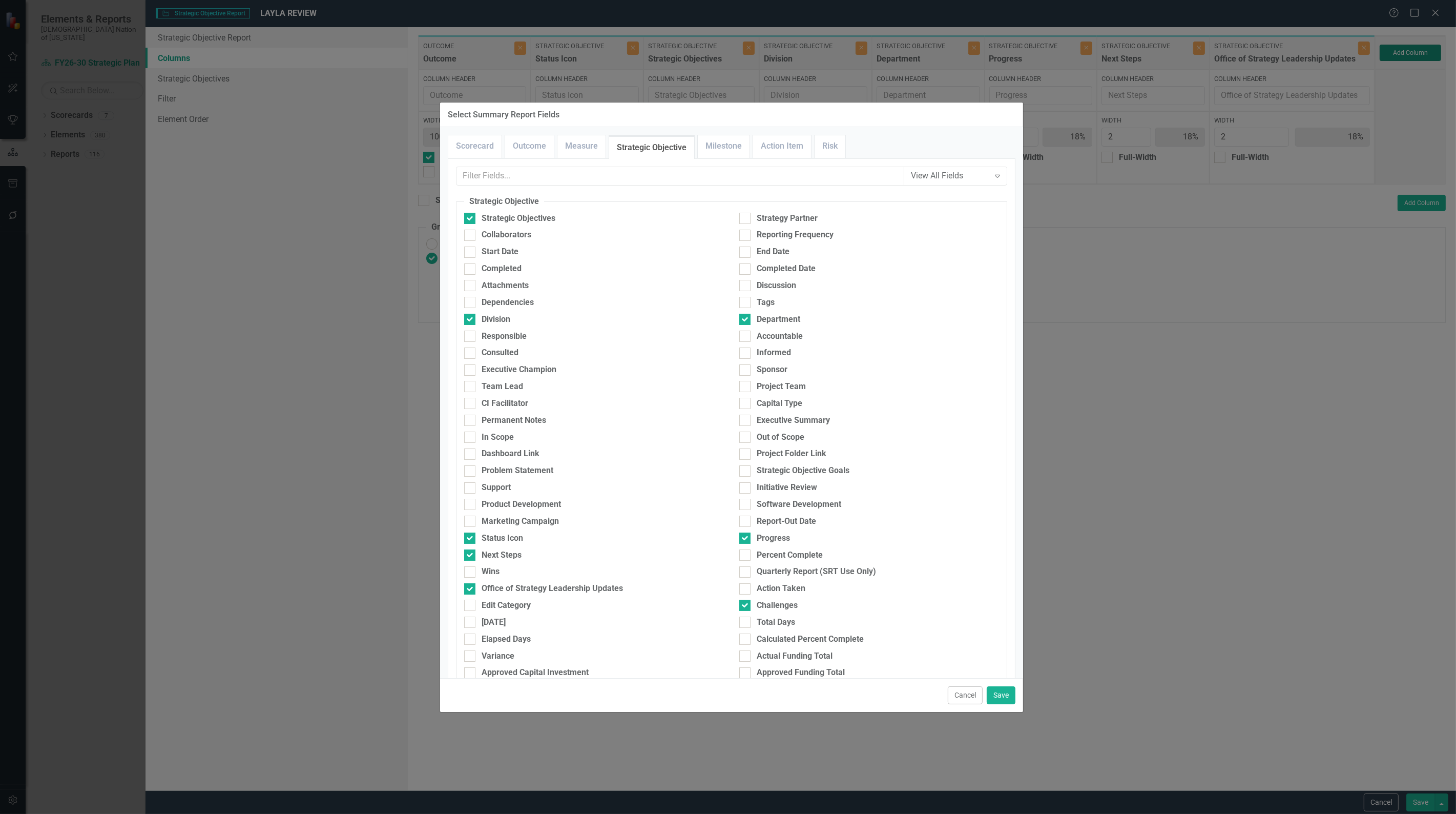
type input "17%"
type input "8%"
type input "17%"
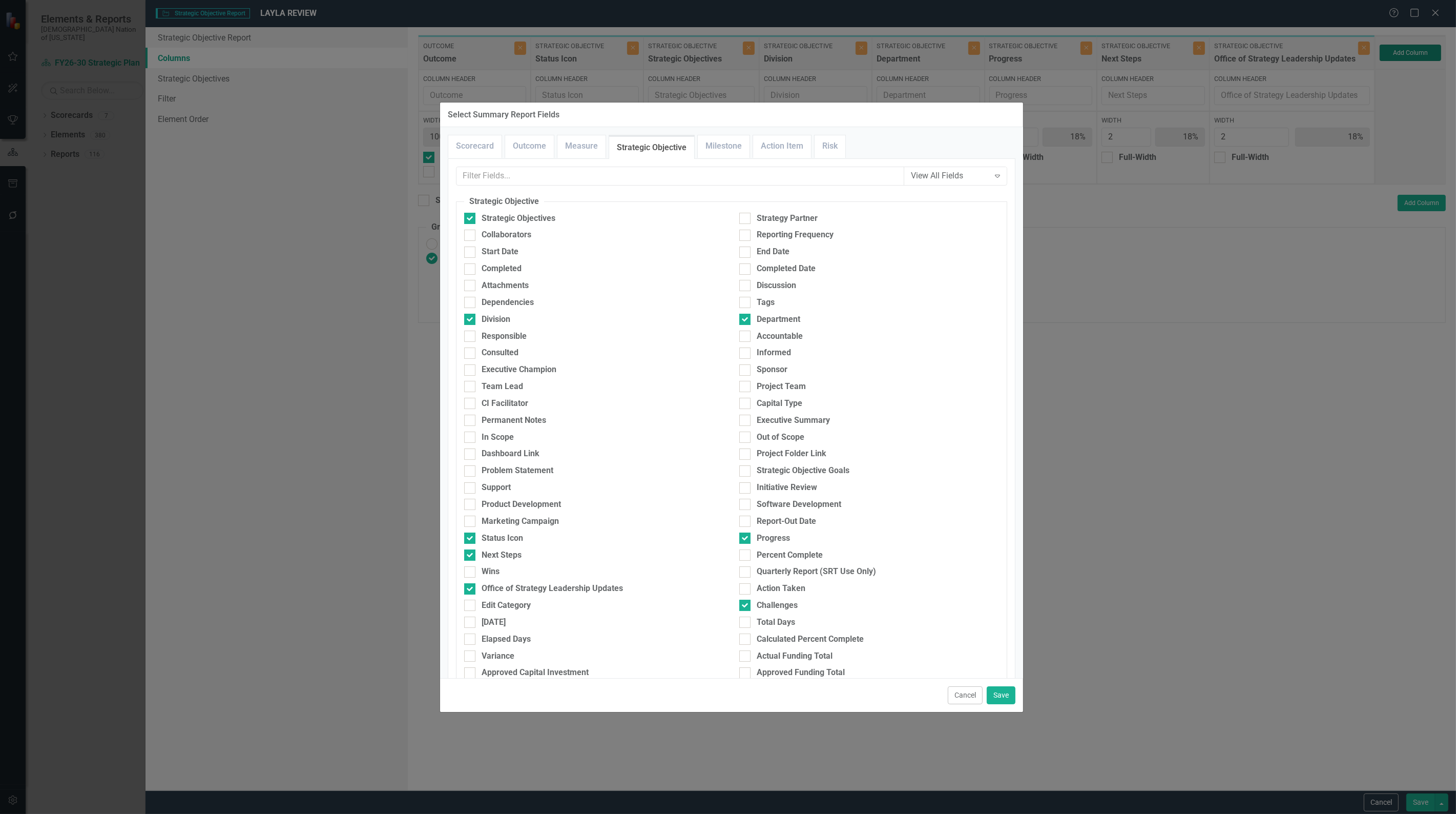
type input "17%"
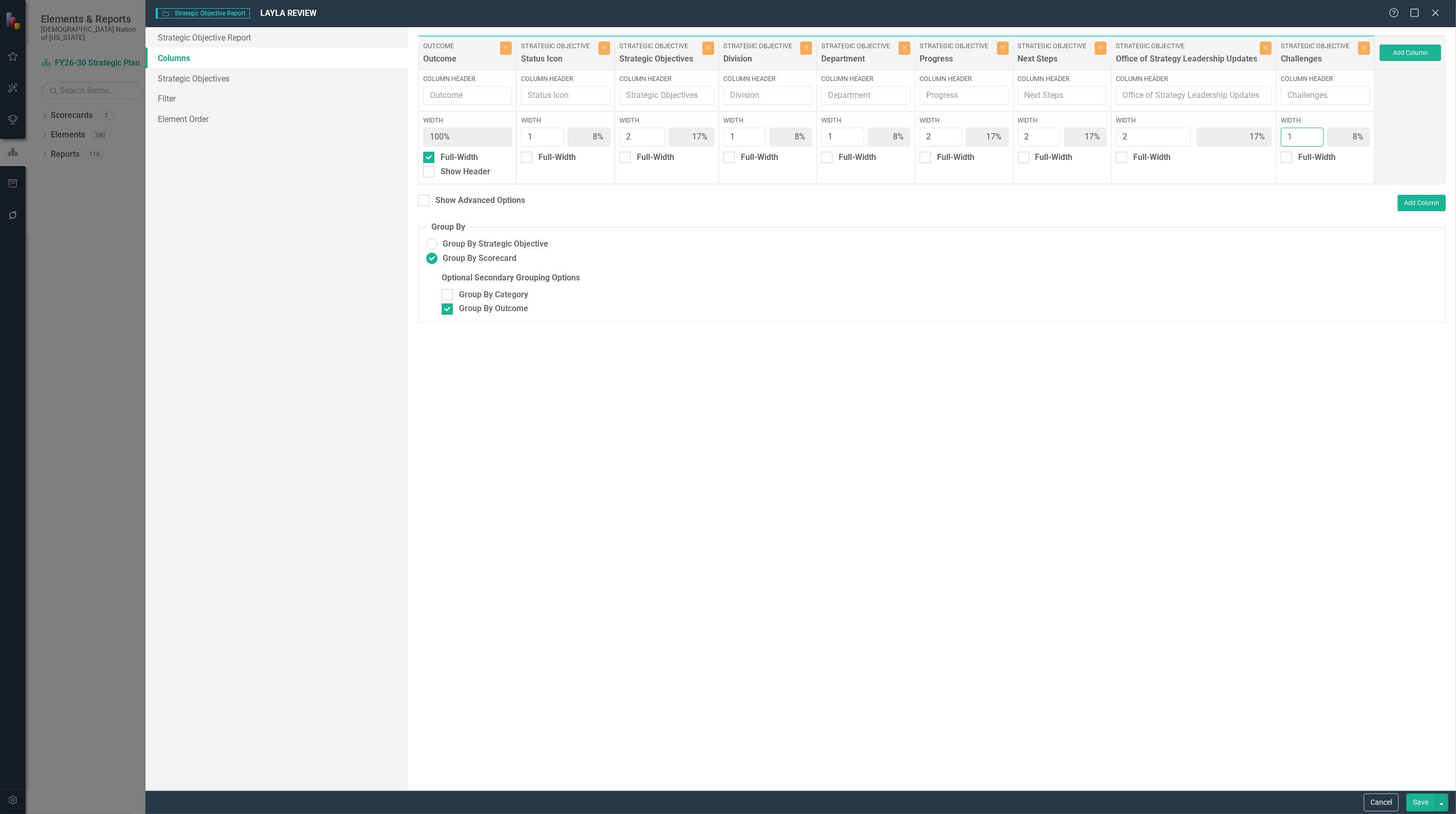
type input "2"
type input "15%"
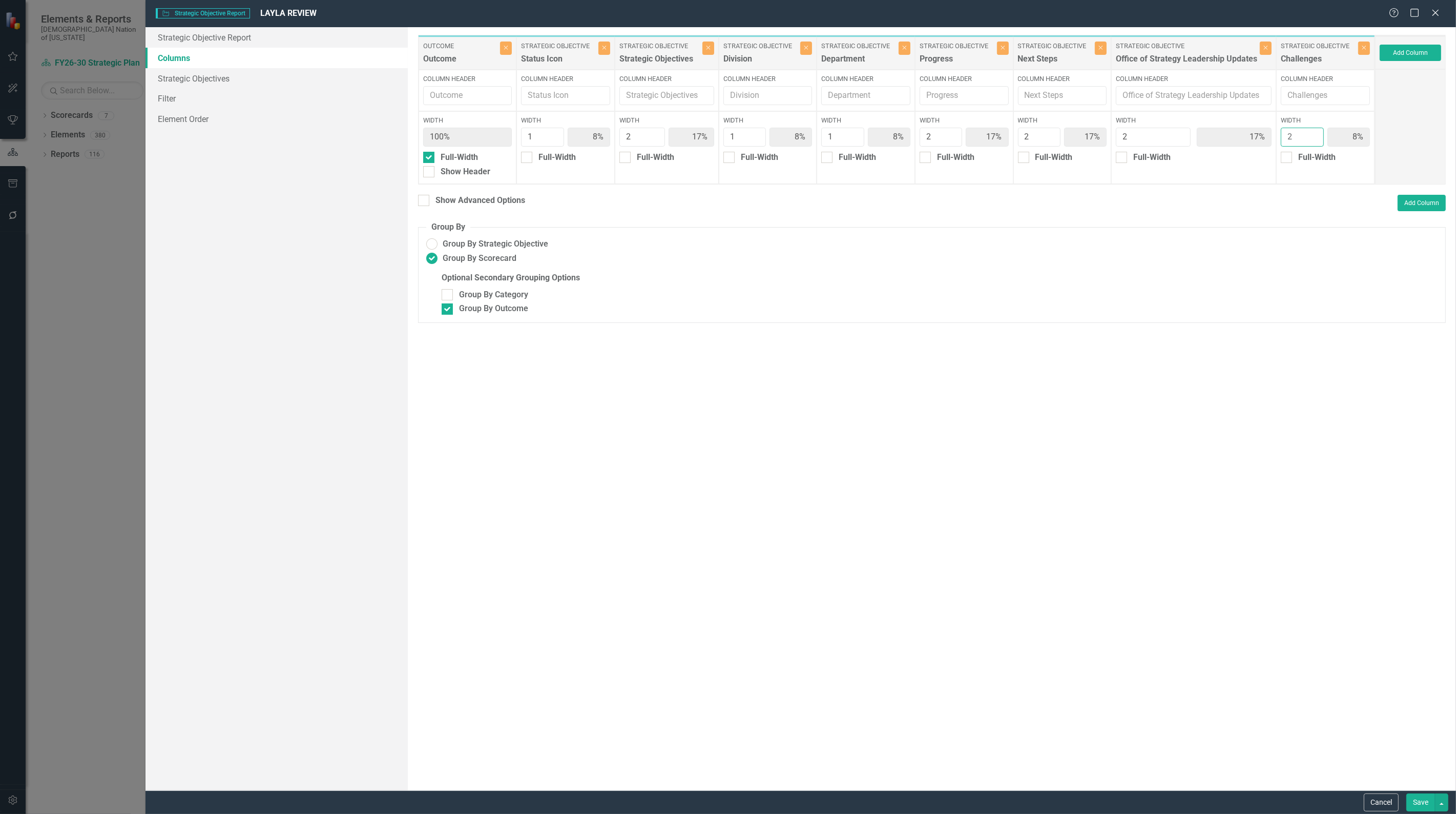
type input "15%"
type input "2"
click at [1313, 135] on input "2" at bounding box center [1302, 137] width 42 height 19
click at [1422, 806] on button "Save" at bounding box center [1421, 802] width 29 height 18
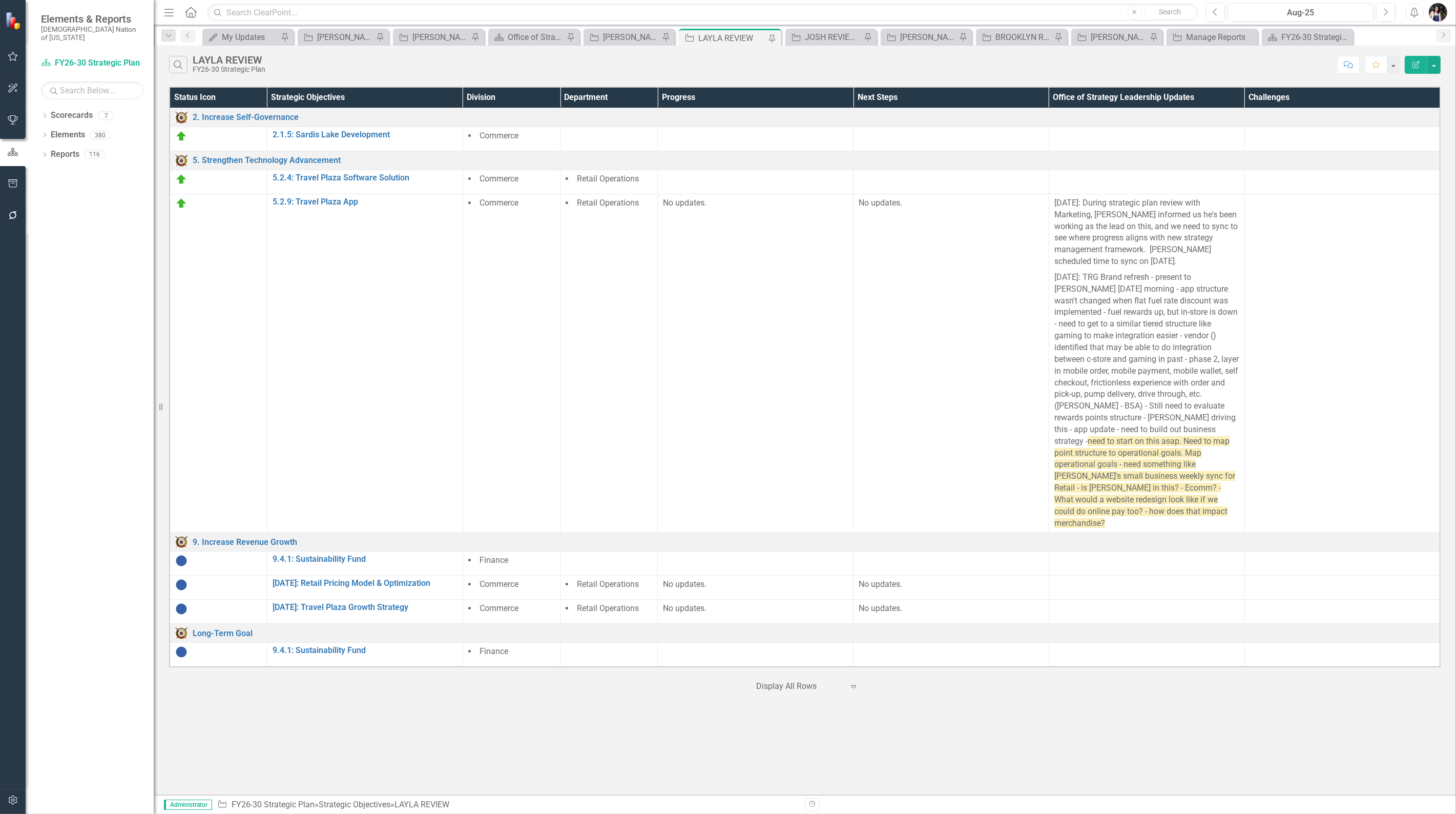
click at [1229, 266] on p "8/8/2025: During strategic plan review with Marketing, Marshall informed us he'…" at bounding box center [1147, 233] width 185 height 72
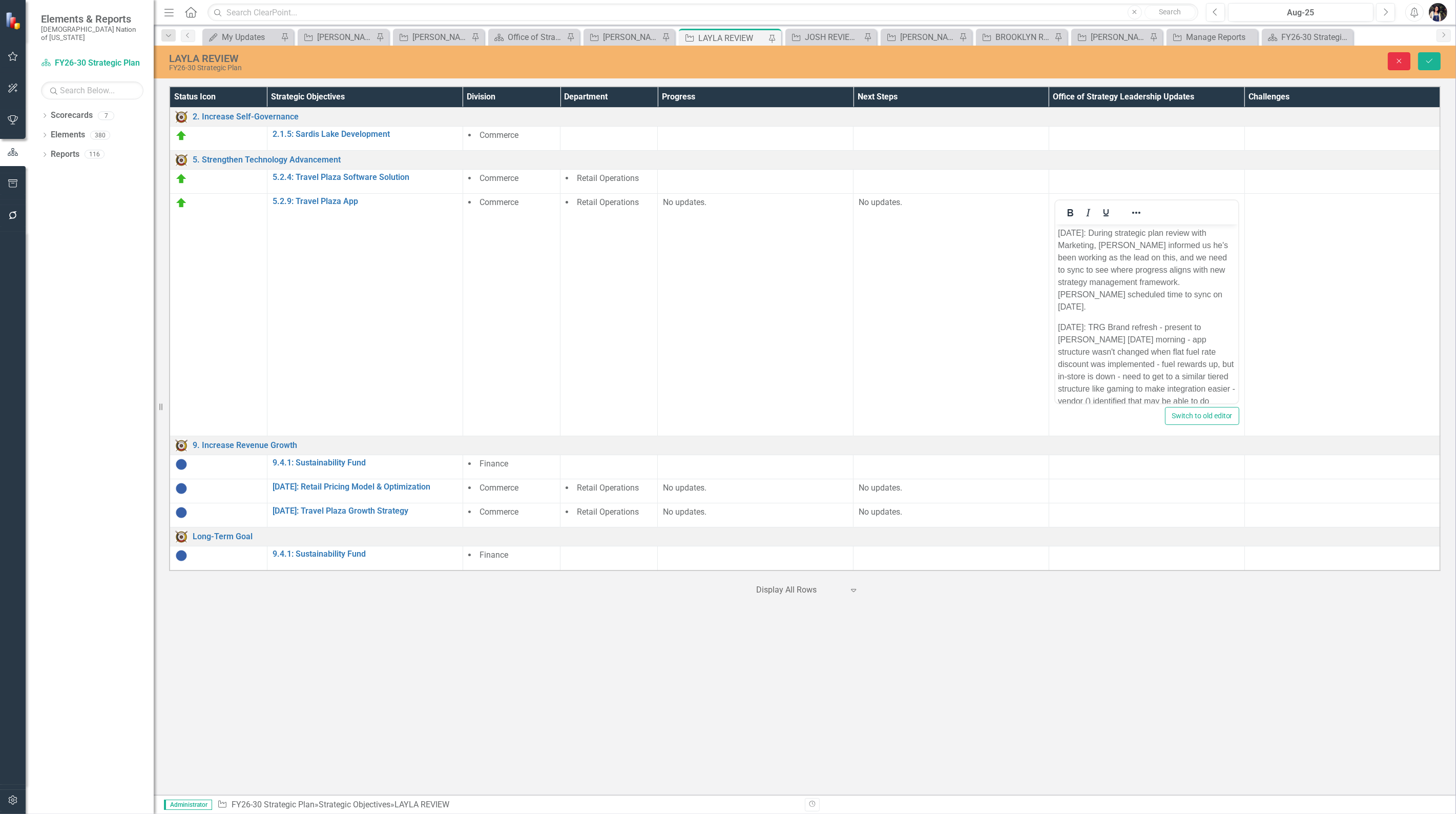
click at [1405, 63] on button "Close" at bounding box center [1399, 61] width 23 height 18
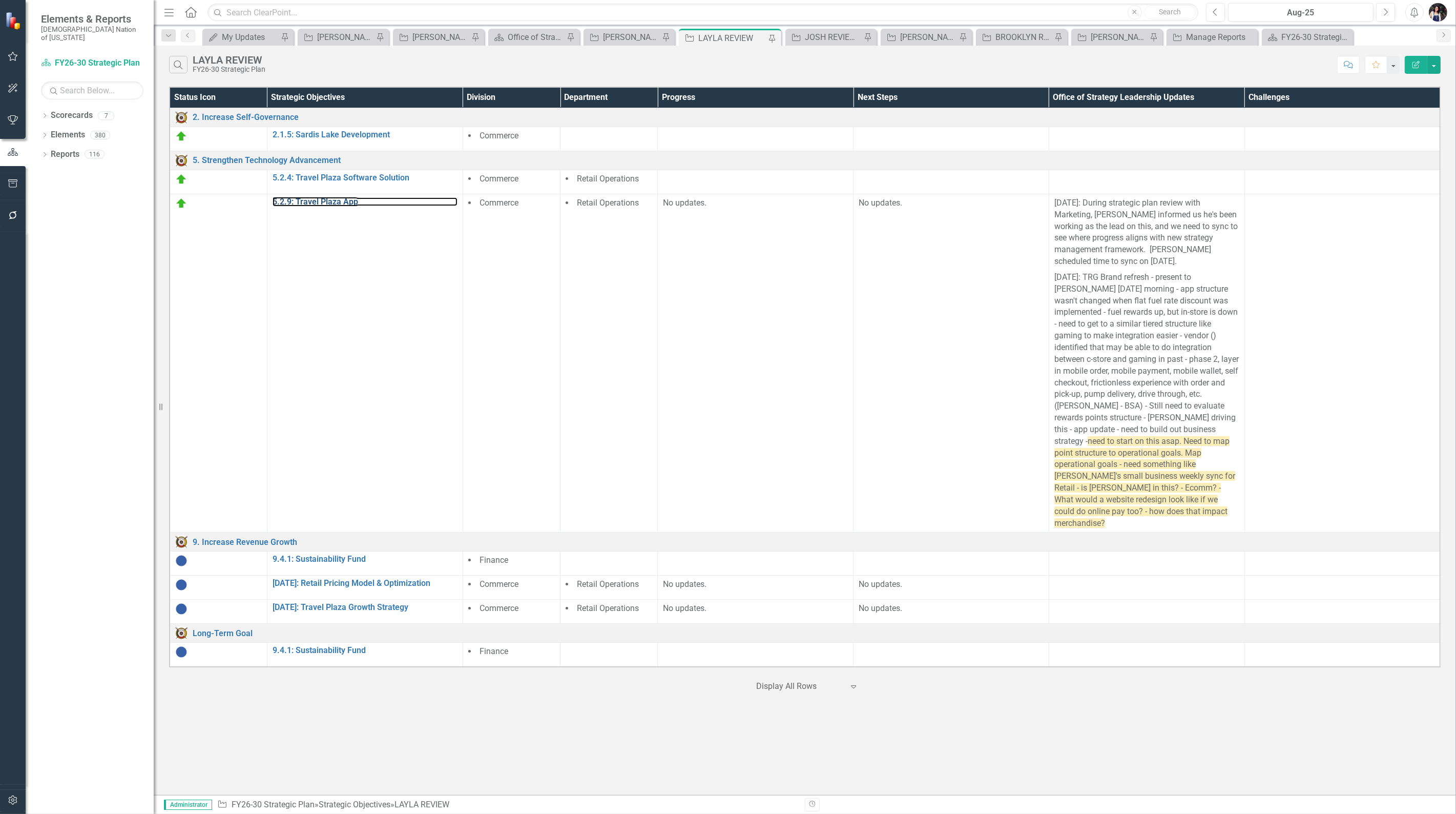
click at [333, 203] on link "5.2.9: Travel Plaza App" at bounding box center [365, 201] width 185 height 9
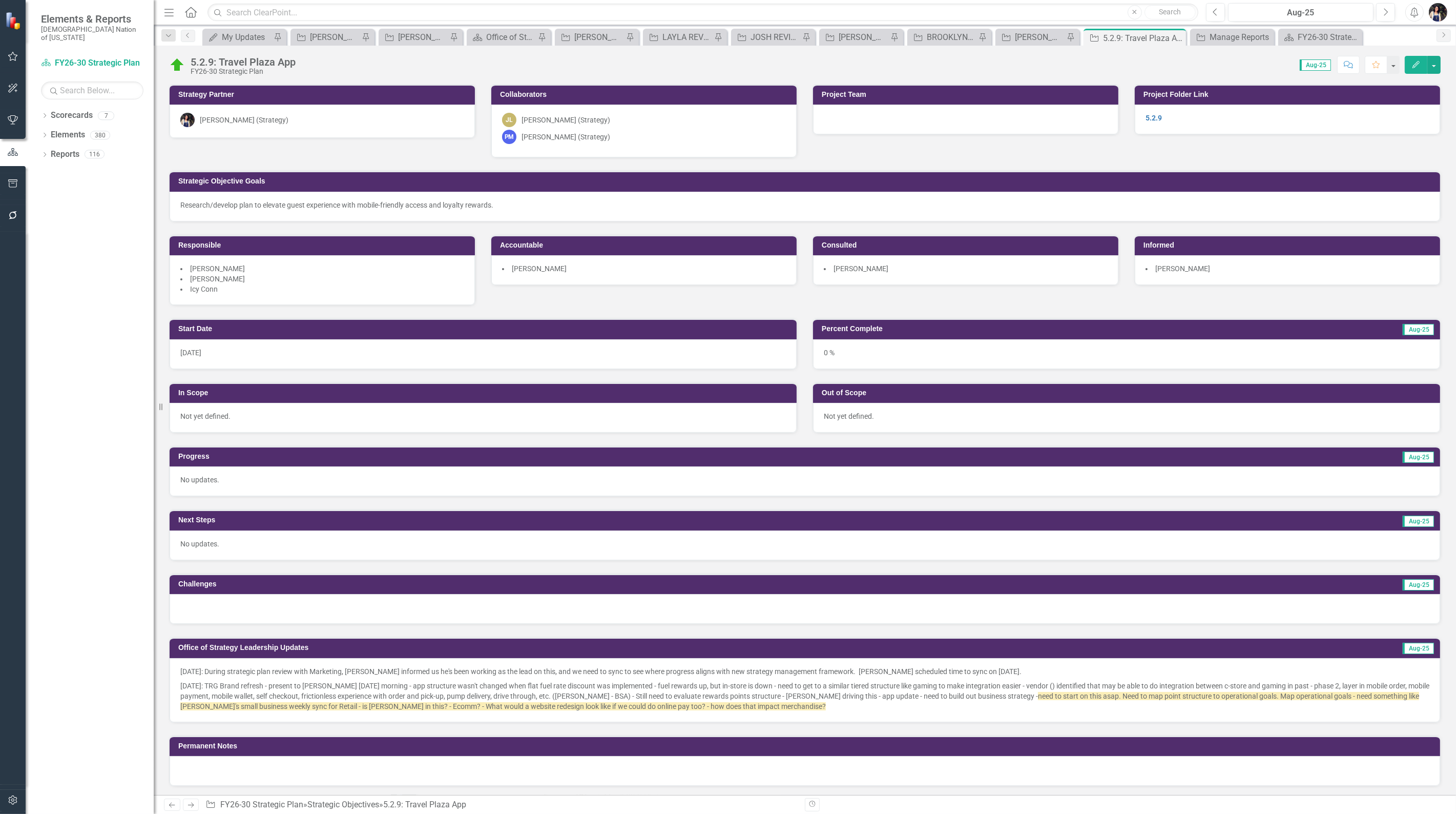
click at [890, 705] on p "8/18/2025: TRG Brand refresh - present to Heidi on Wednesday morning - app stru…" at bounding box center [805, 694] width 1249 height 33
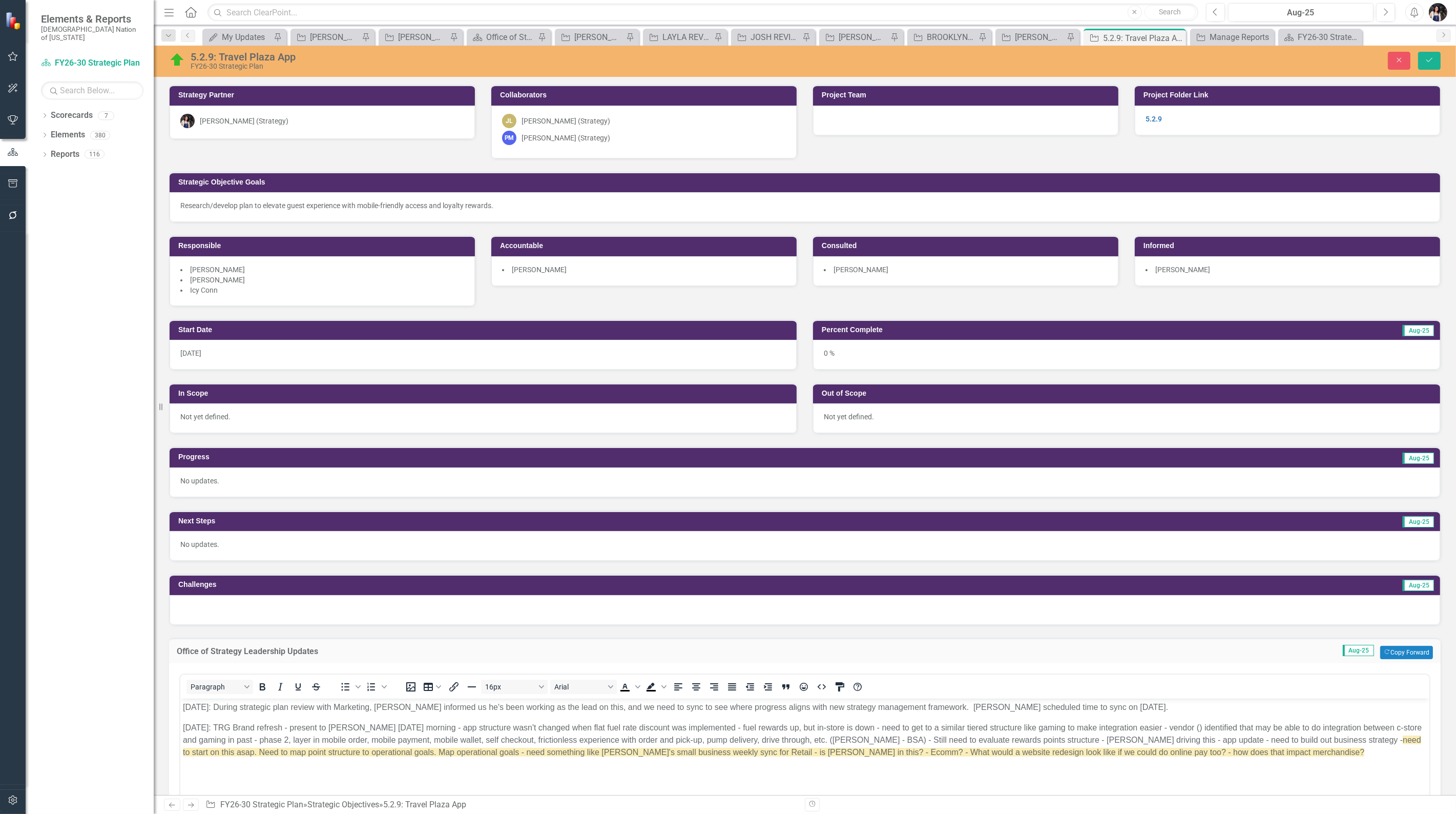
click at [1326, 766] on body "8/8/2025: During strategic plan review with Marketing, Marshall informed us he'…" at bounding box center [804, 774] width 1249 height 154
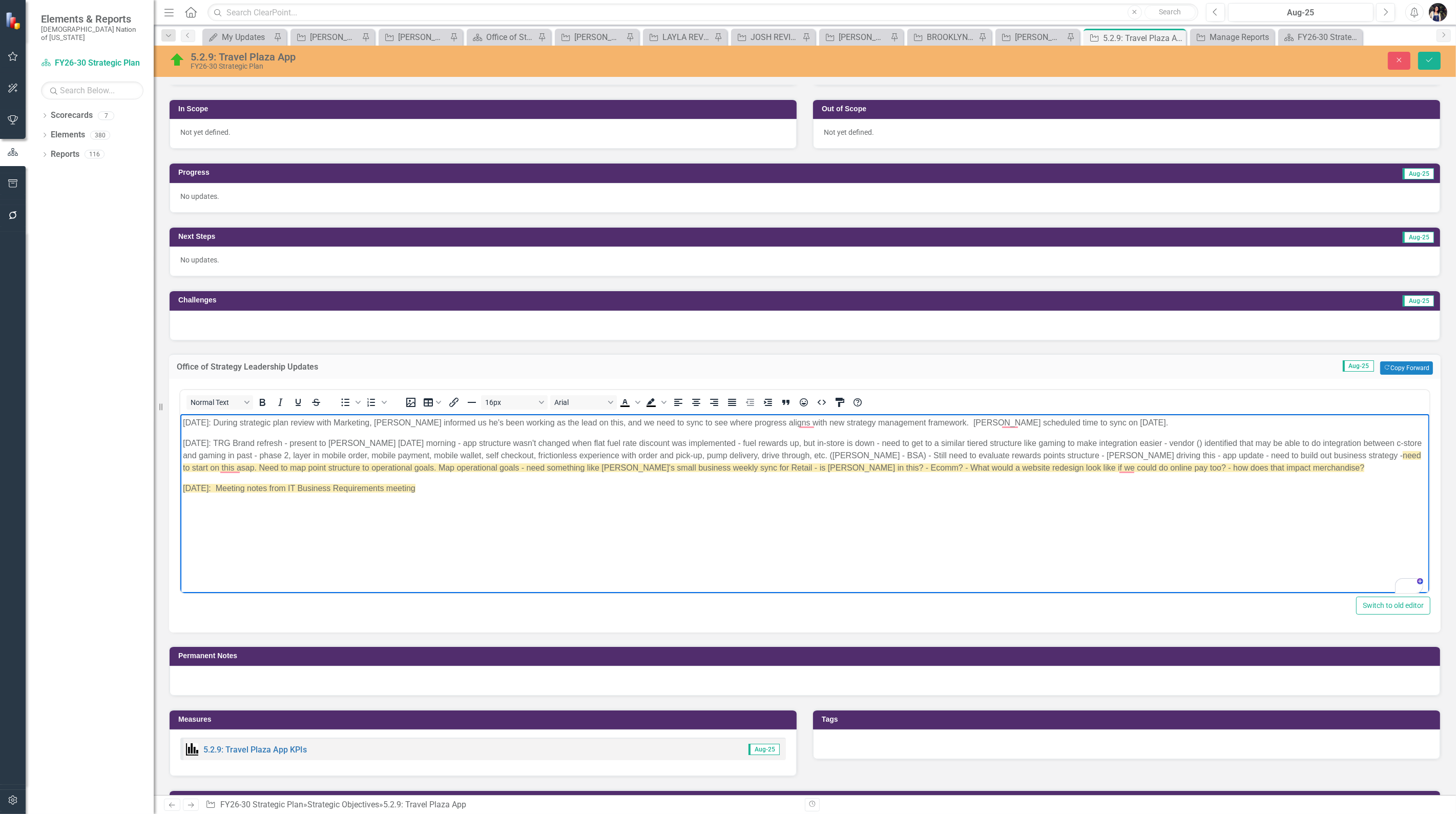
click at [320, 531] on body "8/8/2025: During strategic plan review with Marketing, Marshall informed us he'…" at bounding box center [804, 490] width 1249 height 154
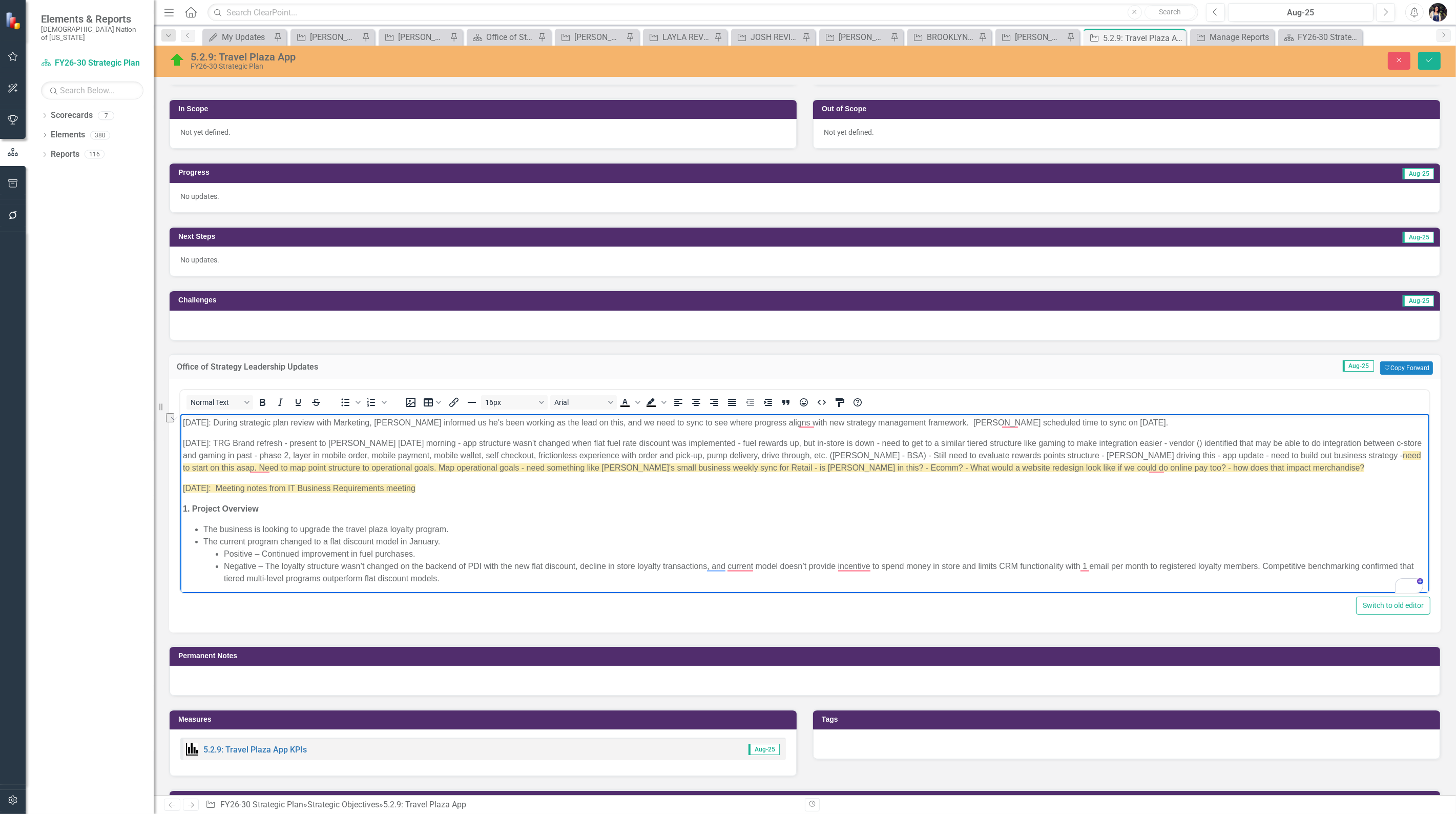
drag, startPoint x: 428, startPoint y: 487, endPoint x: 172, endPoint y: 494, distance: 256.1
click at [180, 494] on html "8/8/2025: During strategic plan review with Marketing, Marshall informed us he'…" at bounding box center [804, 649] width 1249 height 473
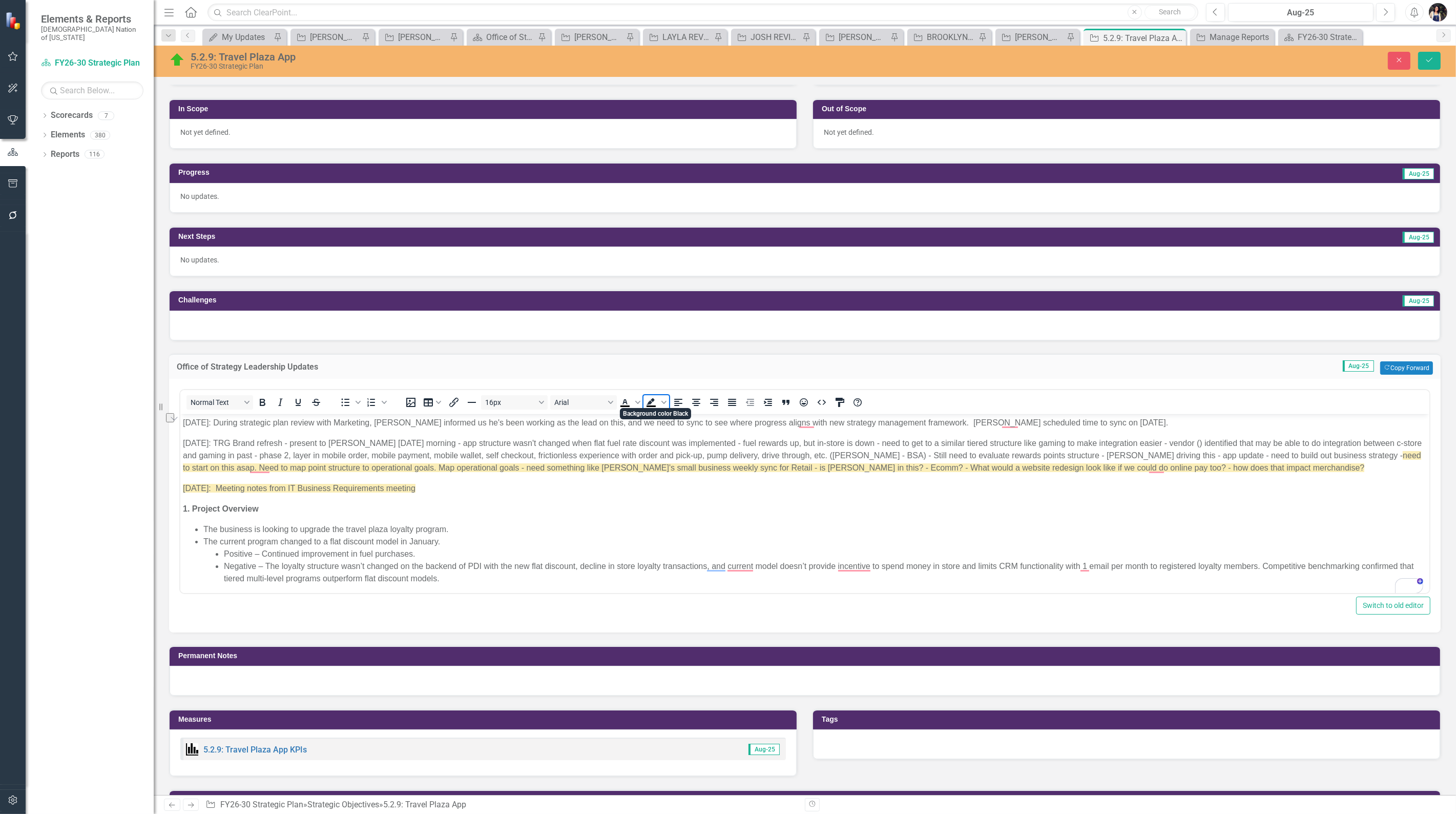
click at [664, 403] on span "Background color Black" at bounding box center [664, 402] width 10 height 14
drag, startPoint x: 680, startPoint y: 480, endPoint x: 674, endPoint y: 483, distance: 6.7
click at [674, 483] on div at bounding box center [682, 444] width 78 height 78
click at [526, 529] on li "The business is looking to upgrade the travel plaza loyalty program." at bounding box center [815, 529] width 1224 height 12
click at [654, 398] on icon "Background color Black" at bounding box center [651, 402] width 12 height 12
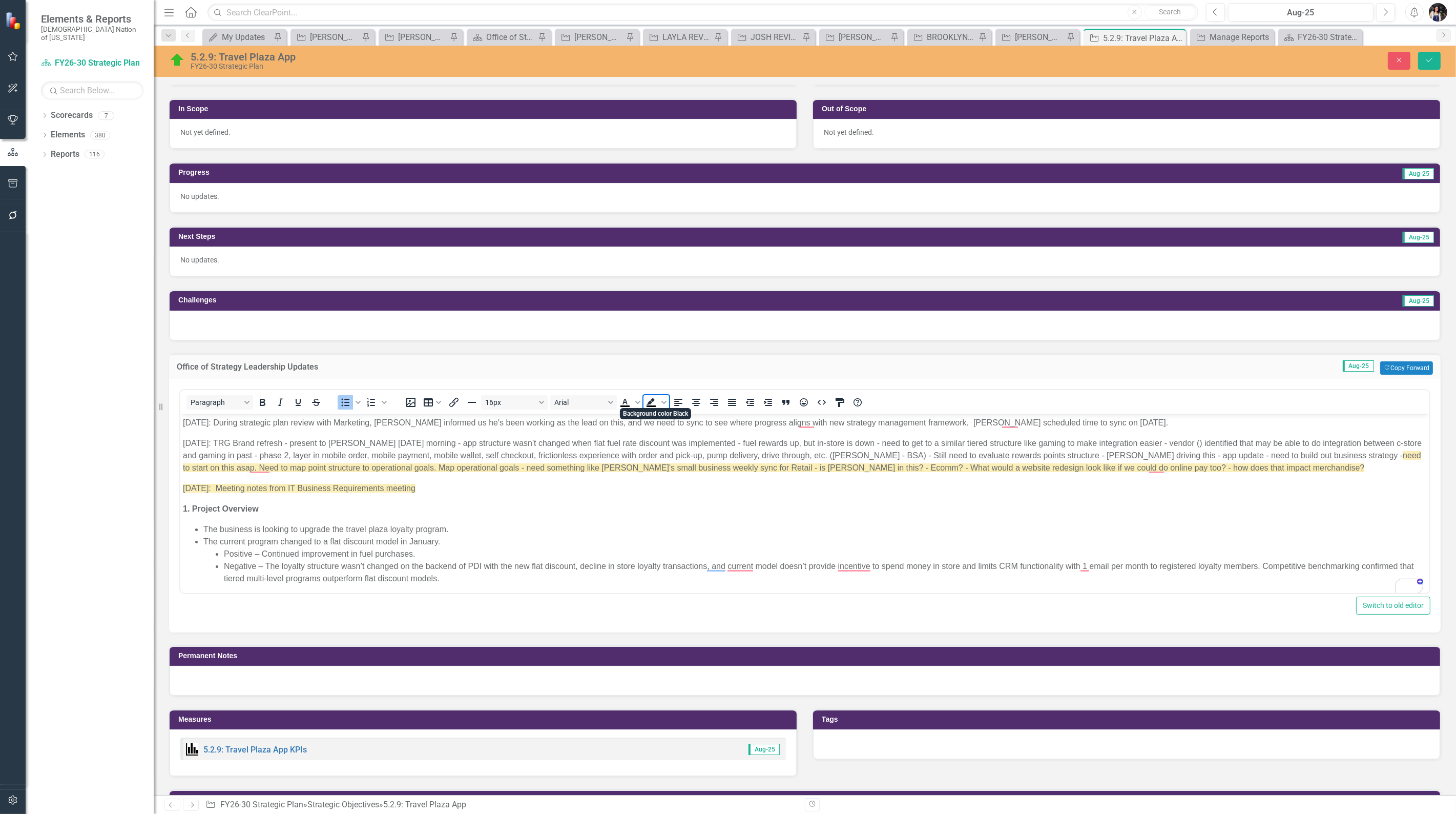
click at [664, 401] on icon "Background color Black" at bounding box center [664, 402] width 5 height 5
click at [390, 490] on span "8/19/2025: Meeting notes from IT Business Requirements meeting" at bounding box center [299, 487] width 232 height 8
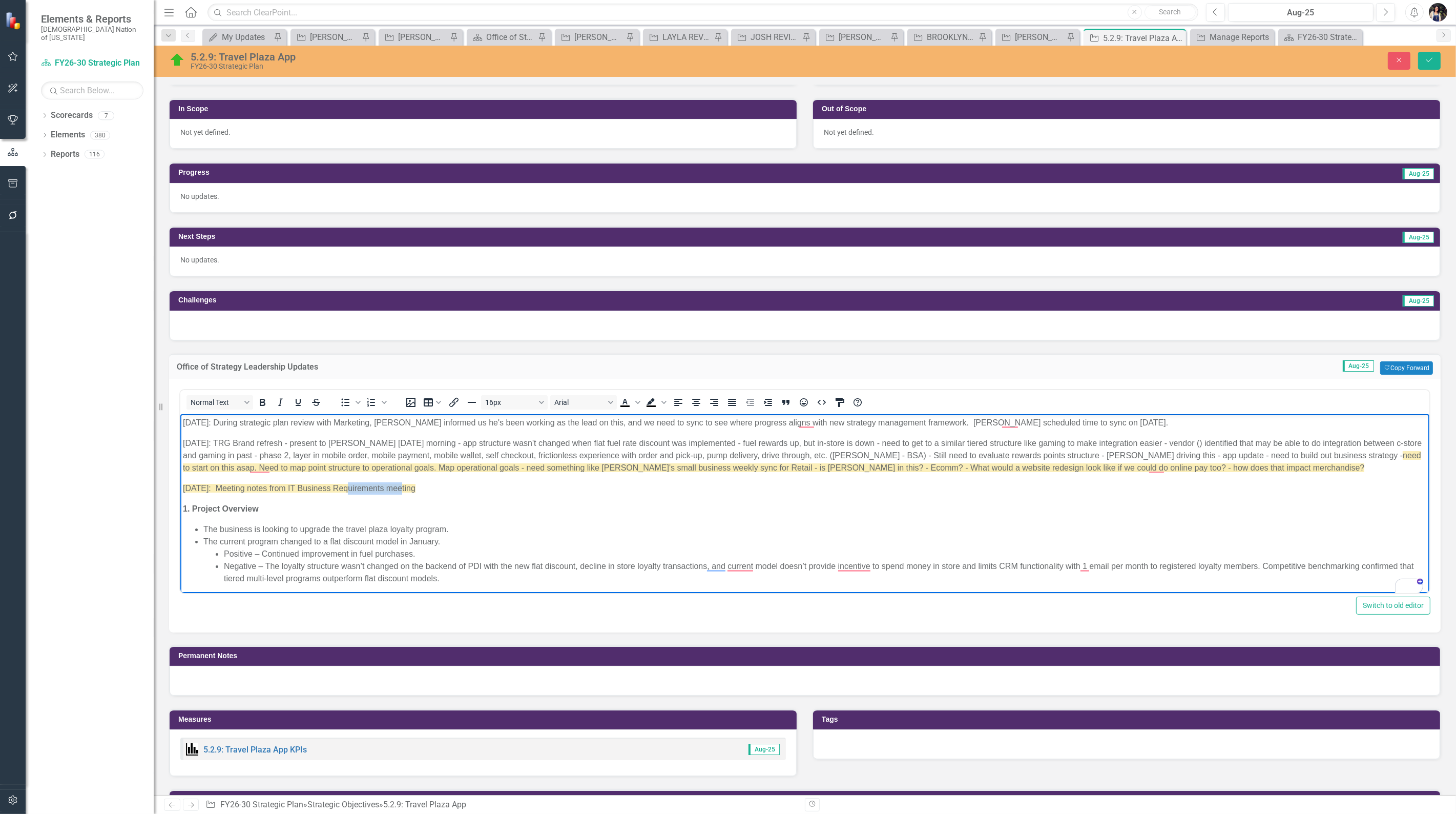
click at [390, 490] on span "8/19/2025: Meeting notes from IT Business Requirements meeting" at bounding box center [299, 487] width 232 height 8
click at [665, 403] on span "Background color Black" at bounding box center [664, 402] width 10 height 14
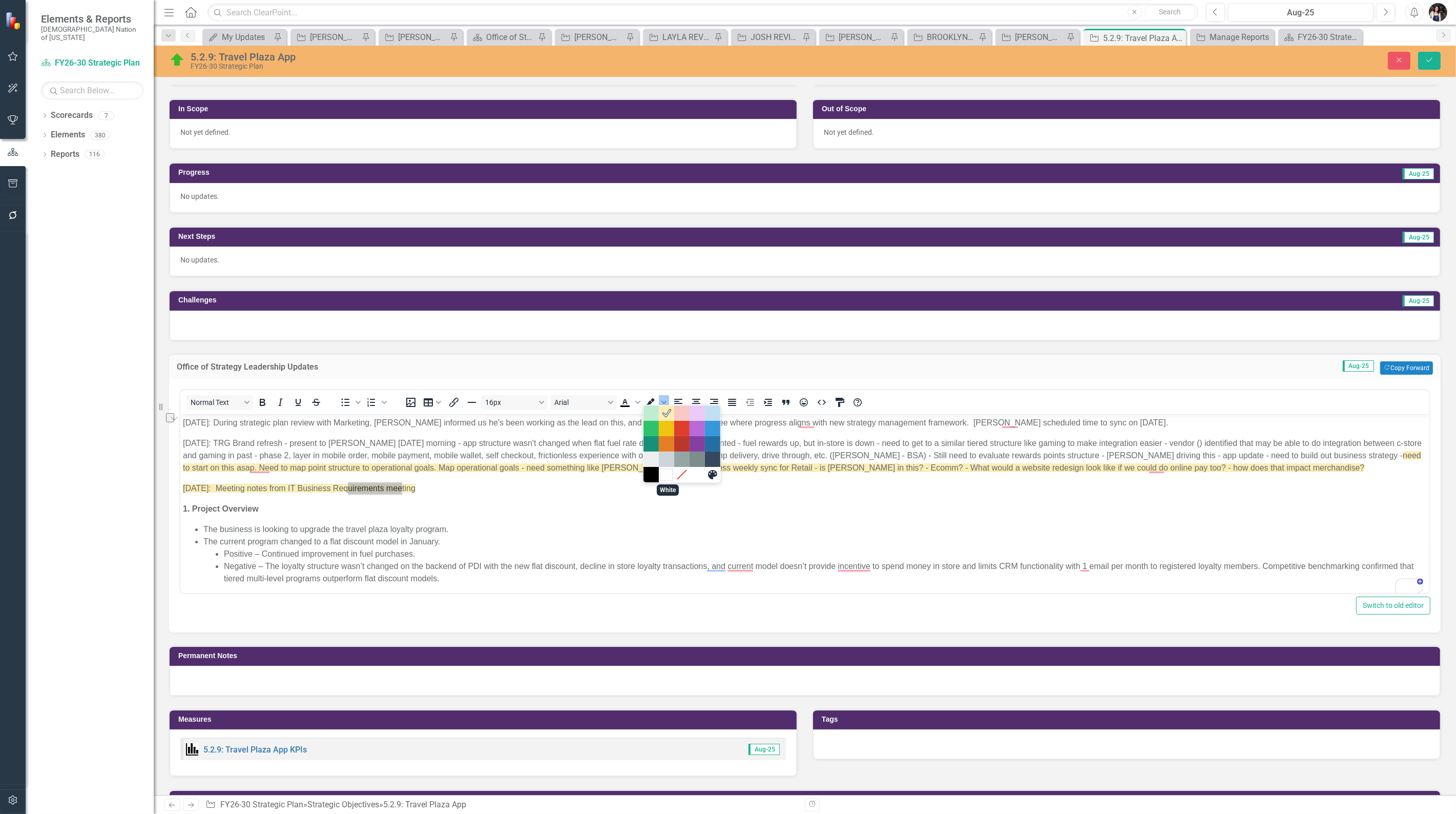
click at [667, 475] on div "White" at bounding box center [666, 474] width 12 height 12
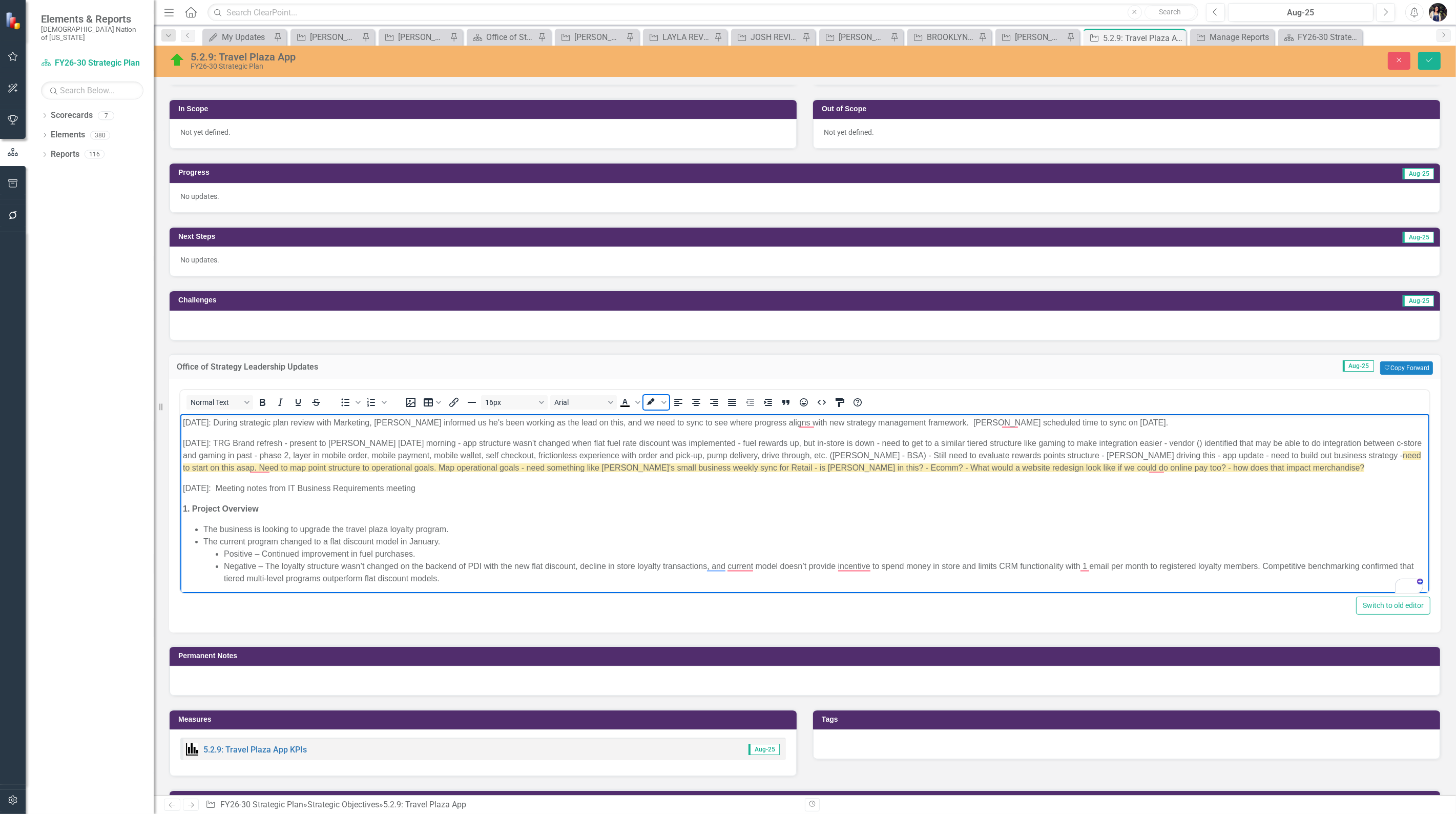
click at [663, 400] on icon "Background color White" at bounding box center [664, 402] width 5 height 5
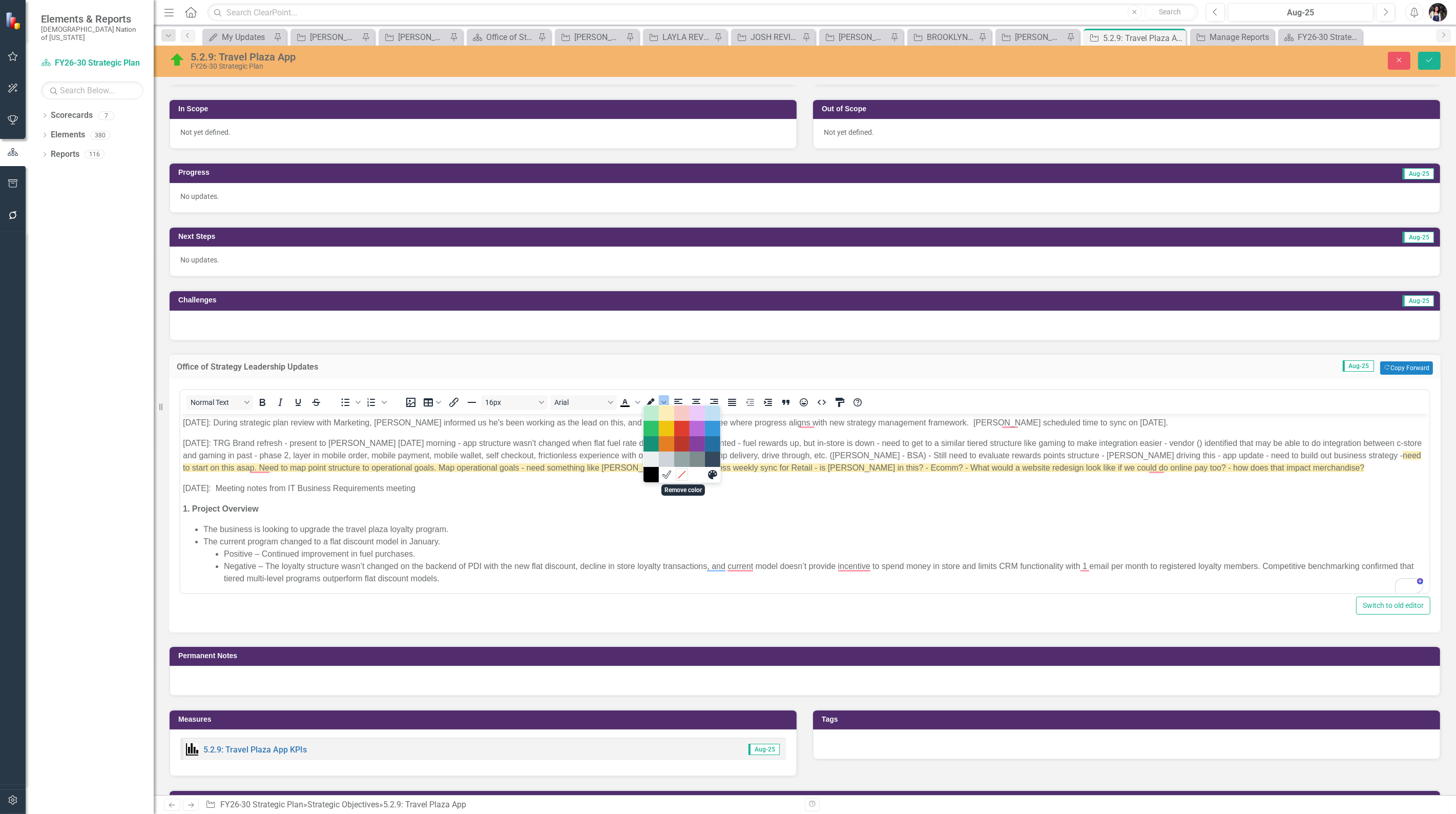
click at [681, 470] on icon "Remove color" at bounding box center [681, 474] width 9 height 9
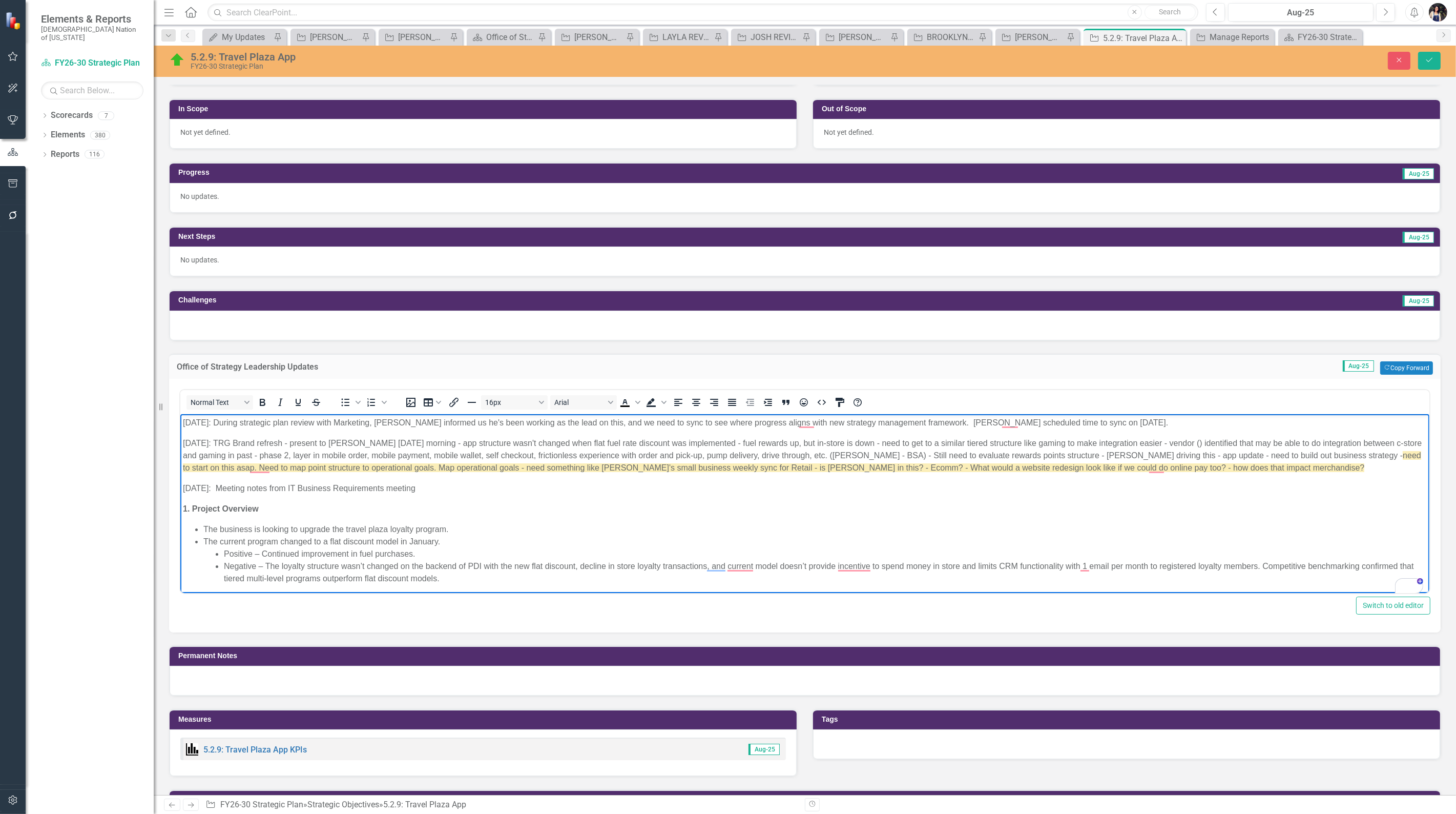
click at [633, 518] on body "8/8/2025: During strategic plan review with Marketing, Marshall informed us he'…" at bounding box center [804, 649] width 1249 height 473
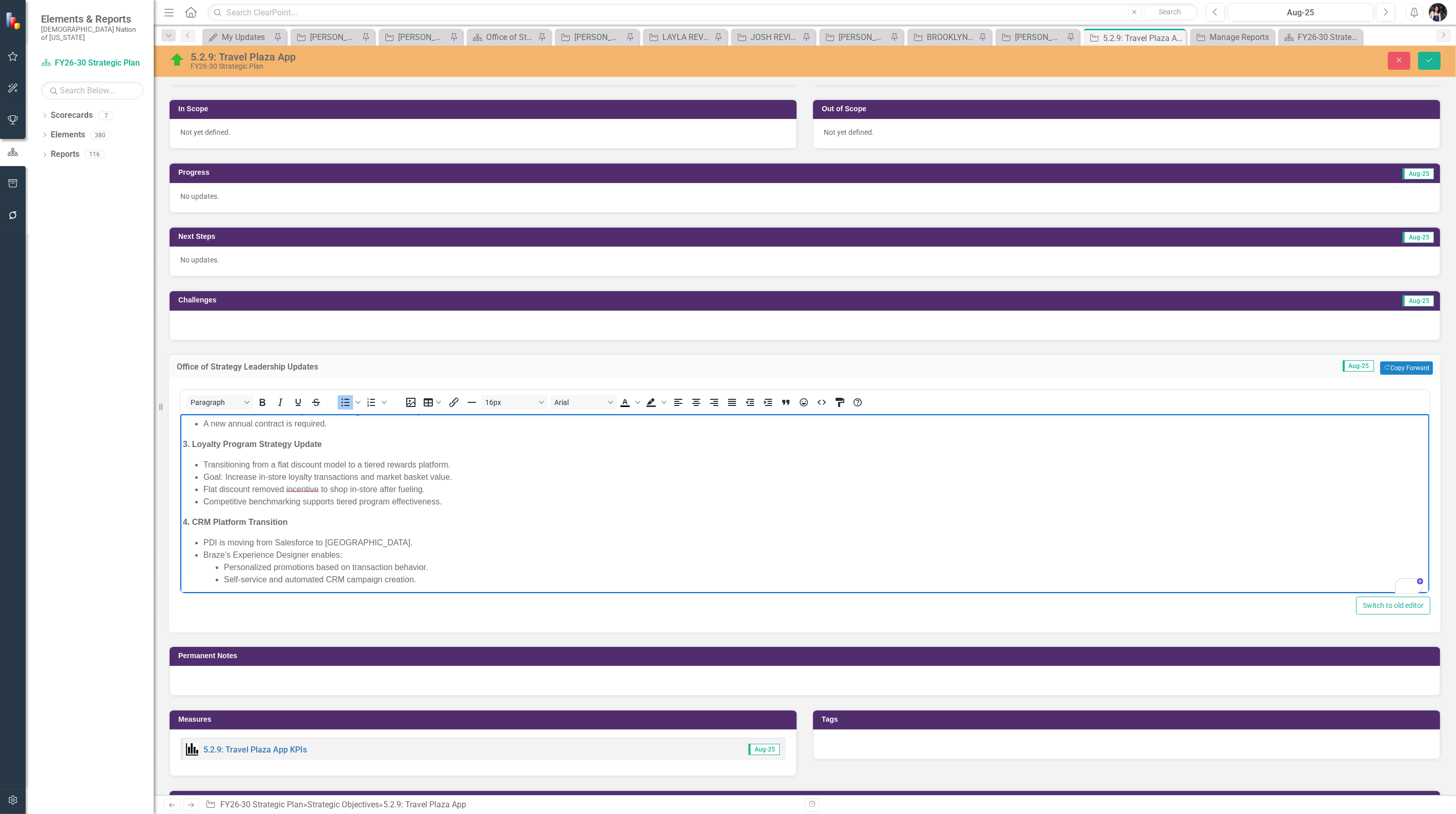
scroll to position [293, 0]
click at [484, 572] on li "Self-service and automated CRM campaign creation." at bounding box center [825, 576] width 1203 height 12
click at [197, 587] on p "To enrich screen reader interactions, please activate Accessibility in Grammarl…" at bounding box center [804, 587] width 1244 height 12
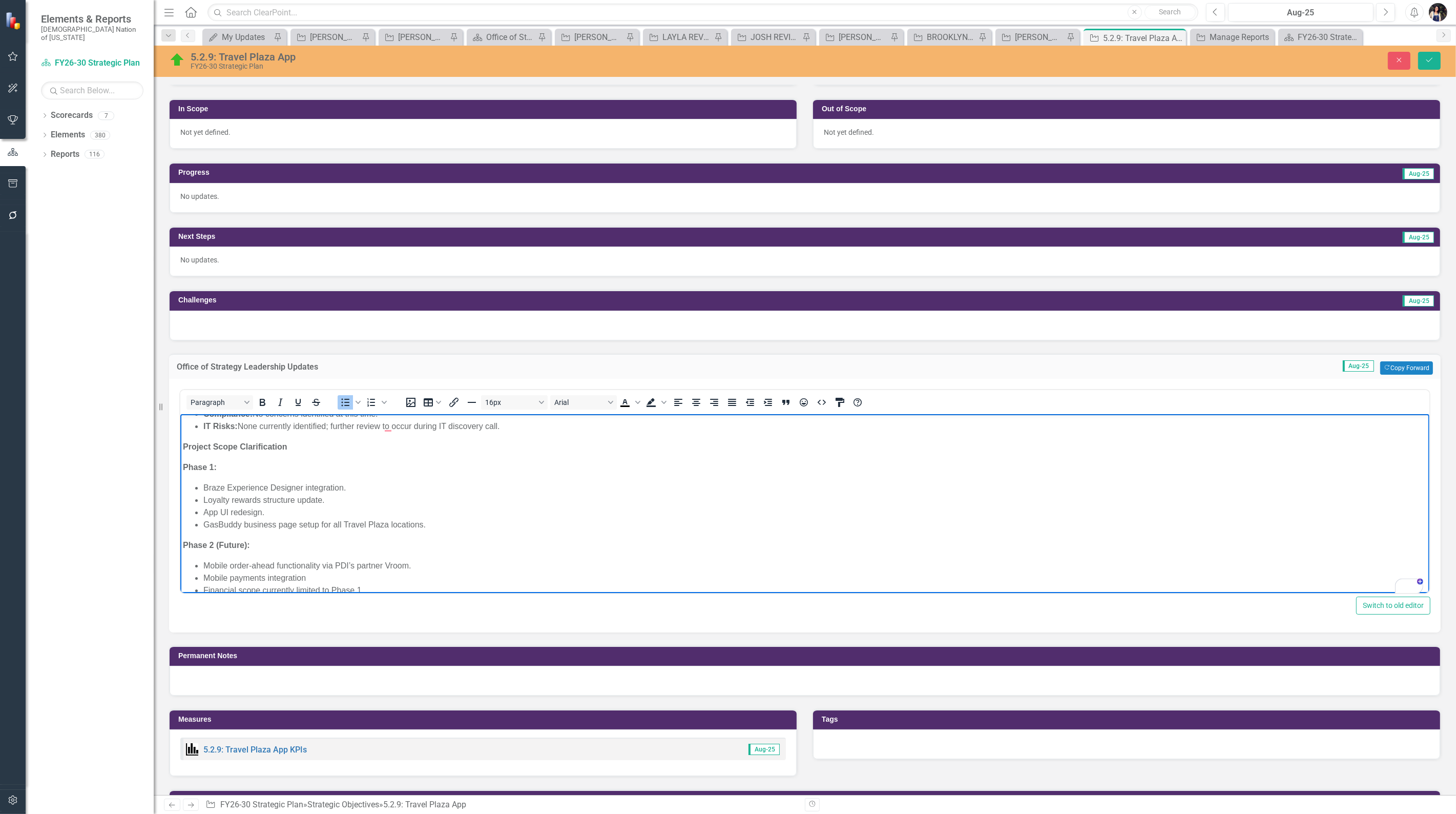
scroll to position [544, 0]
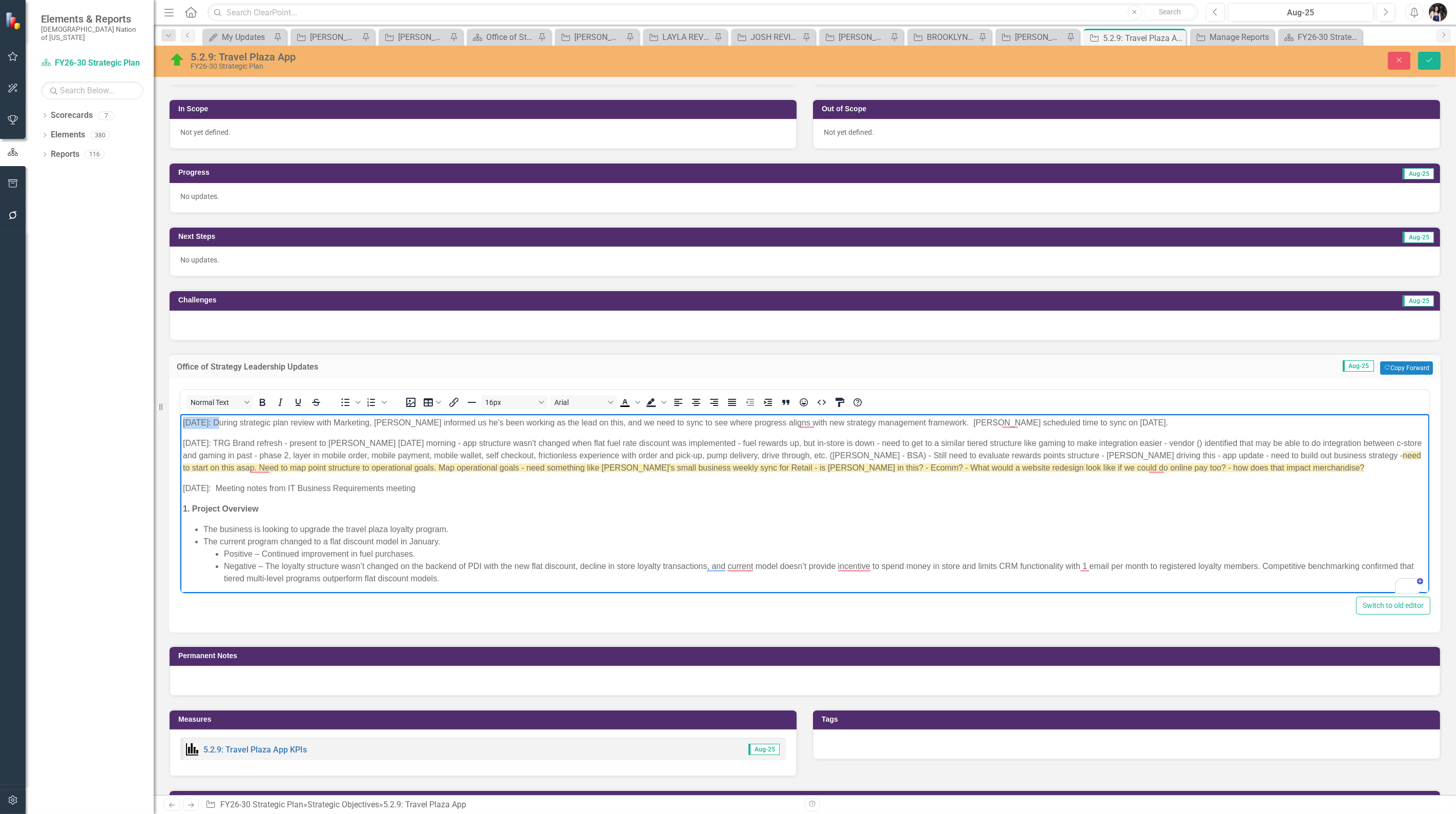
drag, startPoint x: 216, startPoint y: 423, endPoint x: 156, endPoint y: 421, distance: 60.0
click at [180, 421] on html "8/8/2025: During strategic plan review with Marketing, Marshall informed us he'…" at bounding box center [804, 797] width 1249 height 768
click at [663, 401] on icon "Background color" at bounding box center [664, 402] width 5 height 5
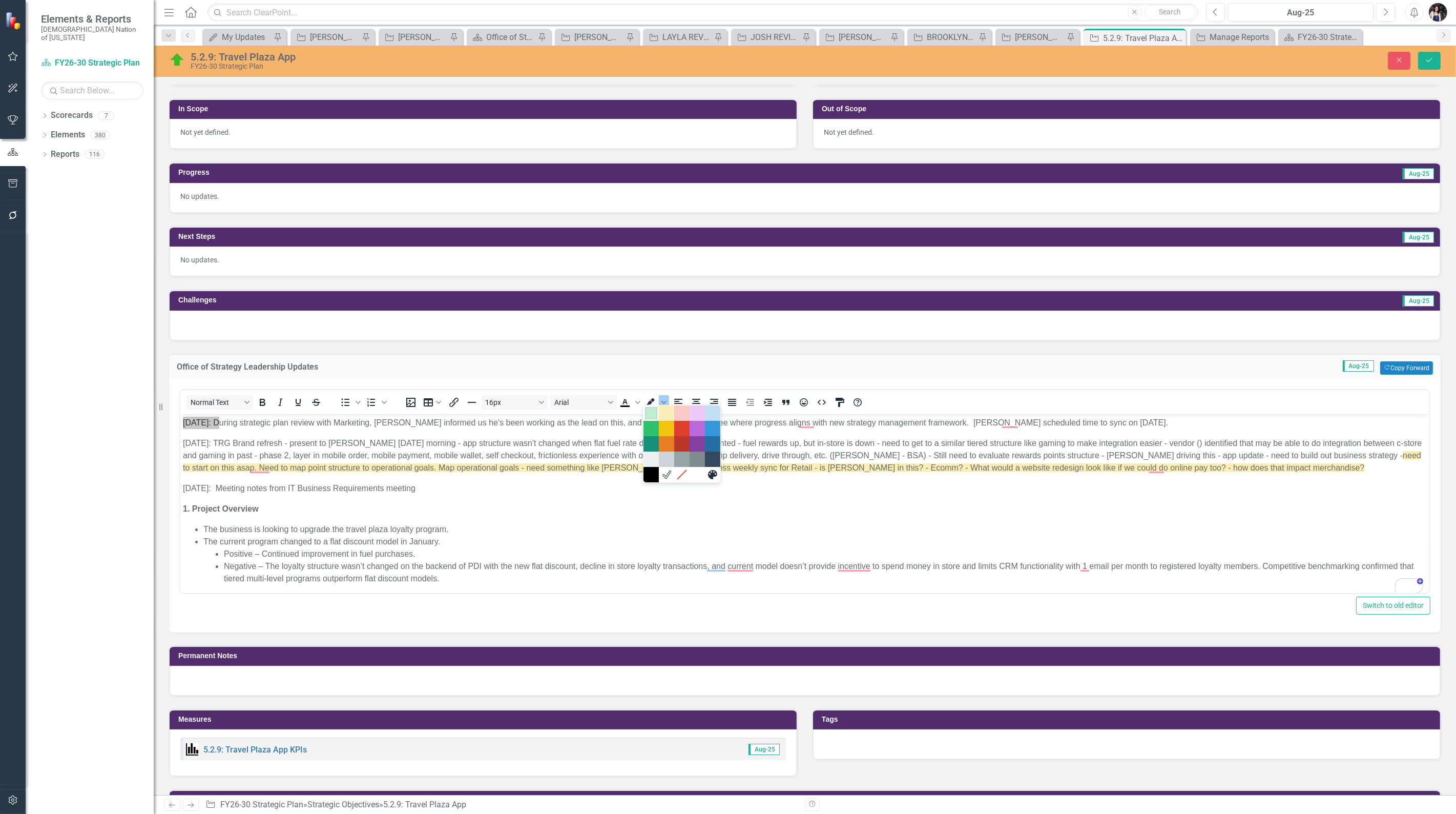
click at [649, 413] on div "Light Green" at bounding box center [651, 413] width 12 height 12
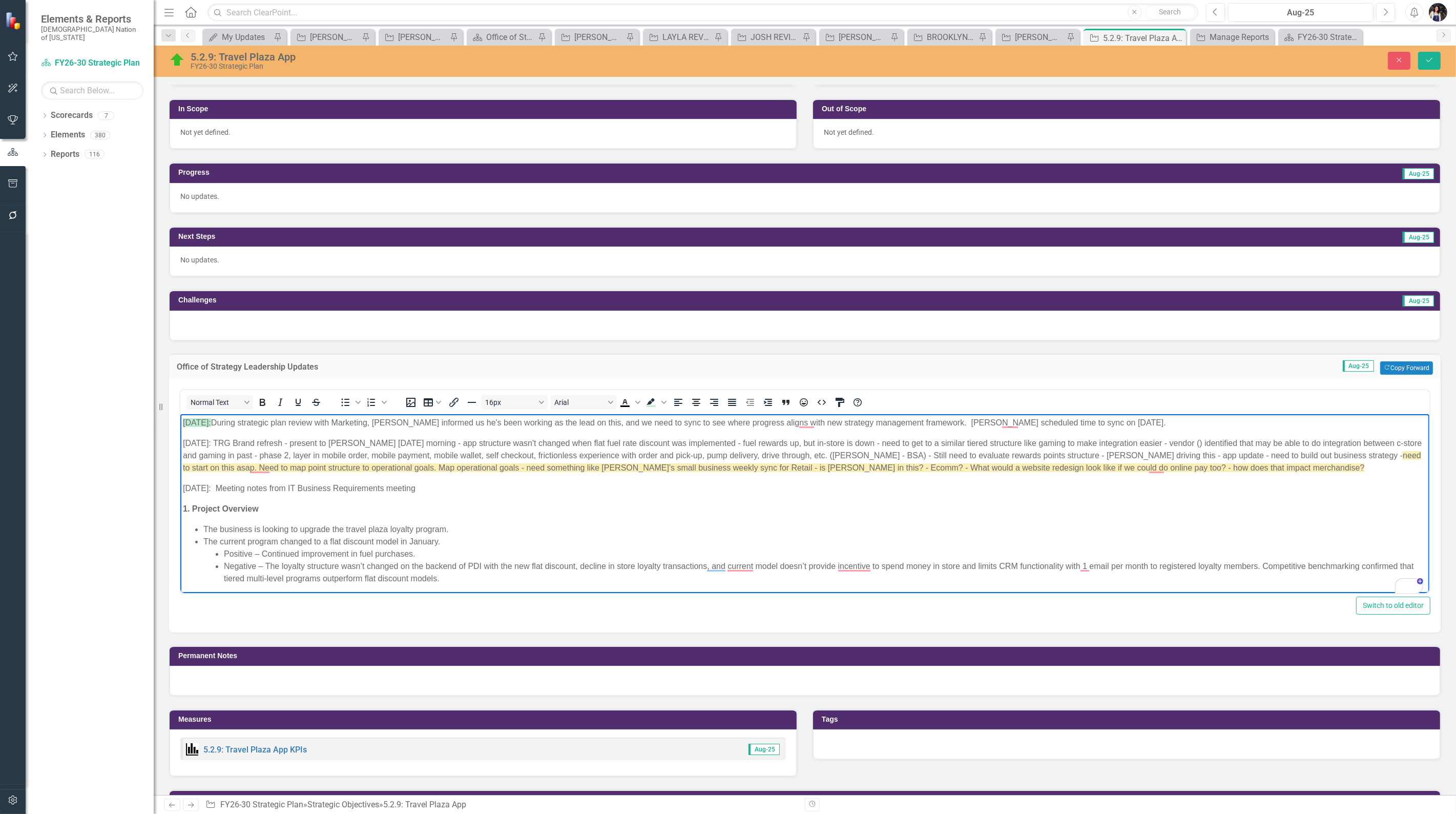
drag, startPoint x: 262, startPoint y: 397, endPoint x: 278, endPoint y: 401, distance: 16.5
click at [263, 398] on icon "Bold" at bounding box center [262, 402] width 12 height 12
click at [298, 398] on icon "Underline" at bounding box center [298, 402] width 12 height 12
drag, startPoint x: 220, startPoint y: 442, endPoint x: 160, endPoint y: 443, distance: 60.0
click at [180, 443] on html "8/8/2025: During strategic plan review with Marketing, Marshall informed us he'…" at bounding box center [804, 797] width 1249 height 768
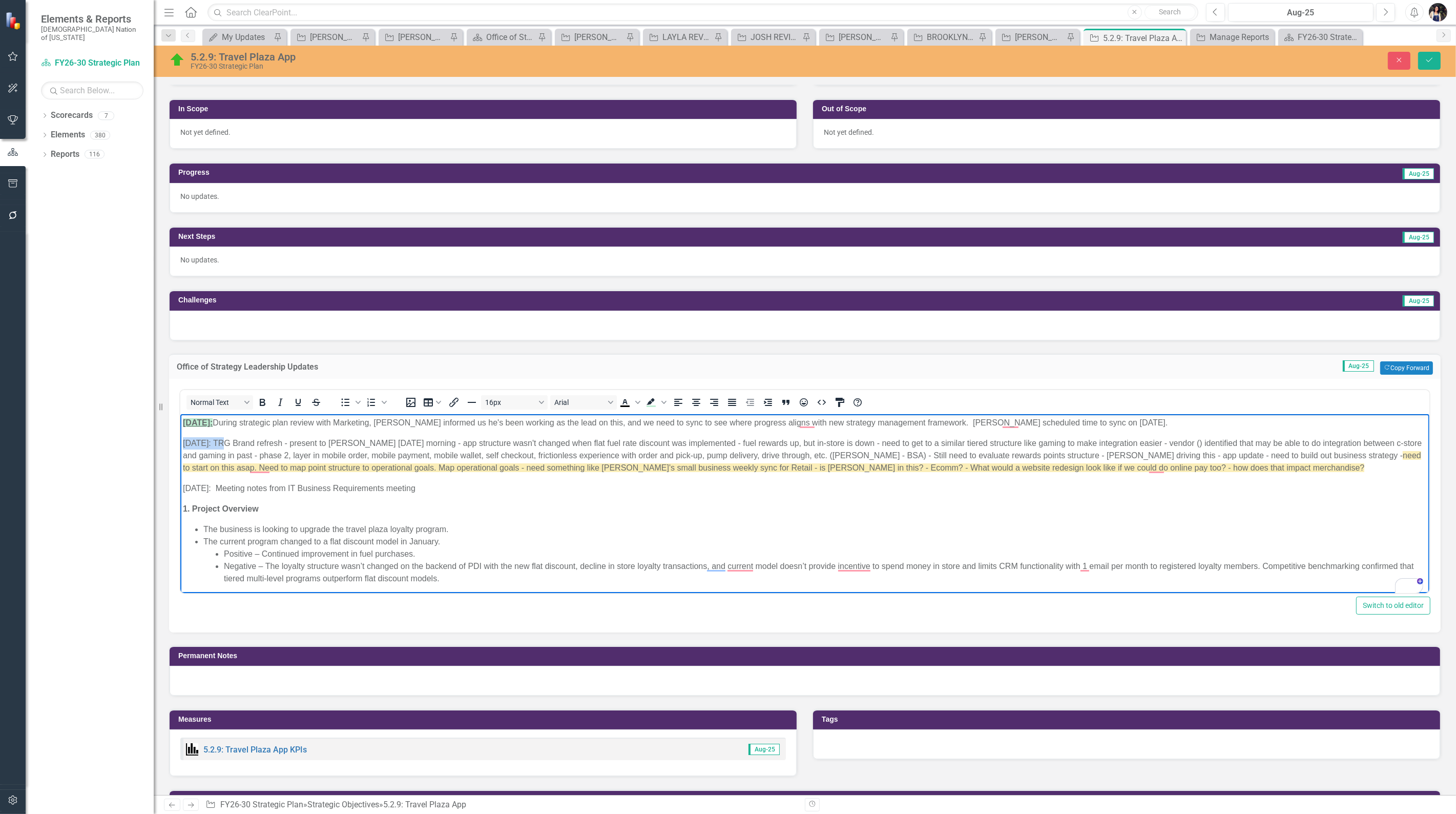
drag, startPoint x: 264, startPoint y: 399, endPoint x: 268, endPoint y: 401, distance: 4.5
click at [265, 400] on icon "Bold" at bounding box center [262, 402] width 6 height 7
click at [295, 399] on icon "Underline" at bounding box center [298, 402] width 5 height 7
click at [647, 396] on icon "Background color Light Green" at bounding box center [651, 402] width 12 height 12
drag, startPoint x: 219, startPoint y: 487, endPoint x: 166, endPoint y: 488, distance: 53.0
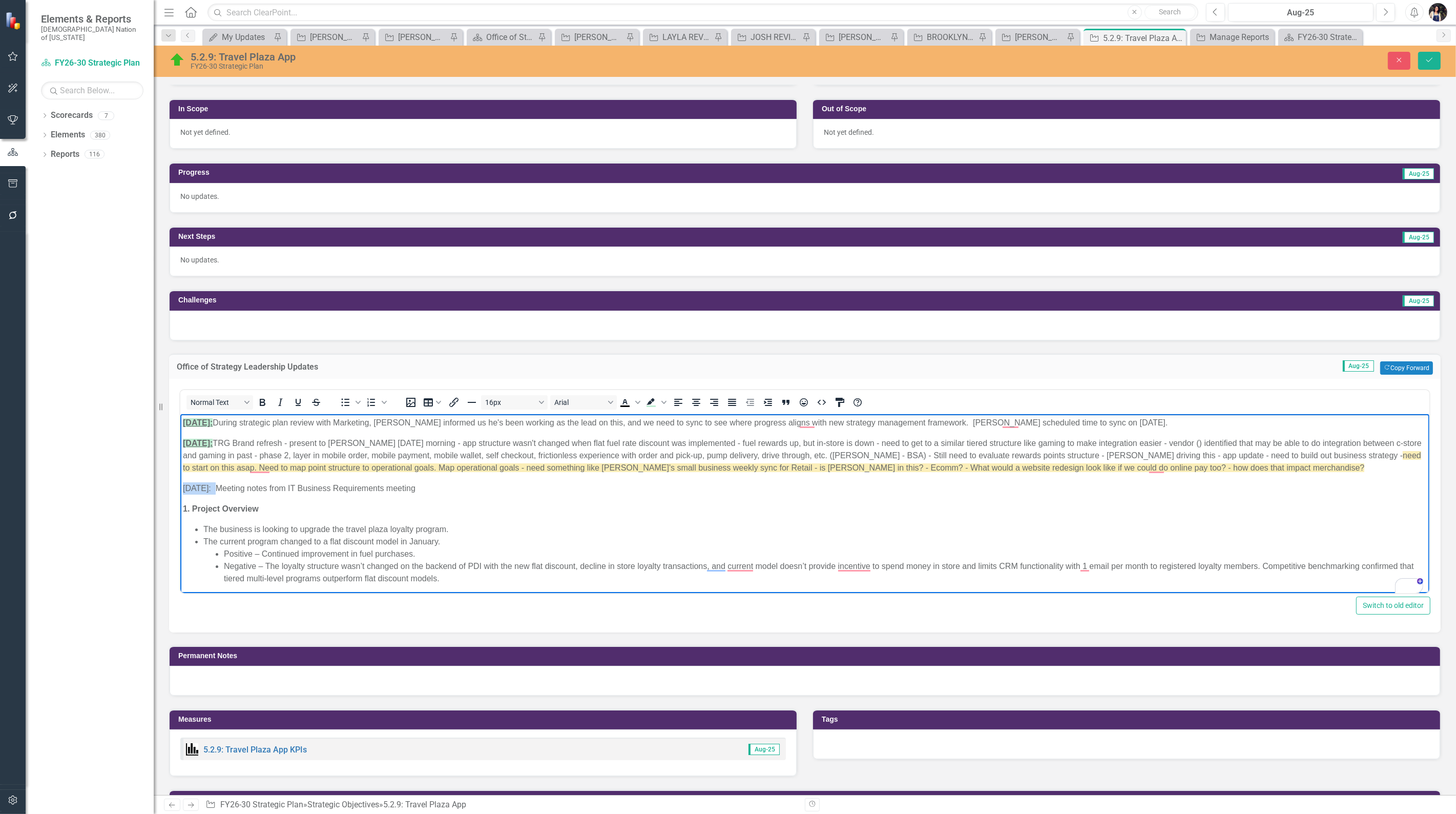
click at [180, 488] on html "8/8/2025: During strategic plan review with Marketing, Marshall informed us he'…" at bounding box center [804, 797] width 1249 height 768
click at [260, 401] on icon "Bold" at bounding box center [262, 402] width 6 height 7
click at [295, 401] on icon "Underline" at bounding box center [298, 402] width 12 height 12
click at [651, 397] on icon "Background color Light Green" at bounding box center [651, 402] width 12 height 12
drag, startPoint x: 1430, startPoint y: 59, endPoint x: 1416, endPoint y: 68, distance: 16.6
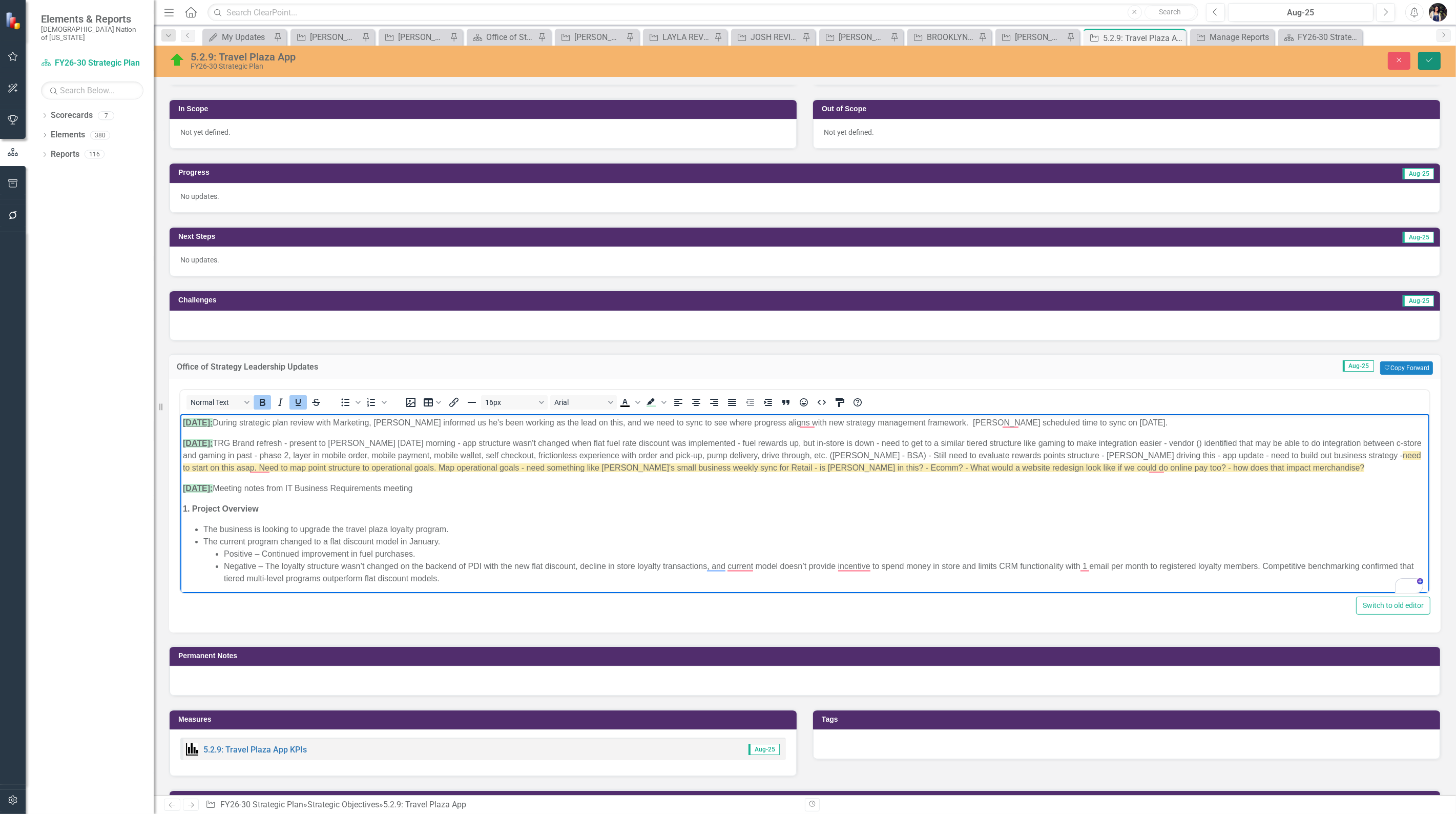
click at [1430, 59] on icon "Save" at bounding box center [1429, 59] width 9 height 7
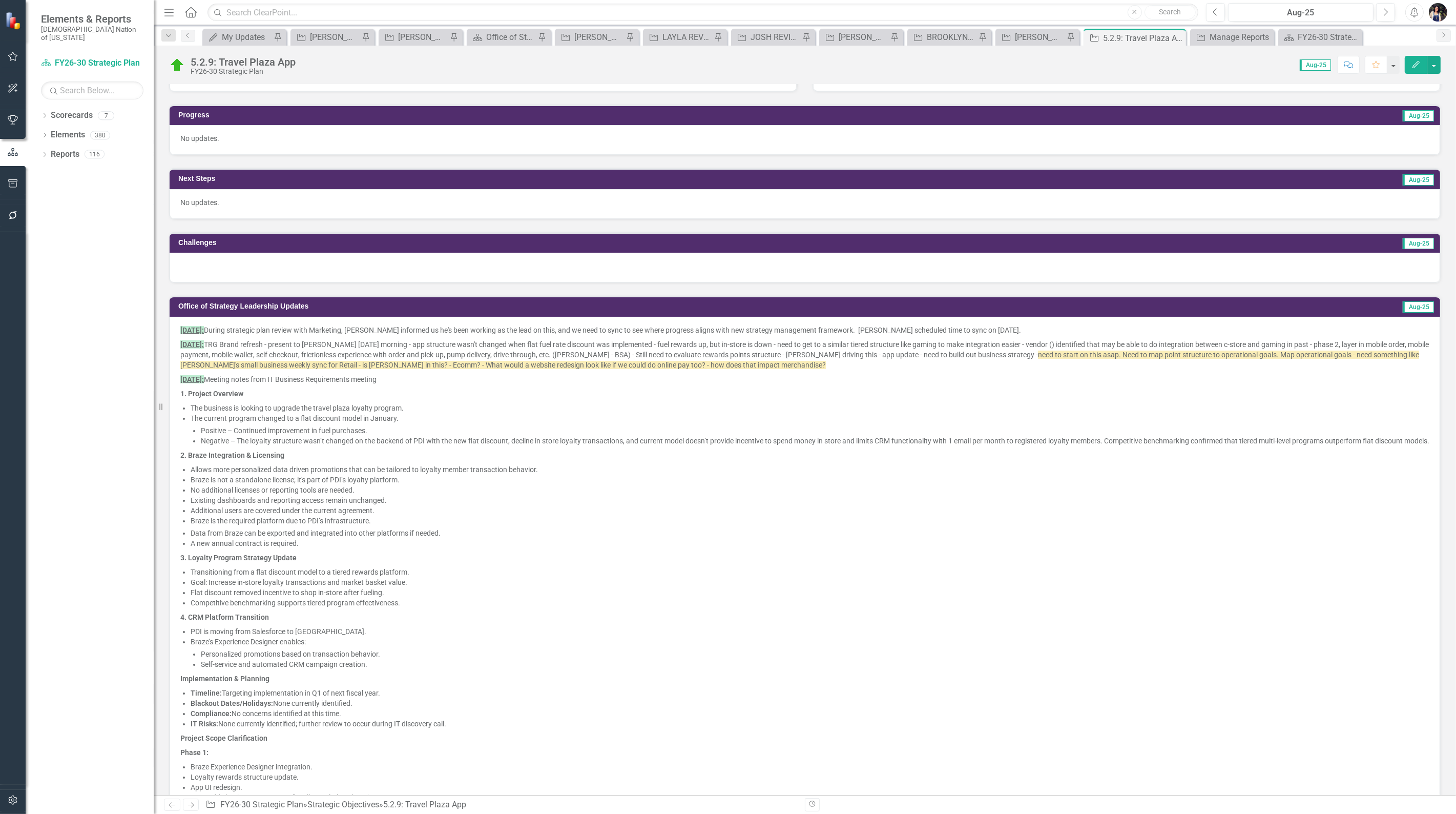
click at [191, 376] on strong "8/19/2025:" at bounding box center [193, 379] width 24 height 8
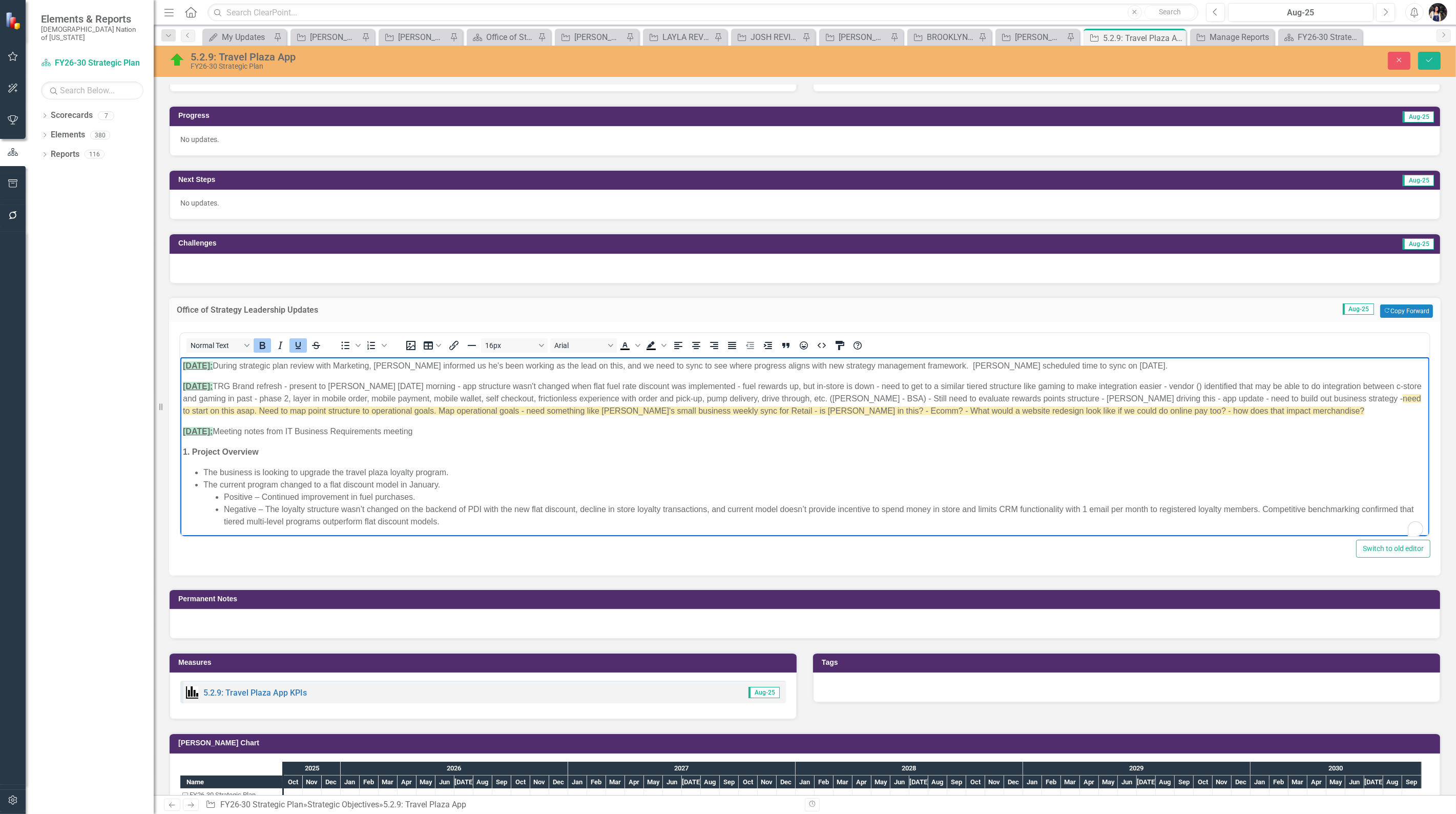
click at [196, 431] on strong "8/19/2025:" at bounding box center [197, 430] width 30 height 8
click at [442, 428] on p "8/20/2025: Meeting notes from IT Business Requirements meeting" at bounding box center [804, 431] width 1244 height 12
click at [848, 399] on p "8/18/2025: TRG Brand refresh - present to Heidi on Wednesday morning - app stru…" at bounding box center [804, 397] width 1244 height 36
click at [1297, 409] on p "8/18/2025: TRG Brand refresh - present to Heidi on Wednesday morning - app stru…" at bounding box center [804, 397] width 1244 height 36
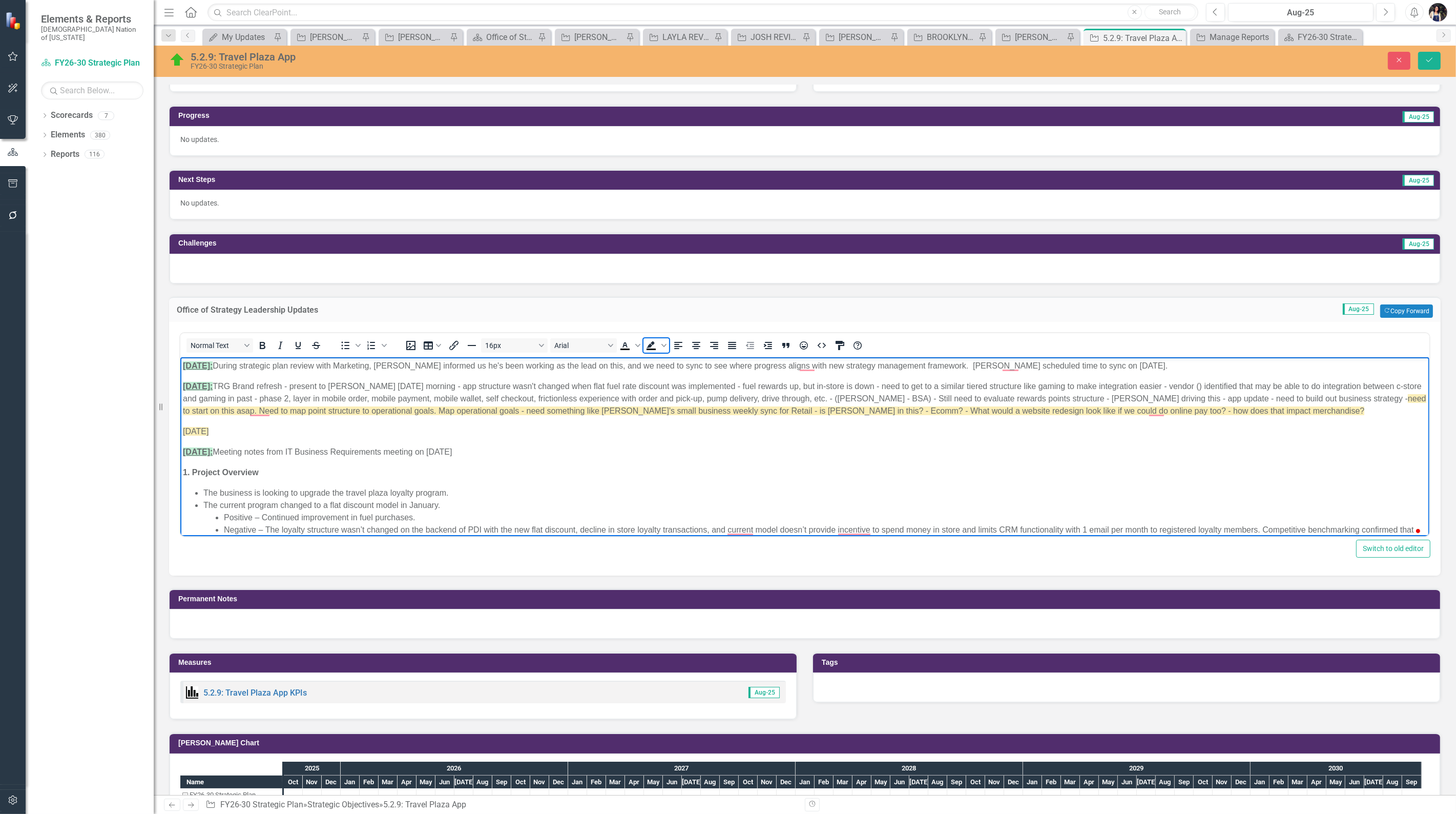
click at [663, 344] on icon "Background color Black" at bounding box center [664, 345] width 5 height 5
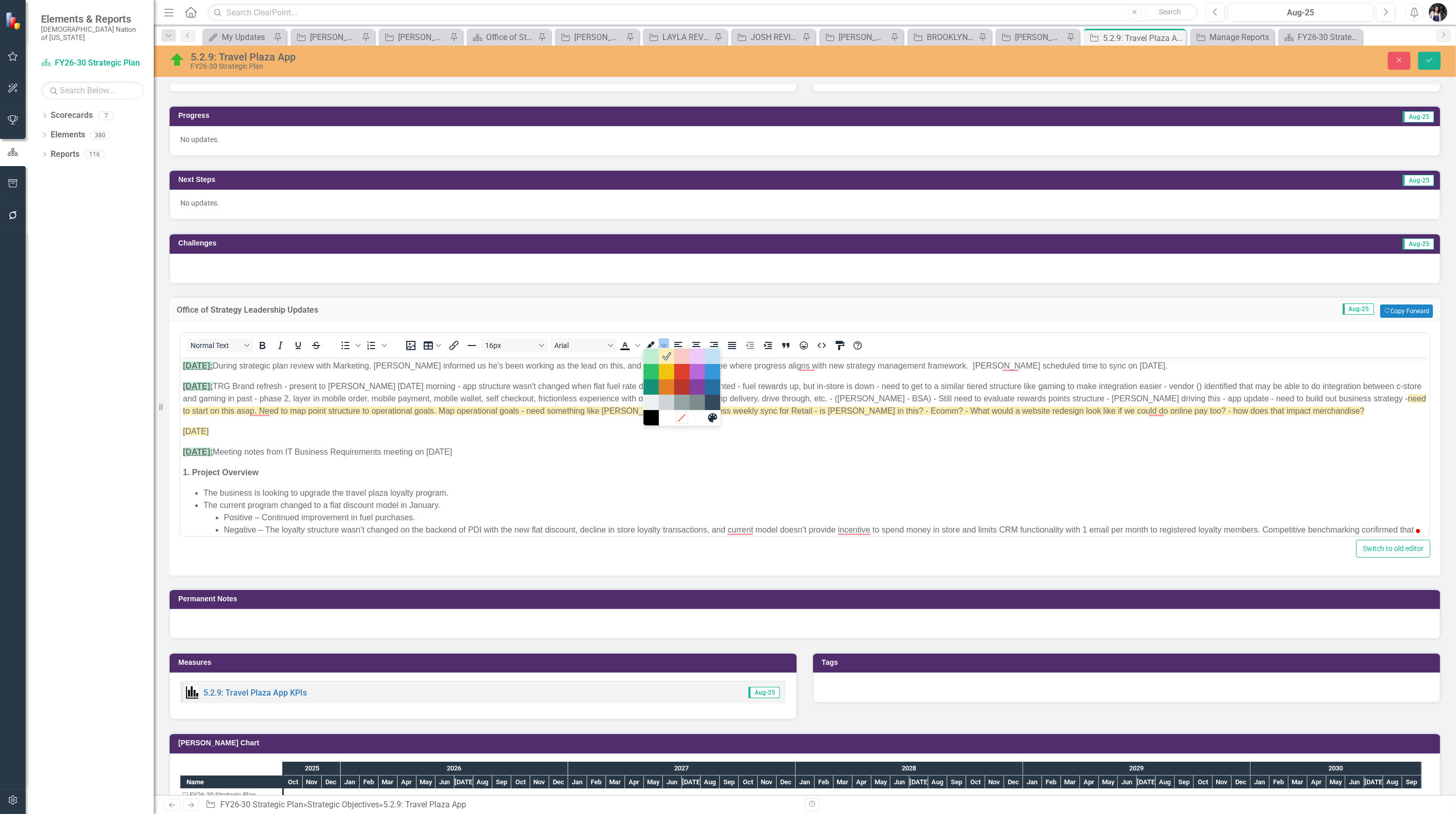
click at [680, 418] on icon "Remove color" at bounding box center [681, 418] width 7 height 7
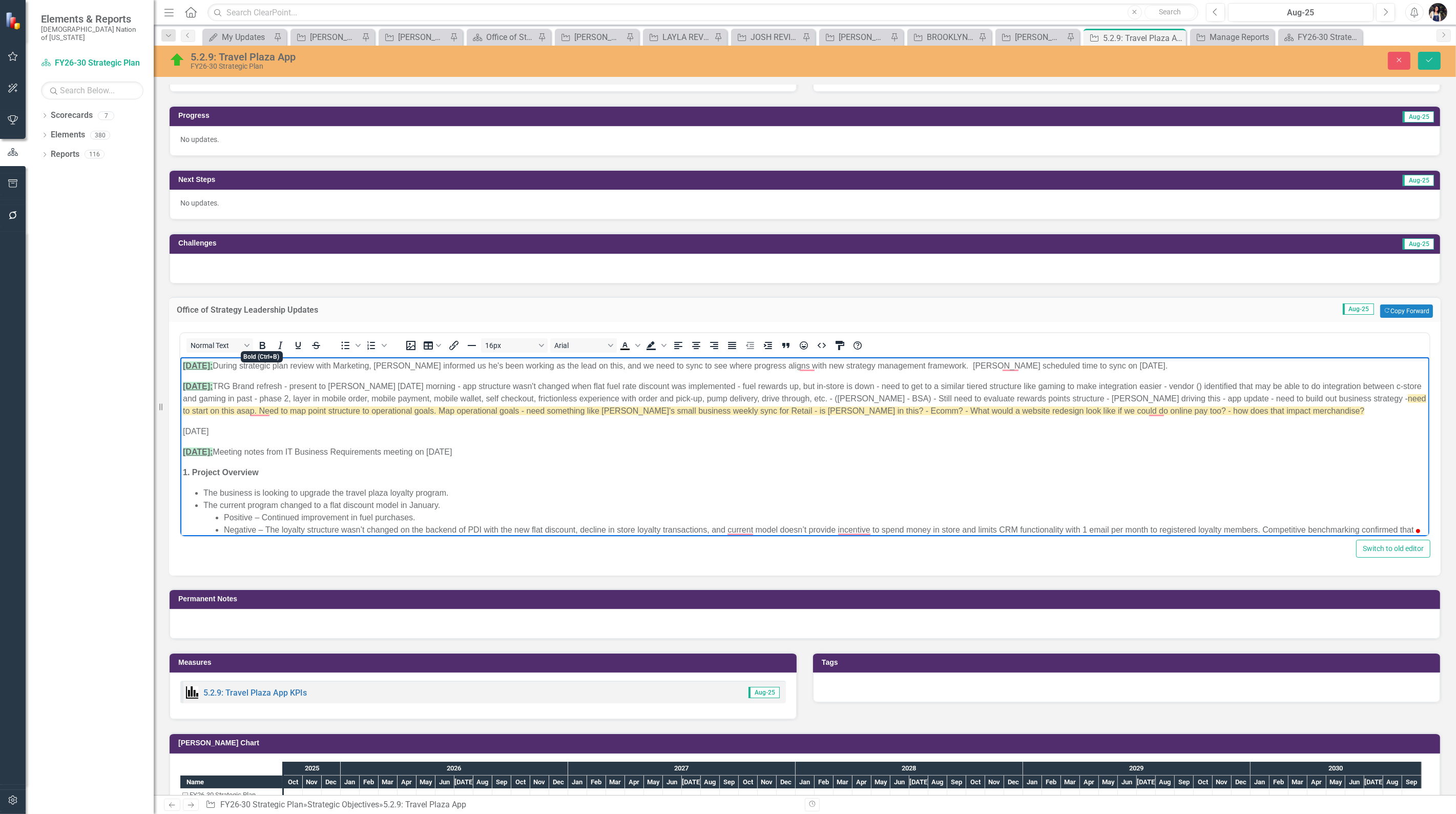
click at [266, 342] on icon "Bold" at bounding box center [262, 345] width 12 height 12
click at [300, 342] on icon "Underline" at bounding box center [298, 345] width 5 height 7
click at [664, 343] on icon "Background color" at bounding box center [664, 345] width 5 height 5
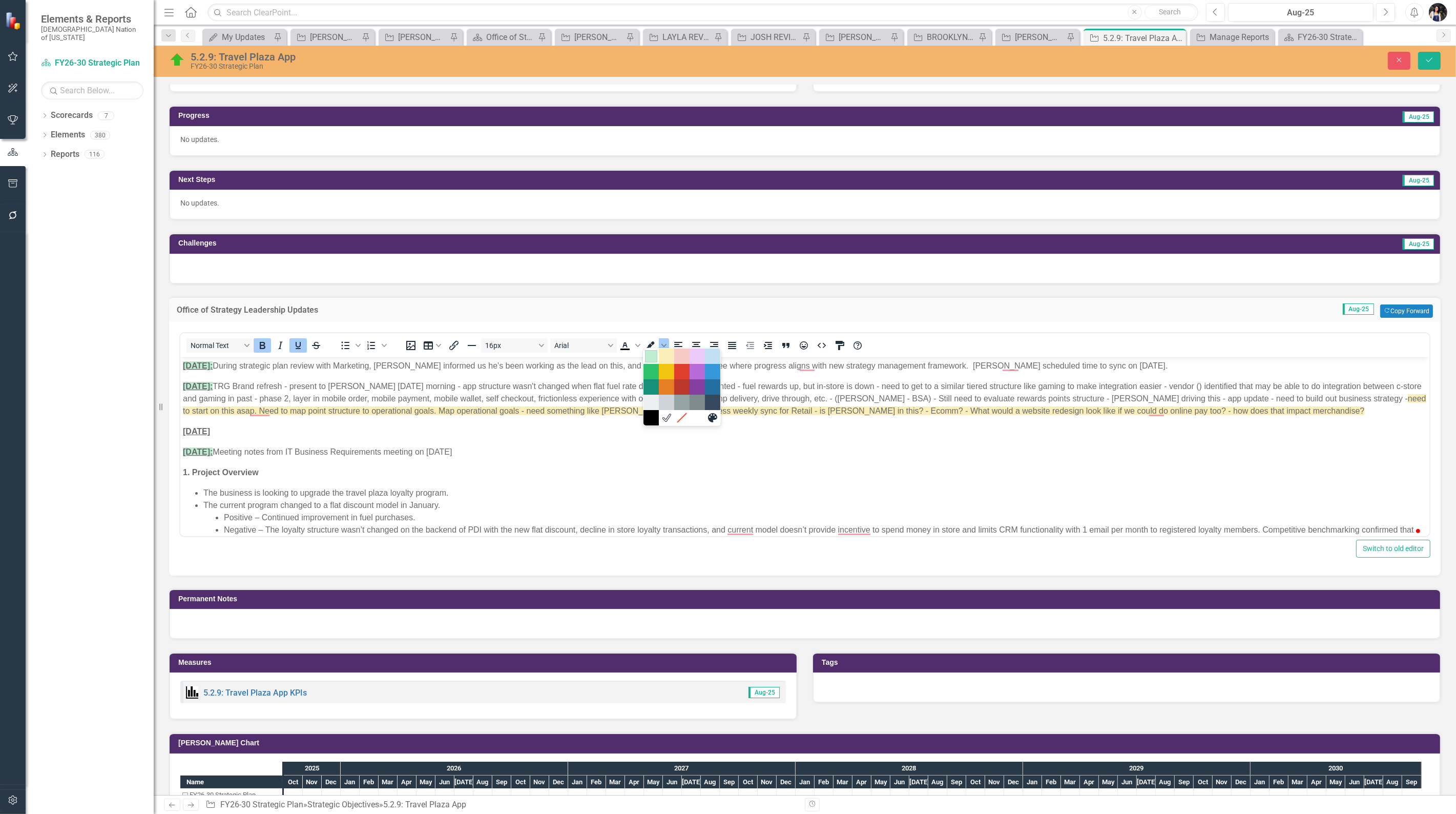
click at [652, 357] on div "Light Green" at bounding box center [651, 356] width 12 height 12
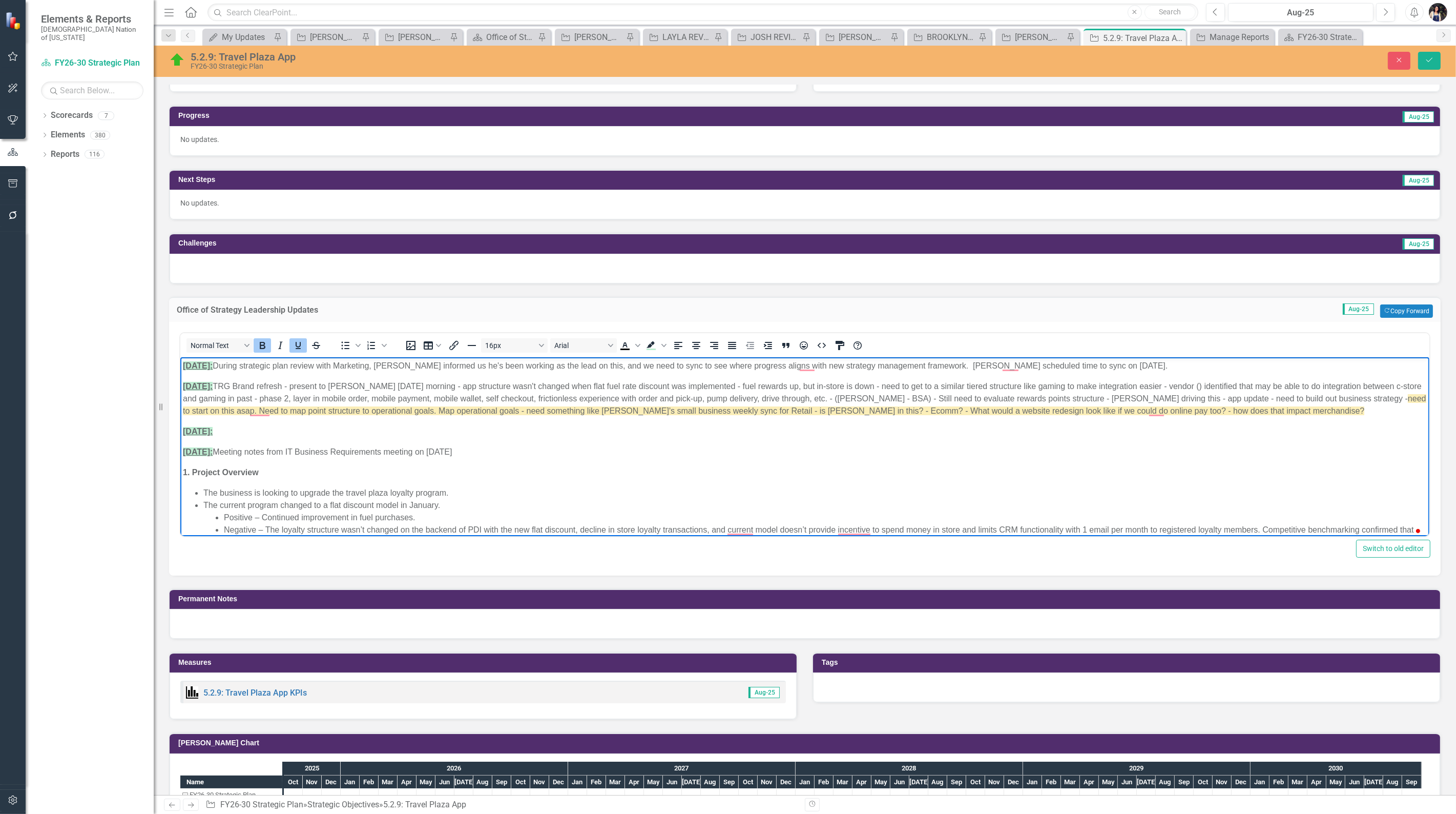
click at [264, 342] on icon "Bold" at bounding box center [262, 345] width 6 height 7
click at [303, 340] on icon "Underline" at bounding box center [298, 345] width 12 height 12
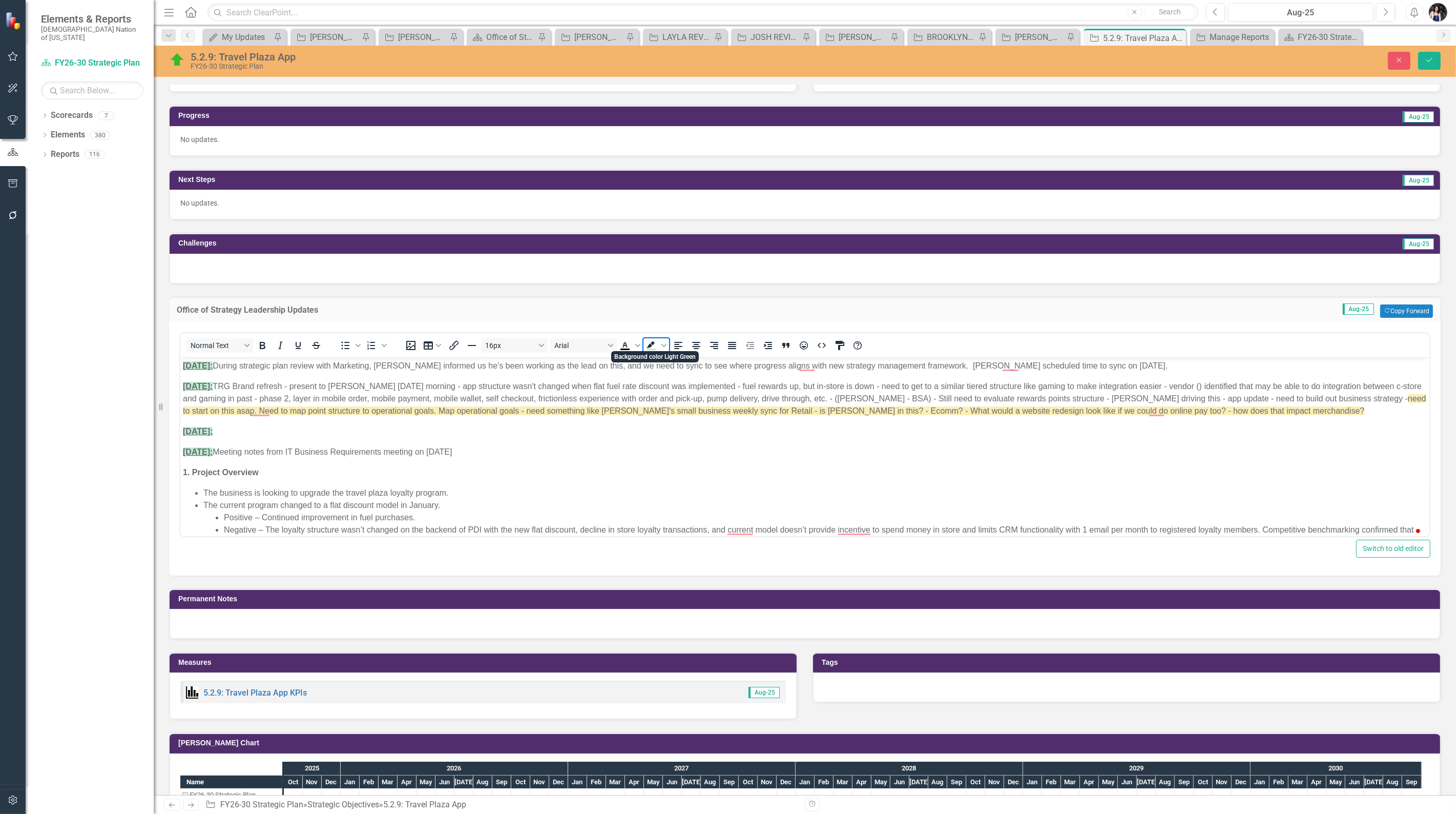
click at [664, 344] on icon "Background color Light Green" at bounding box center [664, 345] width 5 height 5
click at [680, 420] on icon "Remove color" at bounding box center [681, 418] width 7 height 7
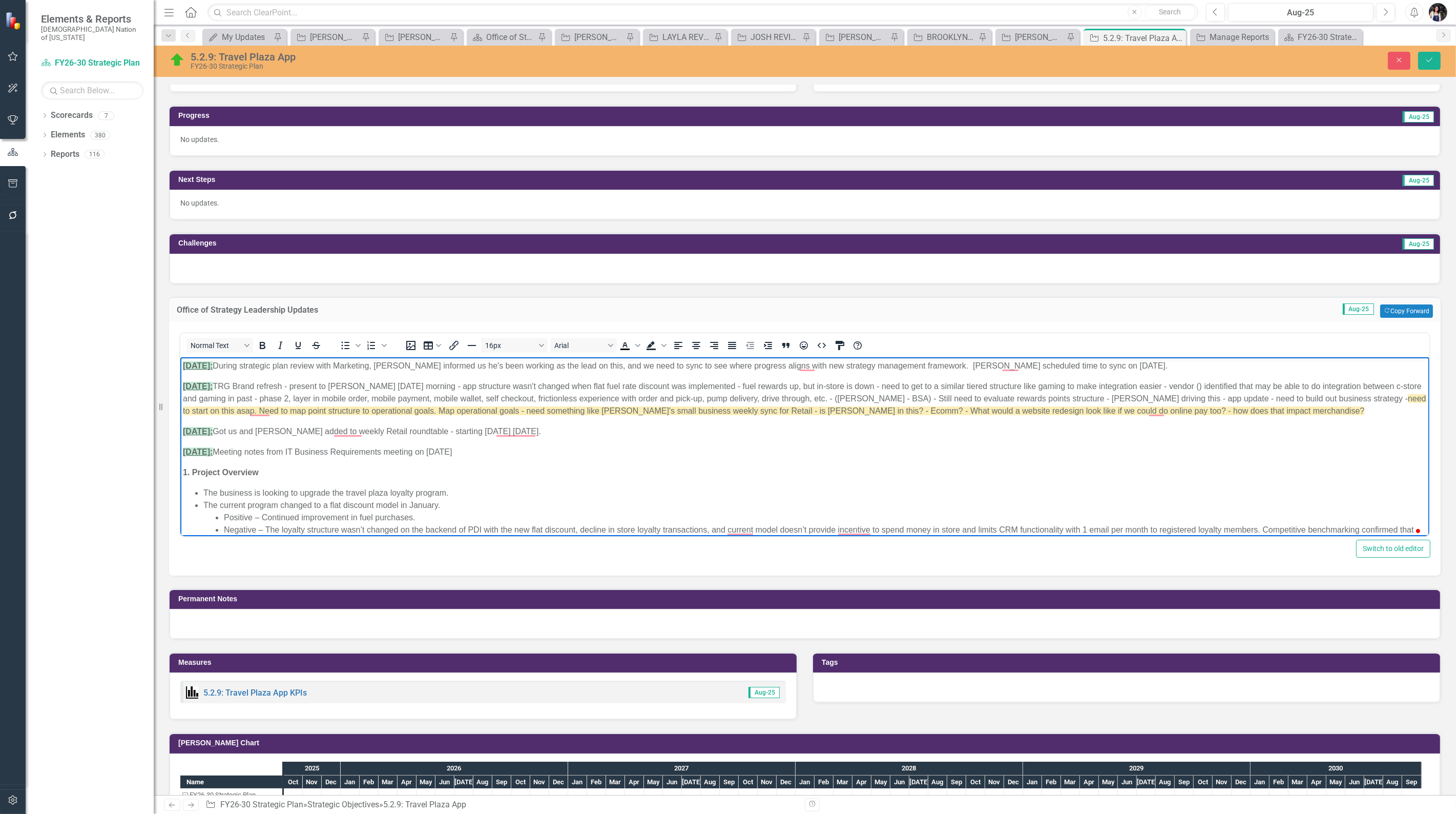
click at [1425, 58] on icon "Save" at bounding box center [1429, 59] width 9 height 7
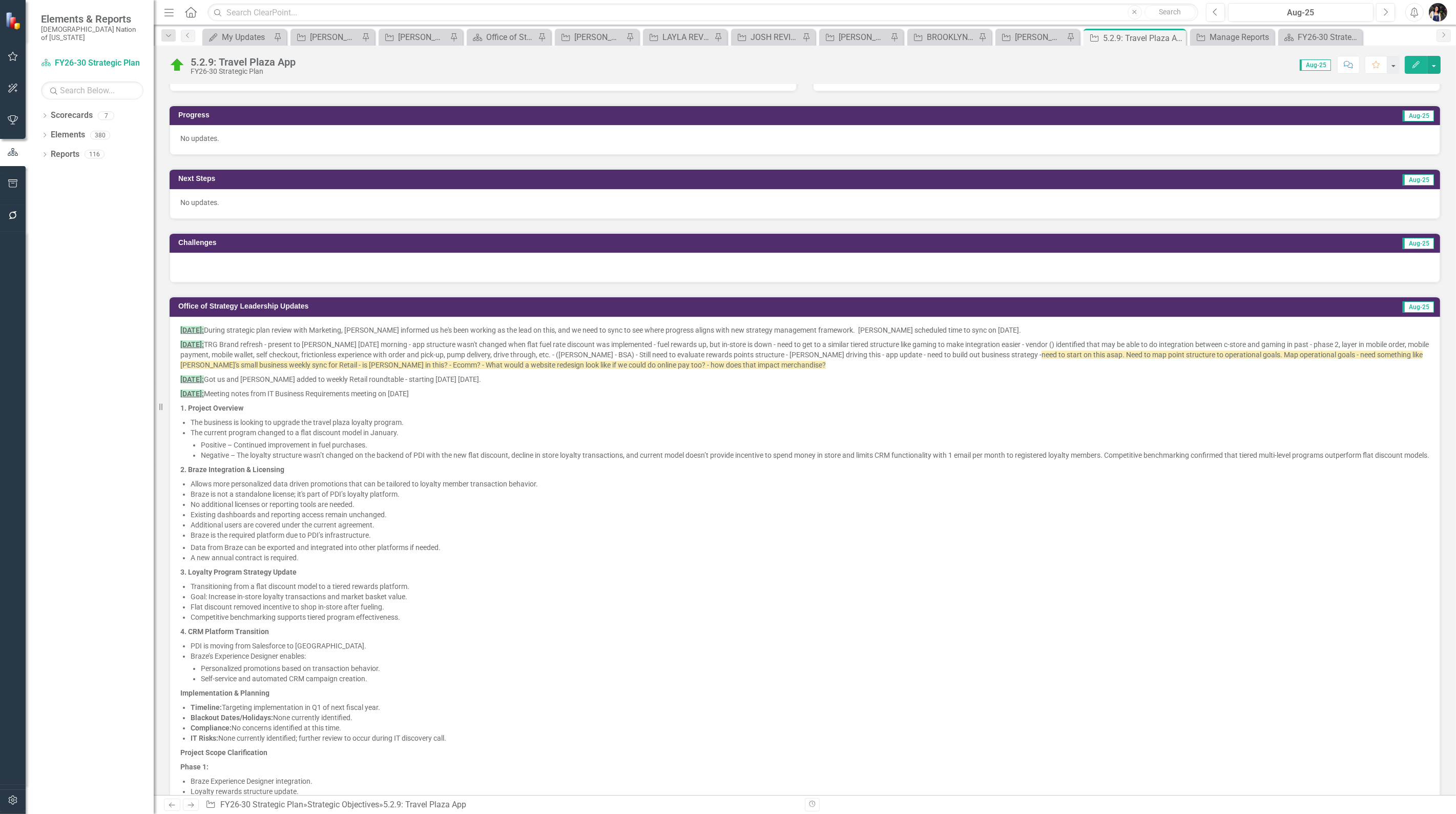
scroll to position [0, 0]
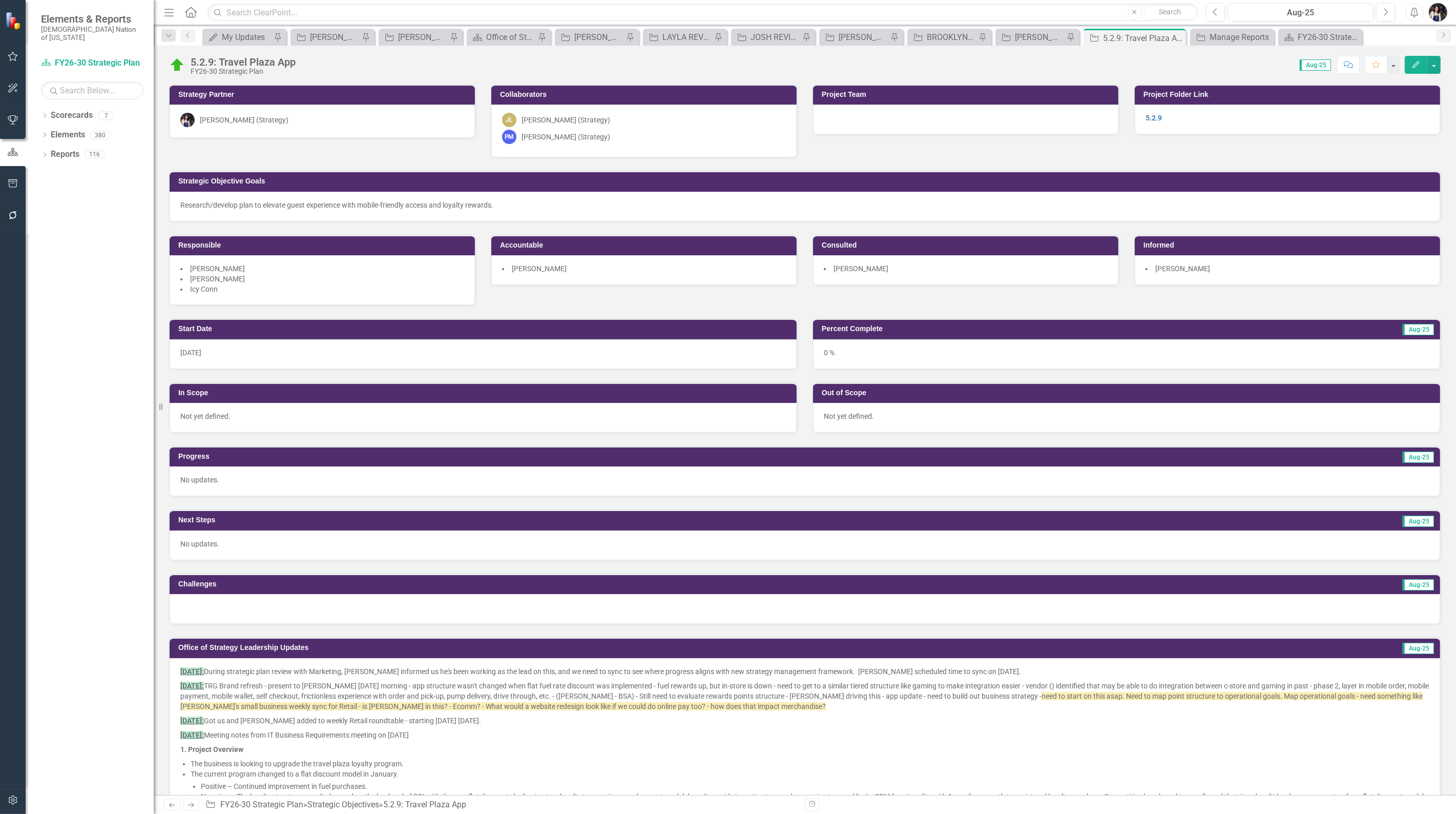
click at [0, 0] on icon at bounding box center [0, 0] width 0 height 0
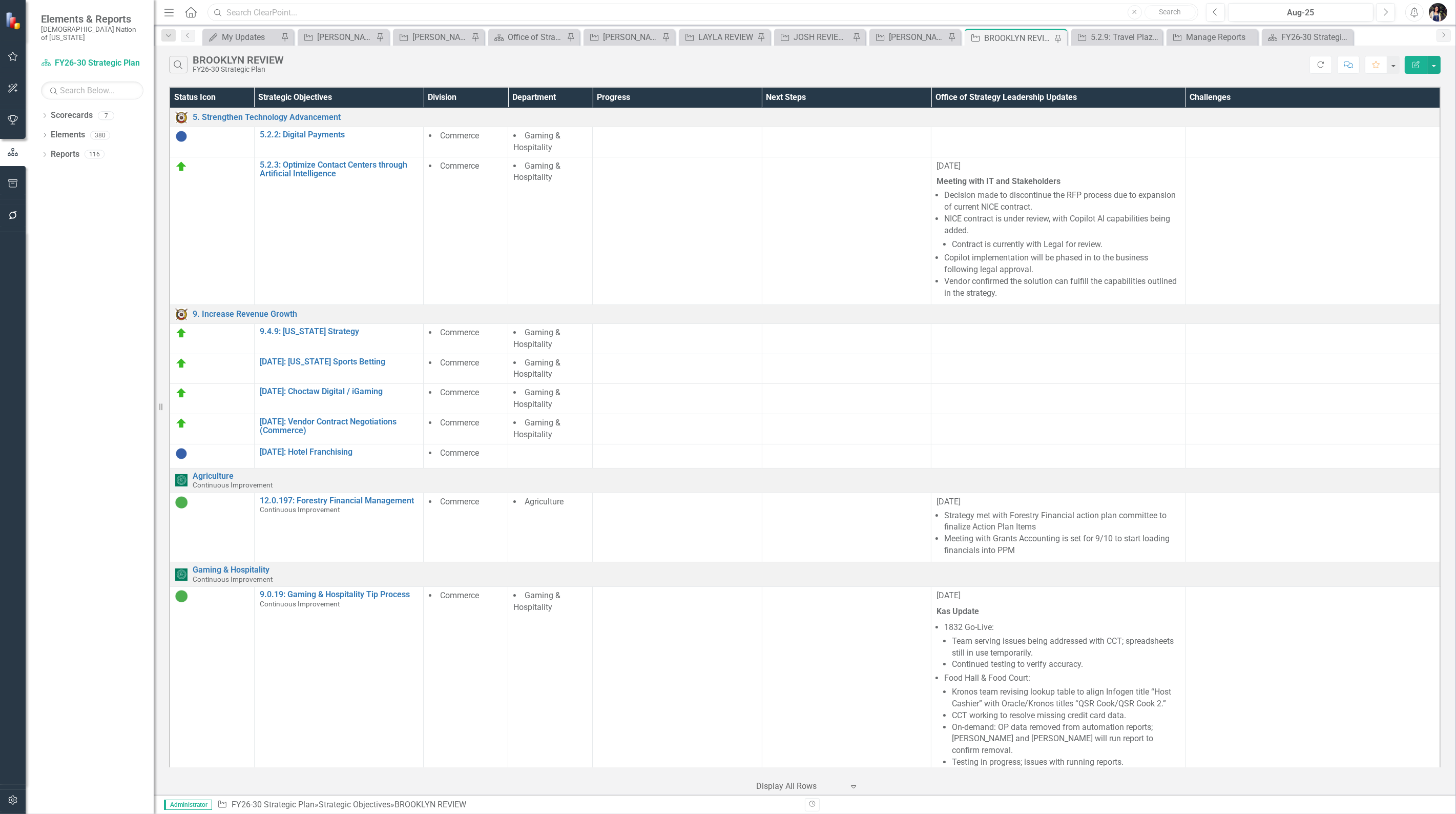
click at [294, 14] on input "text" at bounding box center [703, 12] width 991 height 18
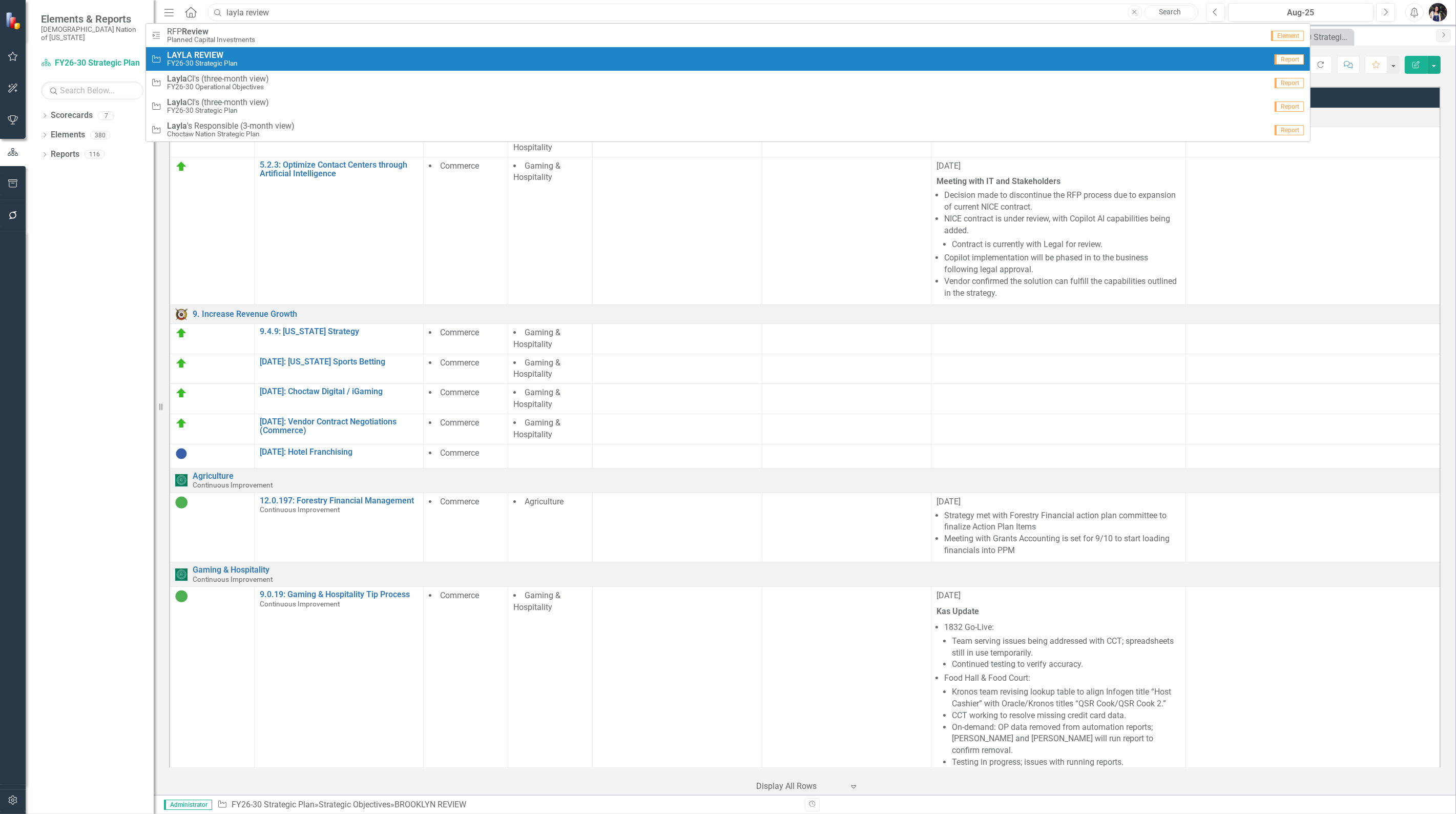
type input "layla review"
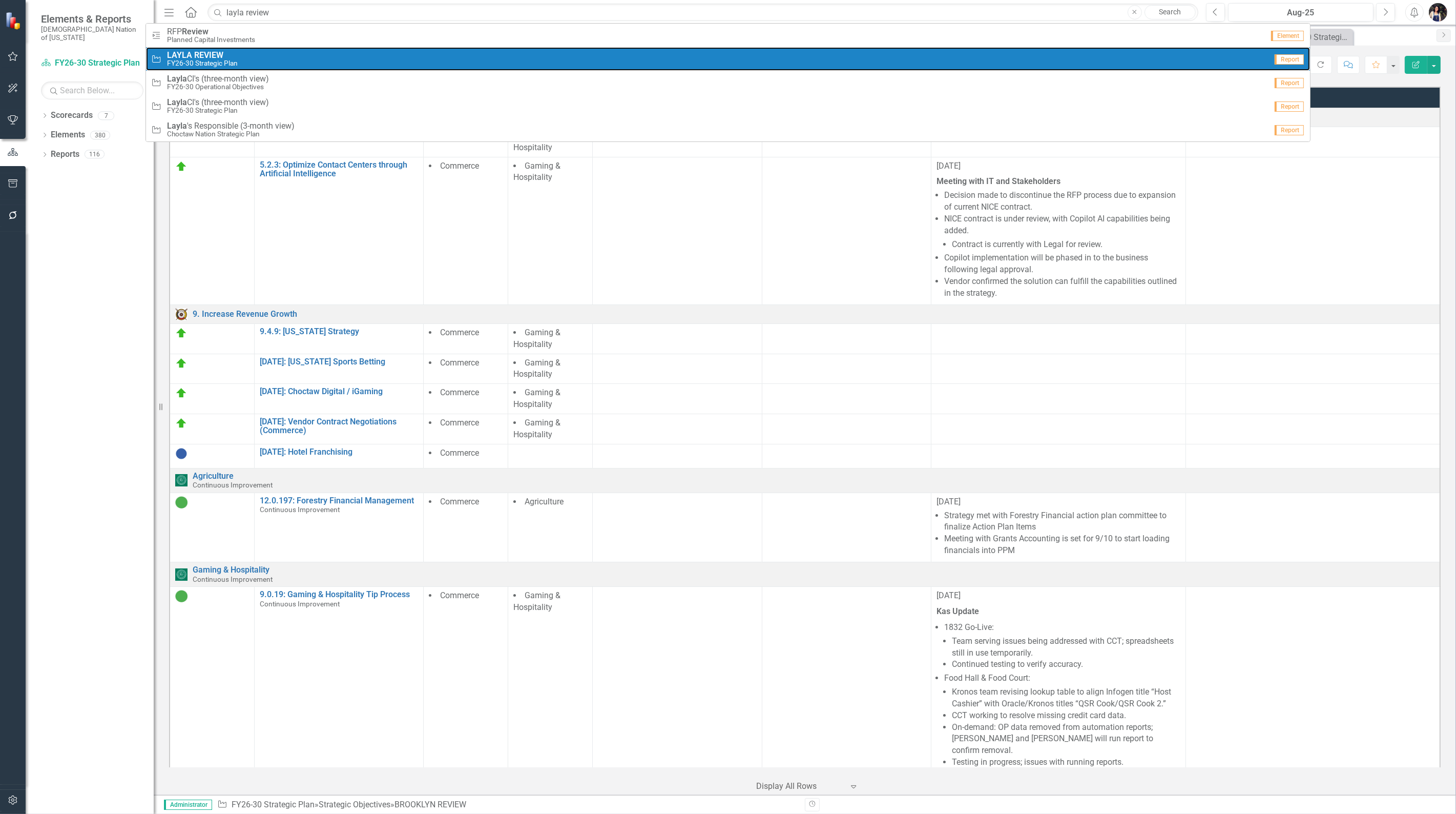
click at [242, 53] on div "Strategic Objective LAYLA REVIEW FY26-30 Strategic Plan" at bounding box center [708, 59] width 1116 height 17
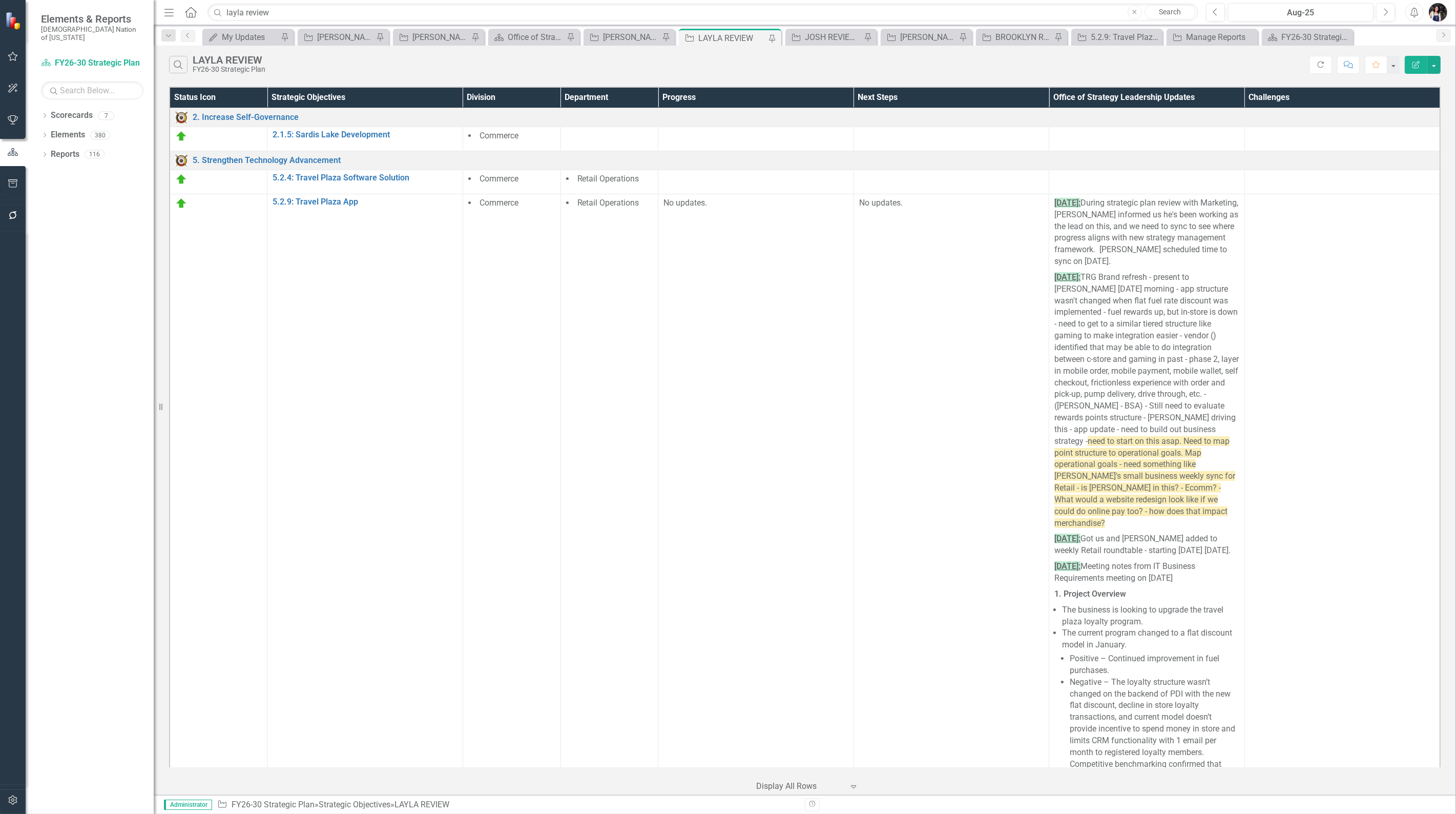
drag, startPoint x: 771, startPoint y: 38, endPoint x: 781, endPoint y: 97, distance: 59.8
click at [771, 38] on icon "Pin" at bounding box center [772, 39] width 10 height 8
click at [394, 176] on link "5.2.4: Travel Plaza Software Solution" at bounding box center [365, 177] width 185 height 9
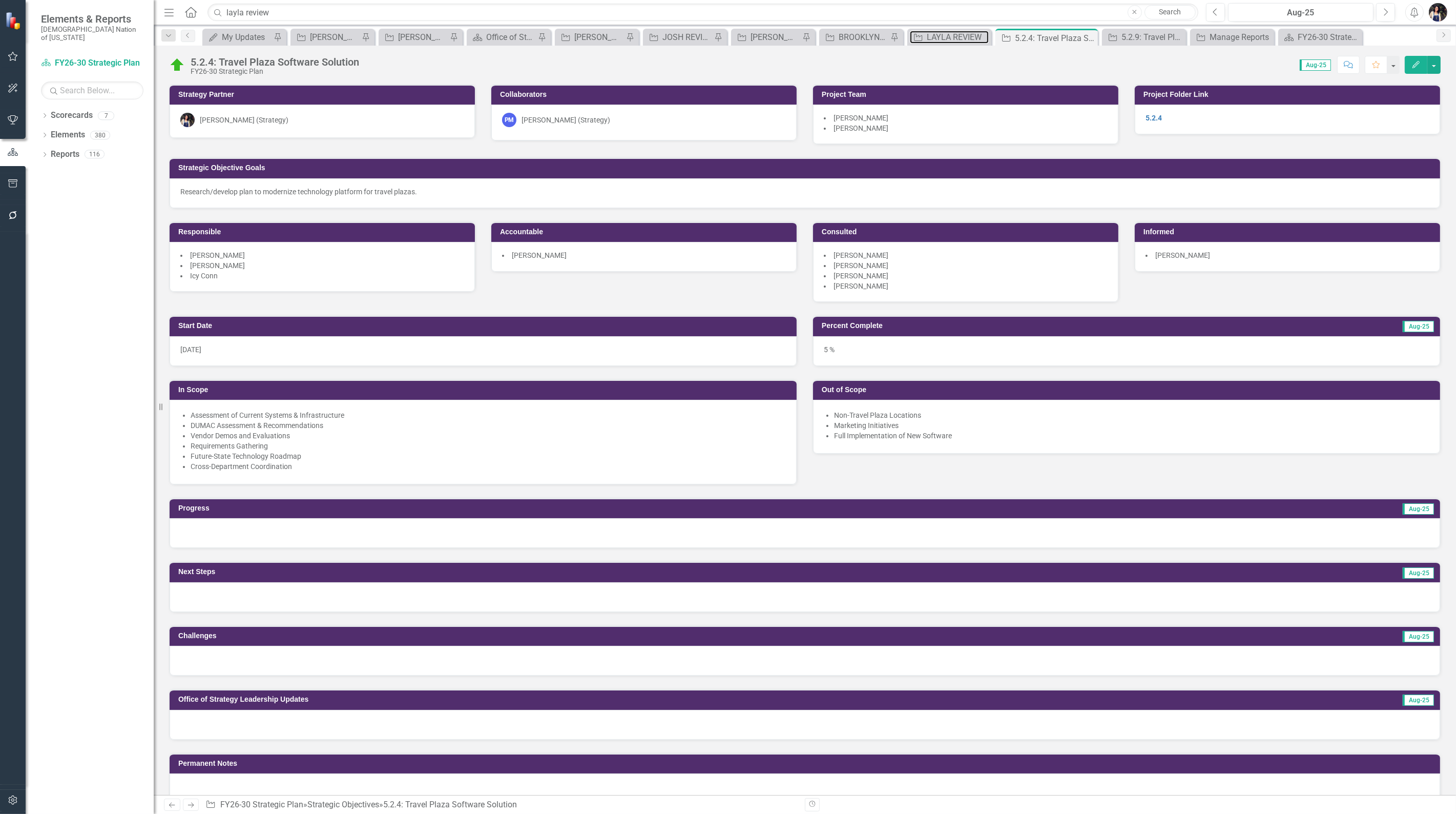
click at [948, 36] on div "LAYLA REVIEW" at bounding box center [957, 36] width 62 height 13
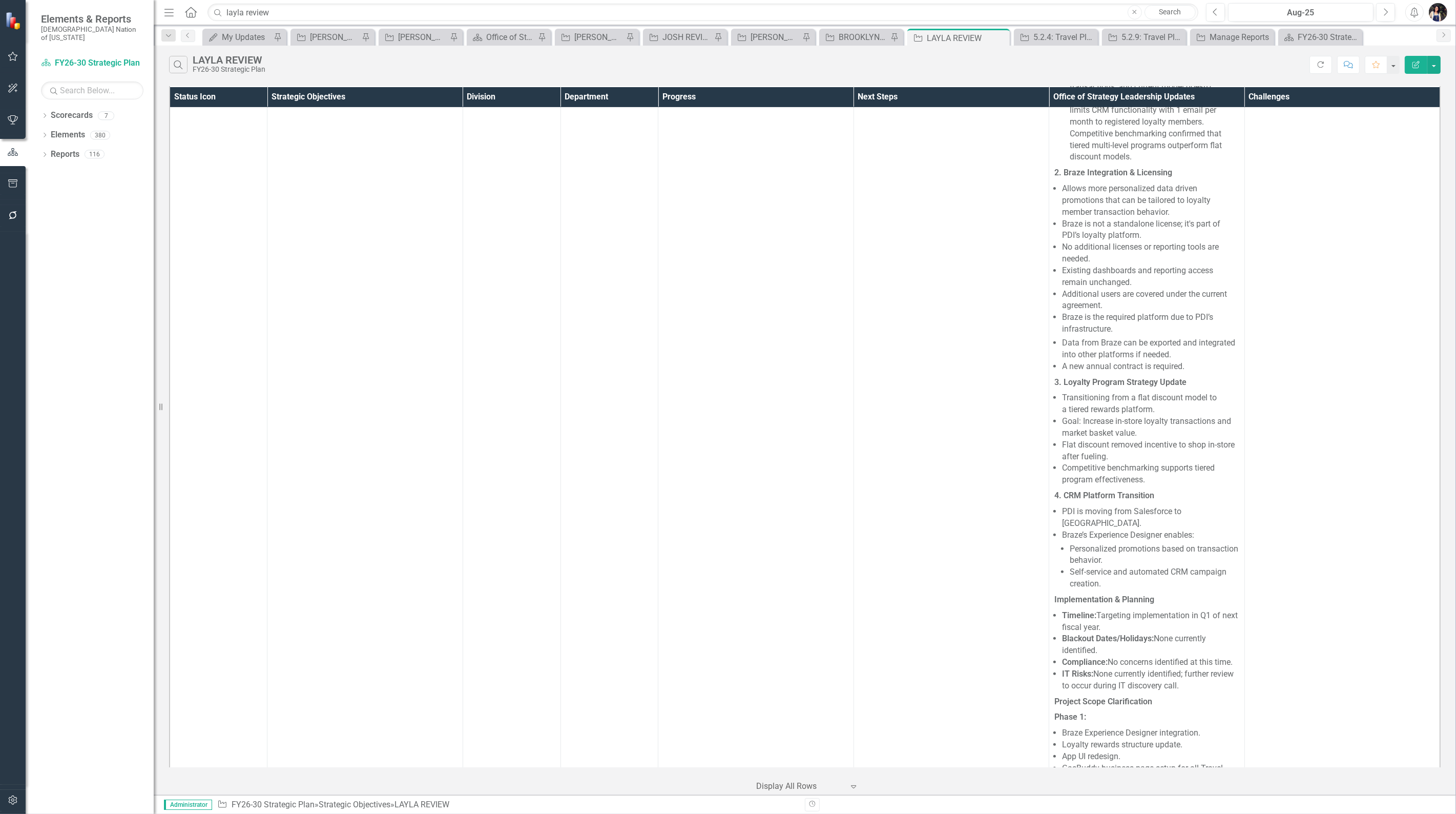
scroll to position [894, 0]
